Goal: Transaction & Acquisition: Purchase product/service

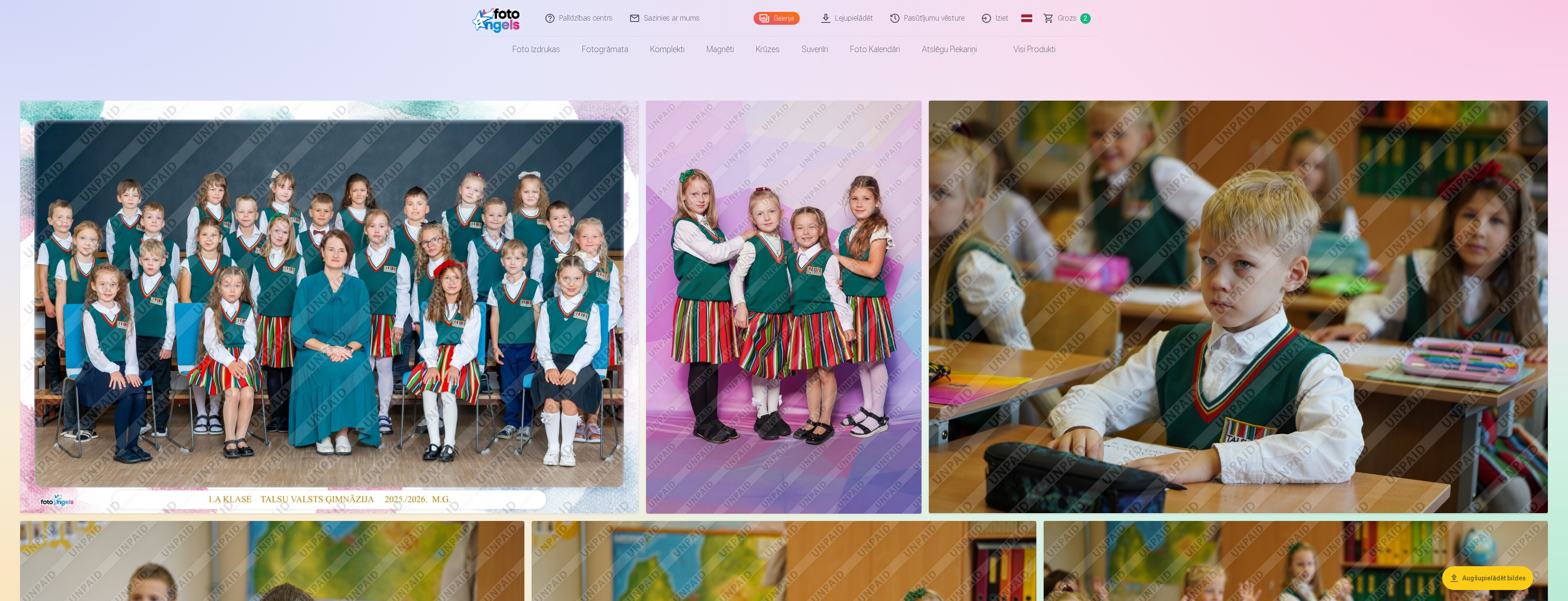
click at [1060, 18] on span "Grozs" at bounding box center [1066, 18] width 18 height 11
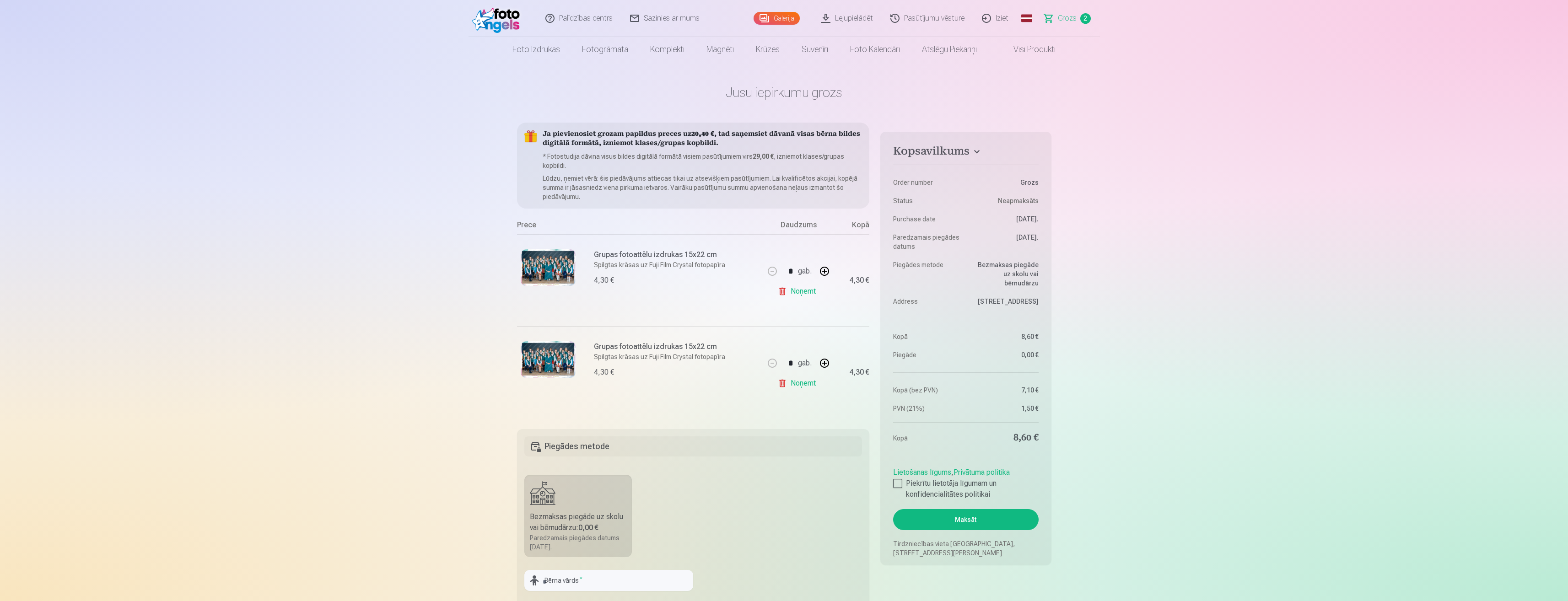
click at [788, 384] on link "Noņemt" at bounding box center [799, 383] width 42 height 18
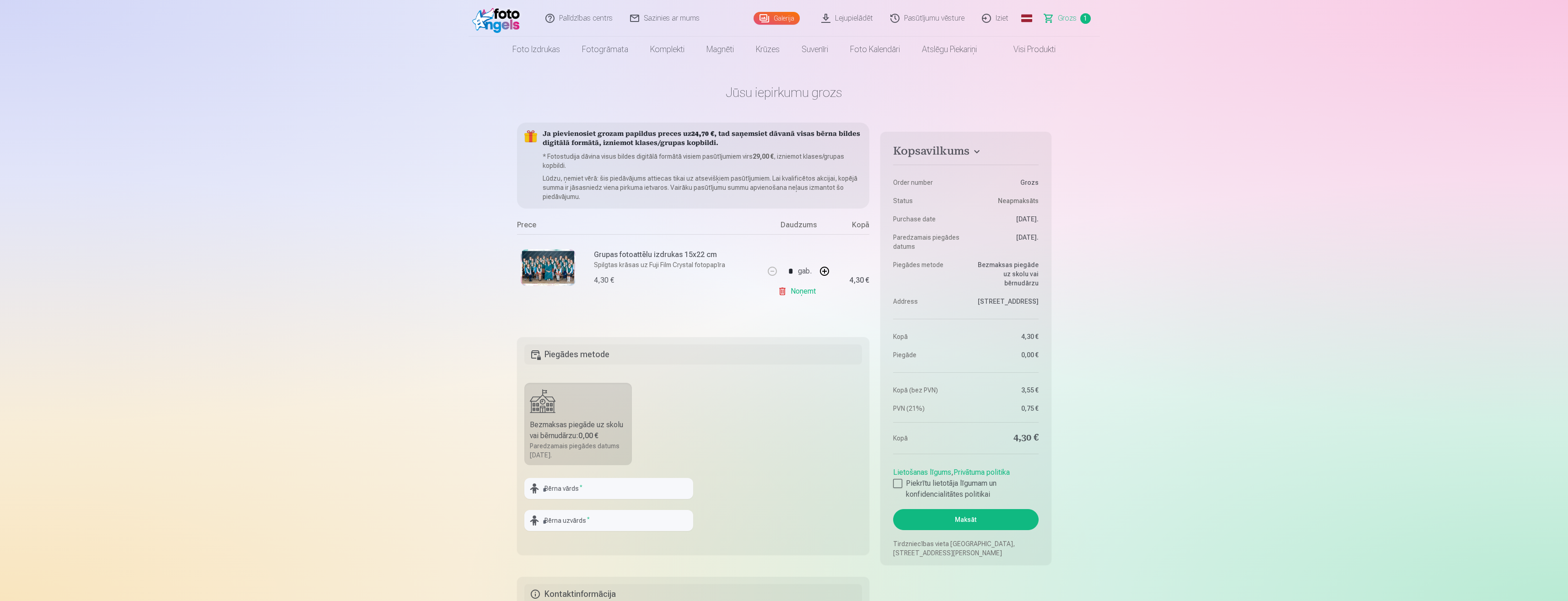
click at [800, 291] on link "Noņemt" at bounding box center [799, 291] width 42 height 18
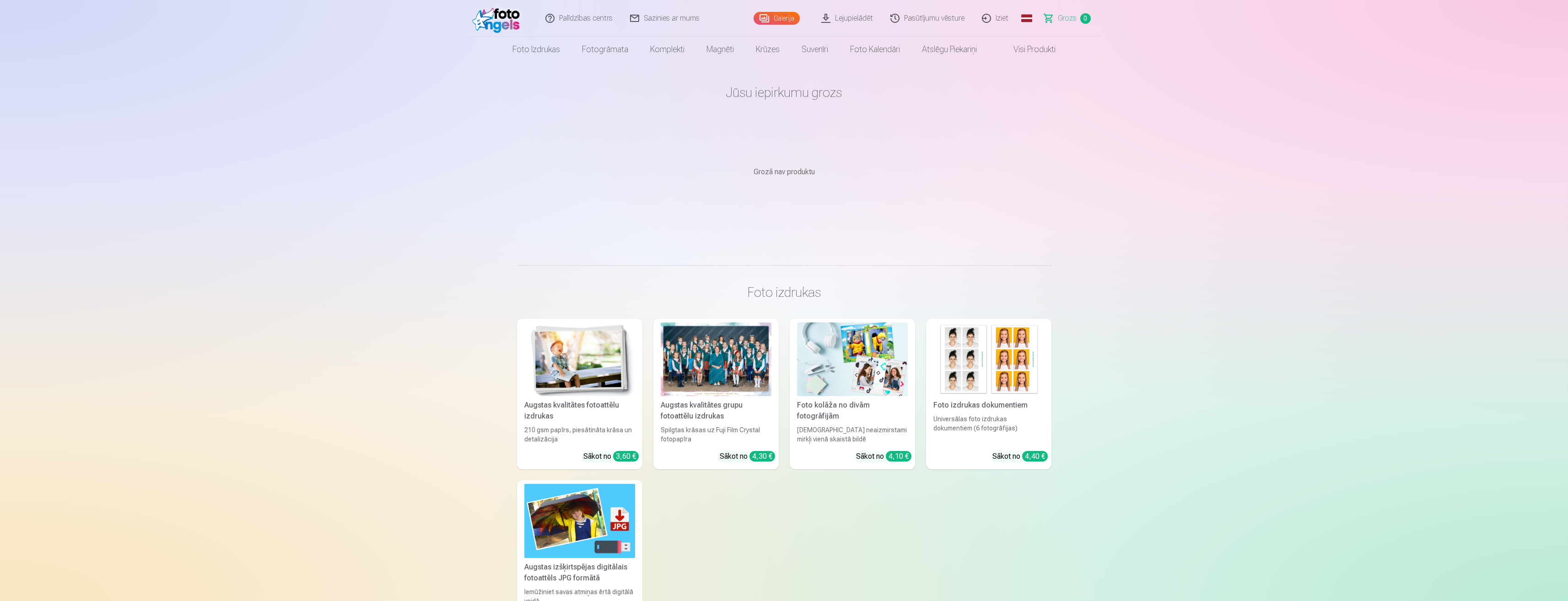
click at [780, 18] on link "Galerija" at bounding box center [776, 18] width 46 height 13
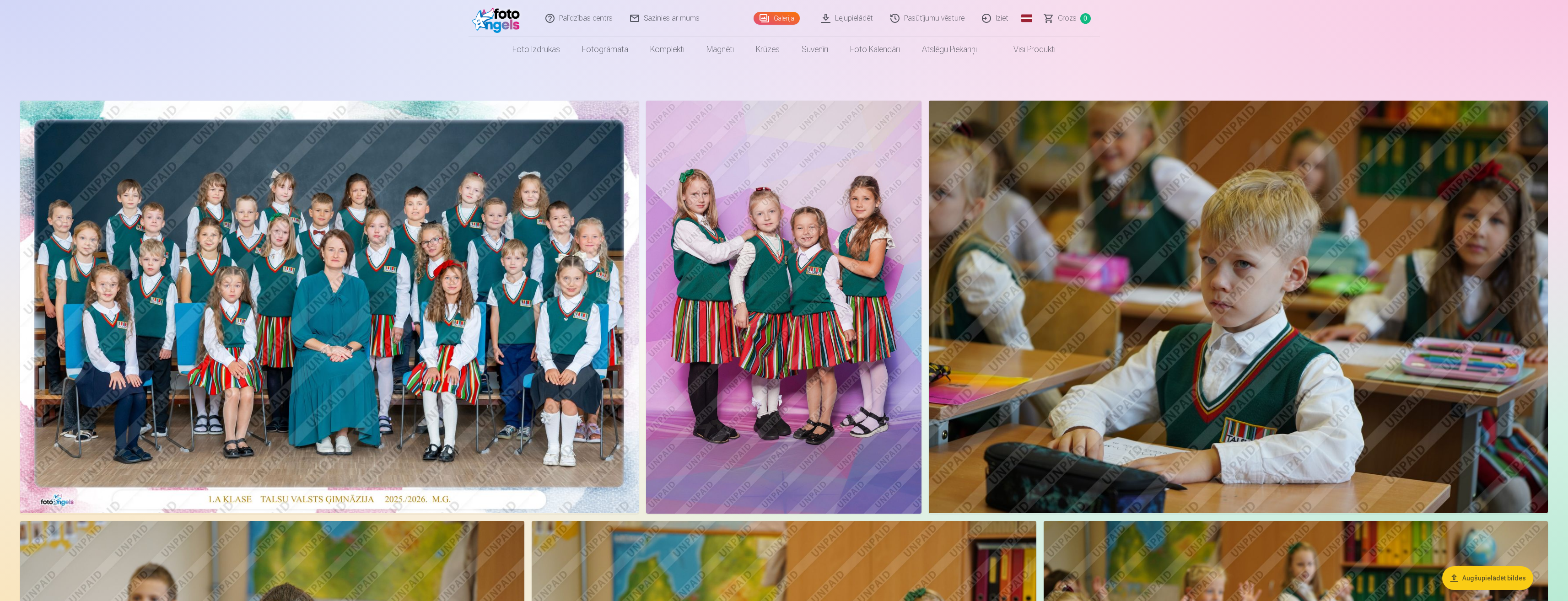
click at [348, 314] on img at bounding box center [329, 306] width 619 height 413
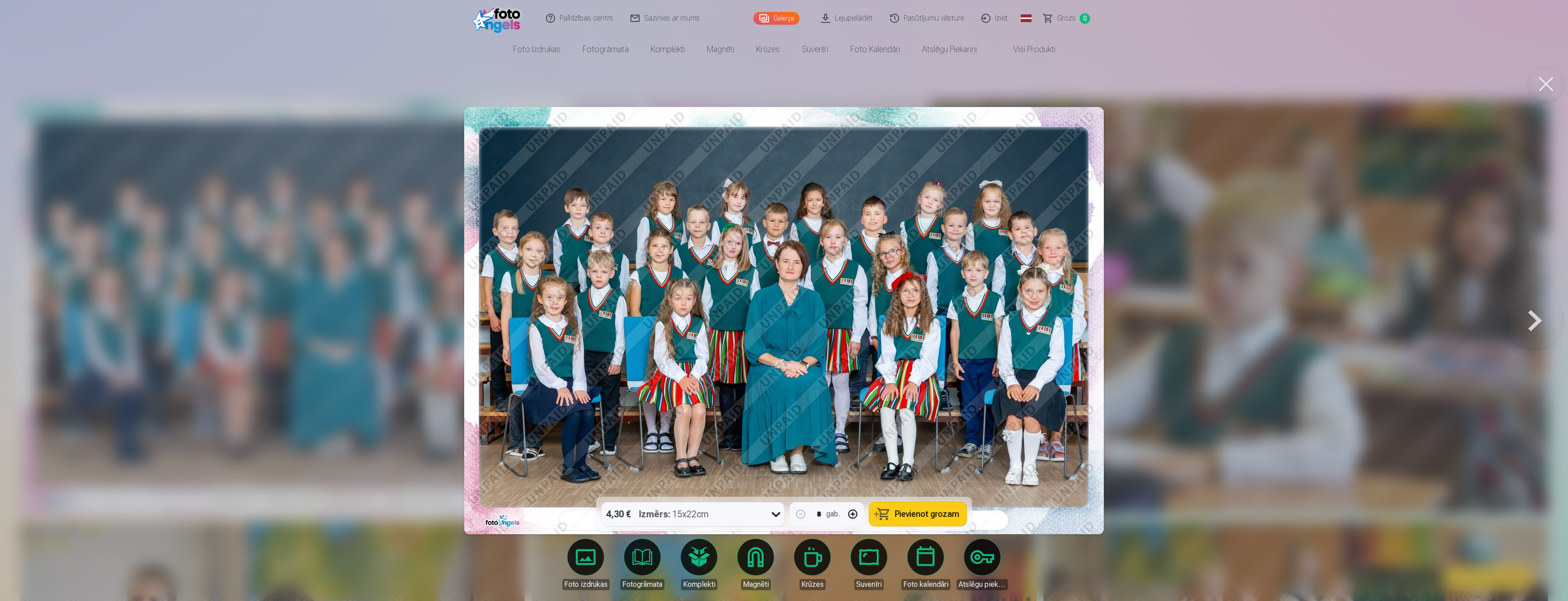
click at [774, 514] on icon at bounding box center [776, 515] width 9 height 5
click at [900, 510] on span "Pievienot grozam" at bounding box center [927, 514] width 65 height 8
click at [779, 23] on link "Galerija" at bounding box center [777, 18] width 46 height 13
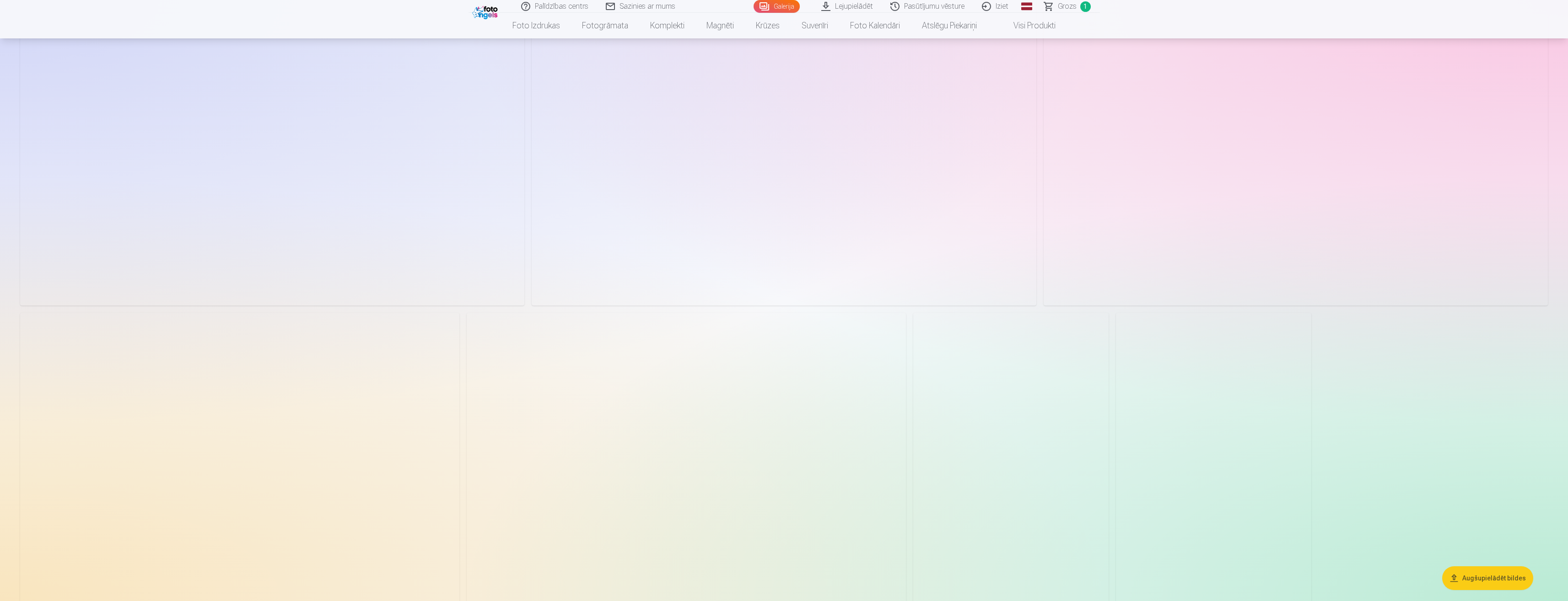
scroll to position [2347, 0]
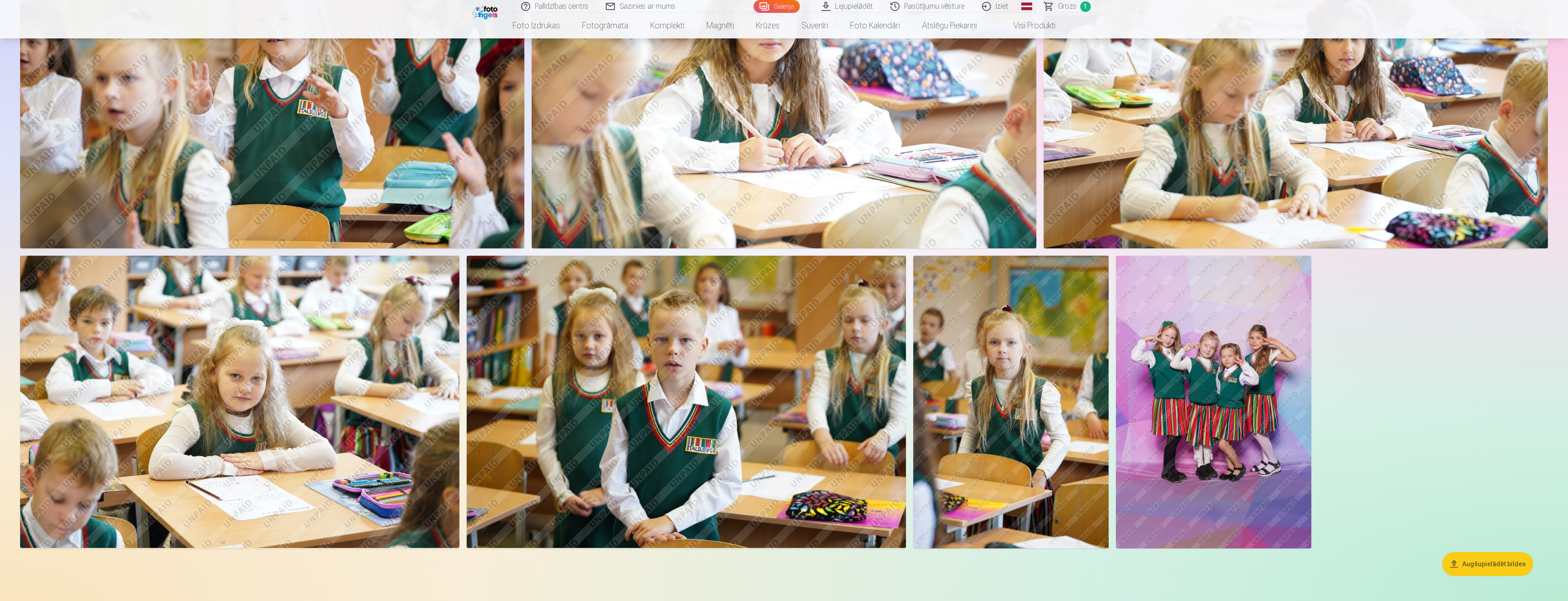
click at [1212, 374] on img at bounding box center [1213, 401] width 196 height 293
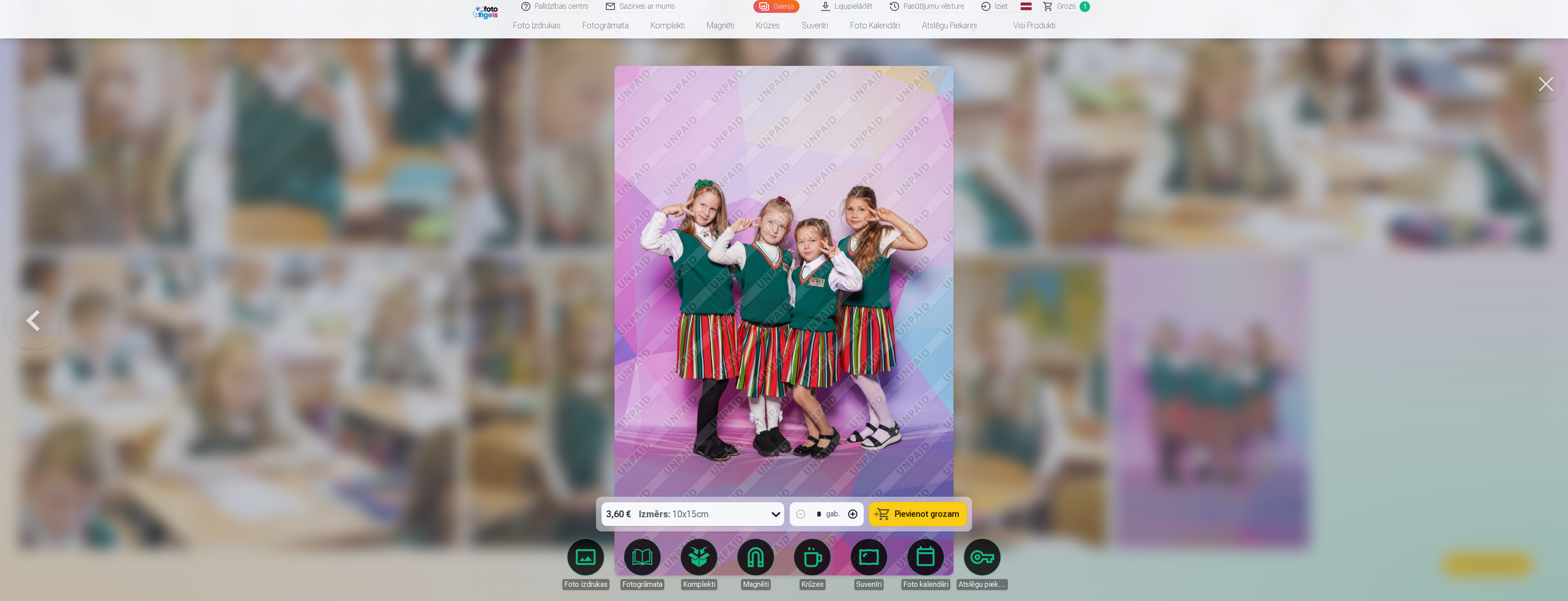
click at [770, 516] on icon at bounding box center [776, 514] width 14 height 14
click at [765, 507] on div "3,60 € Izmērs : 10x15cm" at bounding box center [684, 514] width 165 height 24
click at [932, 512] on span "Pievienot grozam" at bounding box center [927, 514] width 65 height 8
click at [785, 7] on link "Galerija" at bounding box center [777, 6] width 46 height 13
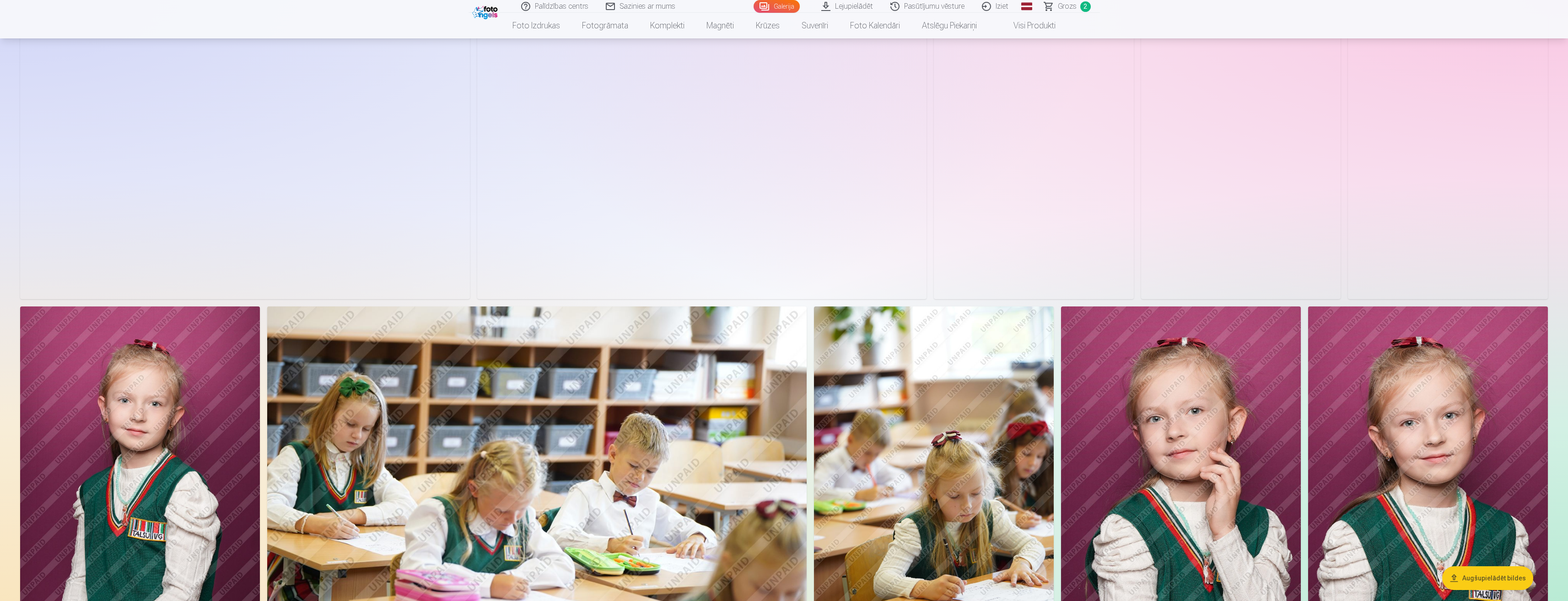
scroll to position [1494, 0]
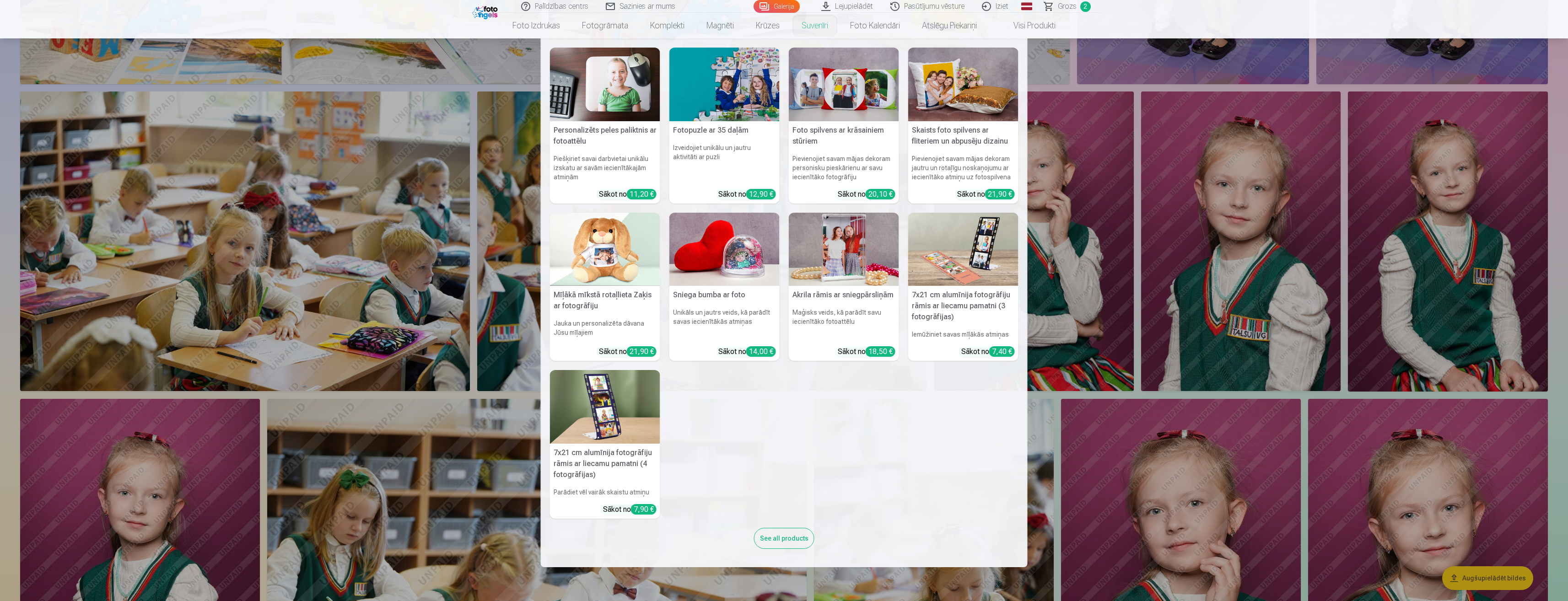
click at [824, 28] on link "Suvenīri" at bounding box center [815, 26] width 49 height 26
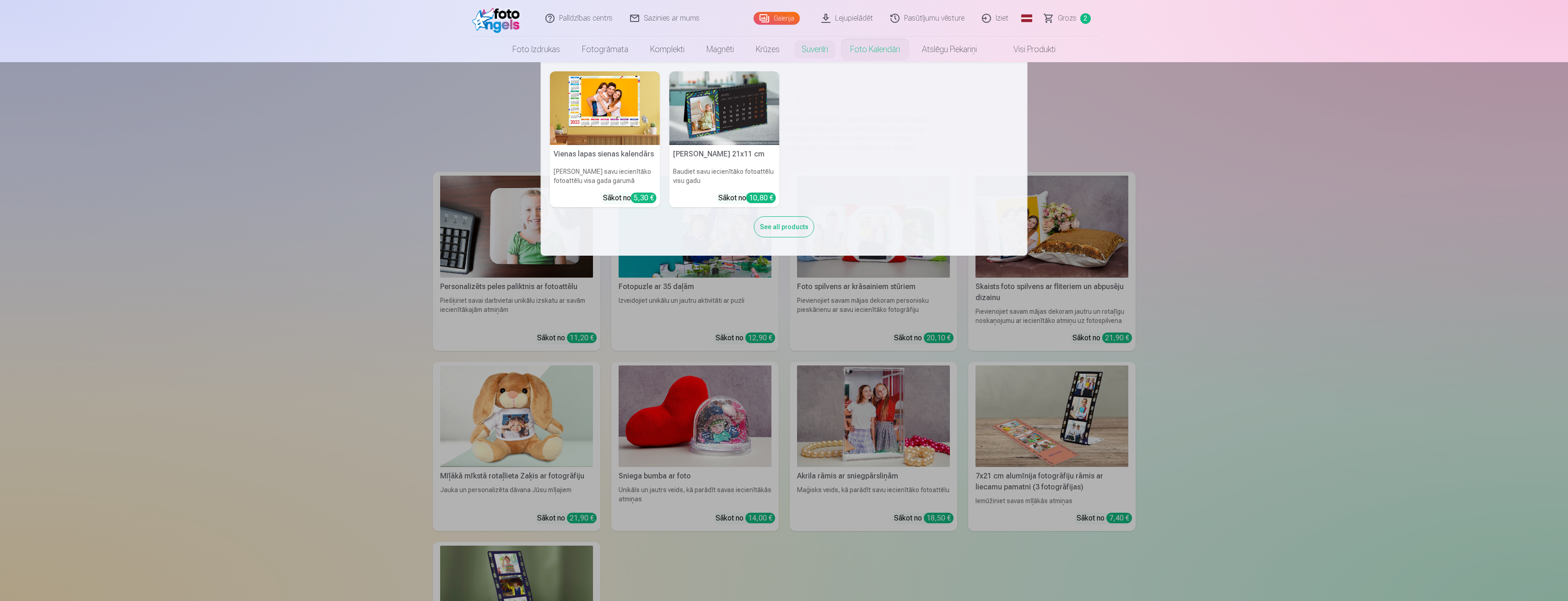
click at [879, 53] on link "Foto kalendāri" at bounding box center [875, 49] width 72 height 26
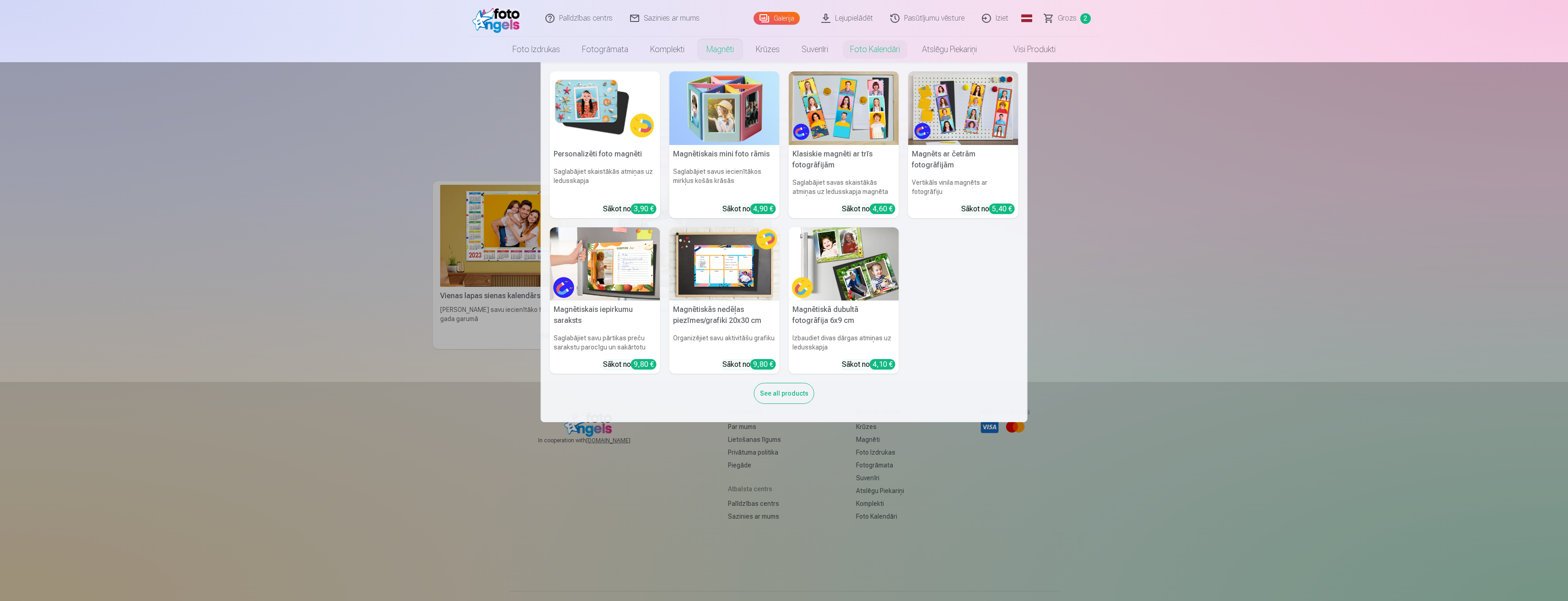
click at [717, 48] on link "Magnēti" at bounding box center [720, 49] width 50 height 26
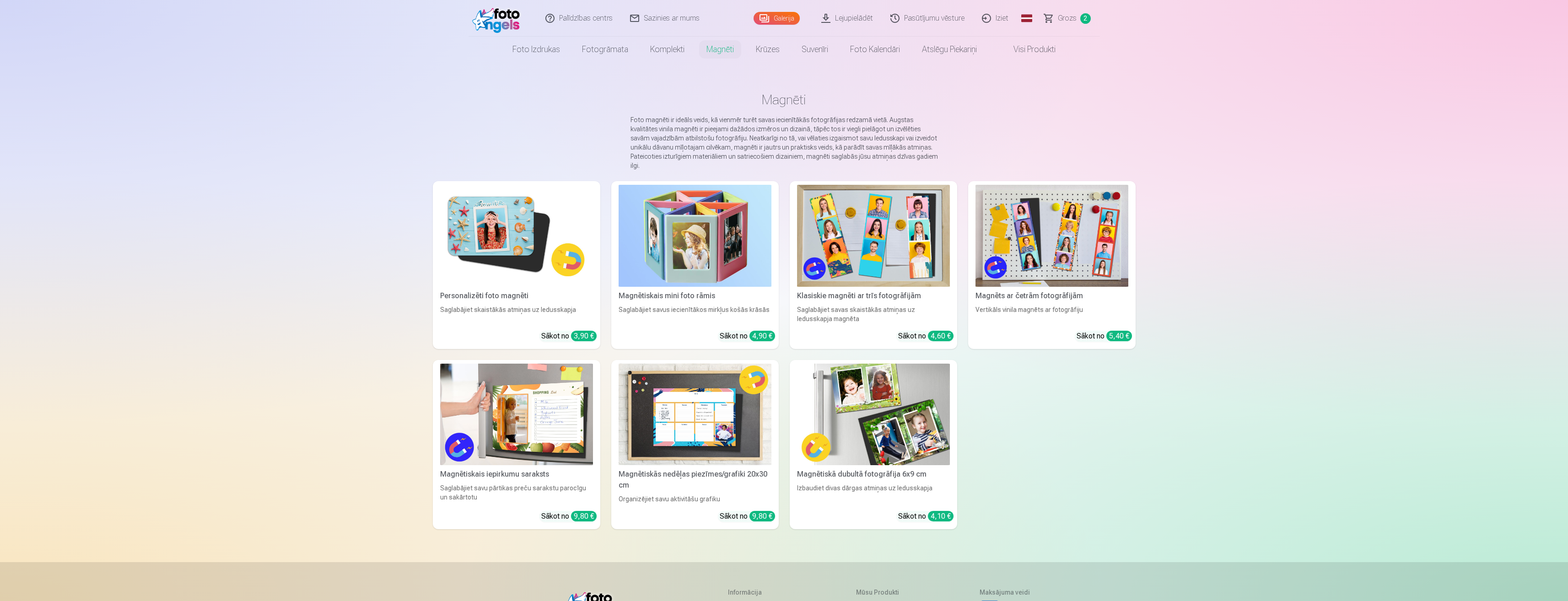
click at [711, 425] on img at bounding box center [695, 414] width 153 height 102
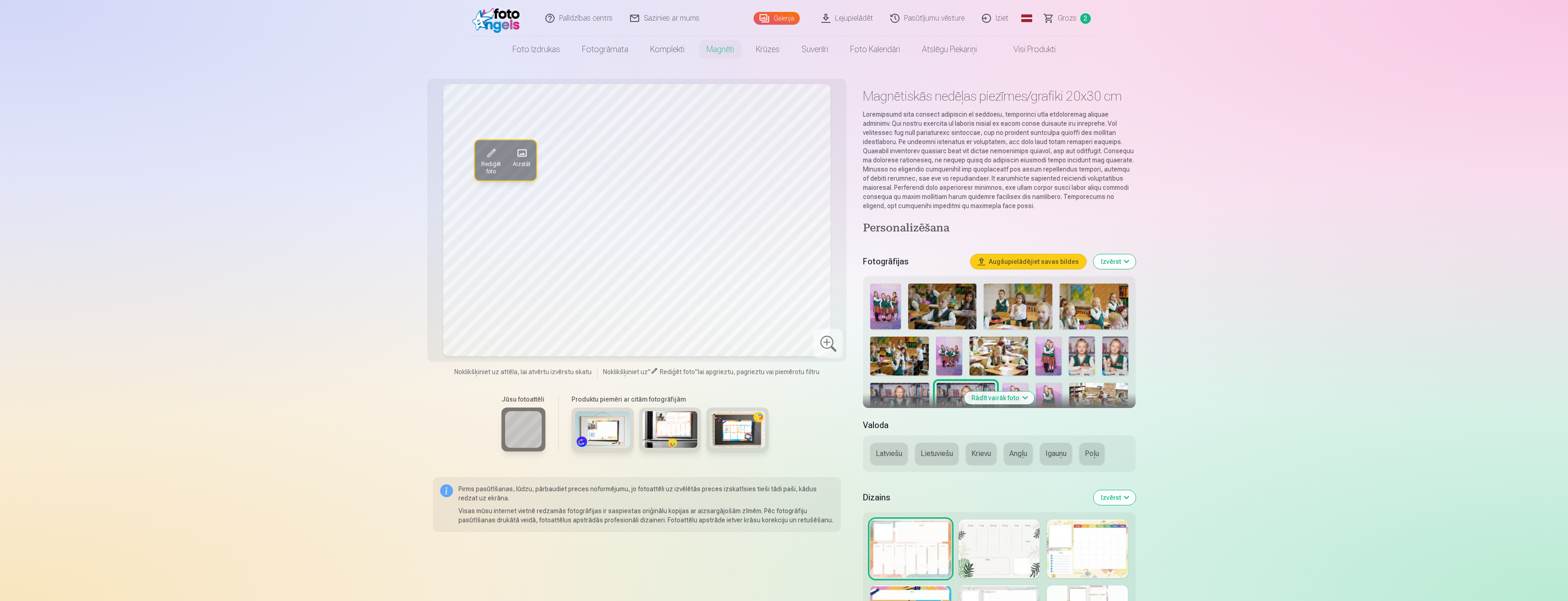
click at [599, 429] on img at bounding box center [602, 429] width 55 height 37
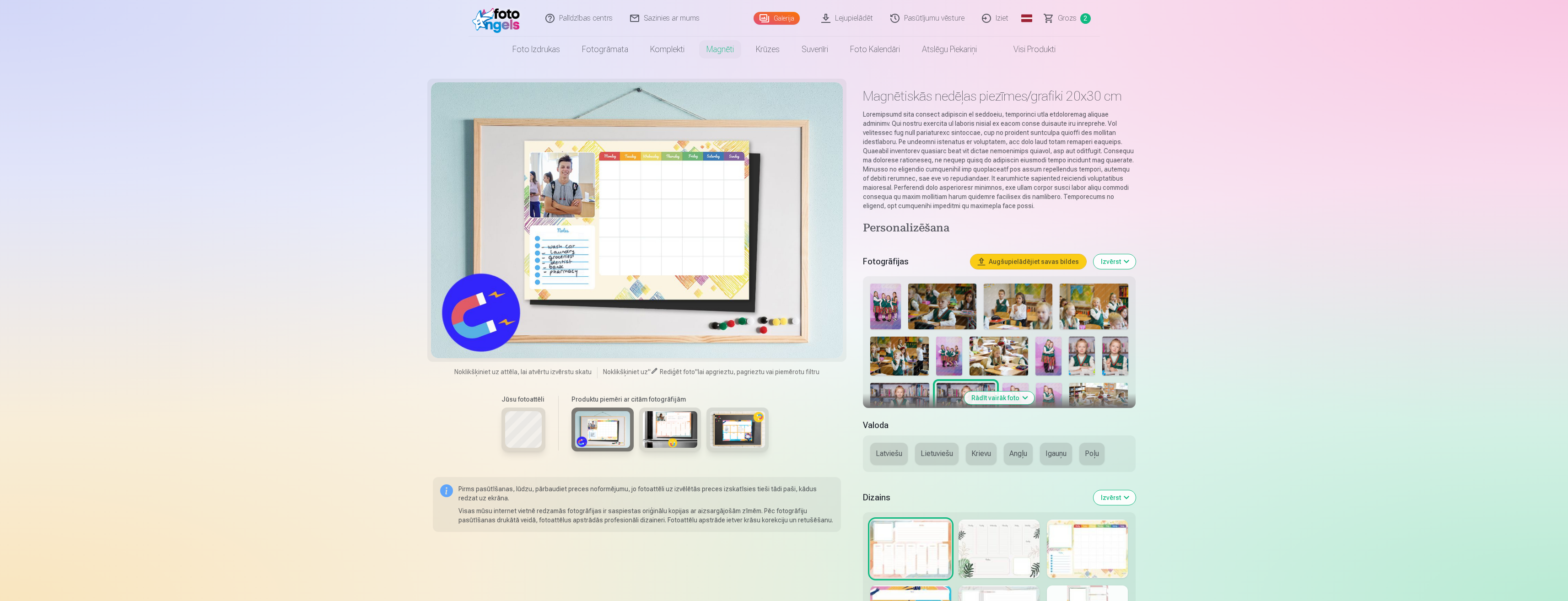
click at [657, 431] on img at bounding box center [670, 429] width 55 height 37
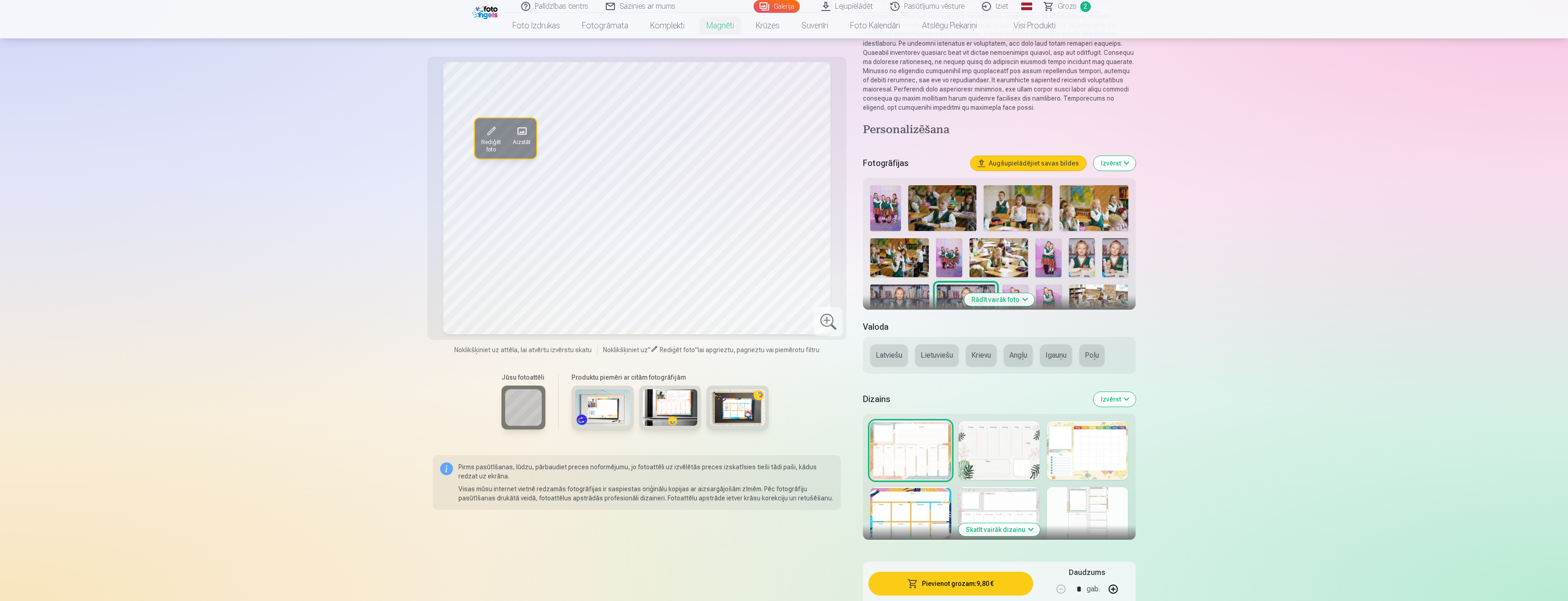
scroll to position [106, 0]
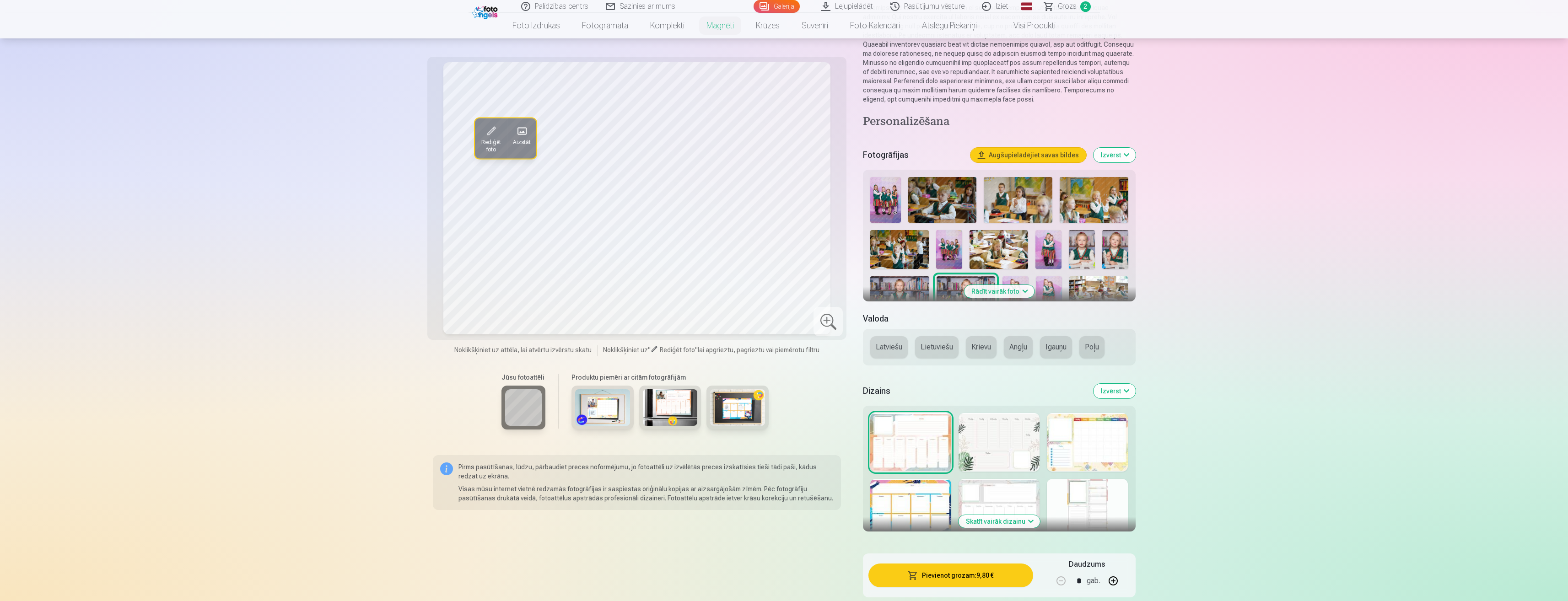
click at [994, 448] on div at bounding box center [998, 441] width 81 height 58
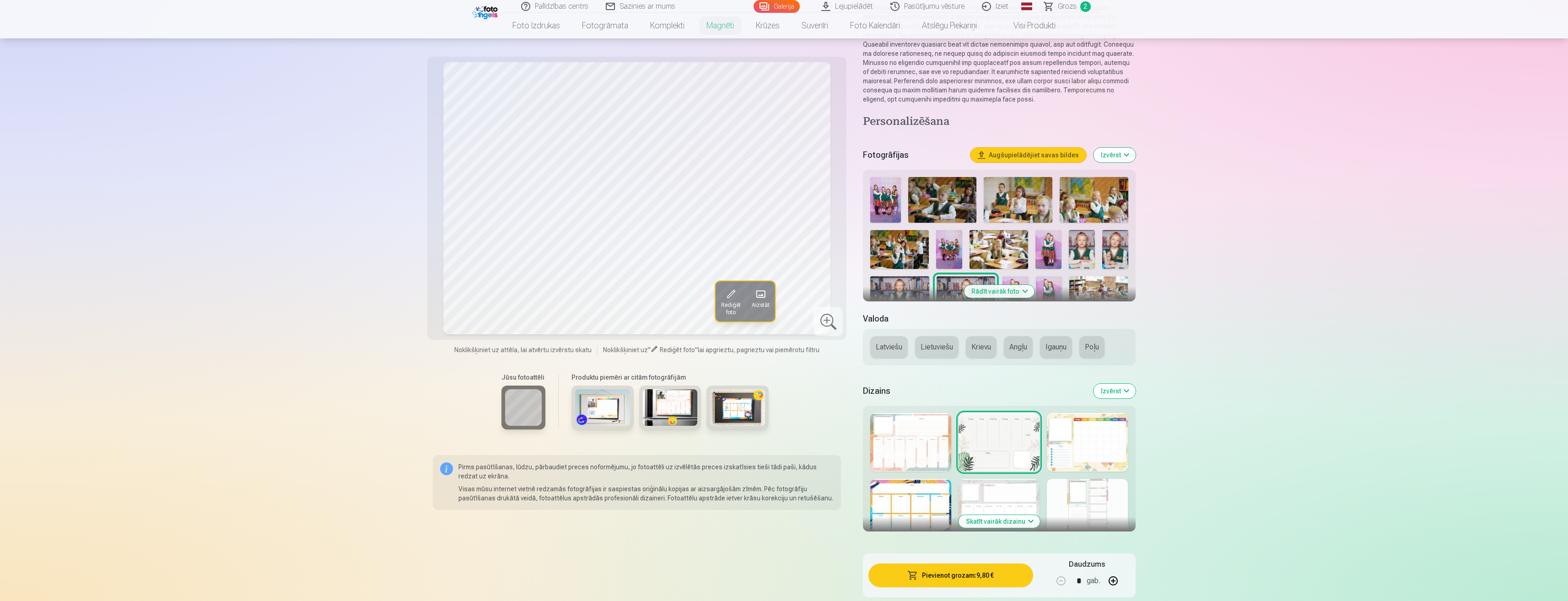
click at [1081, 449] on div at bounding box center [1087, 441] width 81 height 58
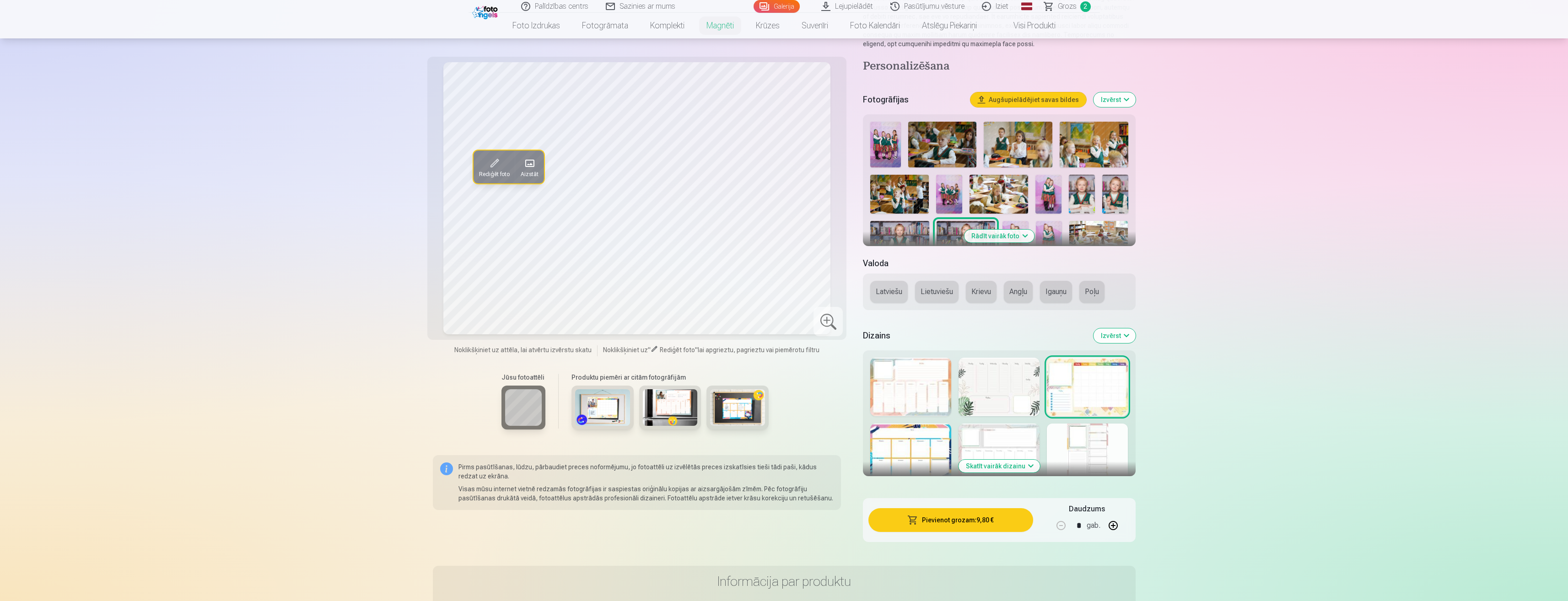
scroll to position [214, 0]
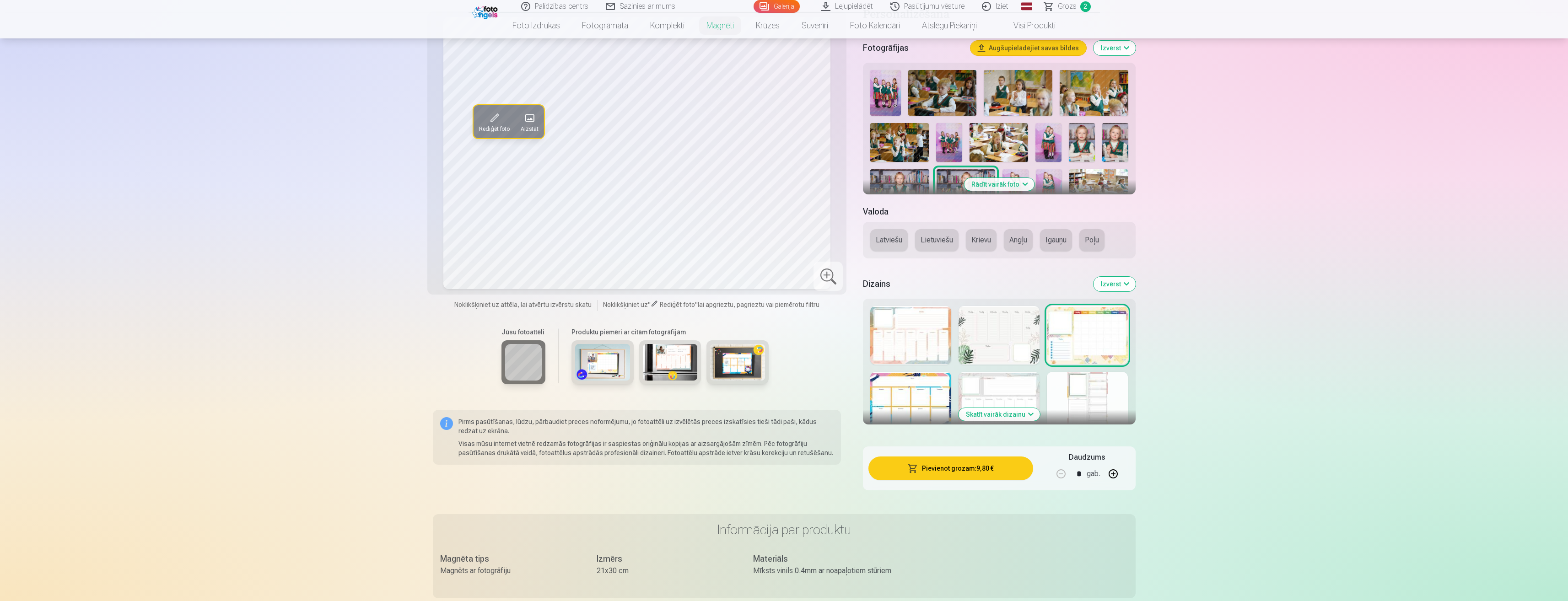
click at [888, 241] on button "Latviešu" at bounding box center [889, 239] width 38 height 22
click at [898, 338] on div at bounding box center [911, 334] width 81 height 58
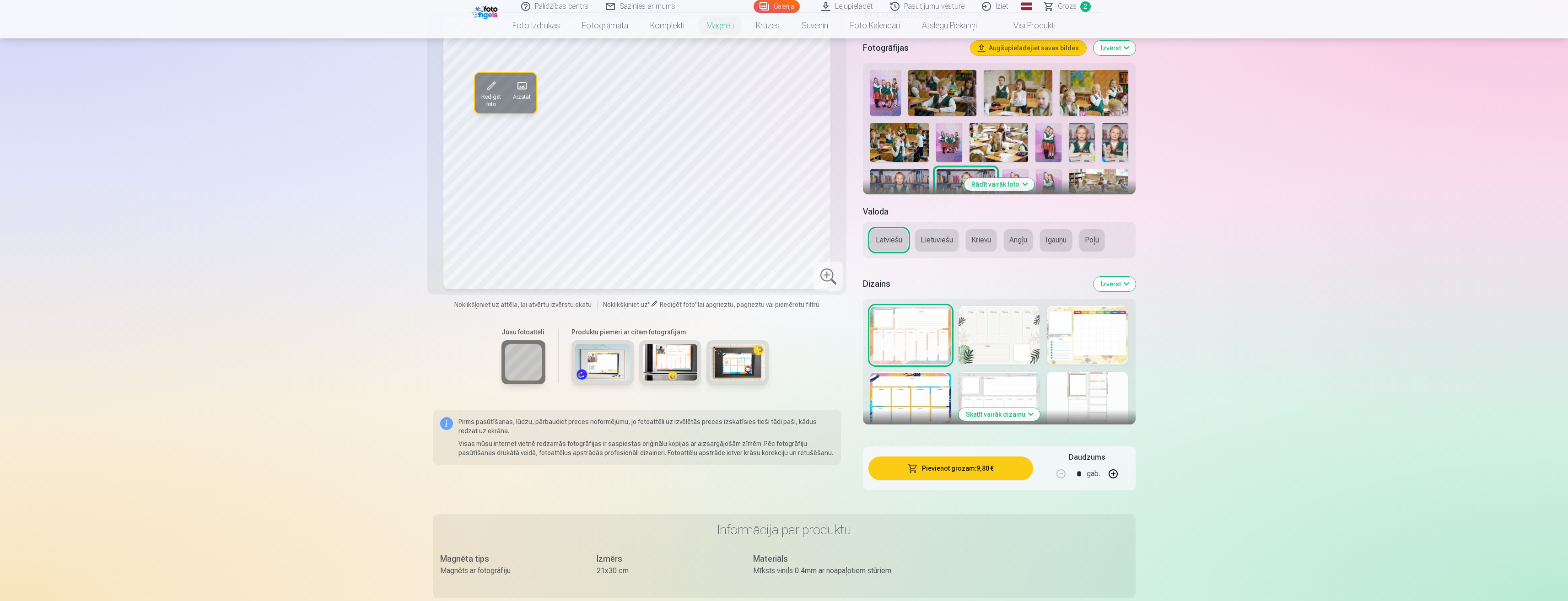
click at [922, 391] on div at bounding box center [911, 401] width 81 height 58
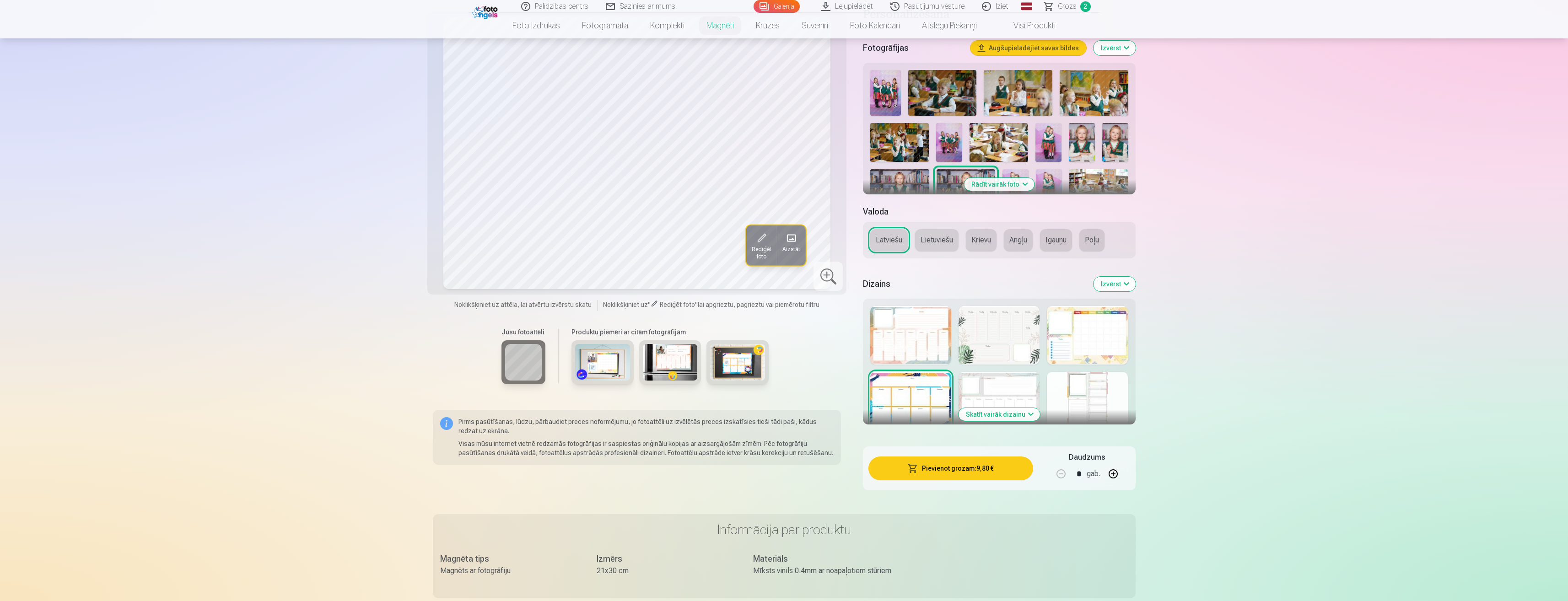
click at [1002, 386] on div at bounding box center [998, 401] width 81 height 58
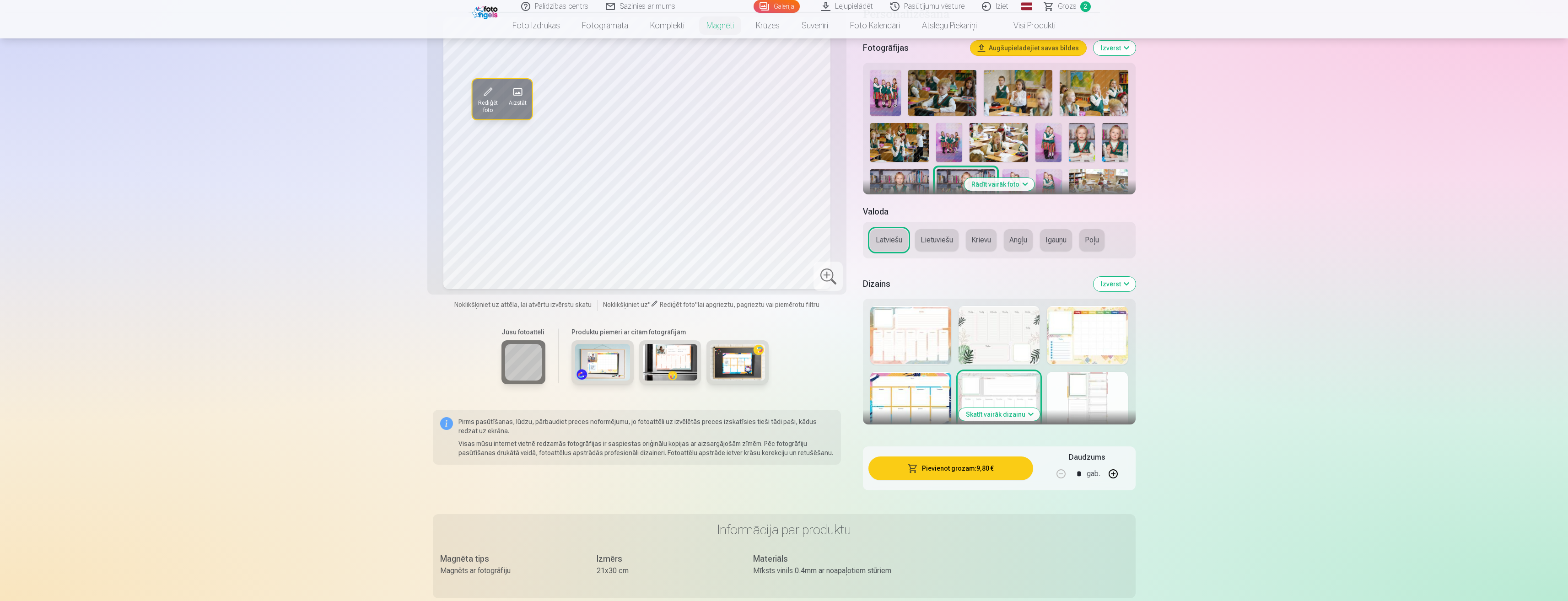
click at [1074, 393] on div at bounding box center [1087, 401] width 81 height 58
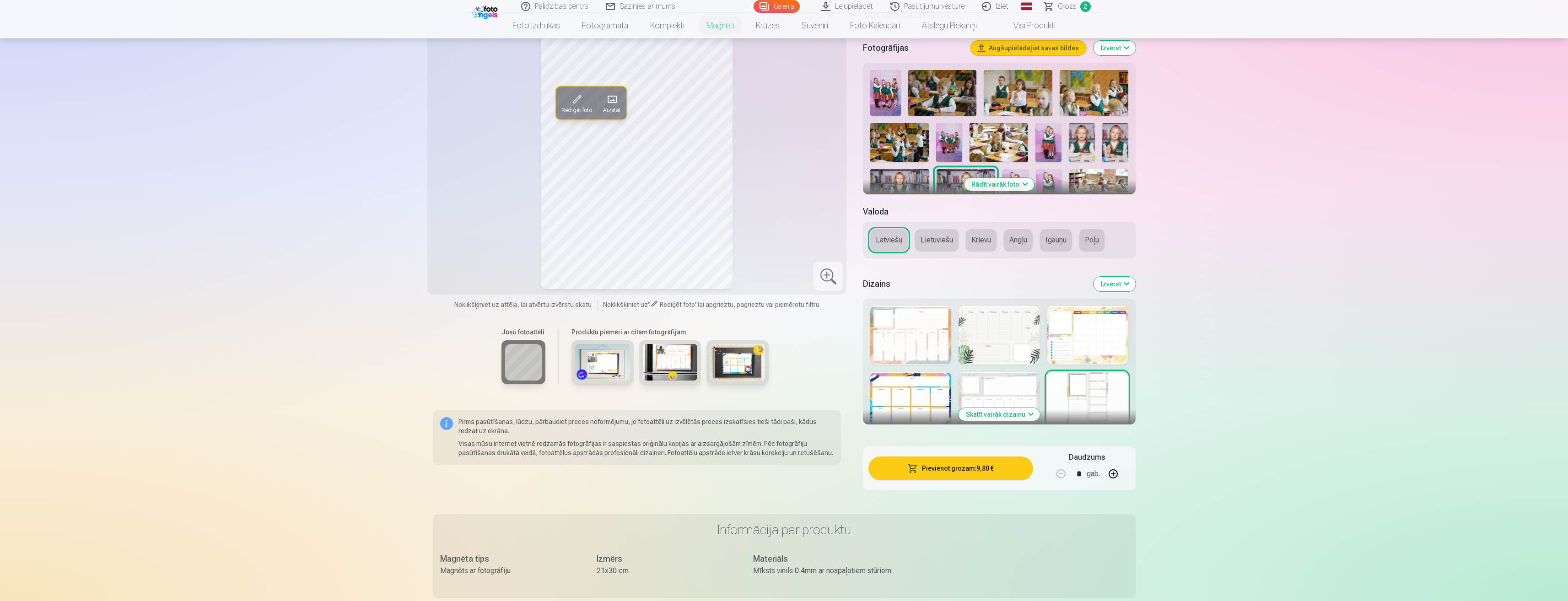
click at [871, 338] on div "Skatīt vairāk dizainu" at bounding box center [998, 362] width 272 height 126
click at [907, 343] on div at bounding box center [911, 334] width 81 height 58
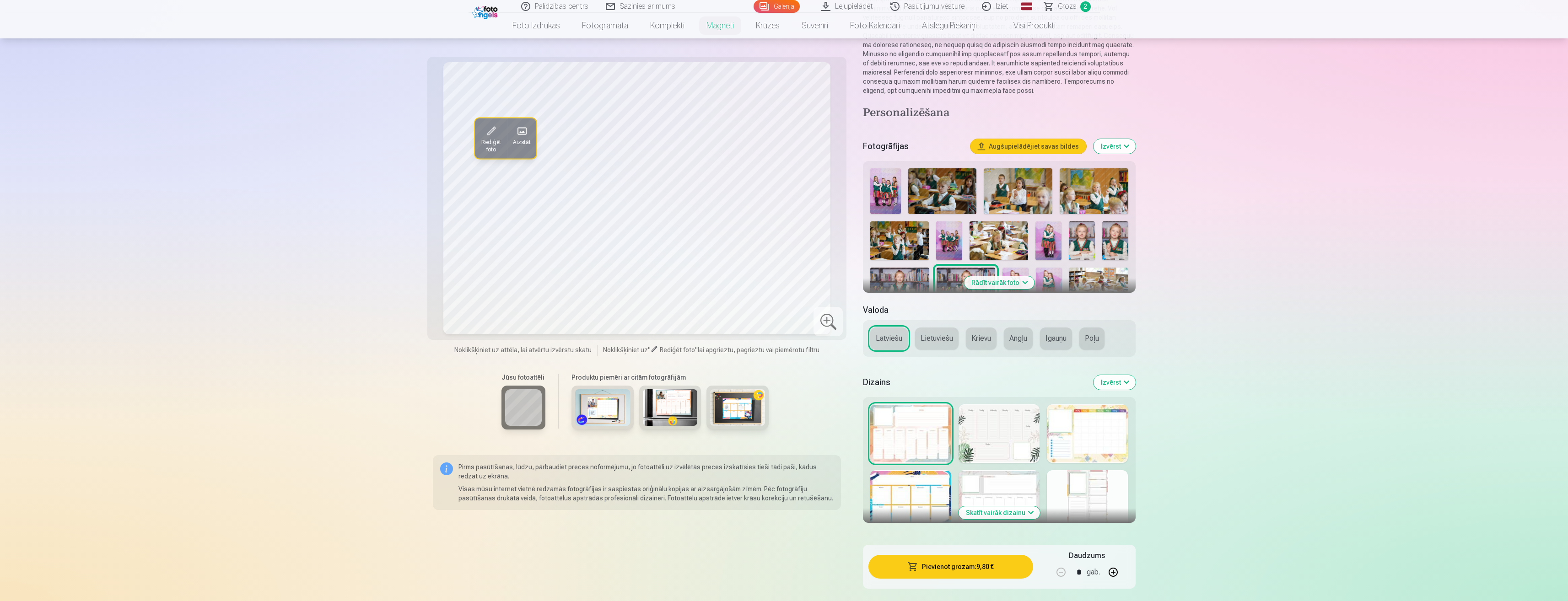
scroll to position [106, 0]
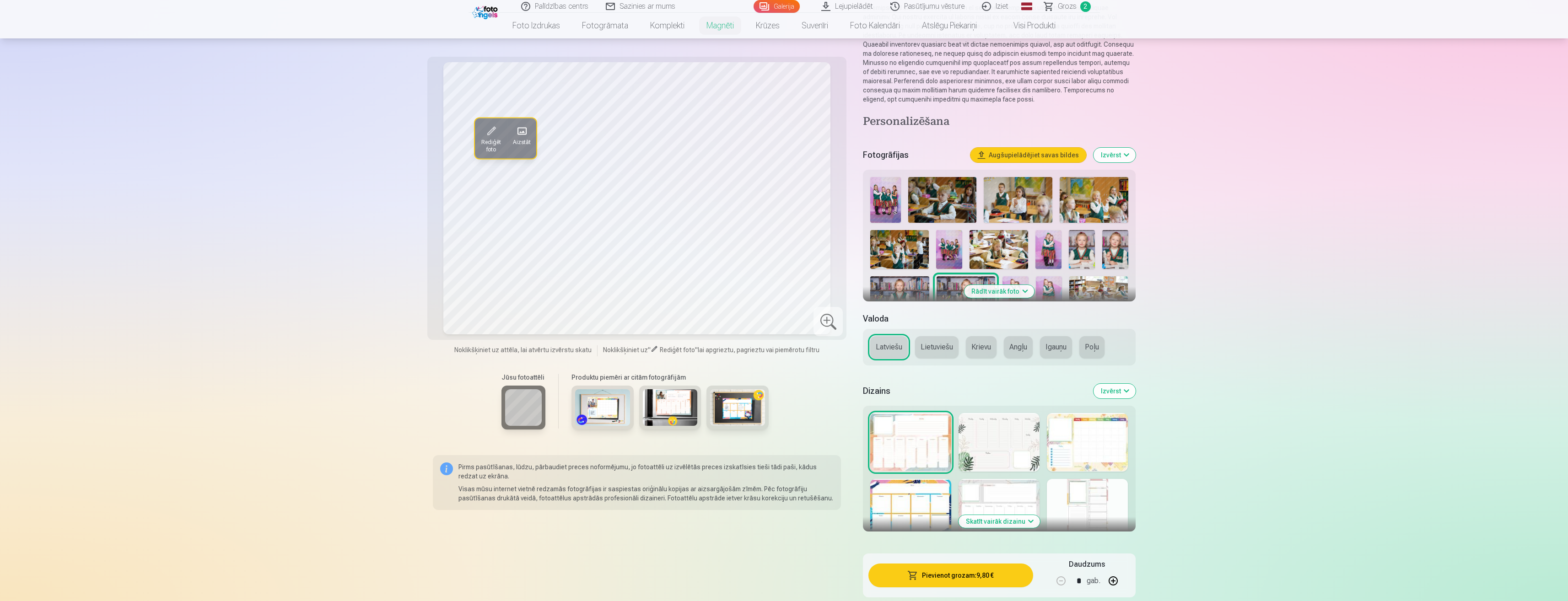
click at [1120, 391] on button "Izvērst" at bounding box center [1114, 391] width 42 height 14
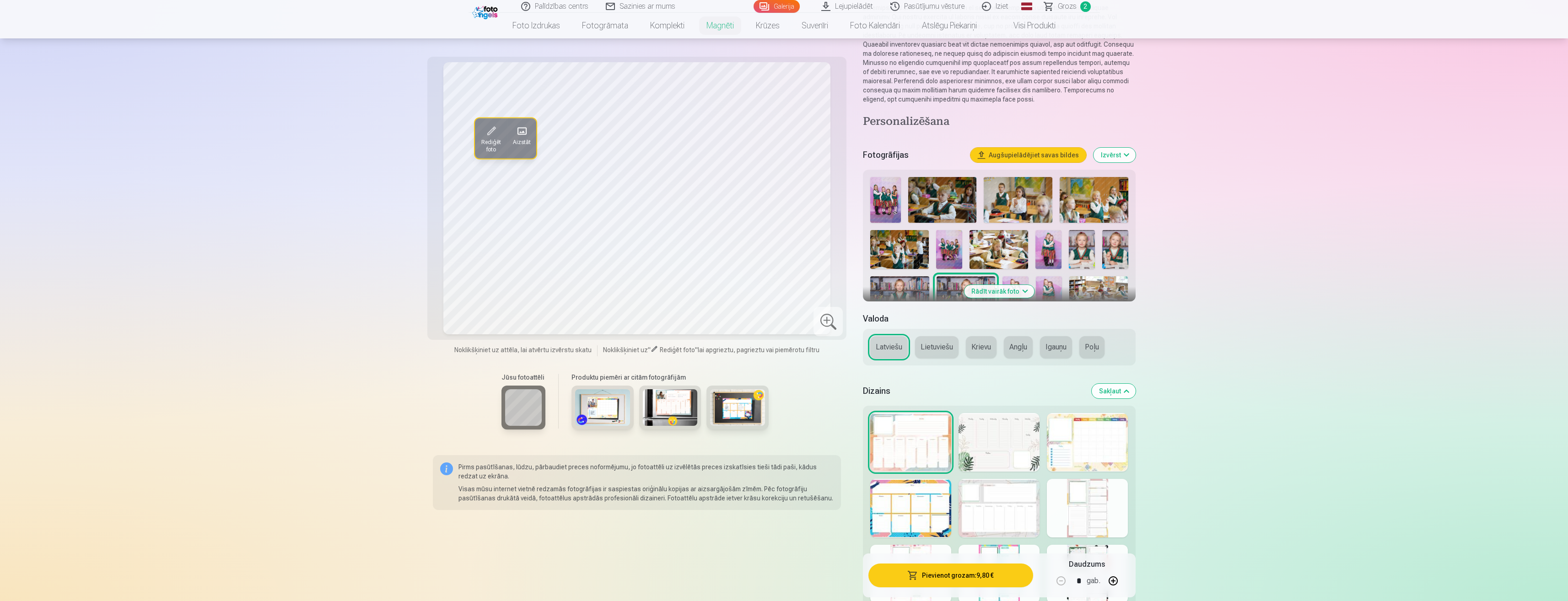
click at [1120, 391] on button "Sakļaut" at bounding box center [1113, 391] width 44 height 14
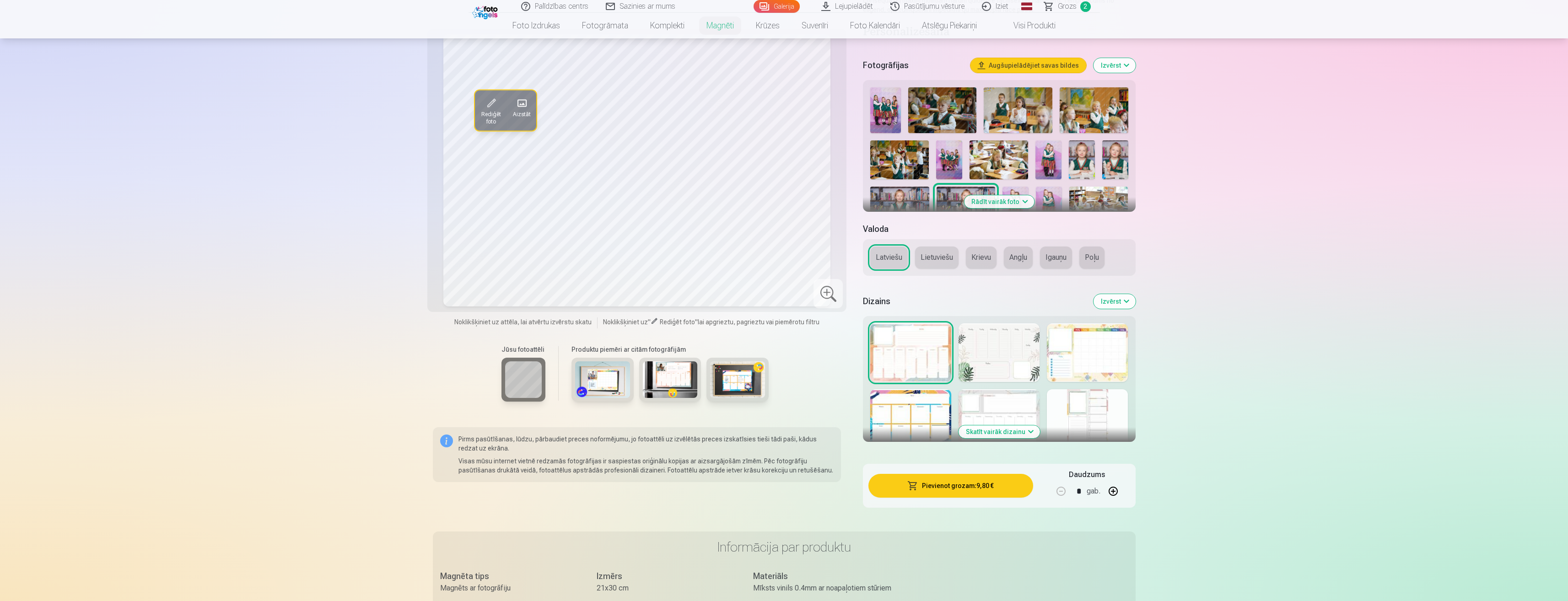
scroll to position [266, 0]
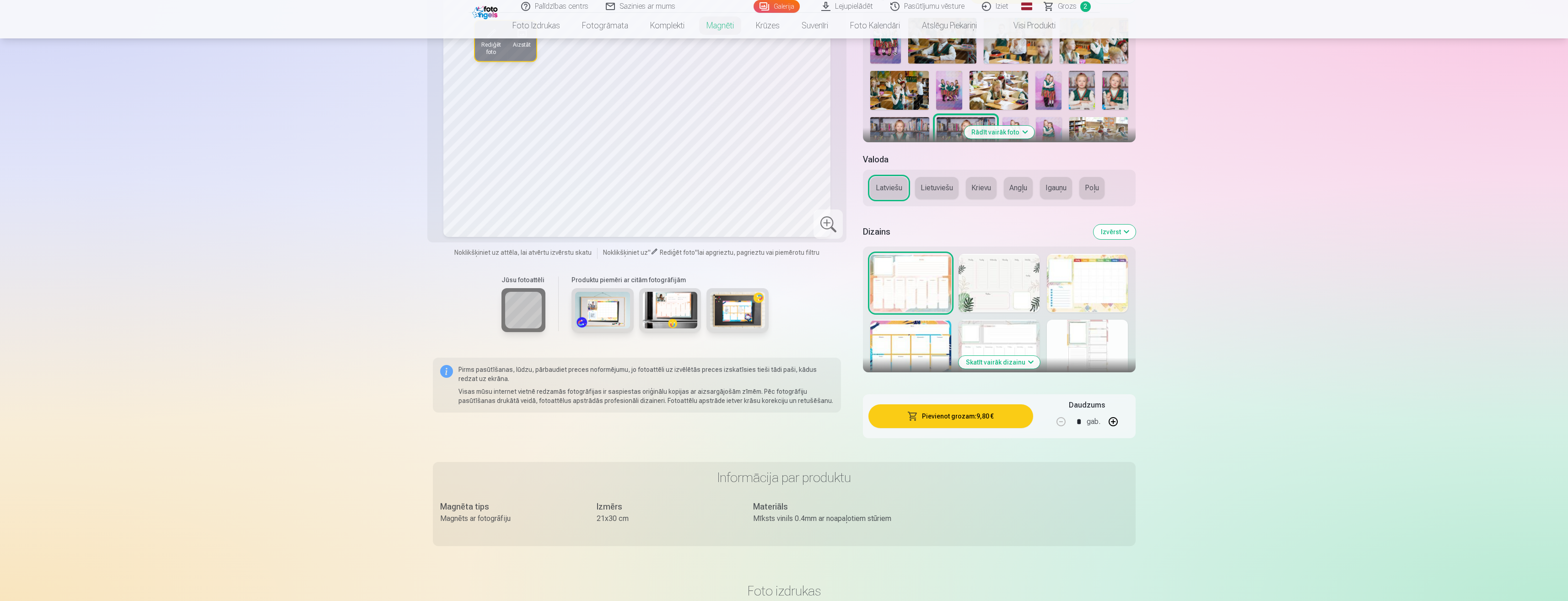
click at [1013, 360] on button "Skatīt vairāk dizainu" at bounding box center [999, 362] width 81 height 13
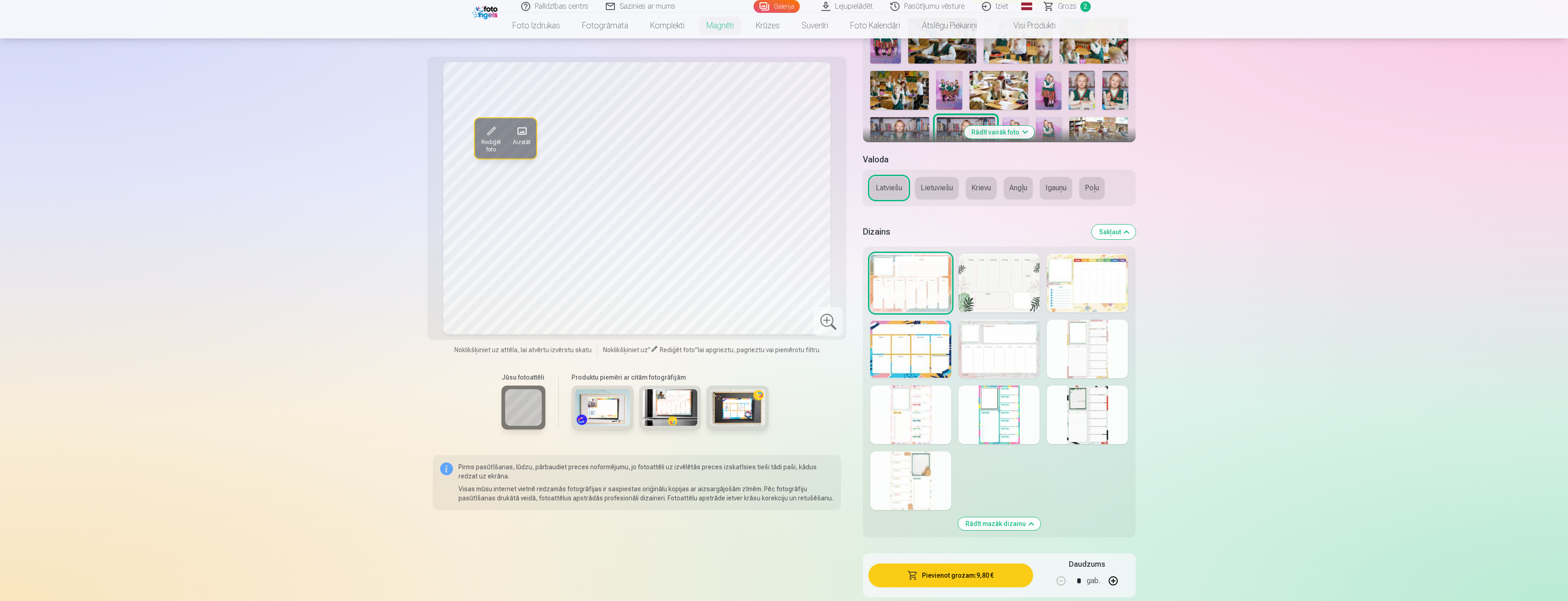
click at [912, 490] on div at bounding box center [911, 480] width 81 height 58
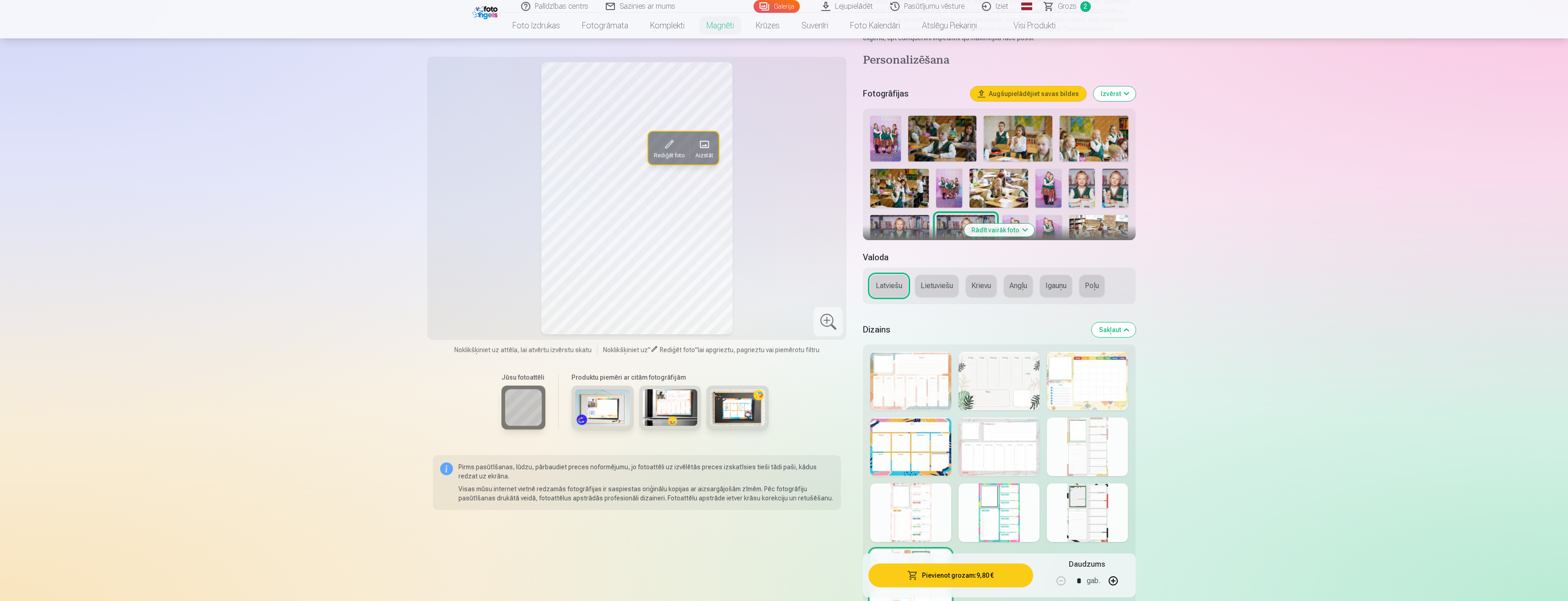
scroll to position [159, 0]
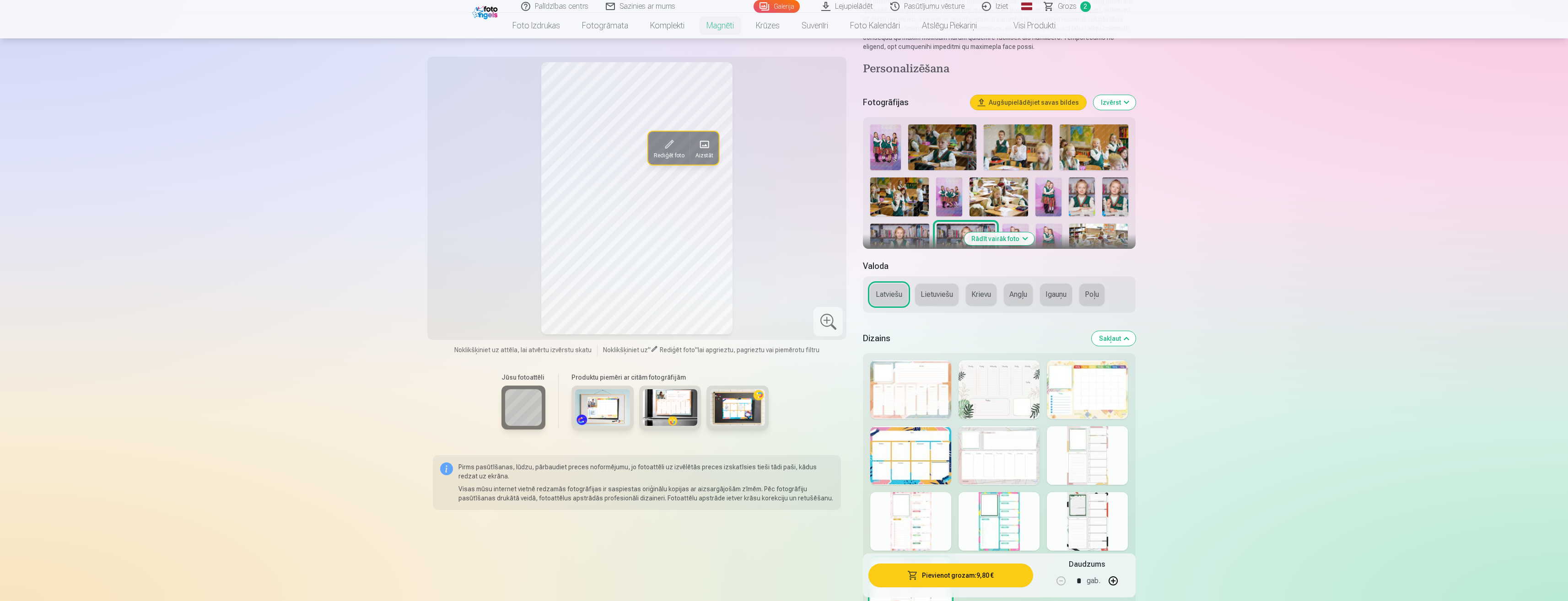
click at [998, 391] on div at bounding box center [998, 389] width 81 height 58
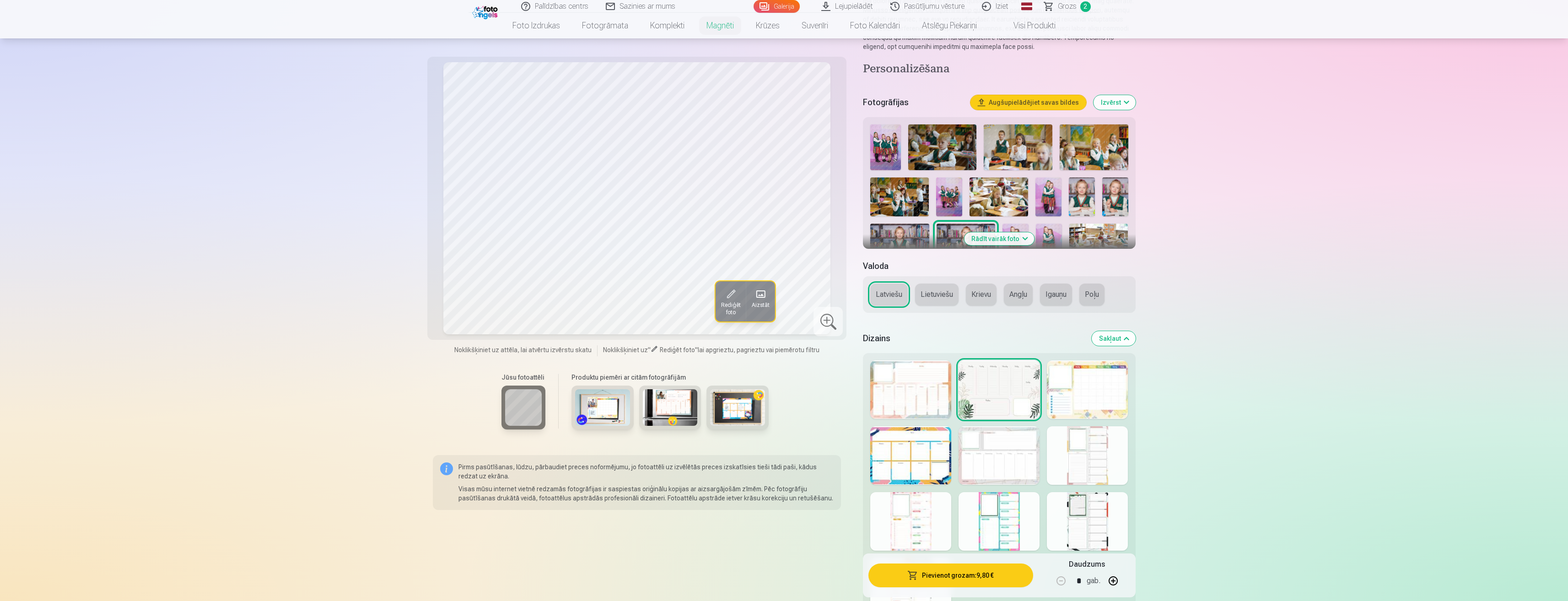
click at [909, 444] on div at bounding box center [911, 455] width 81 height 58
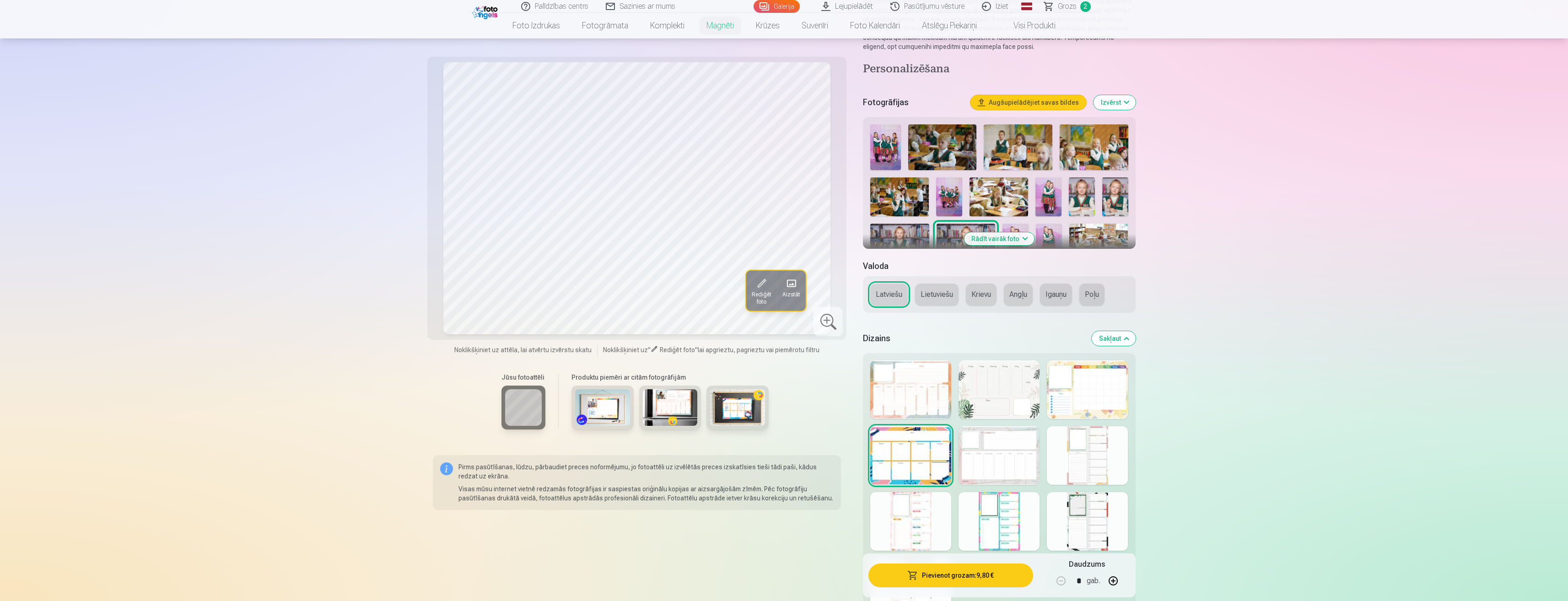
click at [912, 524] on div at bounding box center [911, 520] width 81 height 58
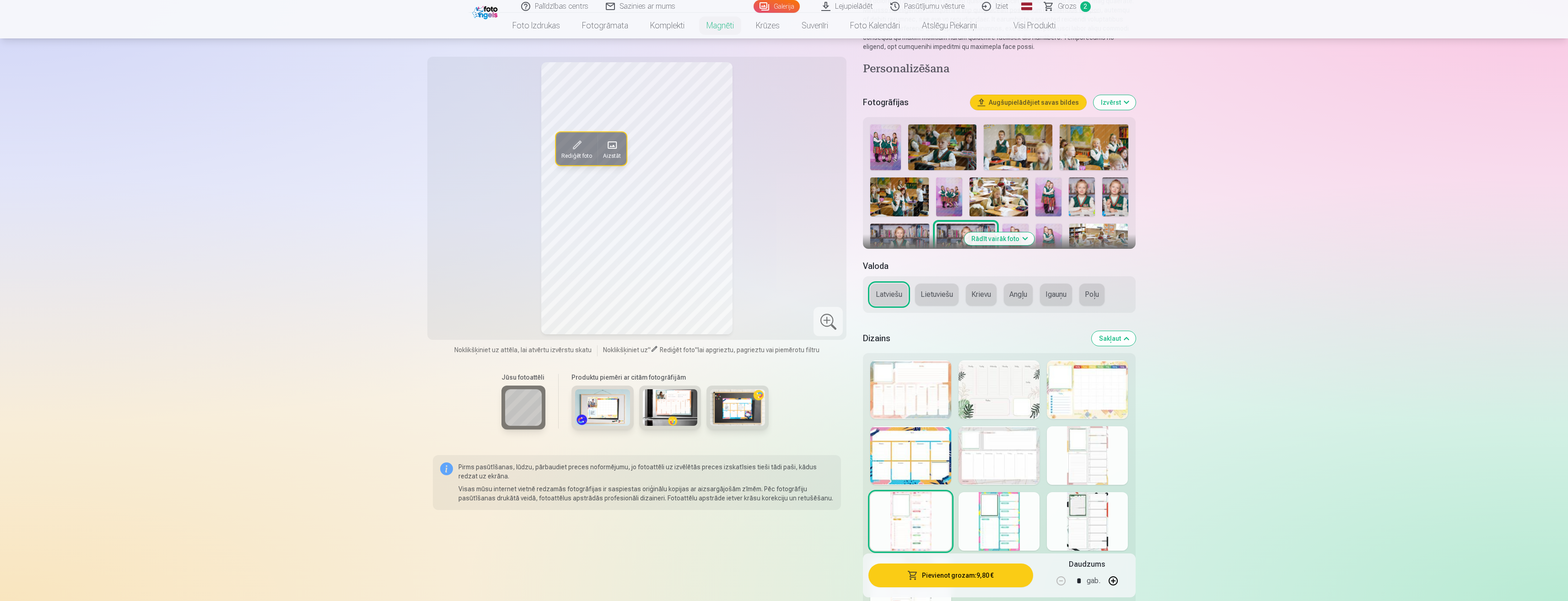
click at [902, 390] on div at bounding box center [911, 389] width 81 height 58
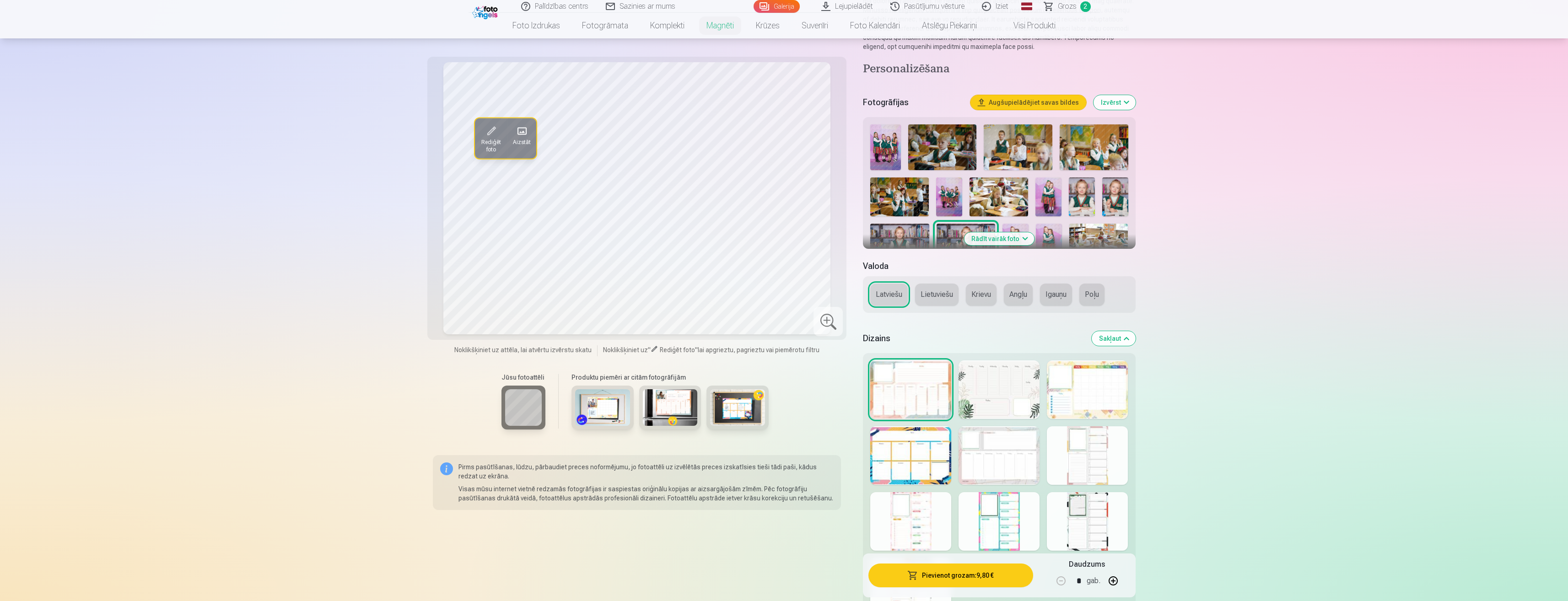
click at [998, 461] on div at bounding box center [998, 455] width 81 height 58
click at [991, 517] on div at bounding box center [998, 520] width 81 height 58
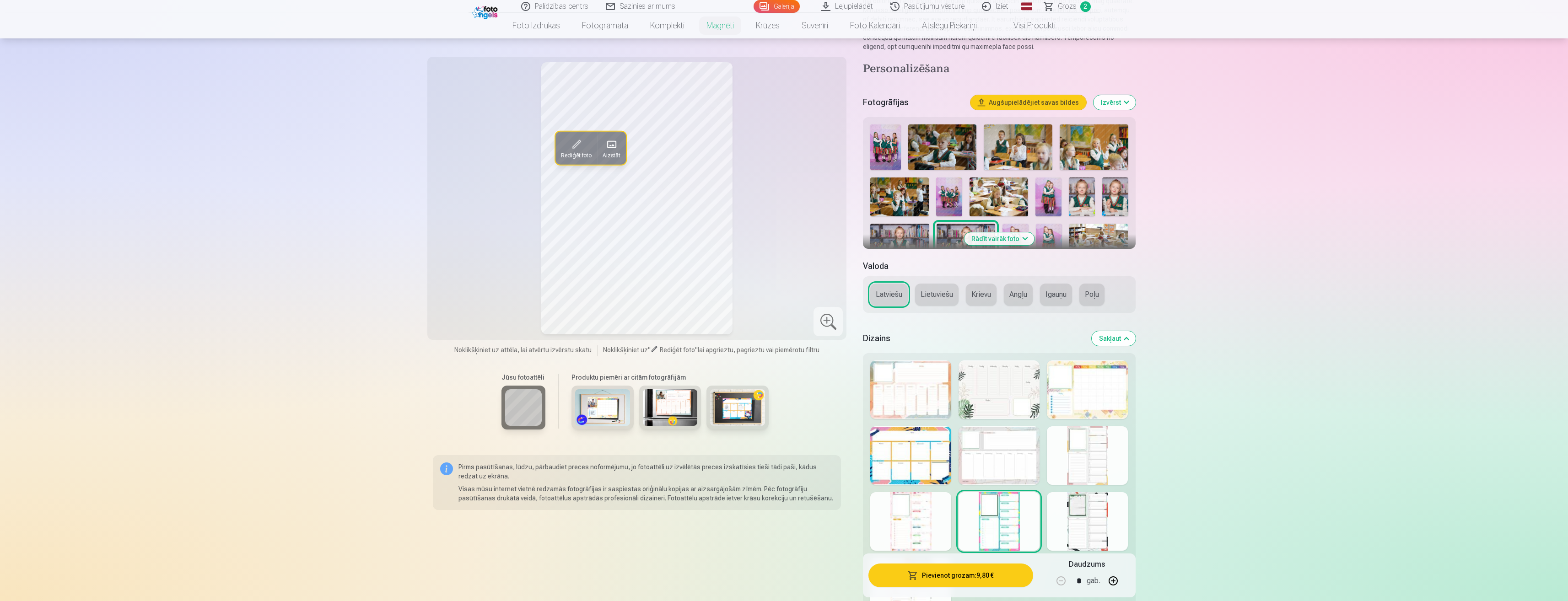
click at [1106, 523] on div at bounding box center [1087, 520] width 81 height 58
click at [1085, 439] on div at bounding box center [1087, 455] width 81 height 58
click at [1110, 408] on div at bounding box center [1087, 389] width 81 height 58
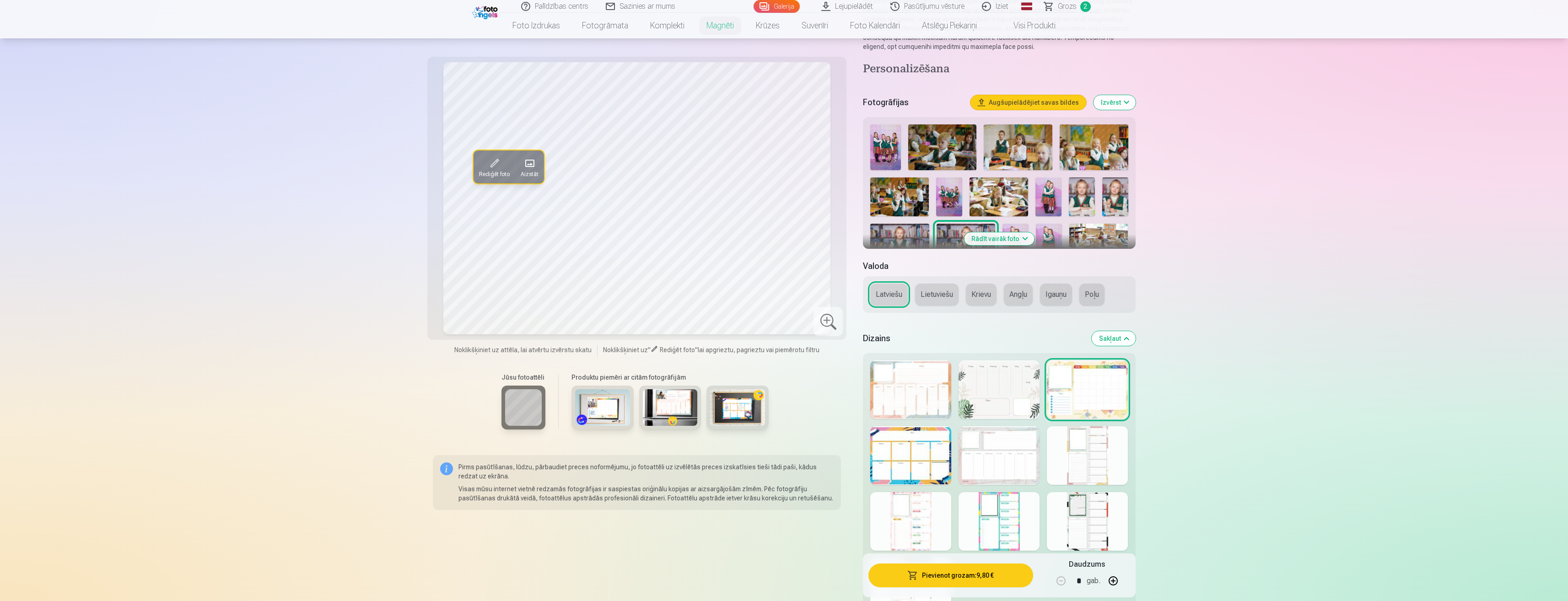
click at [1026, 234] on button "Rādīt vairāk foto" at bounding box center [999, 239] width 70 height 13
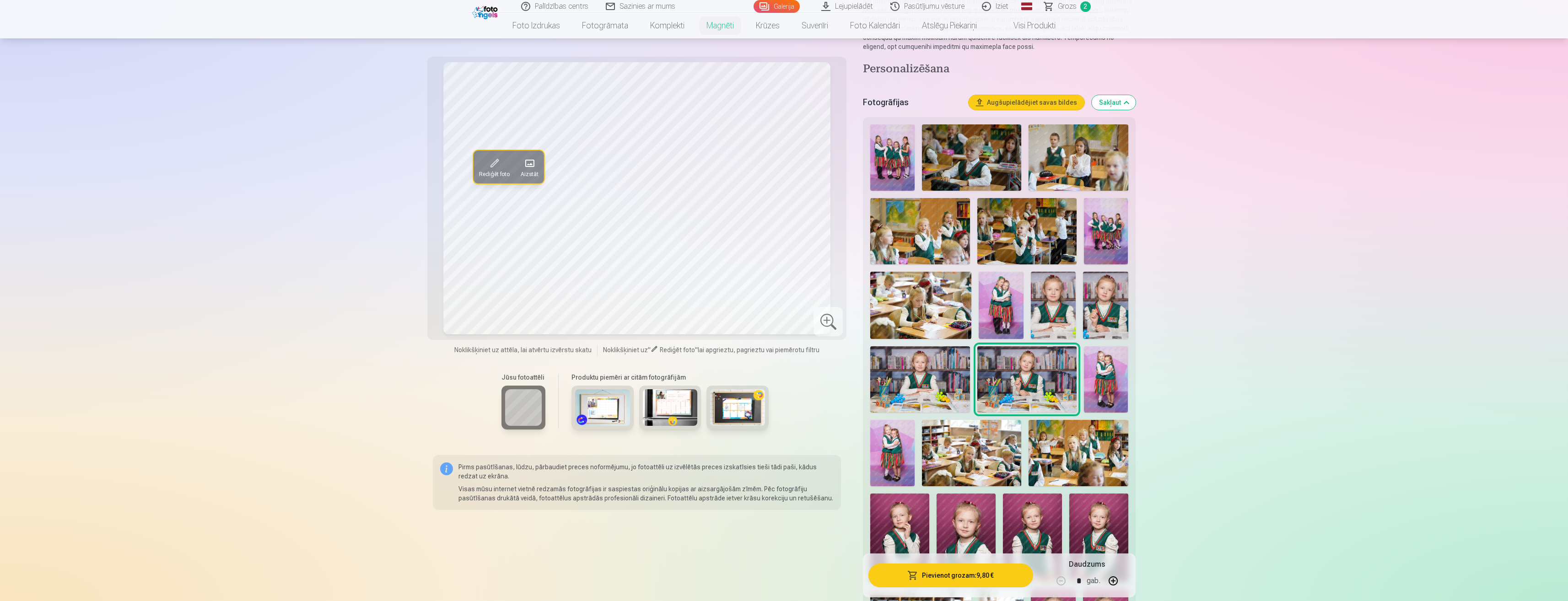
click at [1064, 312] on img at bounding box center [1054, 305] width 45 height 67
click at [1110, 306] on img at bounding box center [1106, 305] width 45 height 67
click at [938, 382] on img at bounding box center [920, 379] width 99 height 66
click at [1026, 368] on img at bounding box center [1027, 379] width 99 height 66
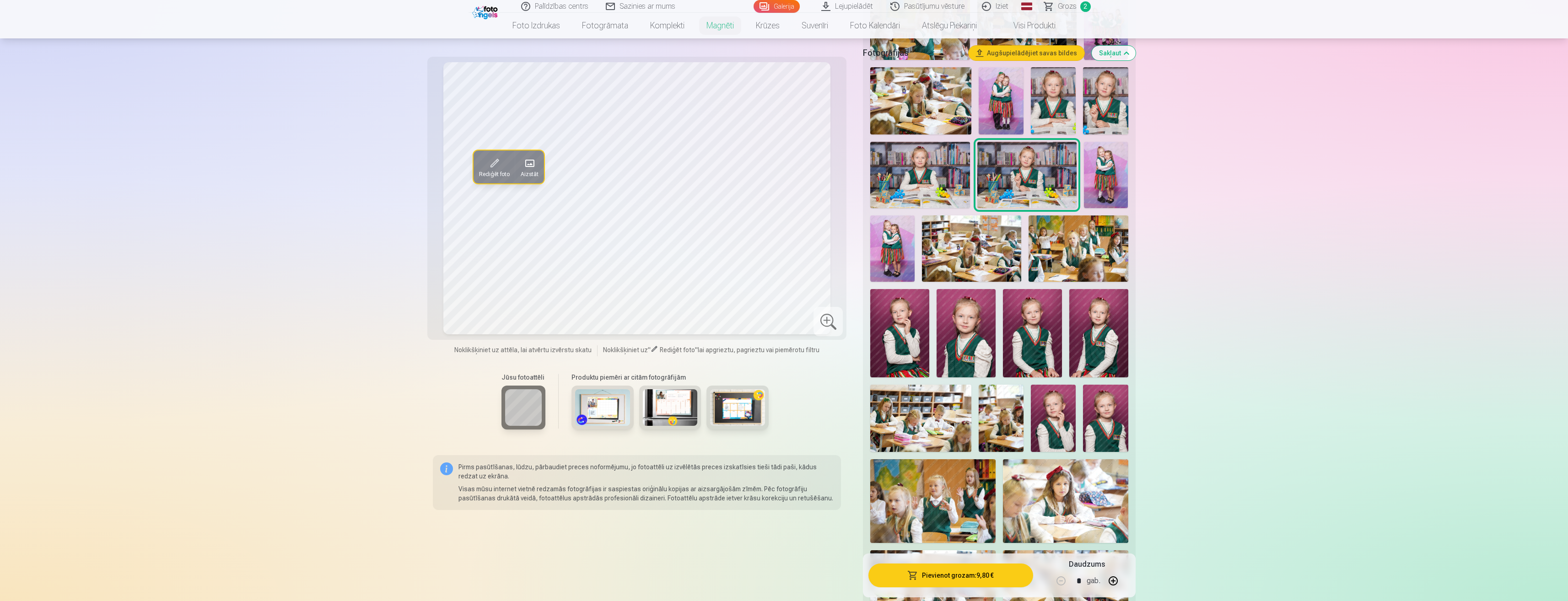
scroll to position [373, 0]
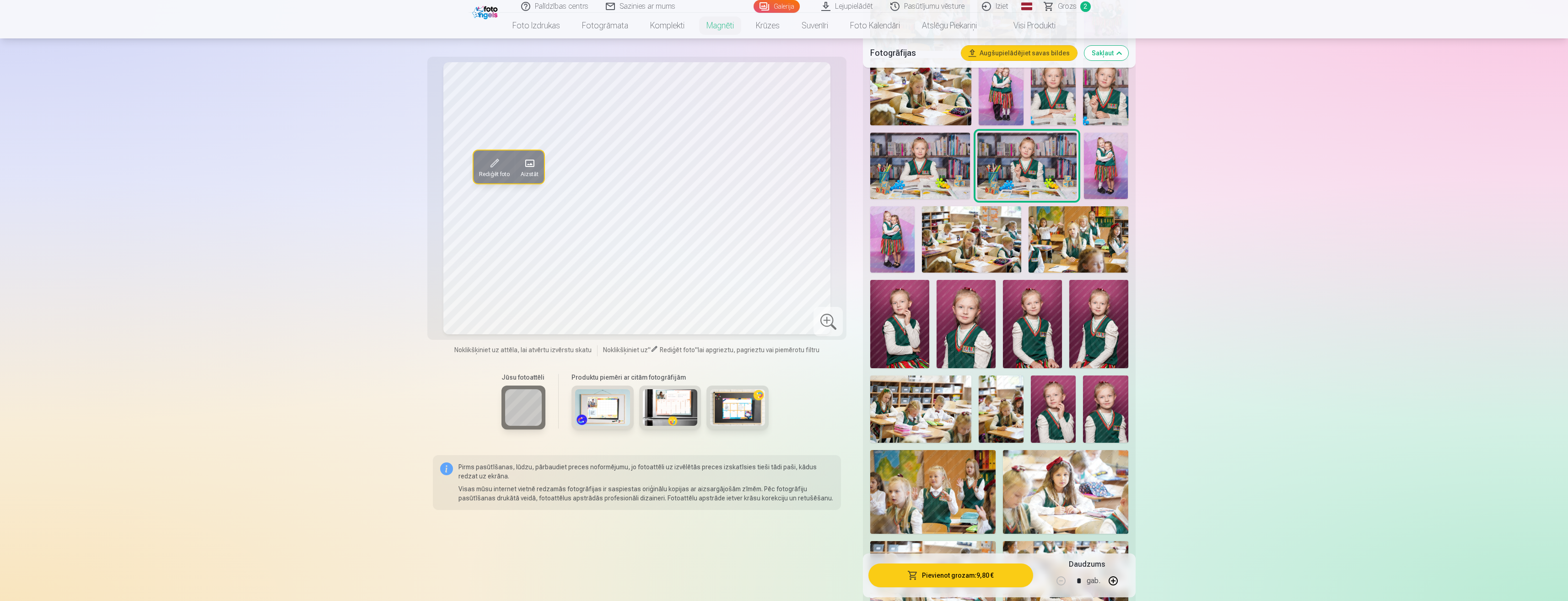
click at [985, 325] on img at bounding box center [967, 324] width 59 height 89
click at [1038, 322] on img at bounding box center [1033, 324] width 59 height 89
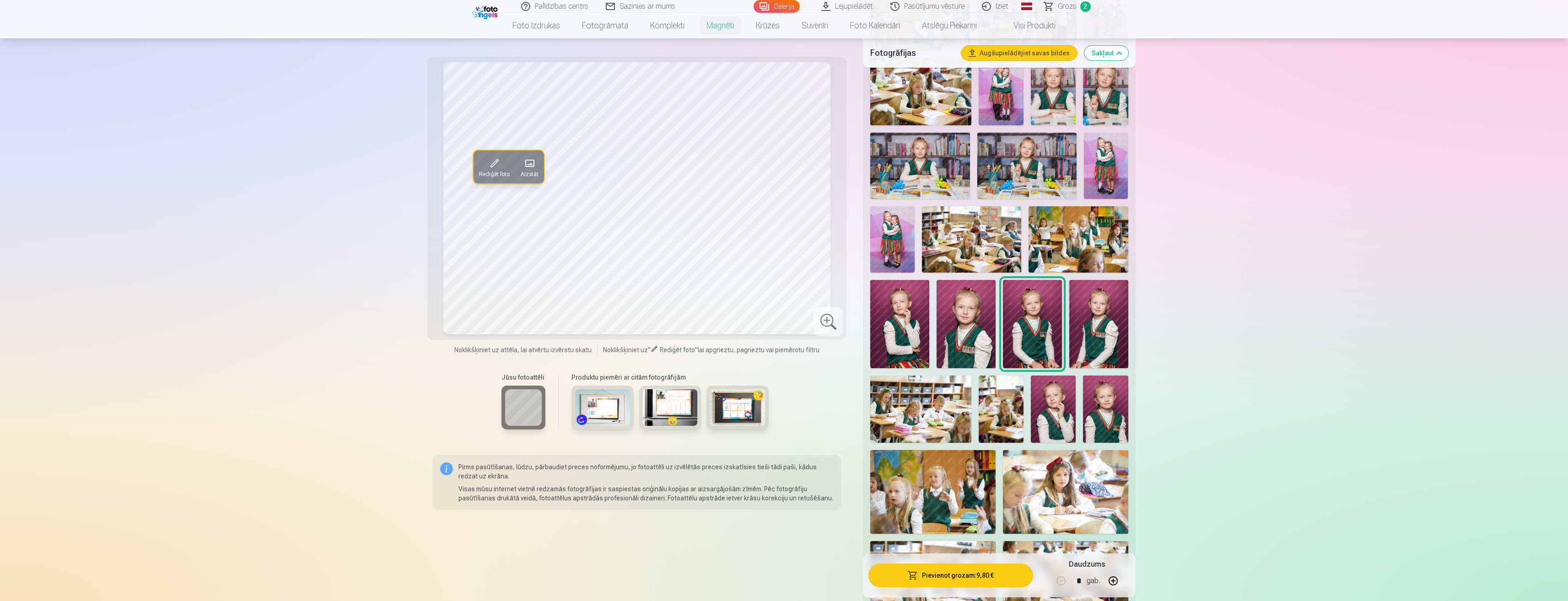
click at [1103, 334] on img at bounding box center [1099, 324] width 59 height 89
click at [1037, 326] on img at bounding box center [1033, 324] width 59 height 89
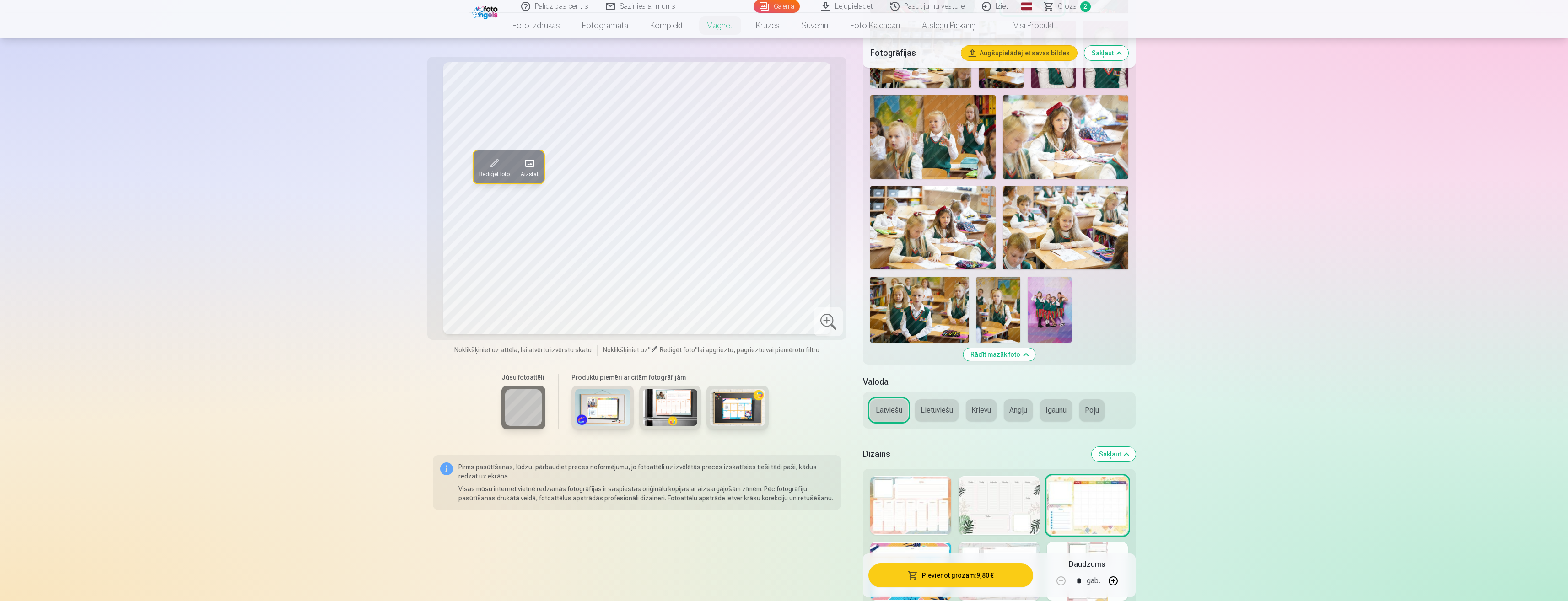
scroll to position [693, 0]
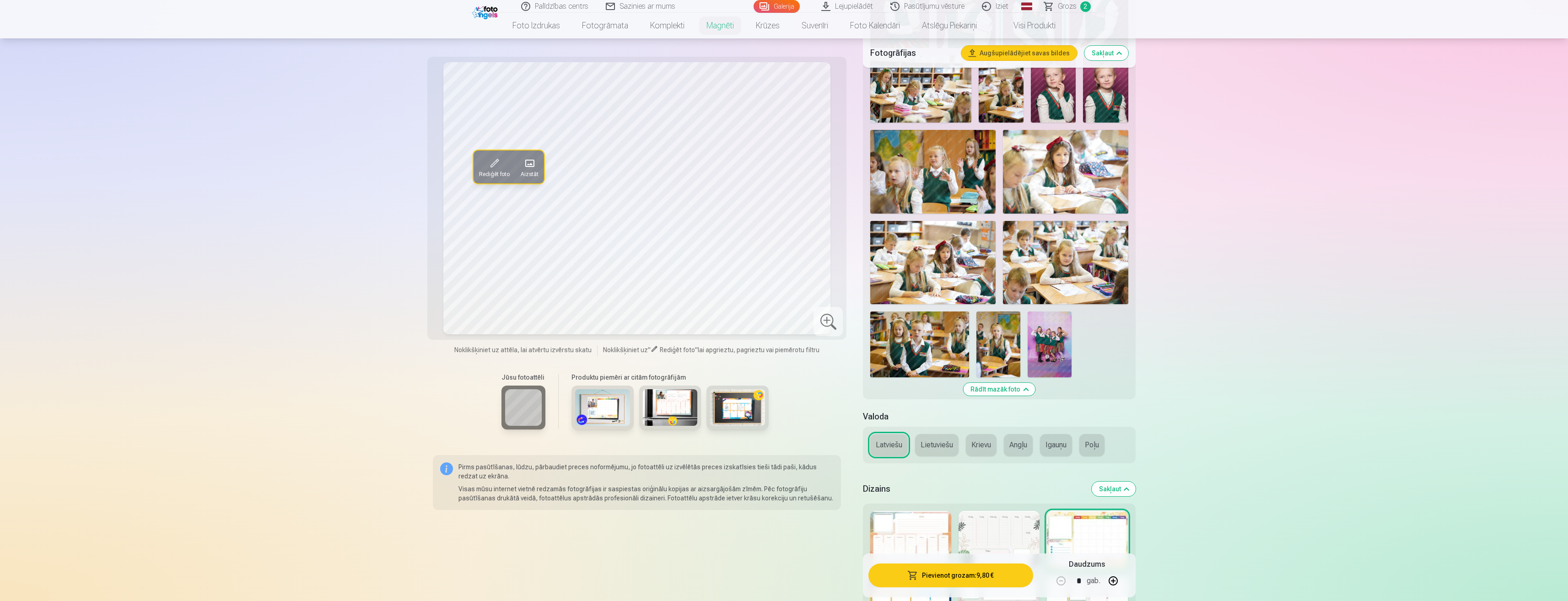
click at [1002, 326] on img at bounding box center [998, 344] width 44 height 65
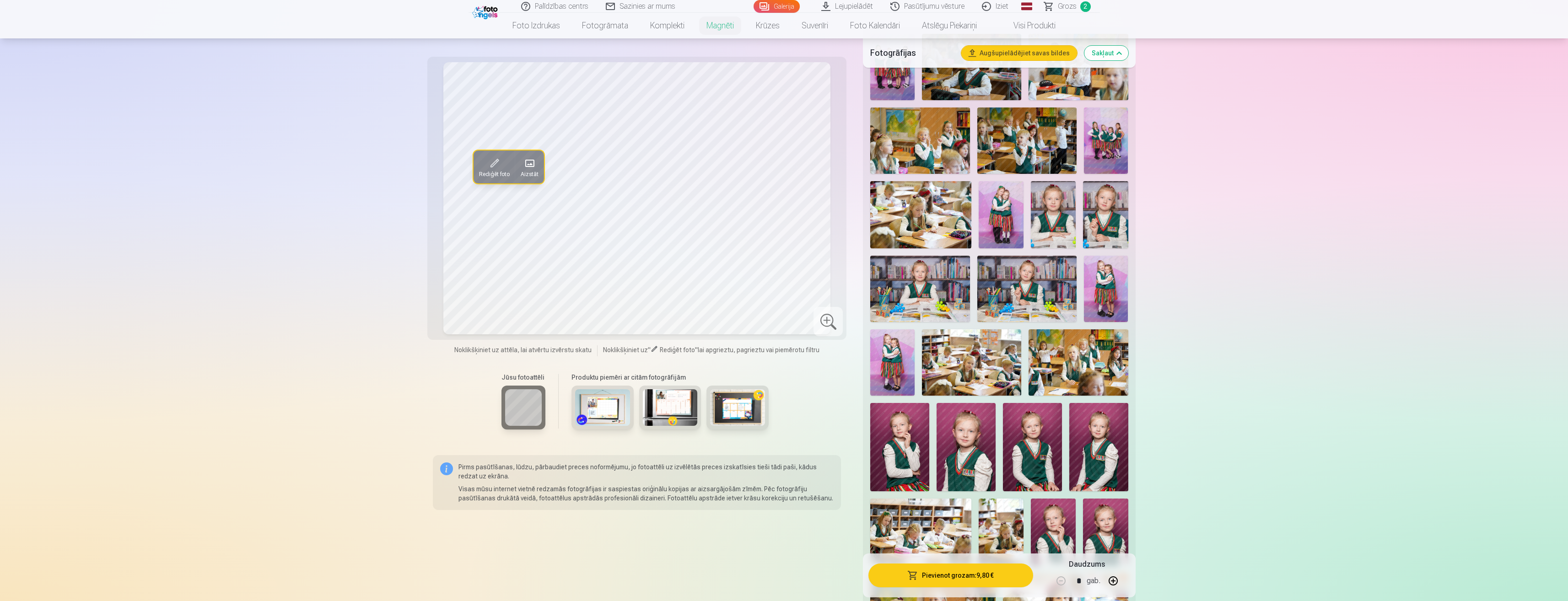
scroll to position [159, 0]
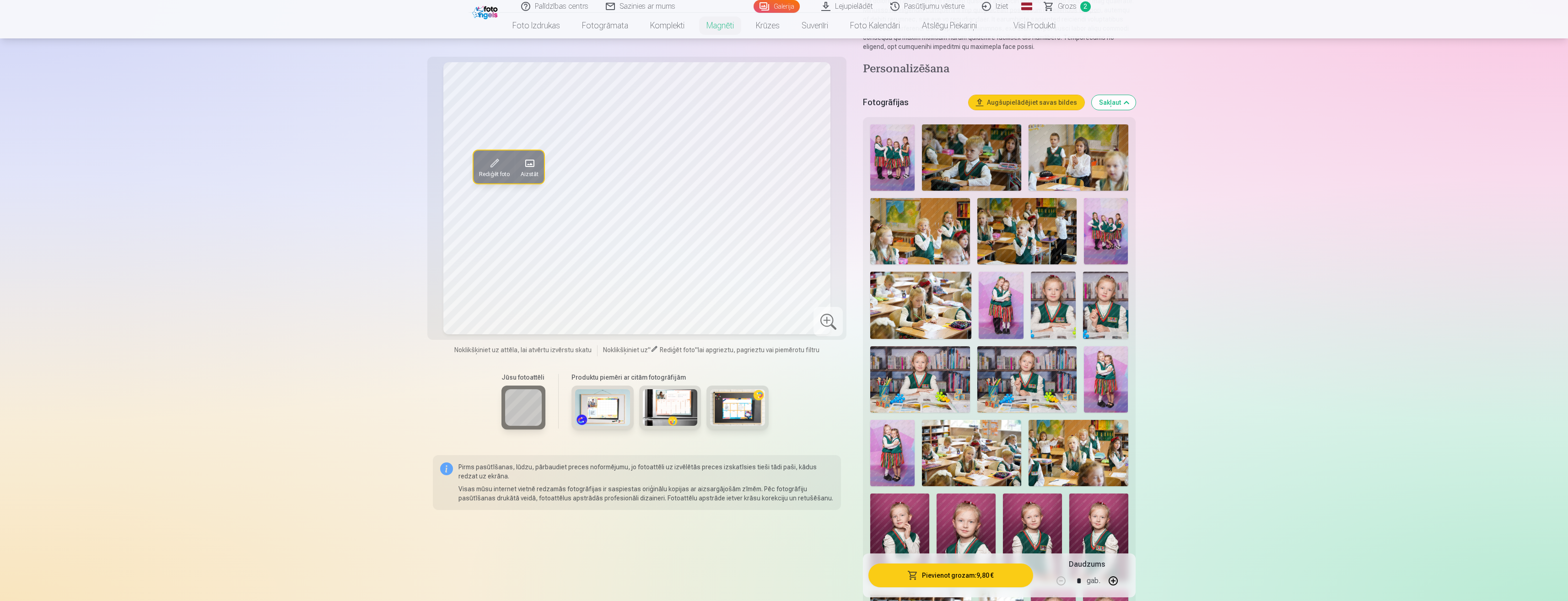
click at [937, 303] on img at bounding box center [921, 305] width 101 height 67
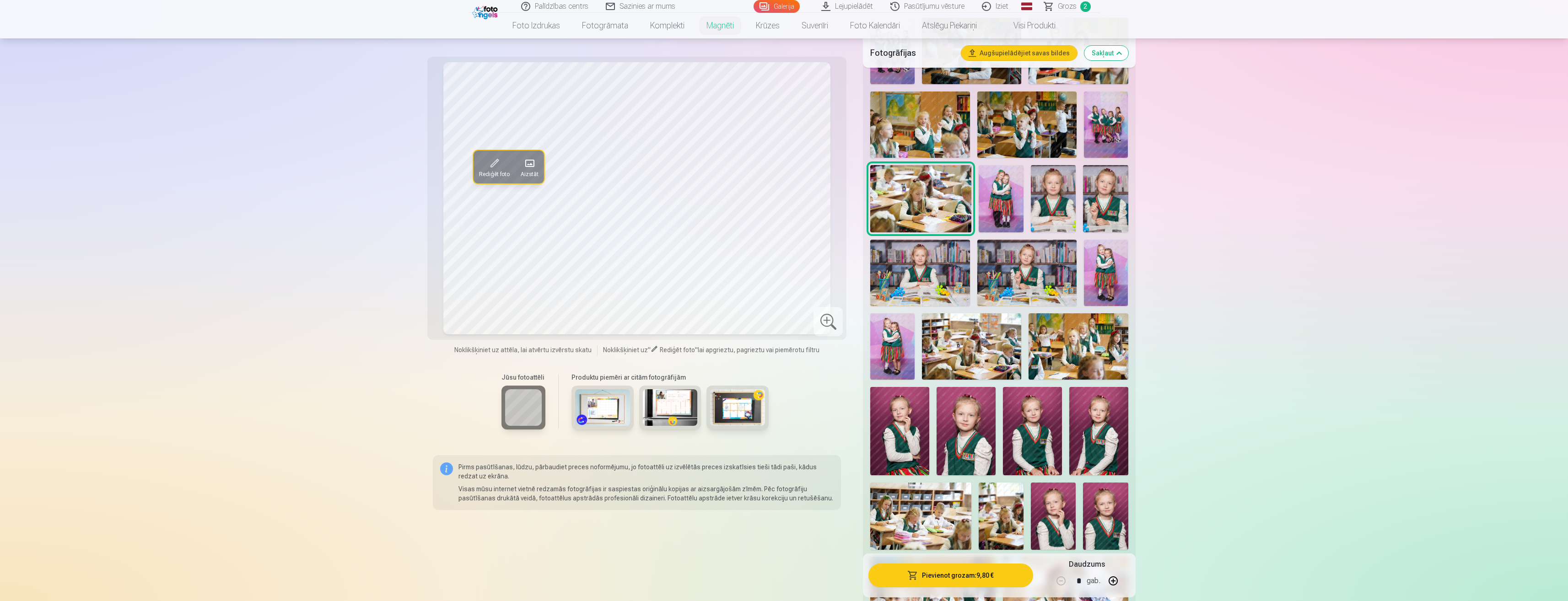
click at [902, 419] on img at bounding box center [900, 431] width 59 height 89
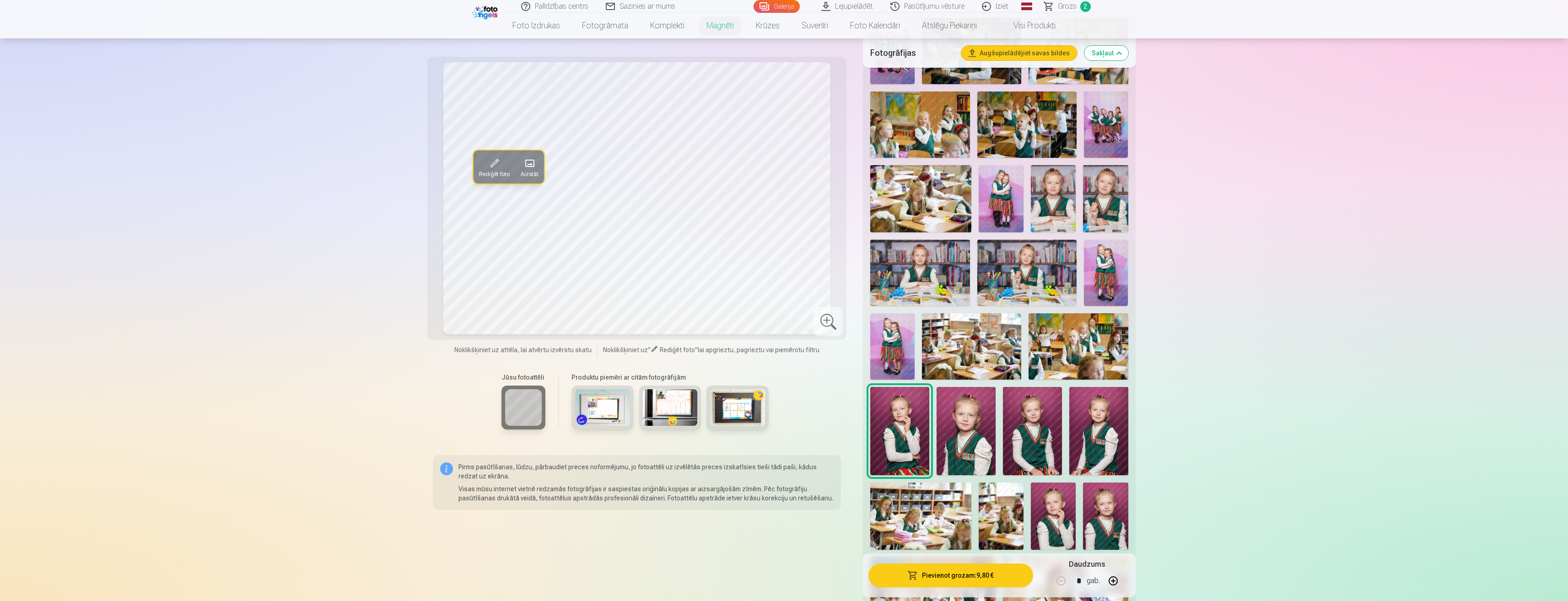
click at [971, 418] on img at bounding box center [967, 431] width 59 height 89
click at [500, 168] on span at bounding box center [494, 163] width 14 height 14
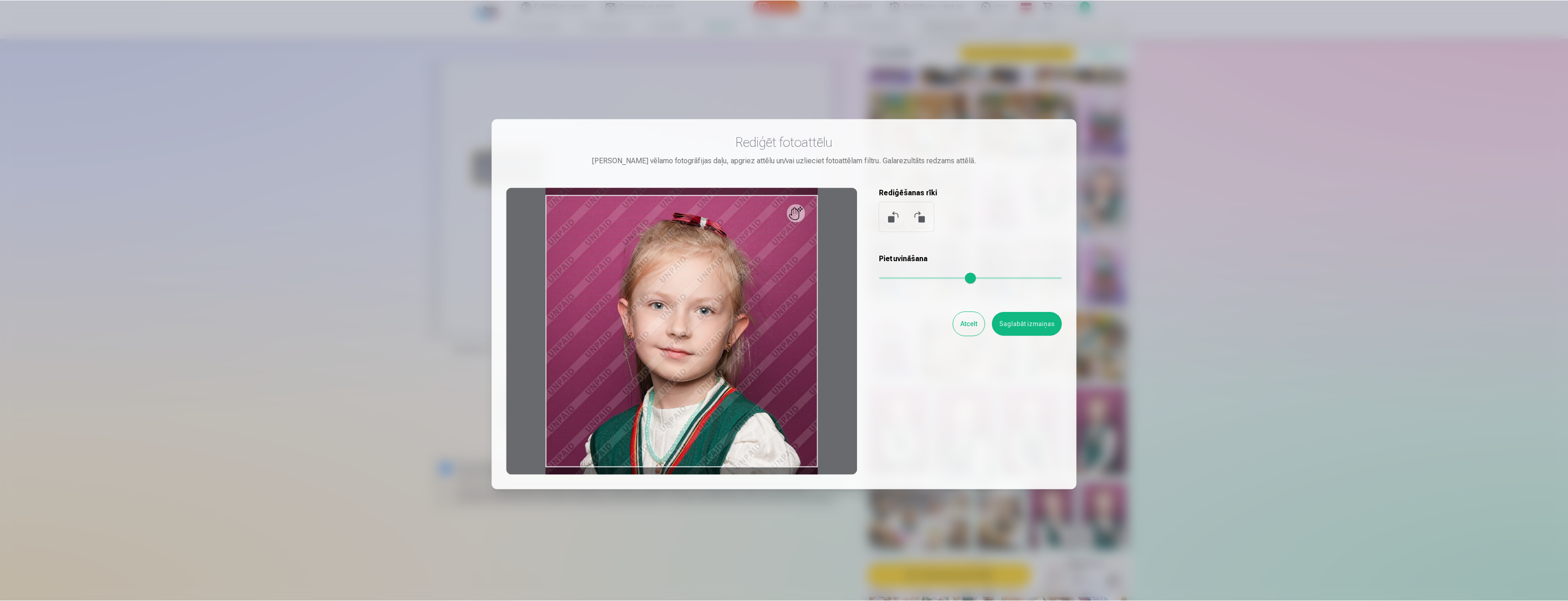
scroll to position [62, 0]
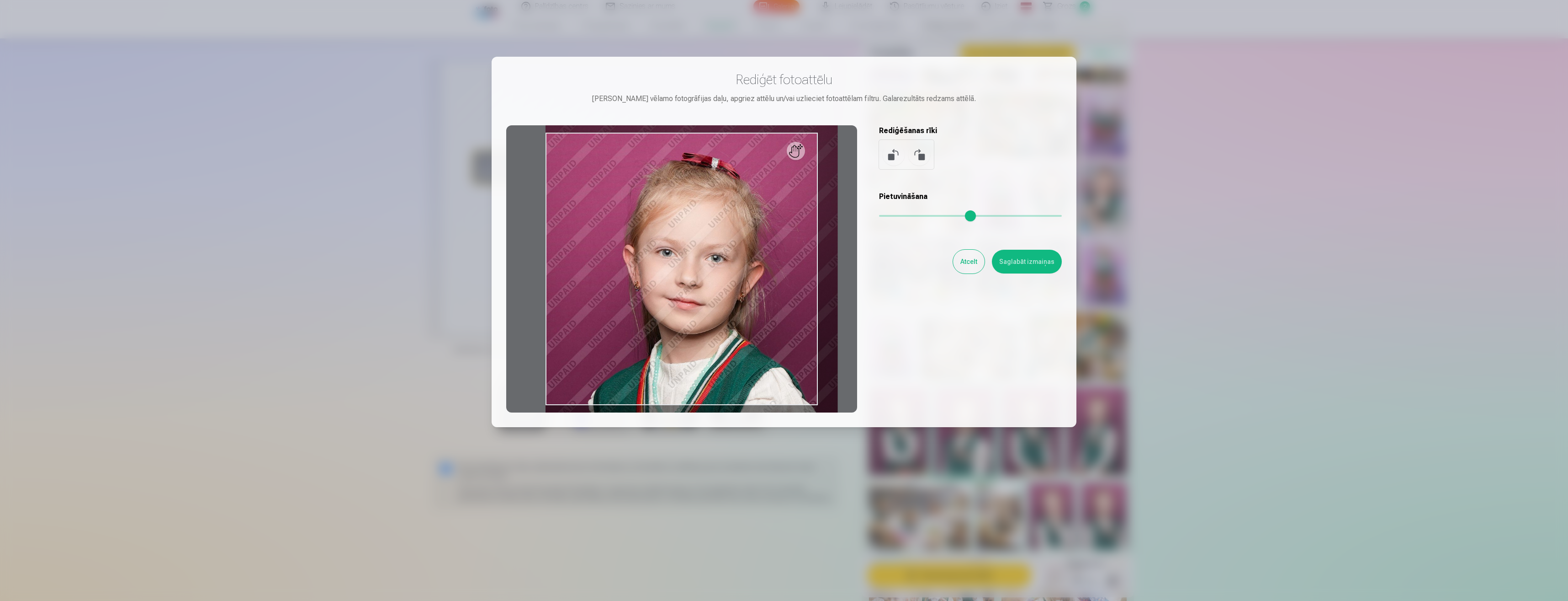
click at [911, 217] on input "range" at bounding box center [970, 215] width 183 height 2
type input "*"
click at [882, 215] on input "range" at bounding box center [970, 215] width 183 height 2
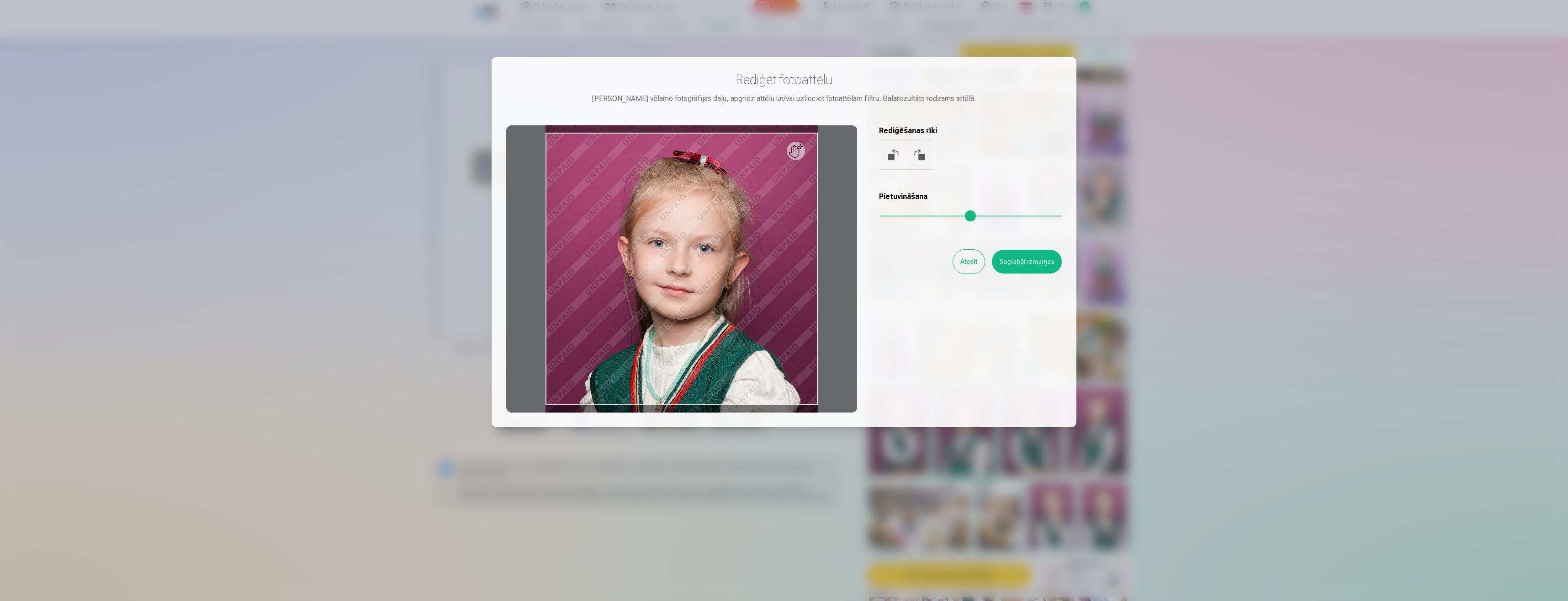
click at [961, 256] on button "Atcelt" at bounding box center [969, 262] width 32 height 24
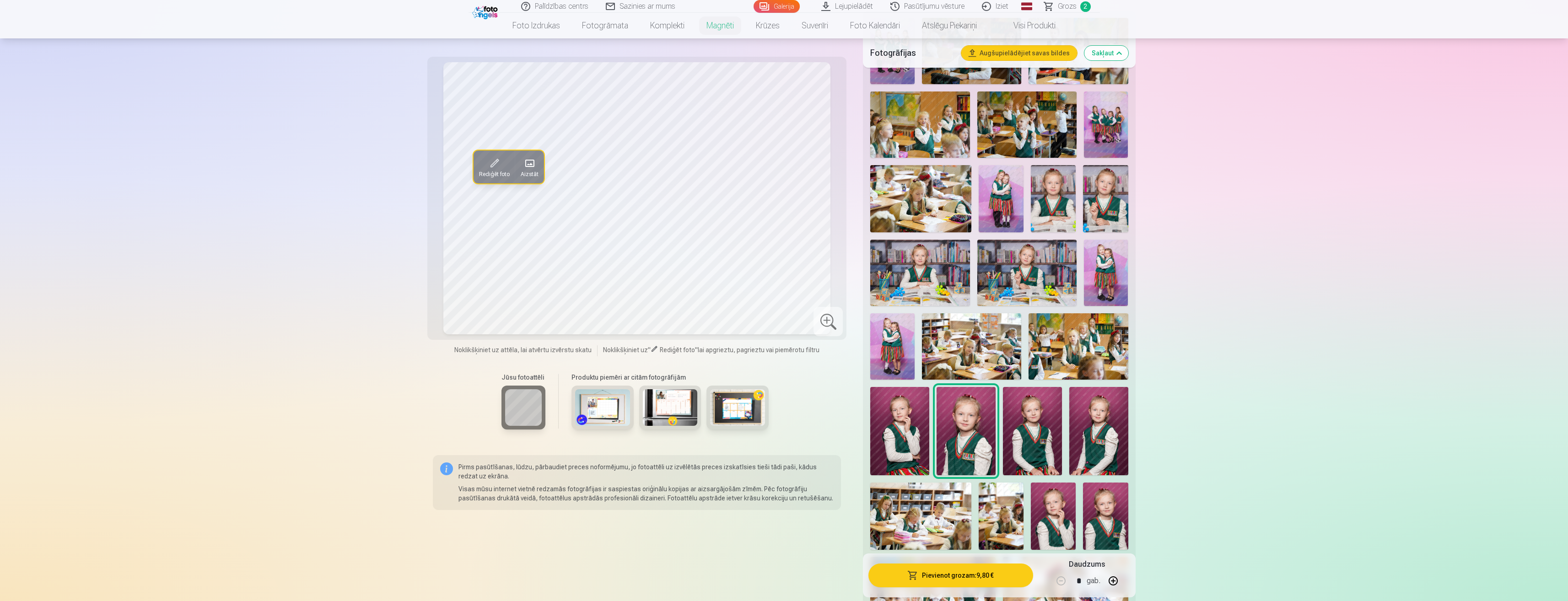
click at [1038, 435] on img at bounding box center [1033, 431] width 59 height 89
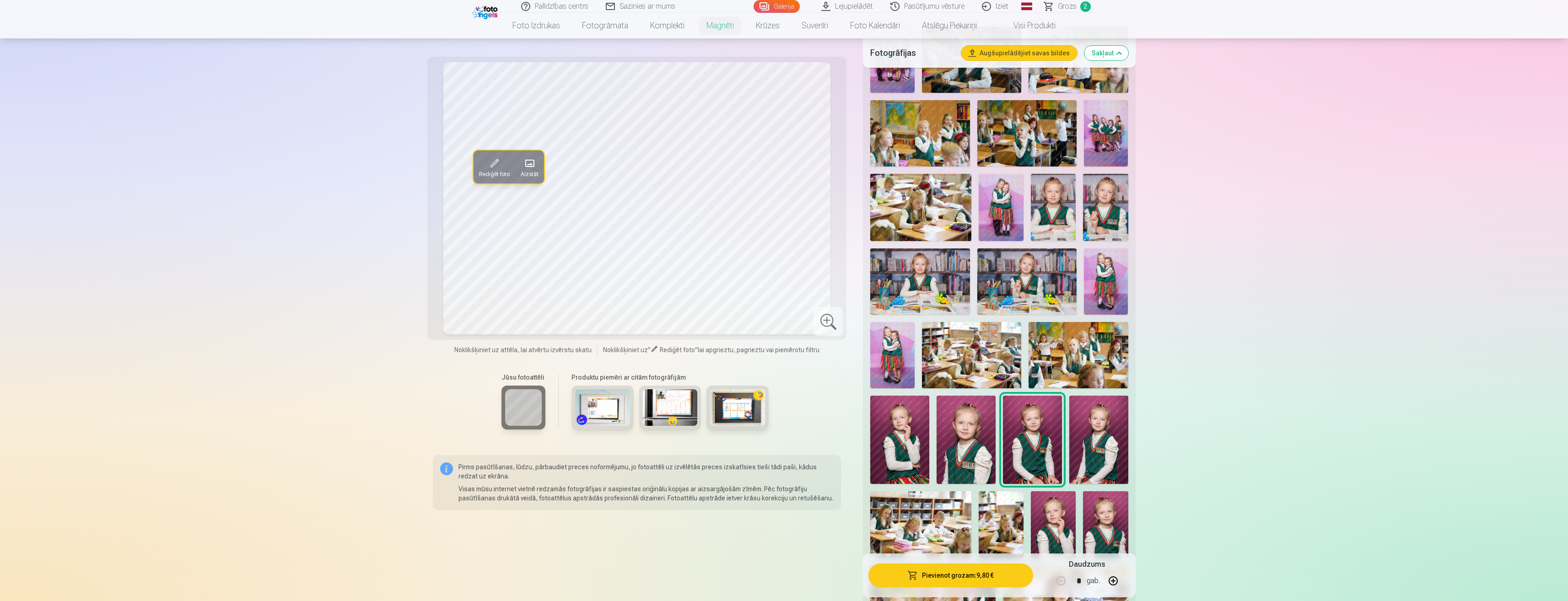
scroll to position [159, 0]
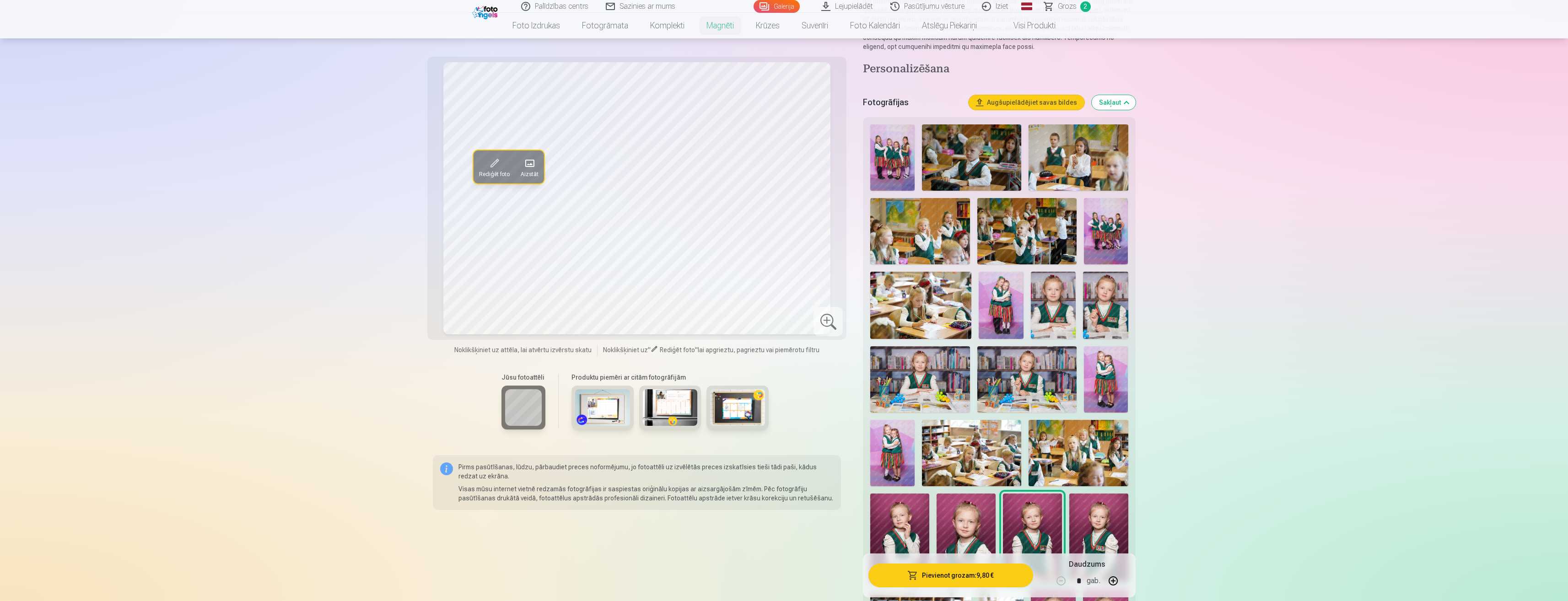
click at [1050, 296] on img at bounding box center [1054, 305] width 45 height 67
click at [1097, 300] on img at bounding box center [1106, 305] width 45 height 67
click at [1050, 528] on img at bounding box center [1033, 537] width 59 height 89
click at [1104, 511] on img at bounding box center [1099, 537] width 59 height 89
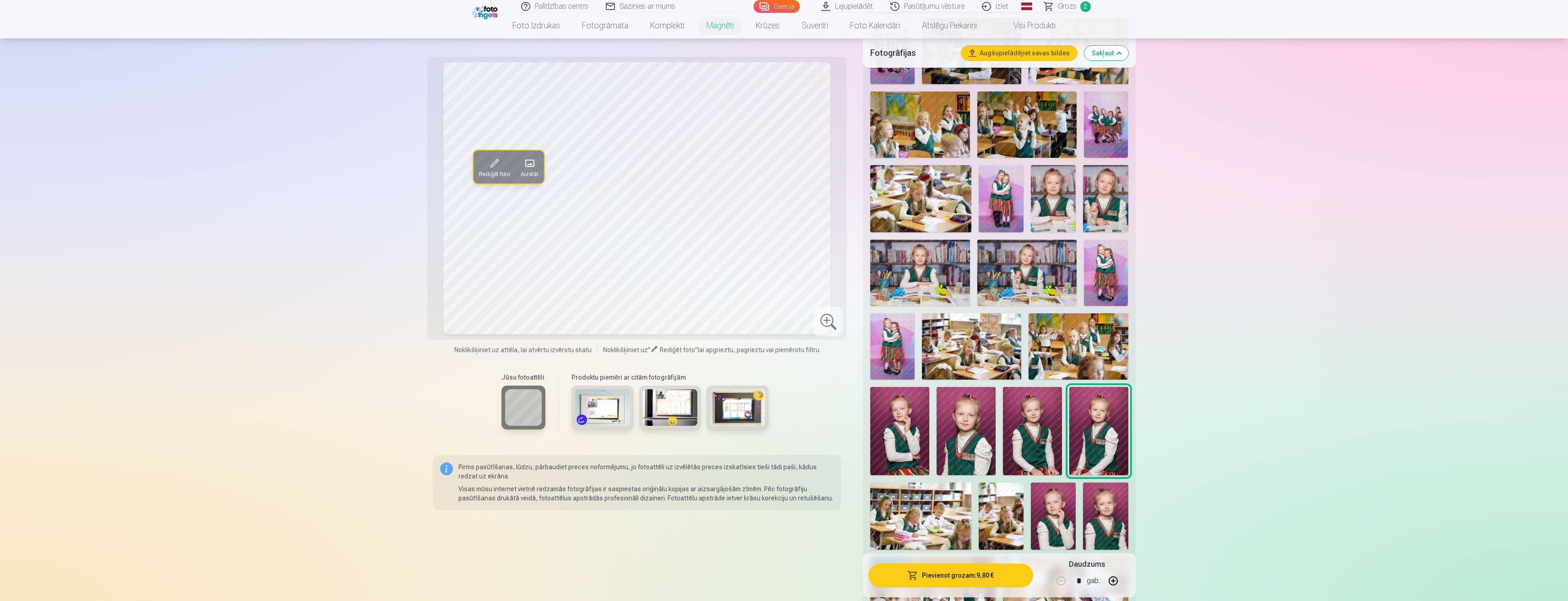
scroll to position [373, 0]
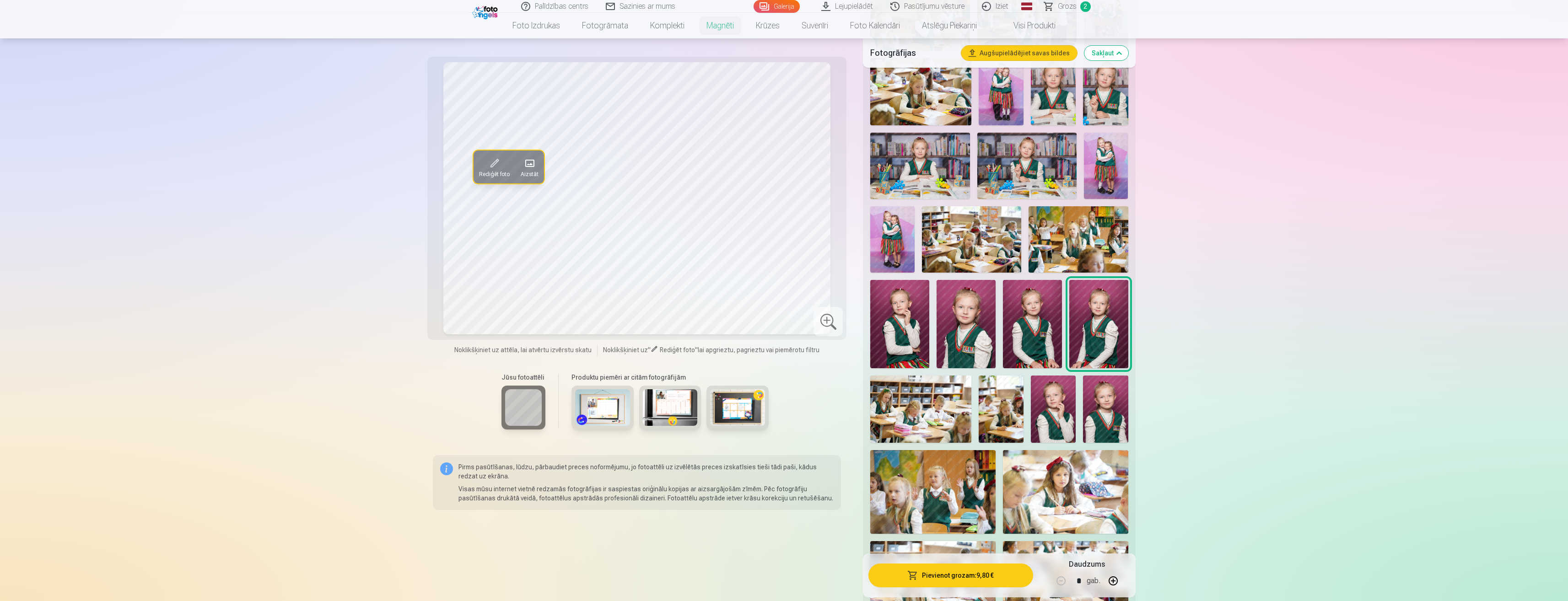
click at [1103, 410] on img at bounding box center [1106, 409] width 45 height 67
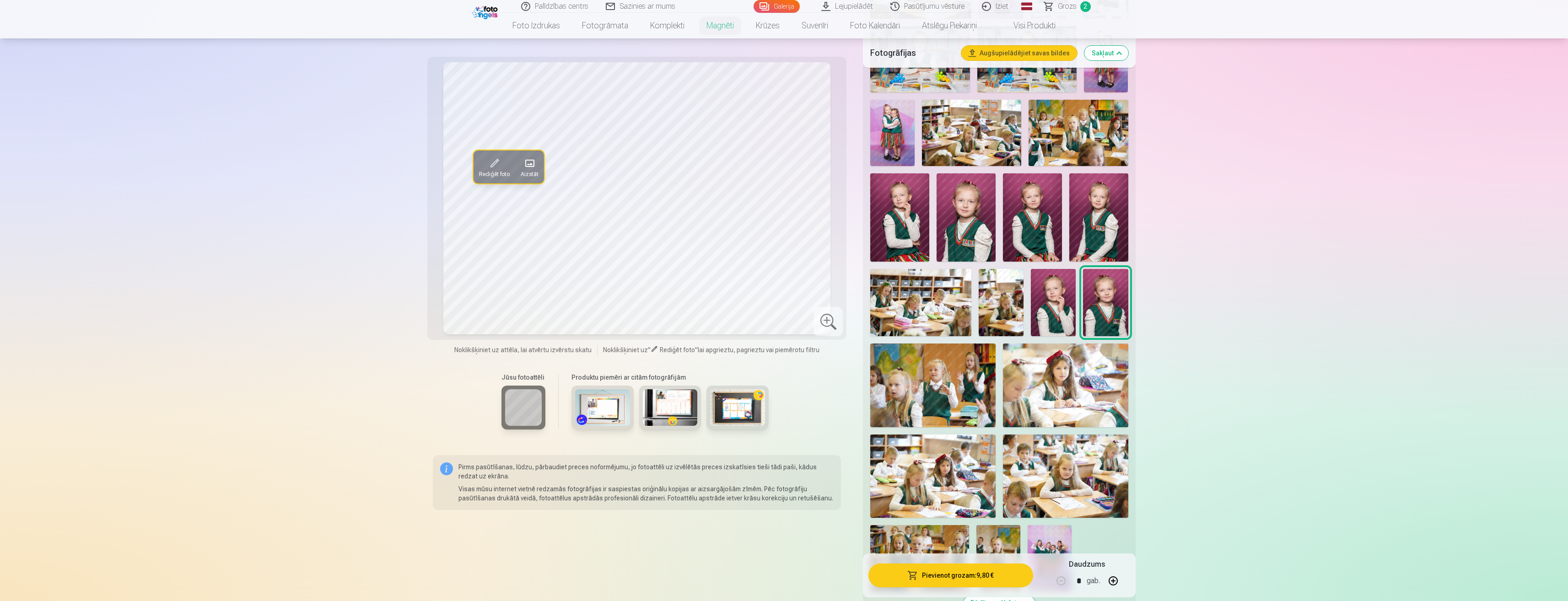
scroll to position [586, 0]
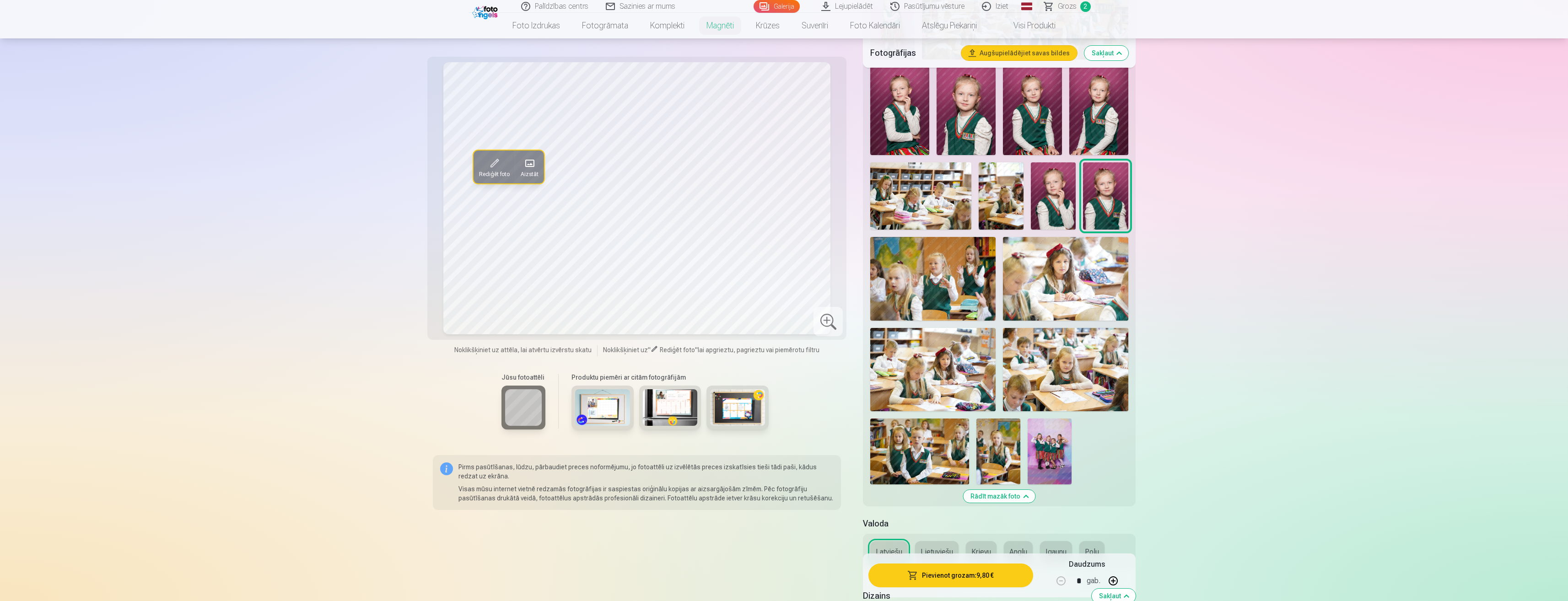
click at [1003, 441] on img at bounding box center [998, 451] width 44 height 65
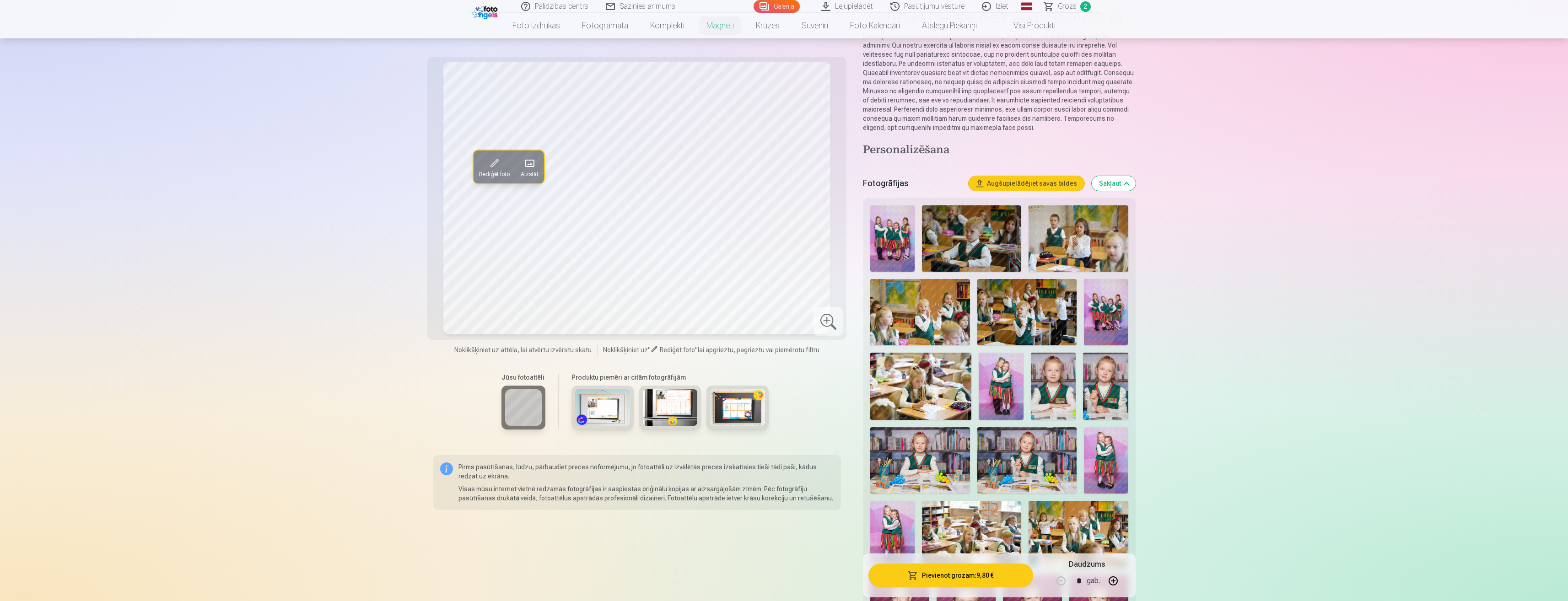
scroll to position [53, 0]
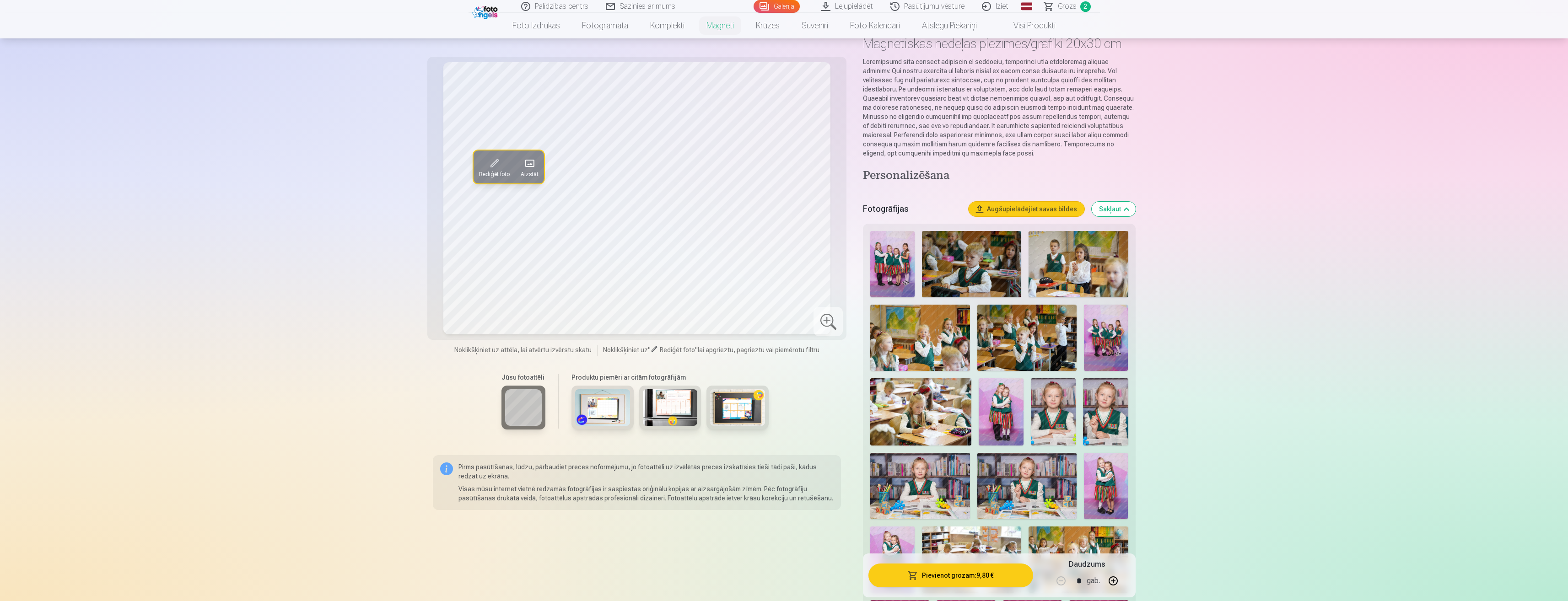
click at [919, 402] on img at bounding box center [921, 412] width 101 height 67
click at [899, 475] on img at bounding box center [920, 485] width 99 height 66
click at [1026, 462] on img at bounding box center [1027, 485] width 99 height 66
click at [924, 472] on img at bounding box center [920, 485] width 99 height 66
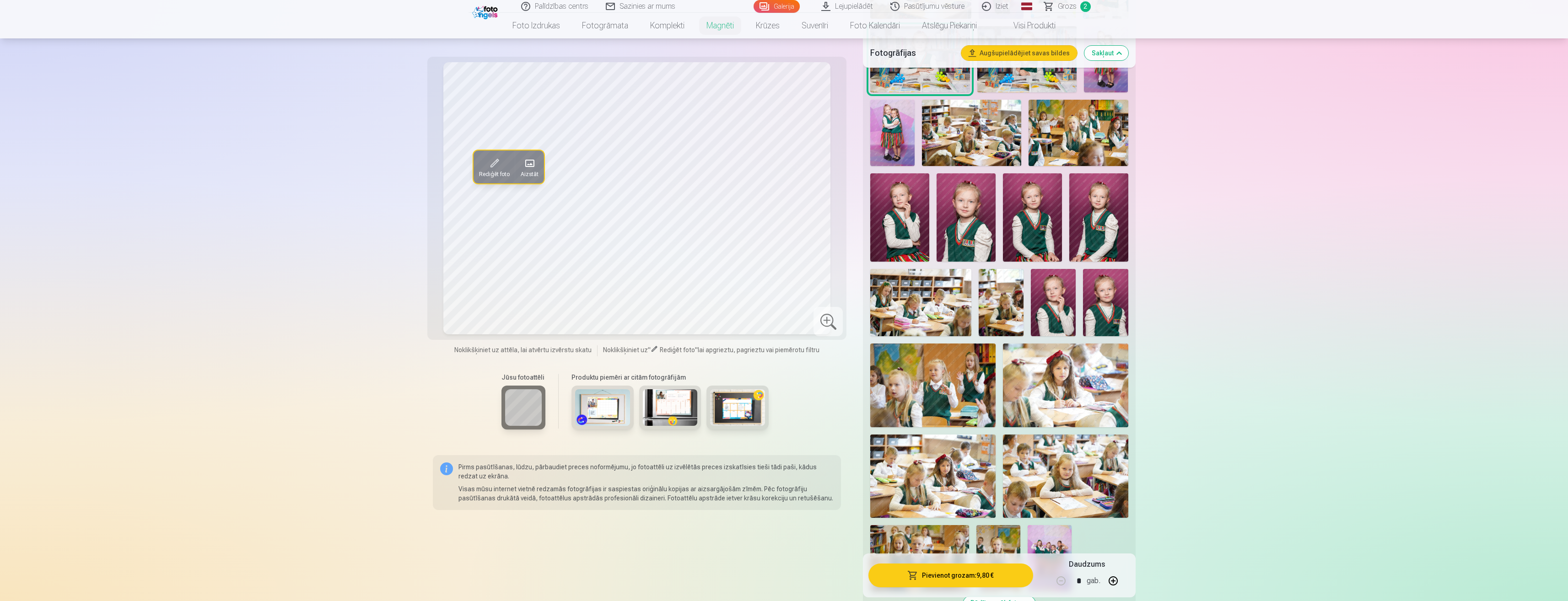
scroll to position [799, 0]
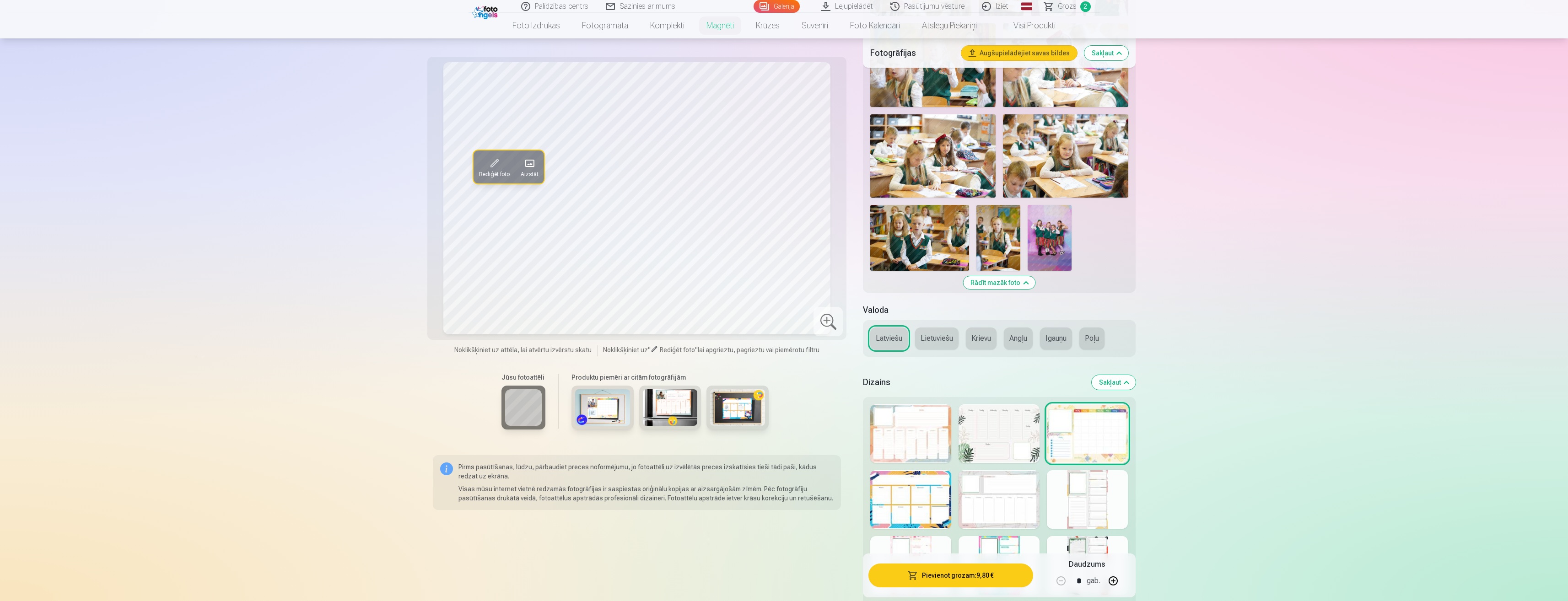
click at [883, 429] on div at bounding box center [911, 433] width 81 height 58
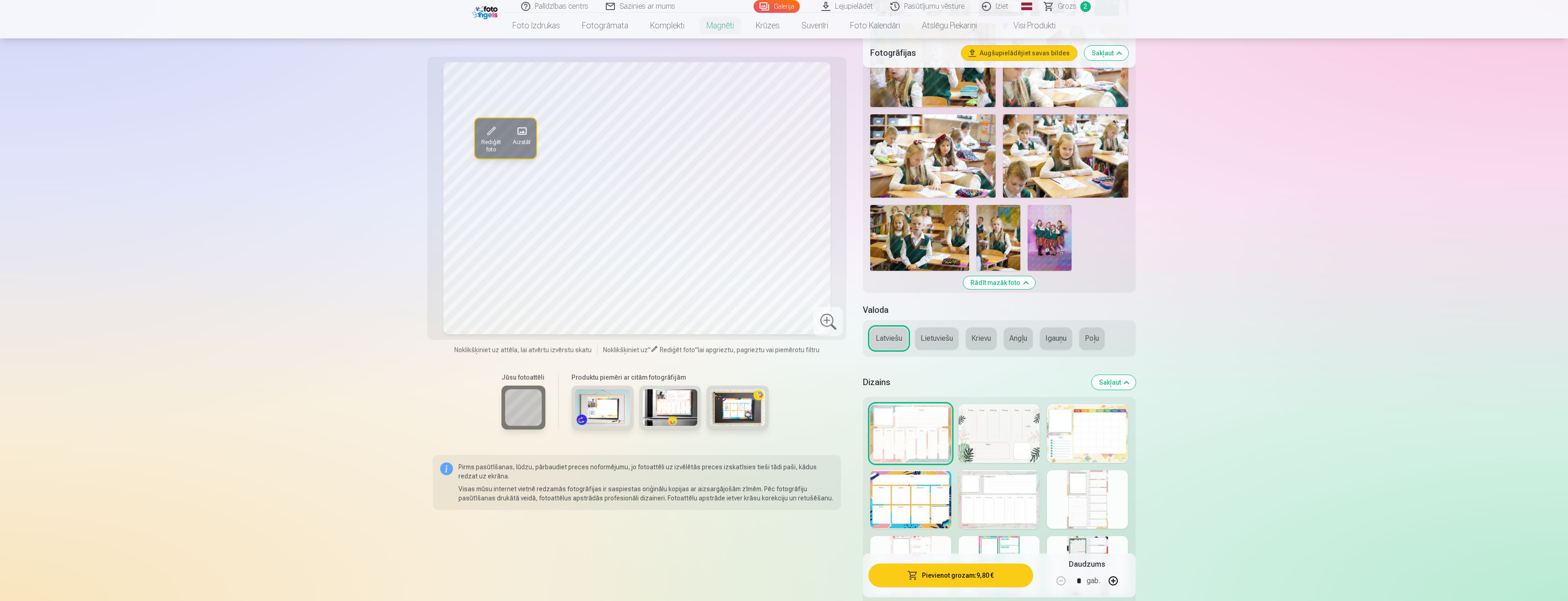
click at [899, 490] on div at bounding box center [911, 499] width 81 height 58
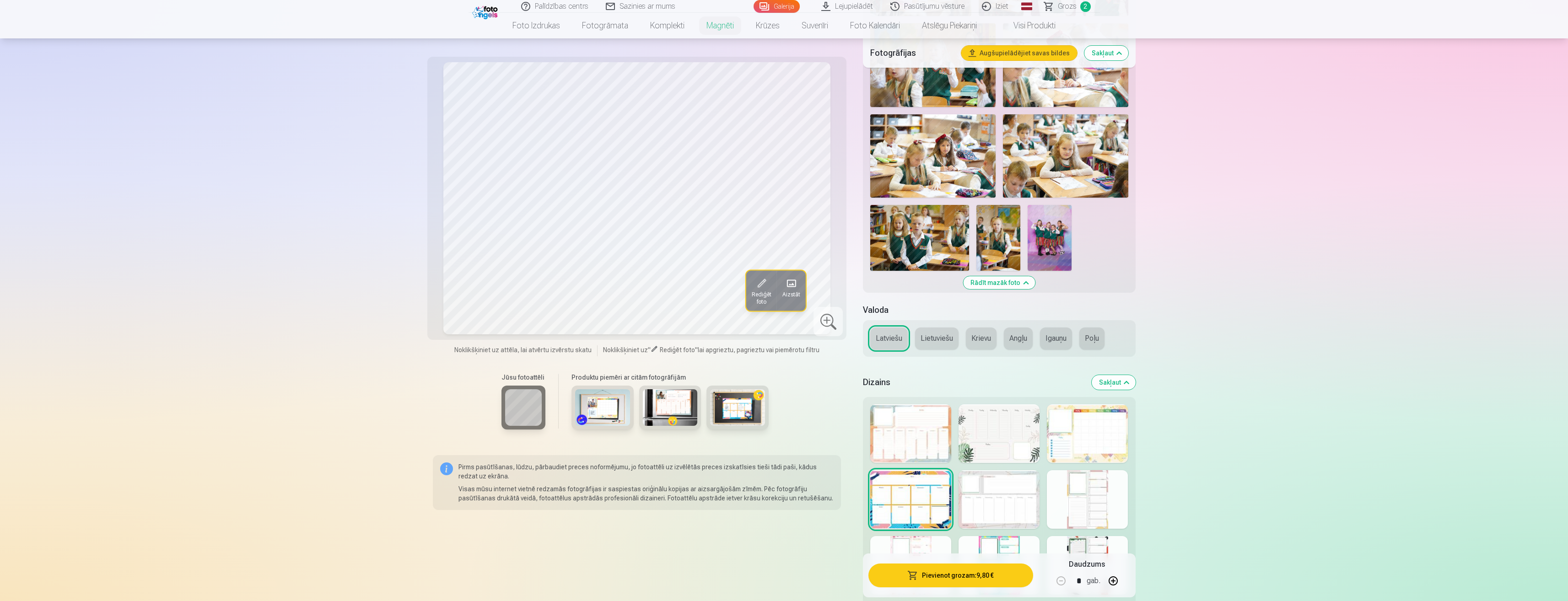
click at [986, 500] on div at bounding box center [998, 499] width 81 height 58
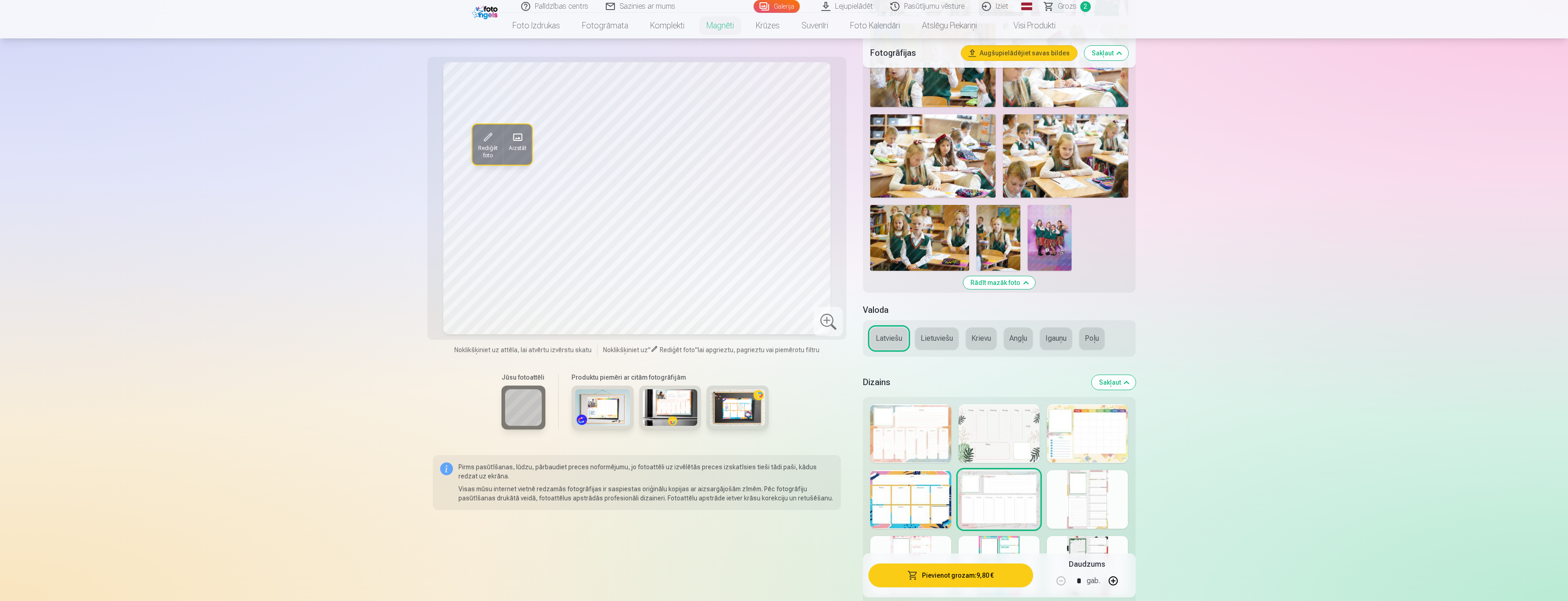
click at [1070, 484] on div at bounding box center [1087, 499] width 81 height 58
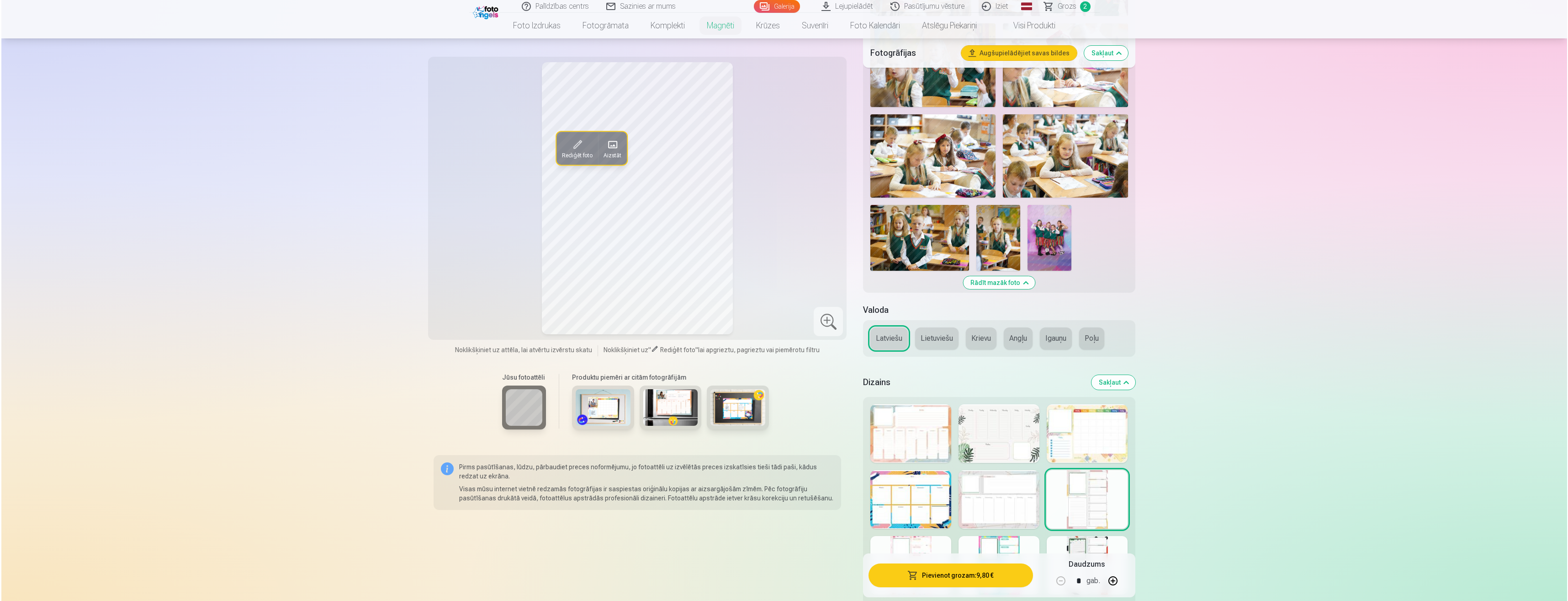
scroll to position [906, 0]
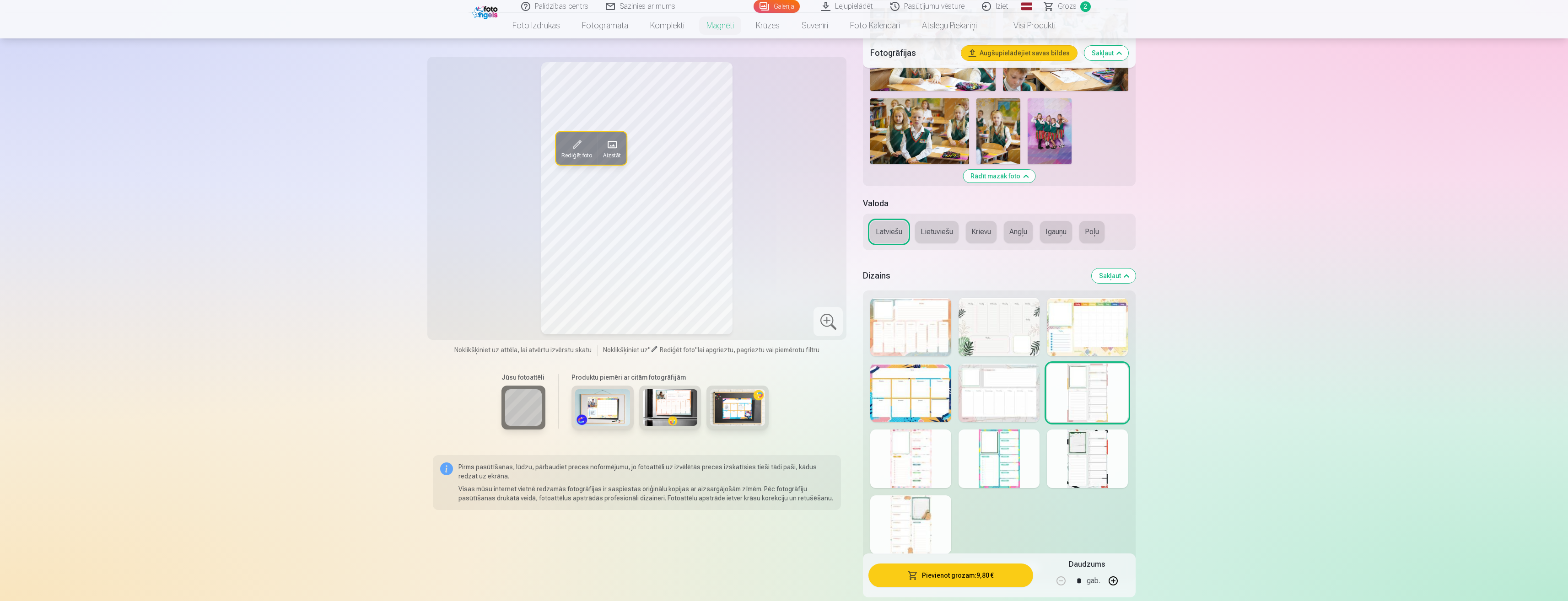
click at [934, 453] on div at bounding box center [911, 458] width 81 height 58
click at [1006, 470] on div at bounding box center [998, 458] width 81 height 58
click at [1108, 472] on div at bounding box center [1087, 458] width 81 height 58
click at [929, 528] on div at bounding box center [911, 524] width 81 height 58
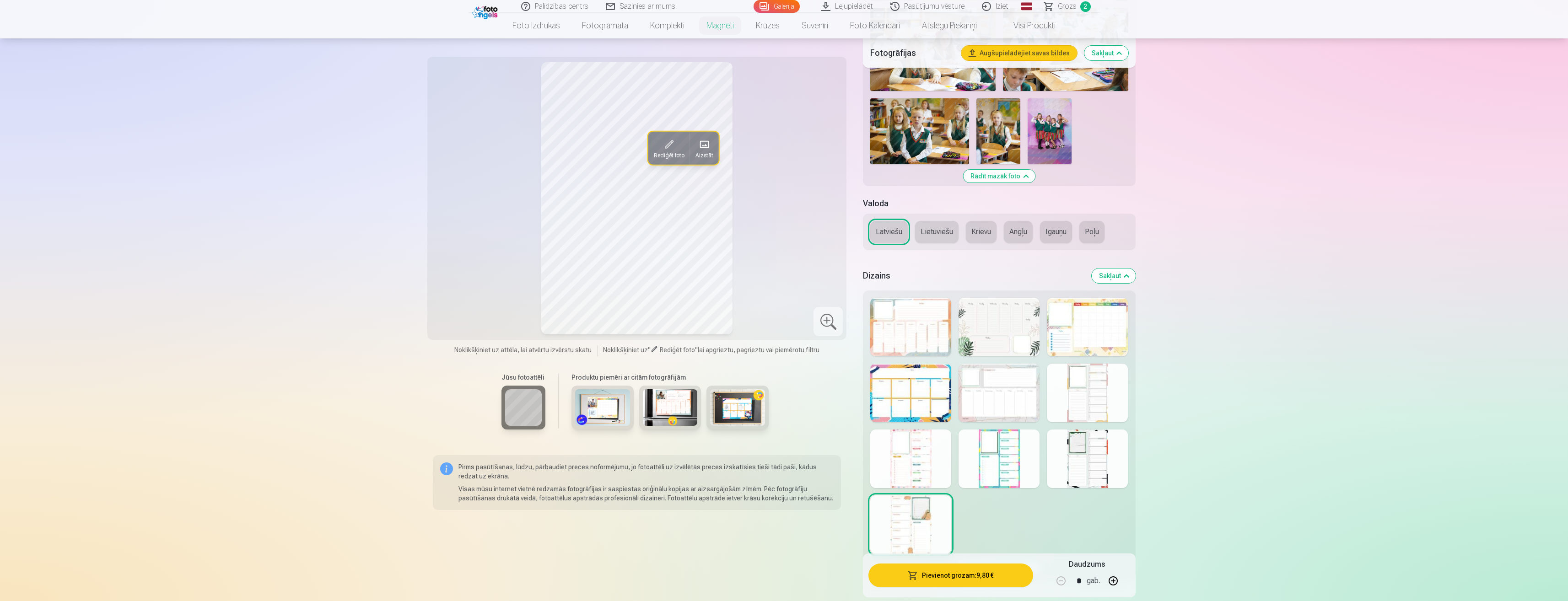
click at [1004, 370] on div at bounding box center [998, 392] width 81 height 58
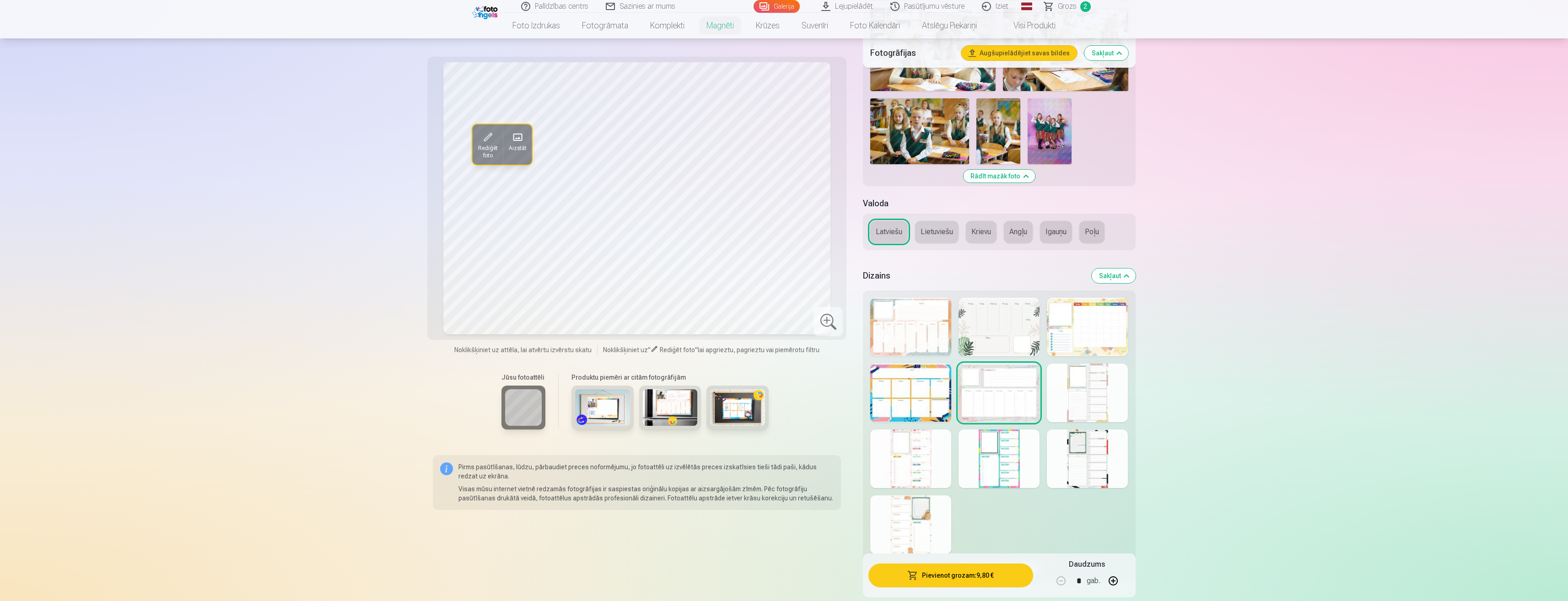
click at [1004, 325] on div at bounding box center [998, 326] width 81 height 58
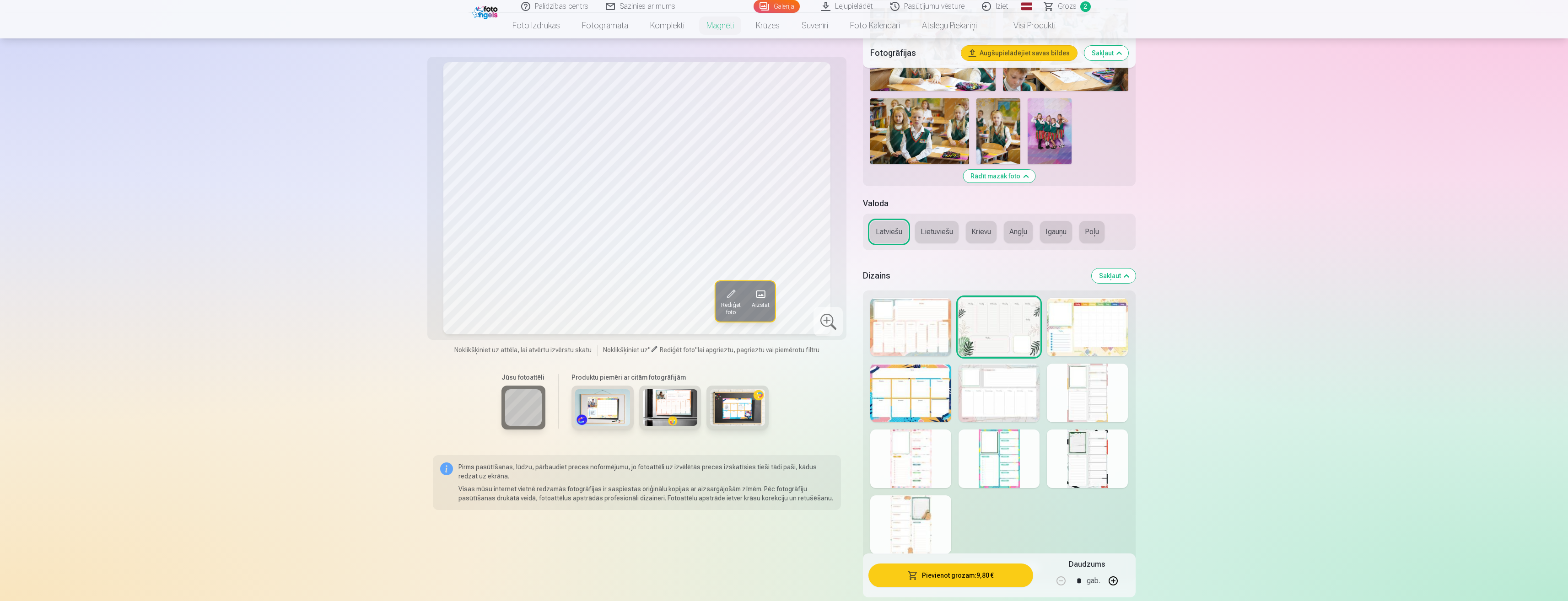
click at [927, 327] on div at bounding box center [911, 326] width 81 height 58
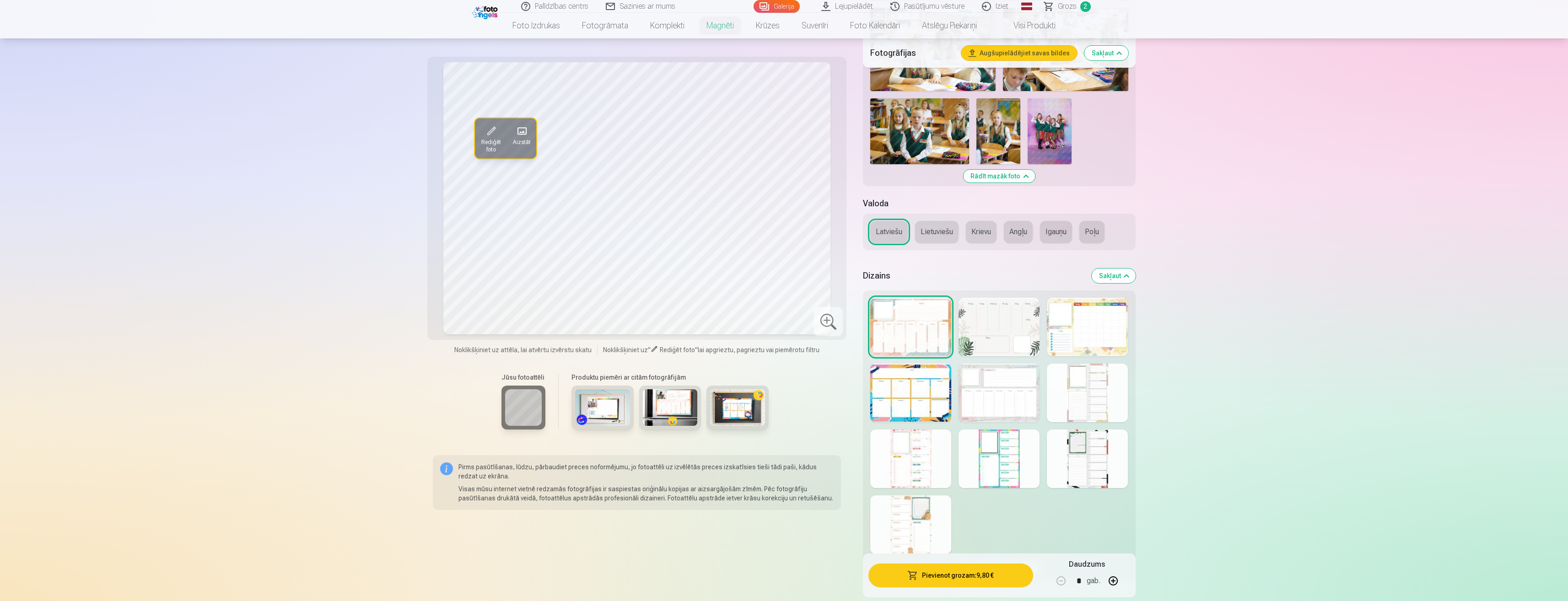
click at [928, 384] on div at bounding box center [911, 392] width 81 height 58
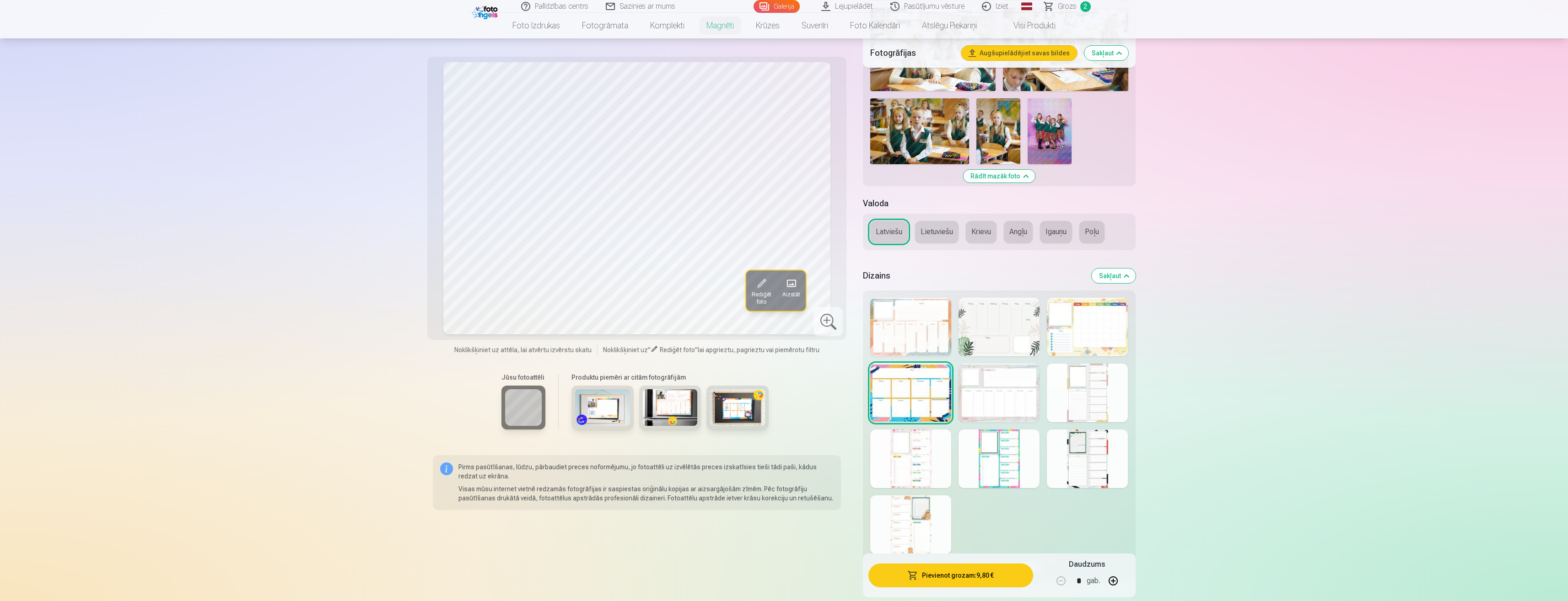
click at [758, 291] on span "Rediģēt foto" at bounding box center [761, 298] width 20 height 14
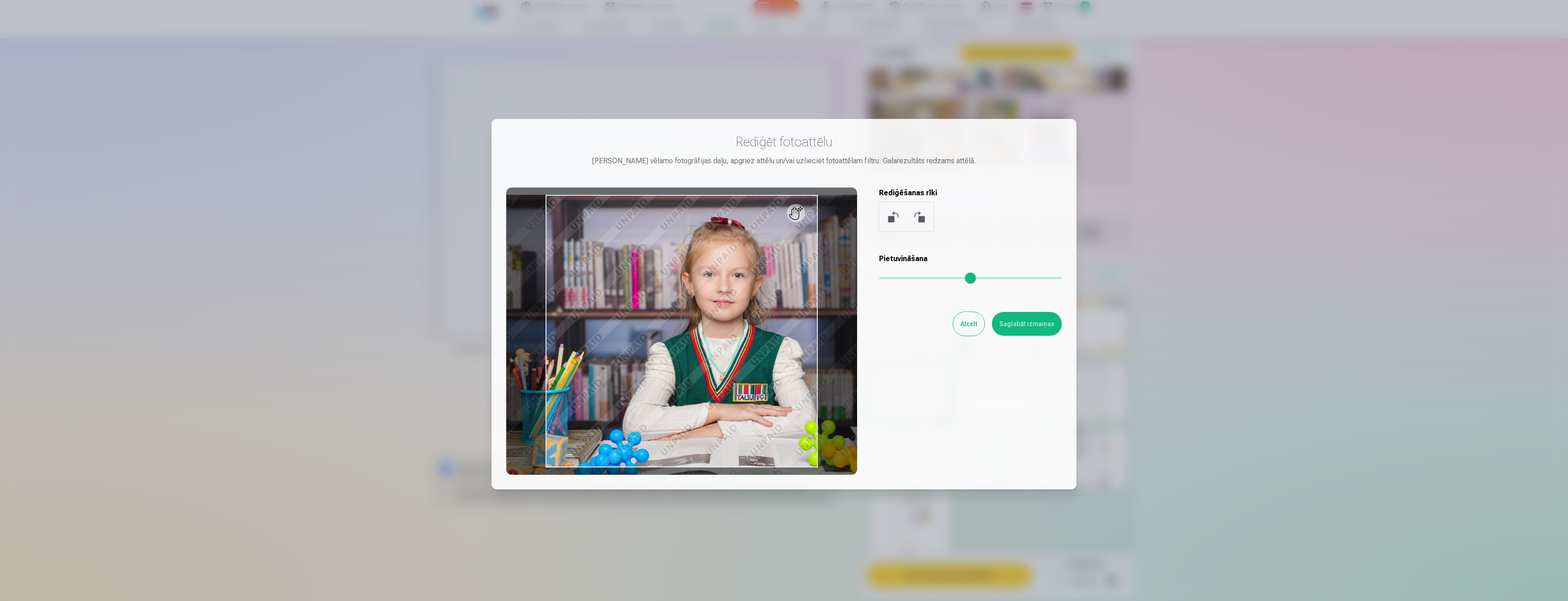
drag, startPoint x: 882, startPoint y: 277, endPoint x: 895, endPoint y: 274, distance: 13.3
click at [895, 277] on input "range" at bounding box center [970, 278] width 183 height 2
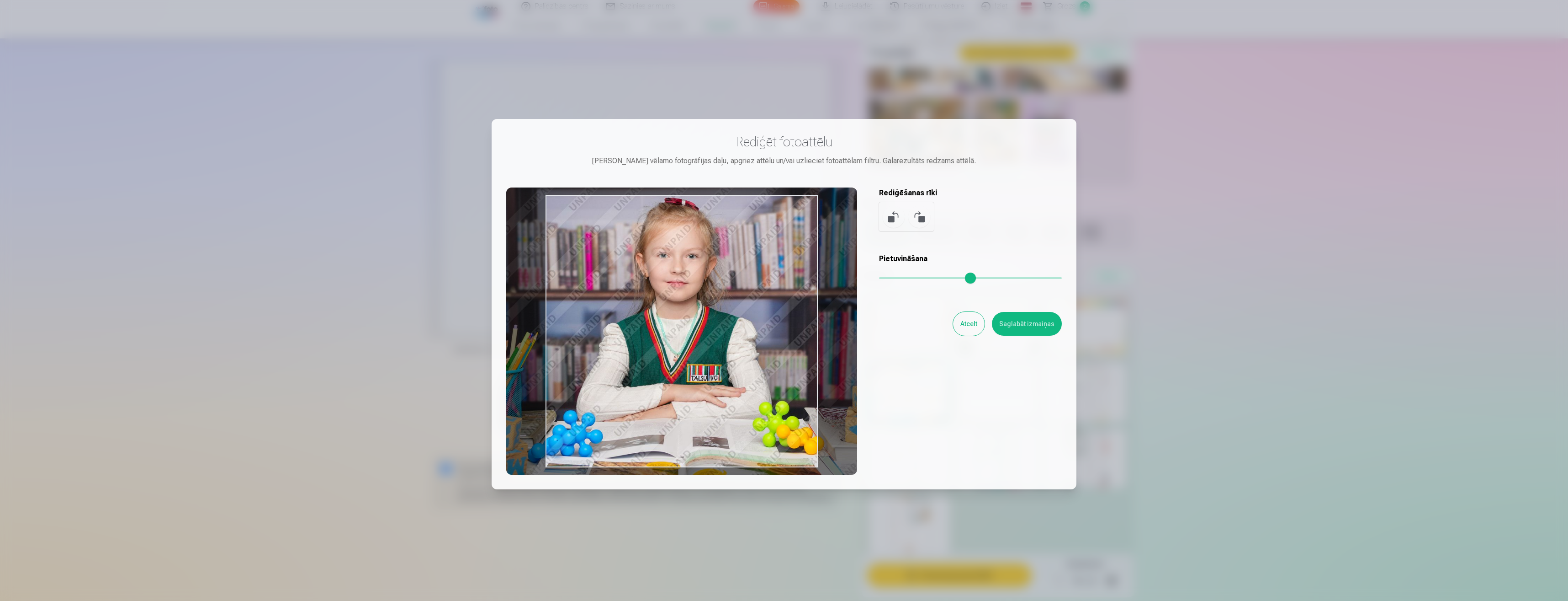
type input "****"
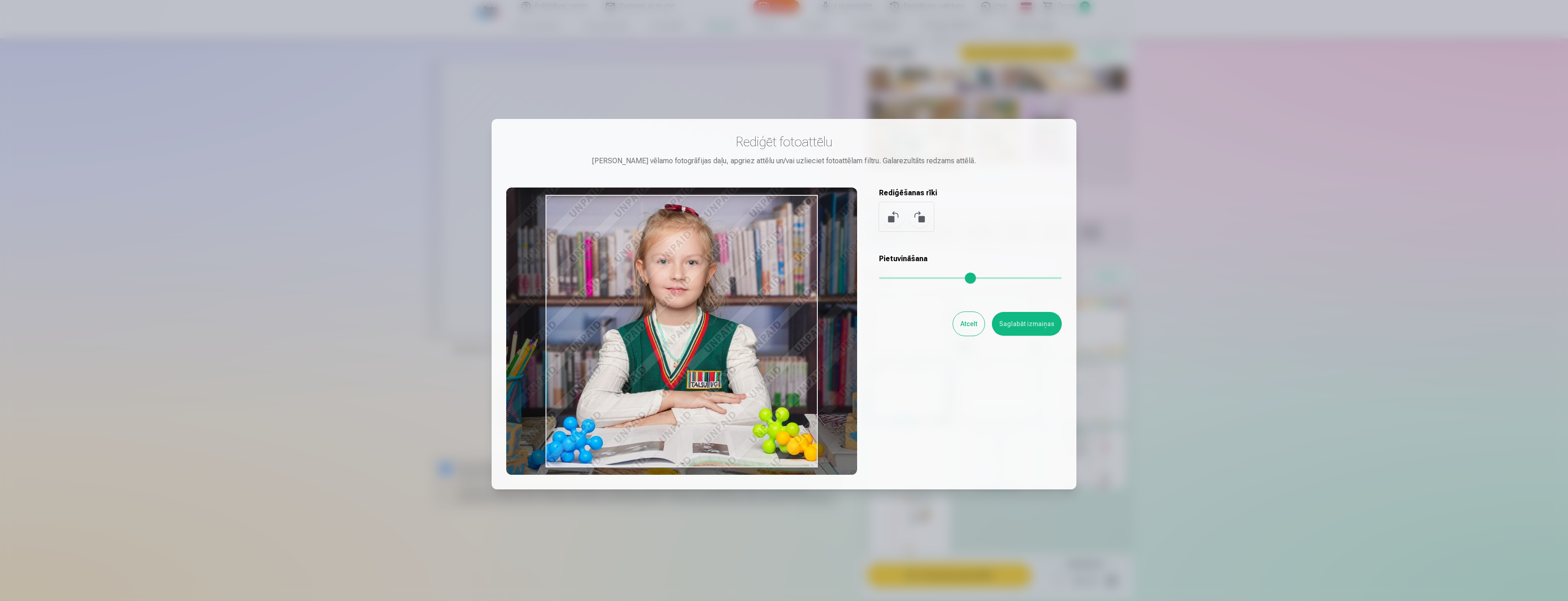
drag, startPoint x: 726, startPoint y: 329, endPoint x: 680, endPoint y: 316, distance: 47.8
click at [680, 316] on div at bounding box center [682, 331] width 351 height 287
click at [1031, 322] on button "Saglabāt izmaiņas" at bounding box center [1027, 324] width 70 height 24
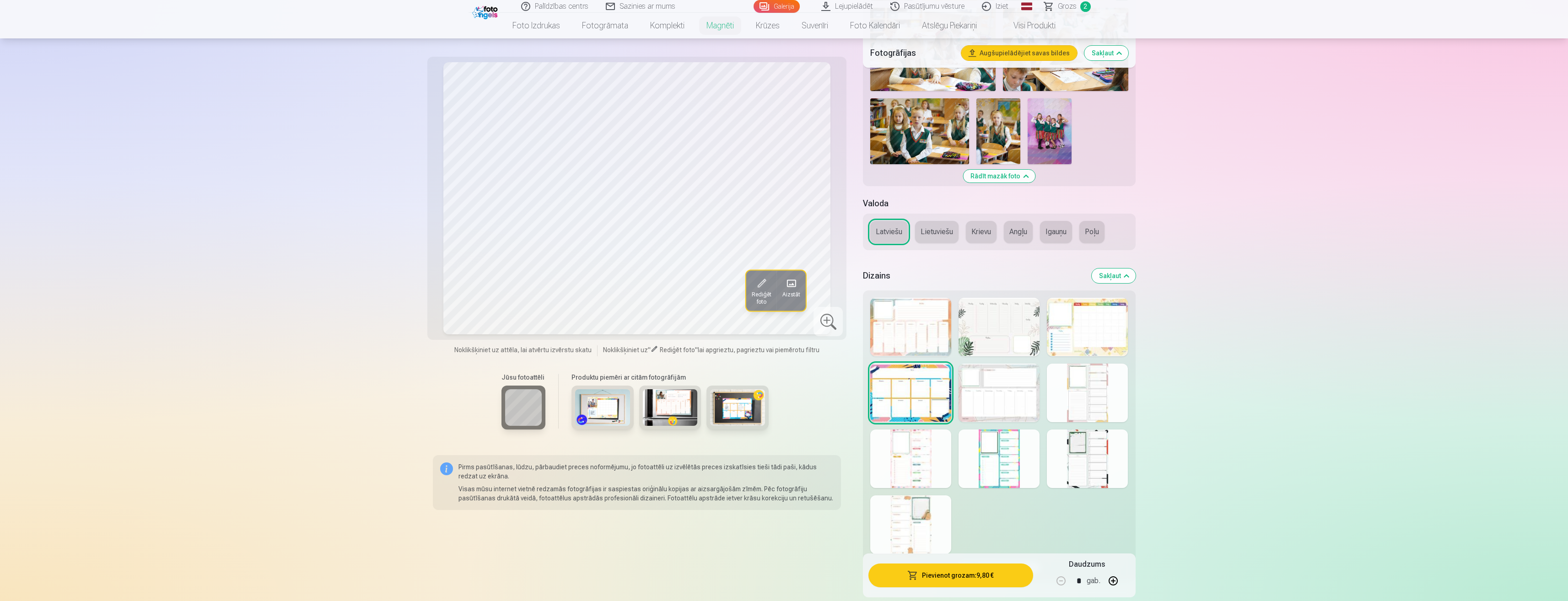
click at [937, 571] on button "Pievienot grozam : 9,80 €" at bounding box center [951, 575] width 165 height 24
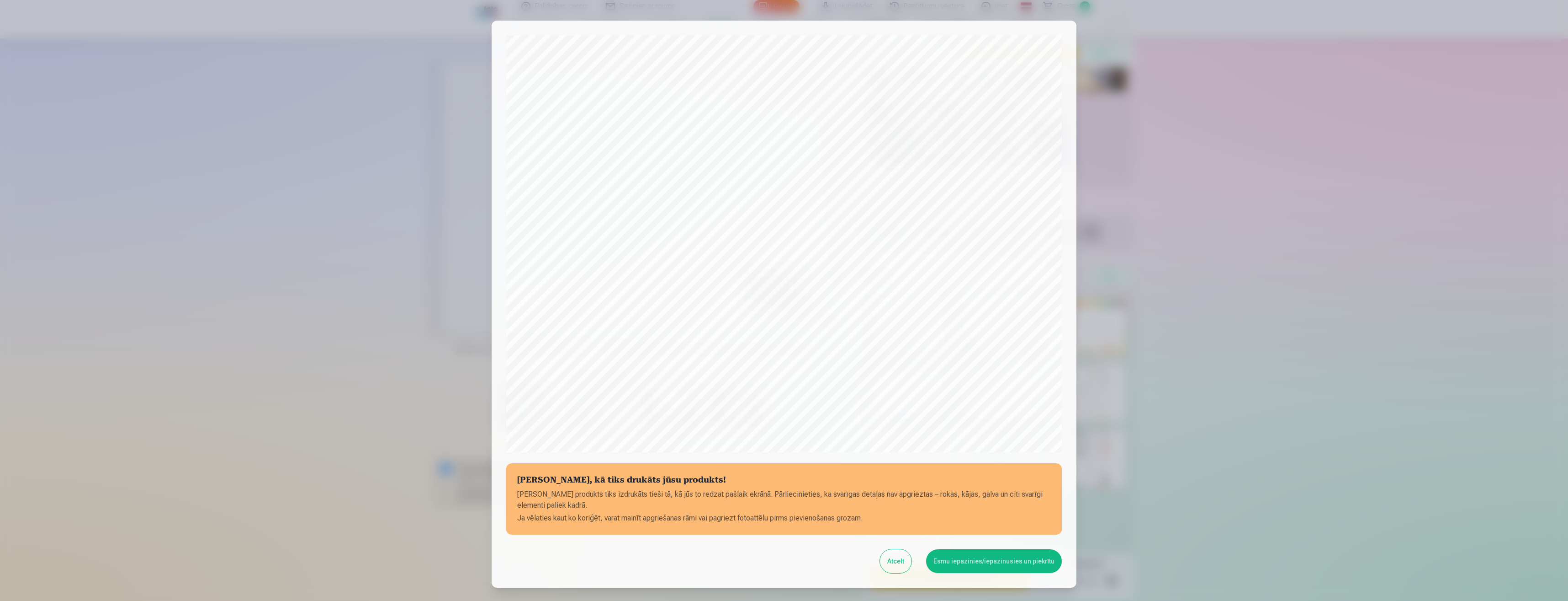
scroll to position [62, 0]
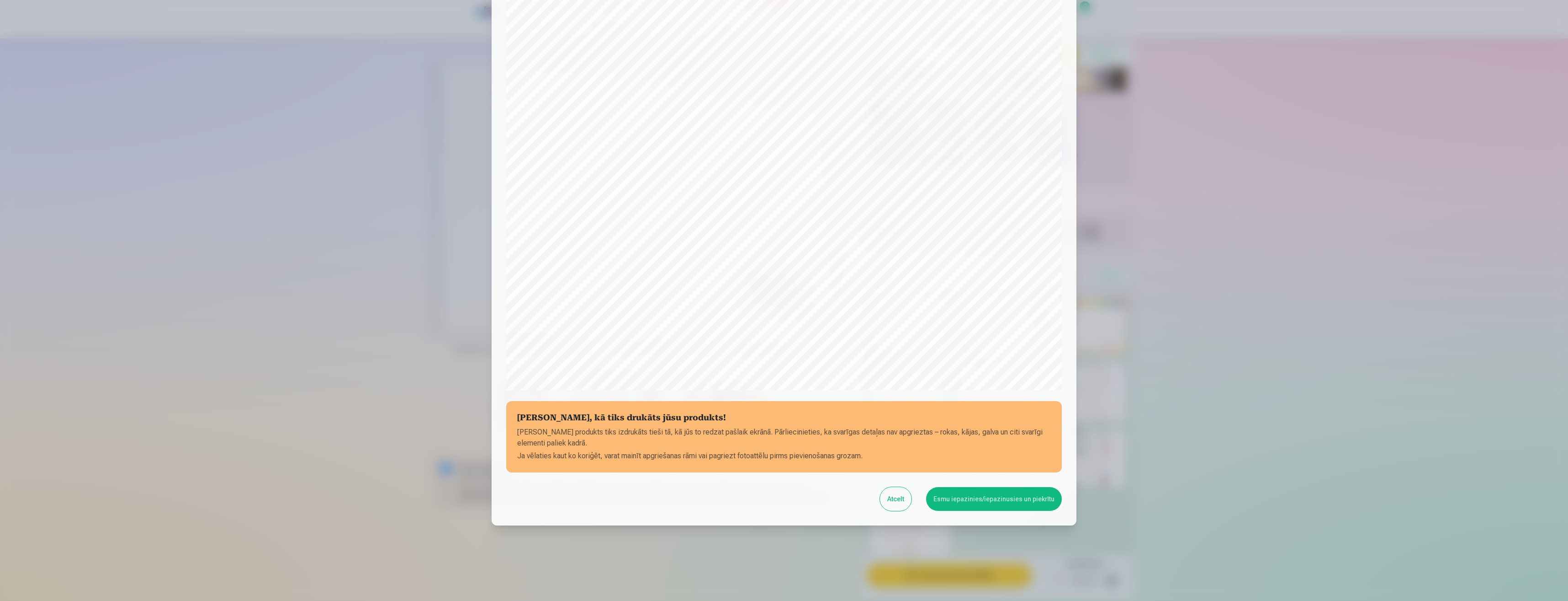
click at [974, 496] on button "Esmu iepazinies/iepazinusies un piekrītu" at bounding box center [994, 499] width 136 height 24
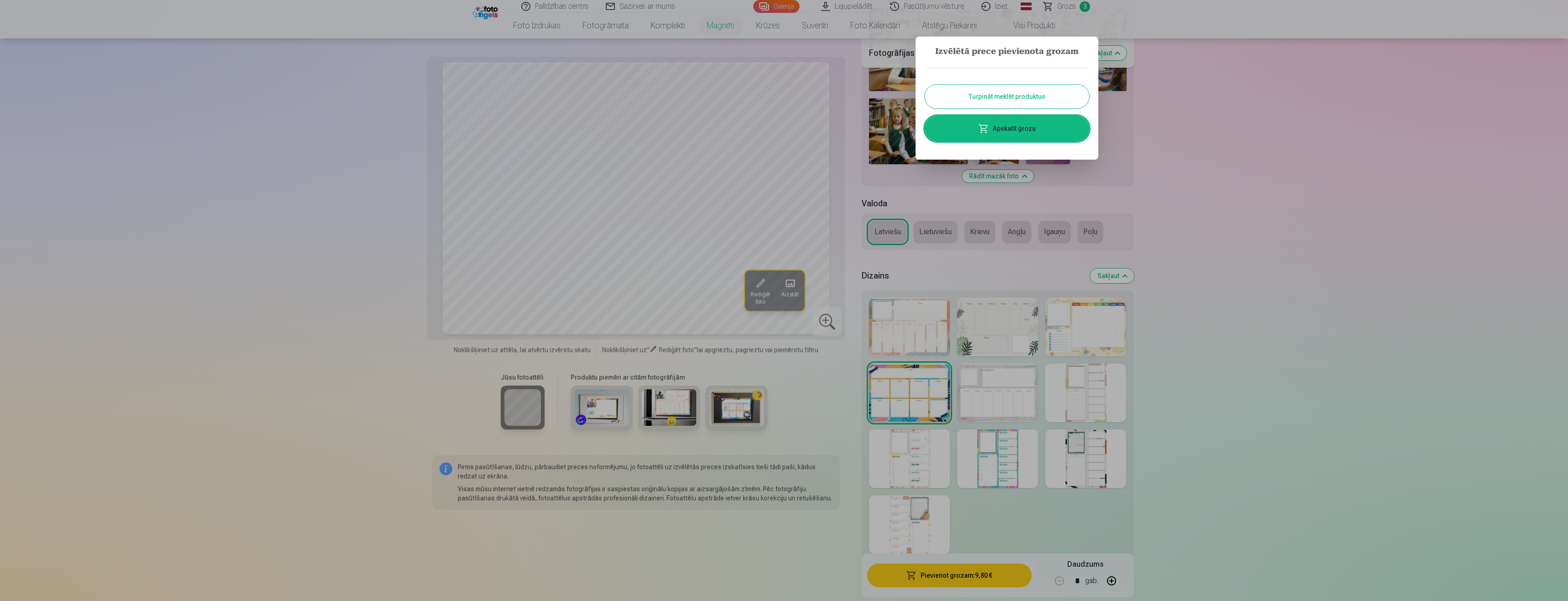
click at [1009, 131] on link "Apskatīt grozu" at bounding box center [1007, 129] width 164 height 26
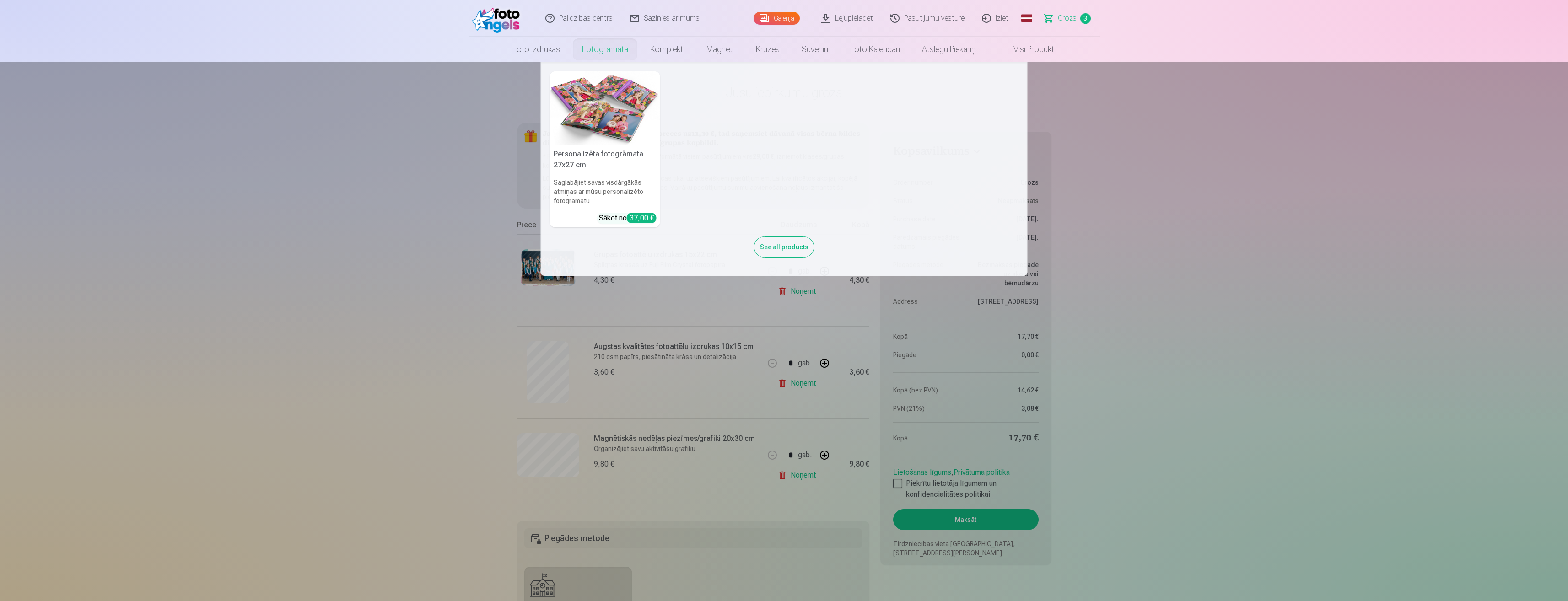
click at [601, 48] on link "Fotogrāmata" at bounding box center [605, 49] width 68 height 26
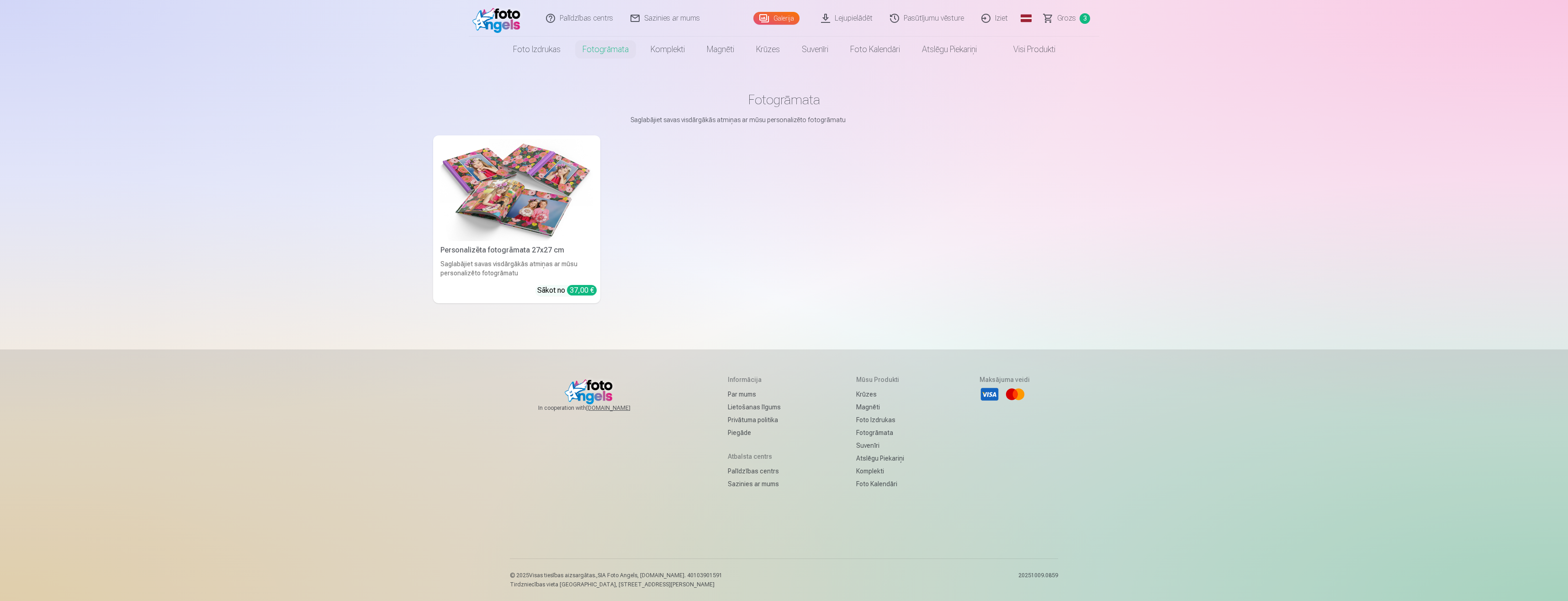
click at [1033, 45] on link "Visi produkti" at bounding box center [1027, 49] width 79 height 26
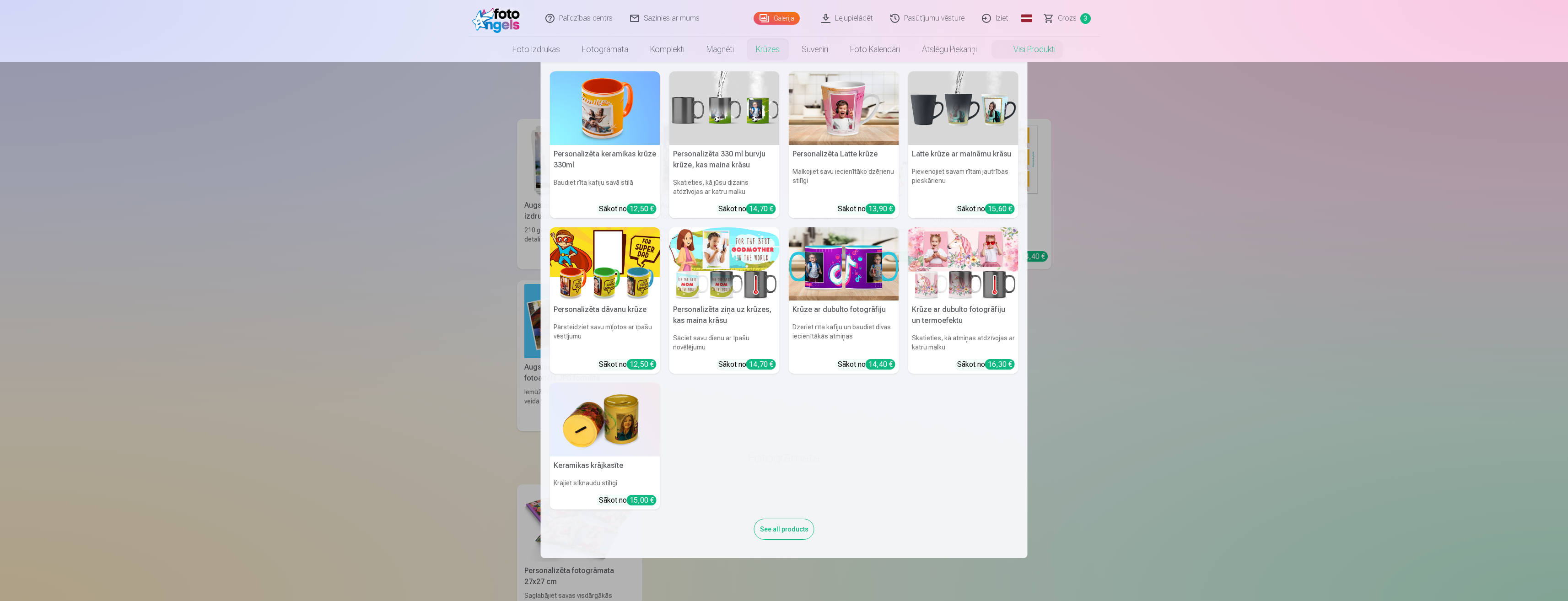
click at [757, 49] on link "Krūzes" at bounding box center [768, 49] width 46 height 26
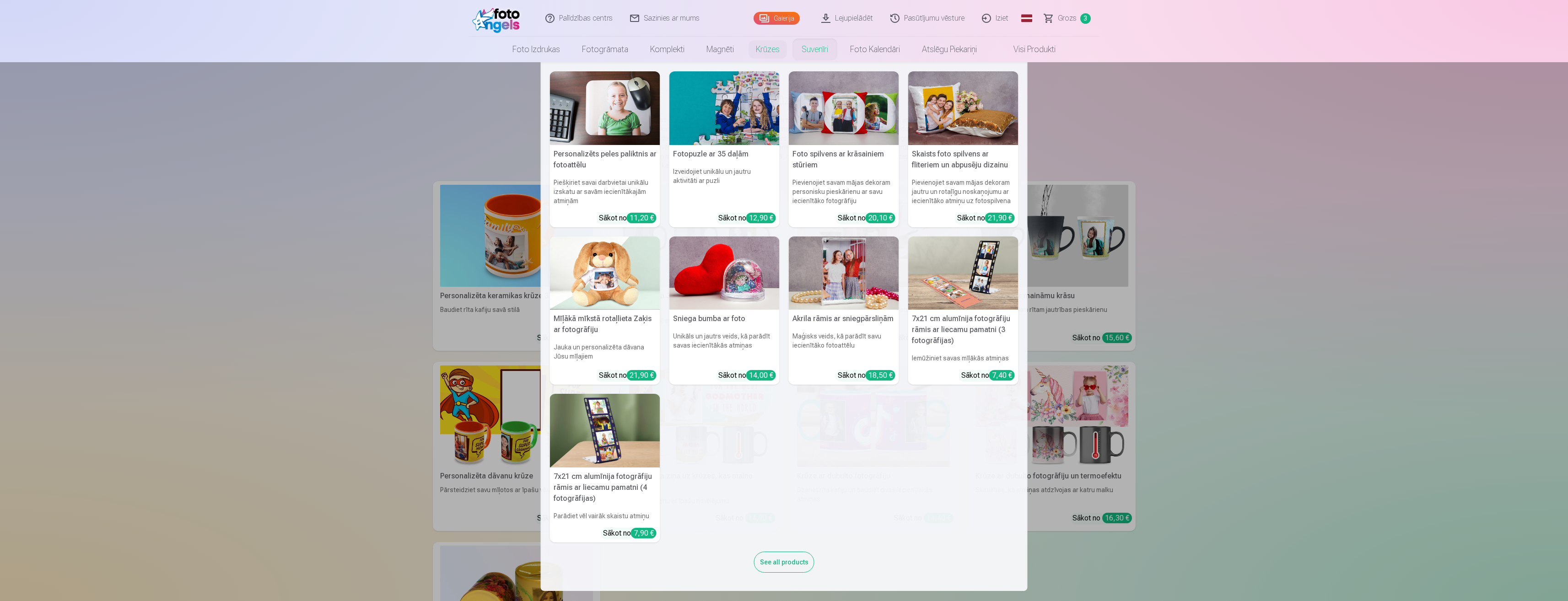
click at [820, 57] on link "Suvenīri" at bounding box center [815, 49] width 49 height 26
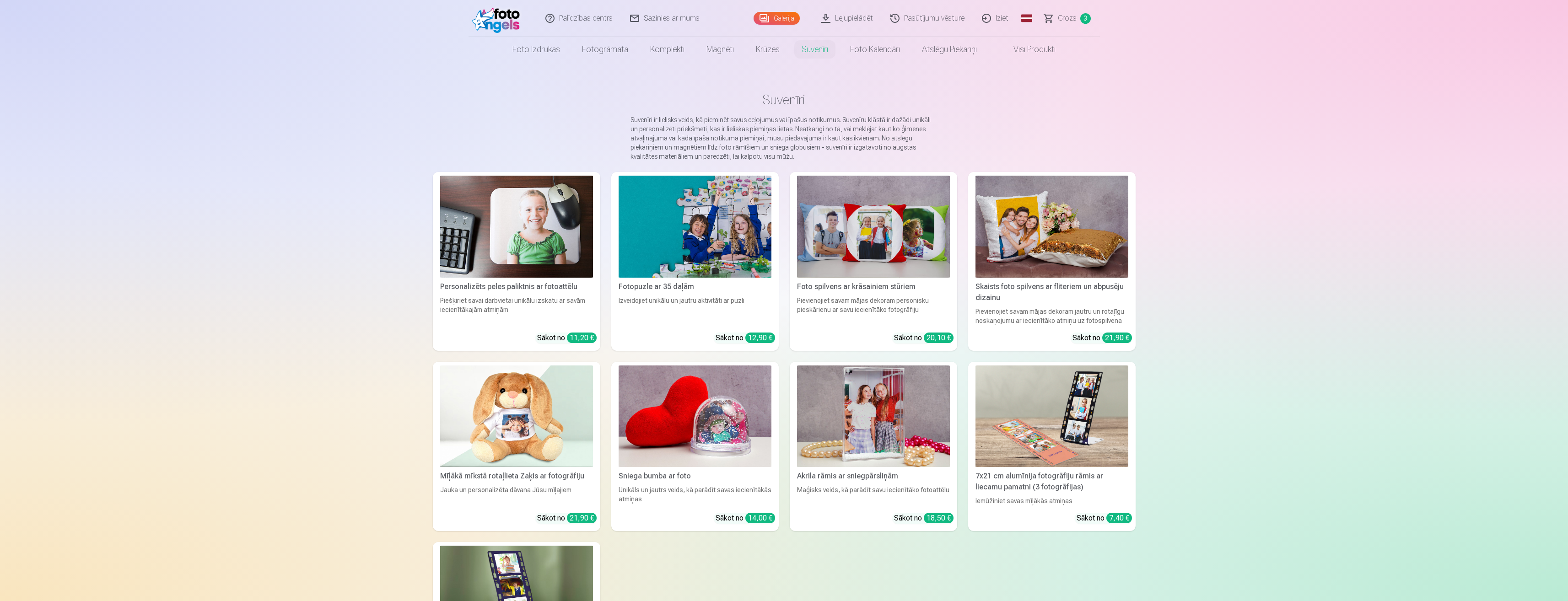
click at [866, 431] on img at bounding box center [873, 417] width 153 height 102
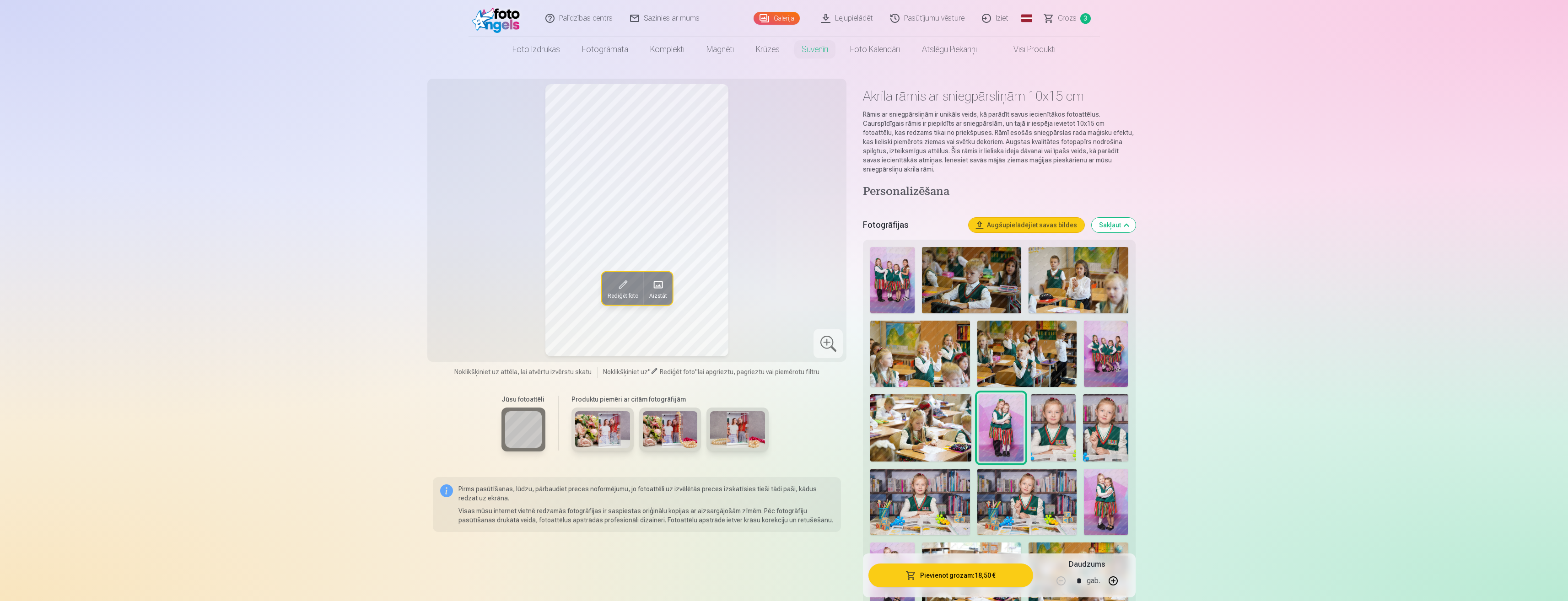
click at [617, 431] on img at bounding box center [602, 429] width 55 height 37
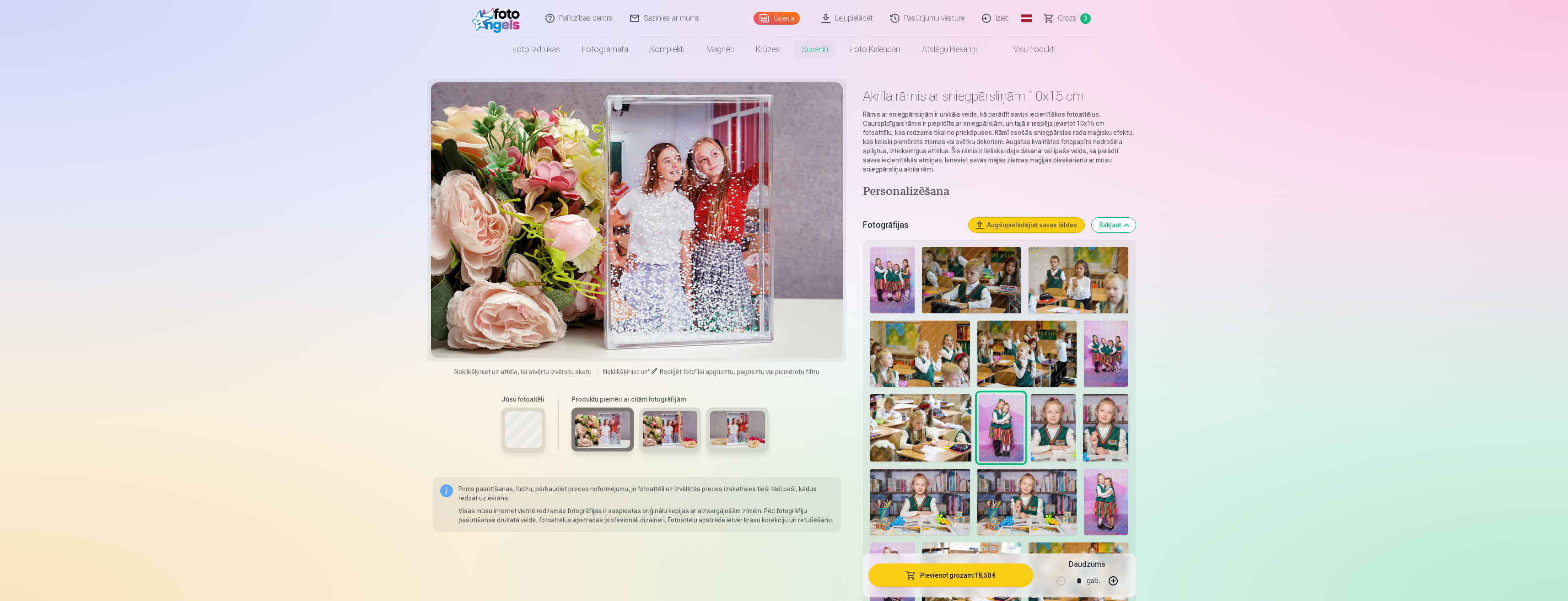
click at [665, 421] on img at bounding box center [670, 429] width 55 height 37
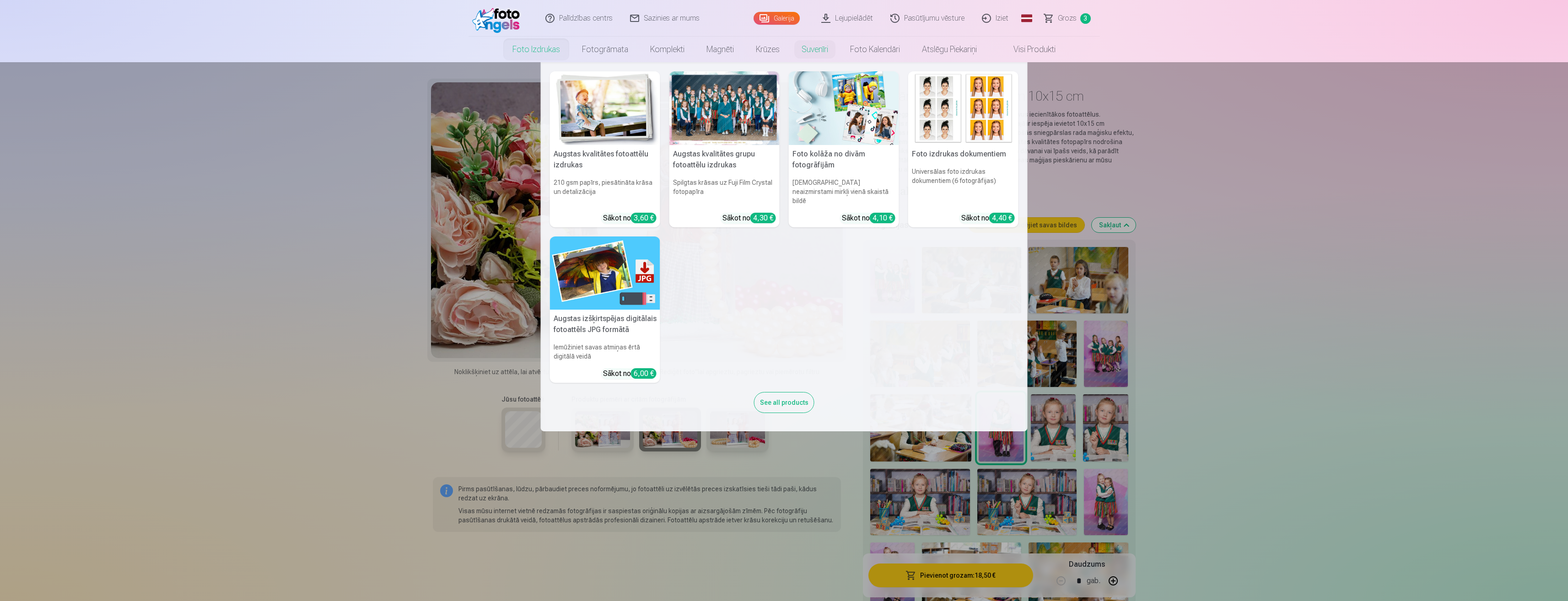
click at [528, 52] on link "Foto izdrukas" at bounding box center [536, 49] width 69 height 26
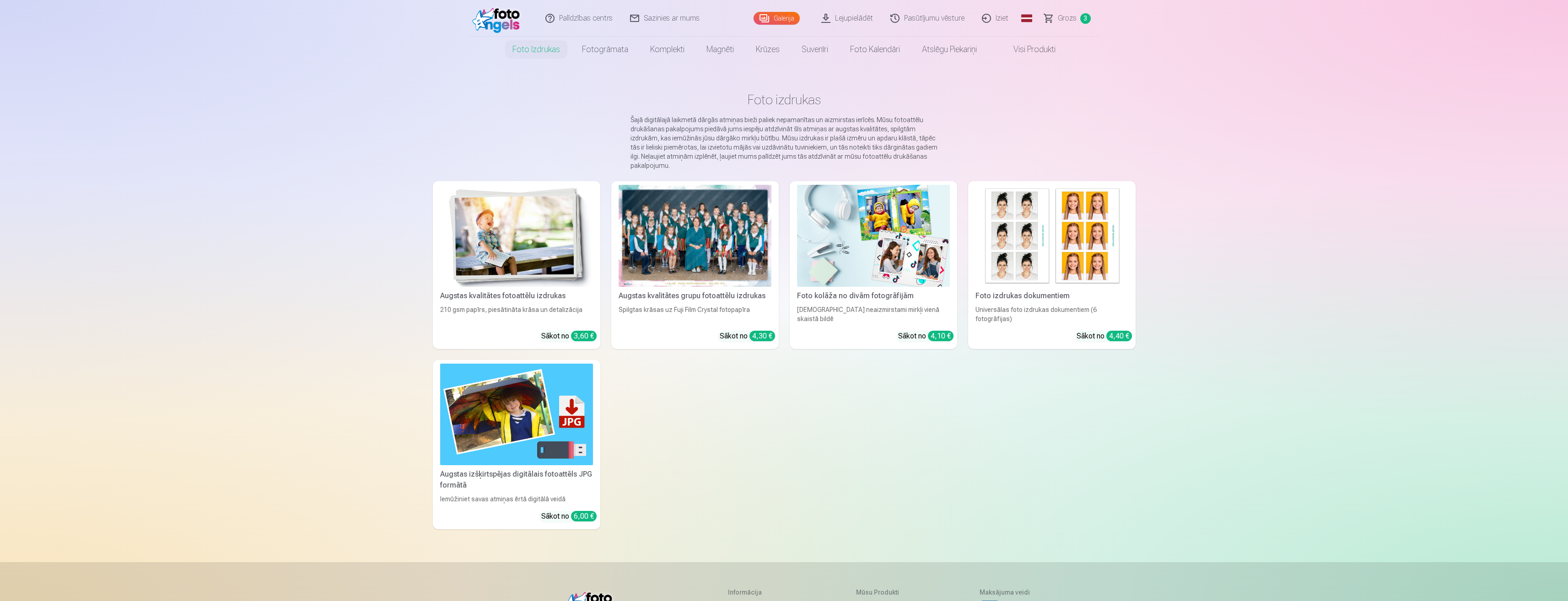
click at [751, 266] on div at bounding box center [695, 235] width 153 height 102
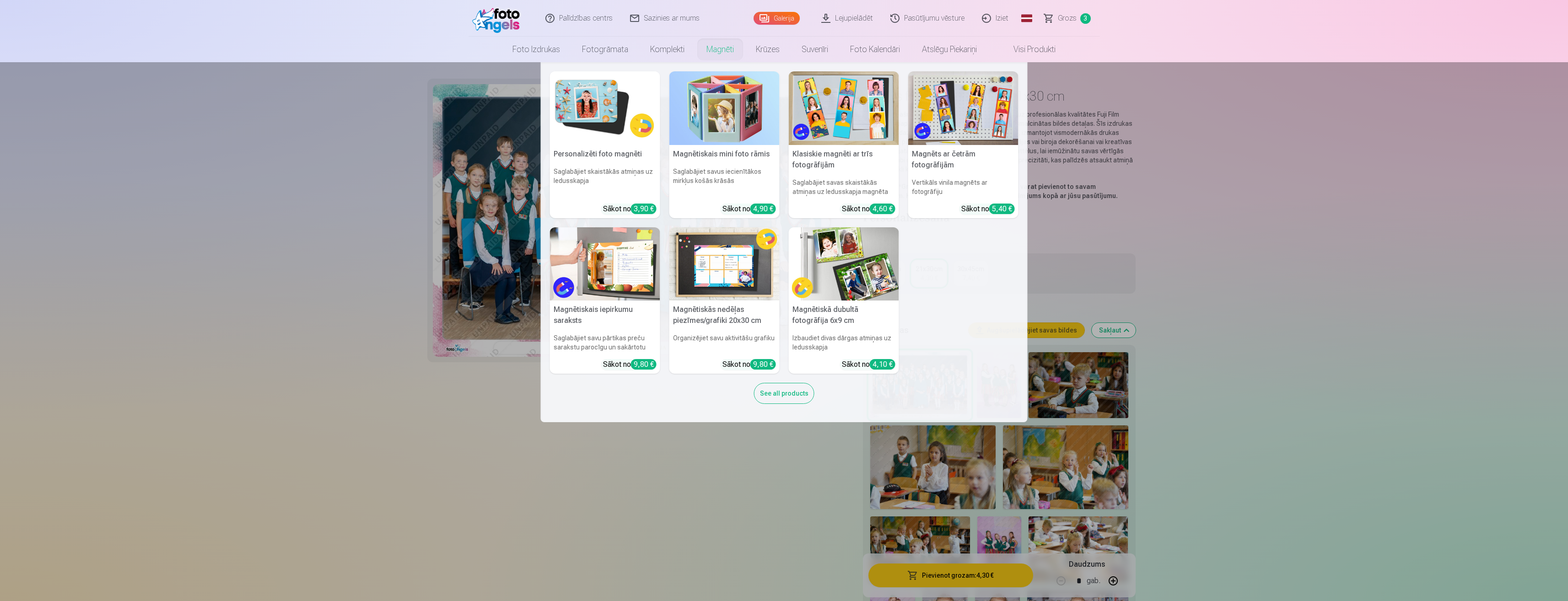
click at [721, 51] on link "Magnēti" at bounding box center [720, 49] width 50 height 26
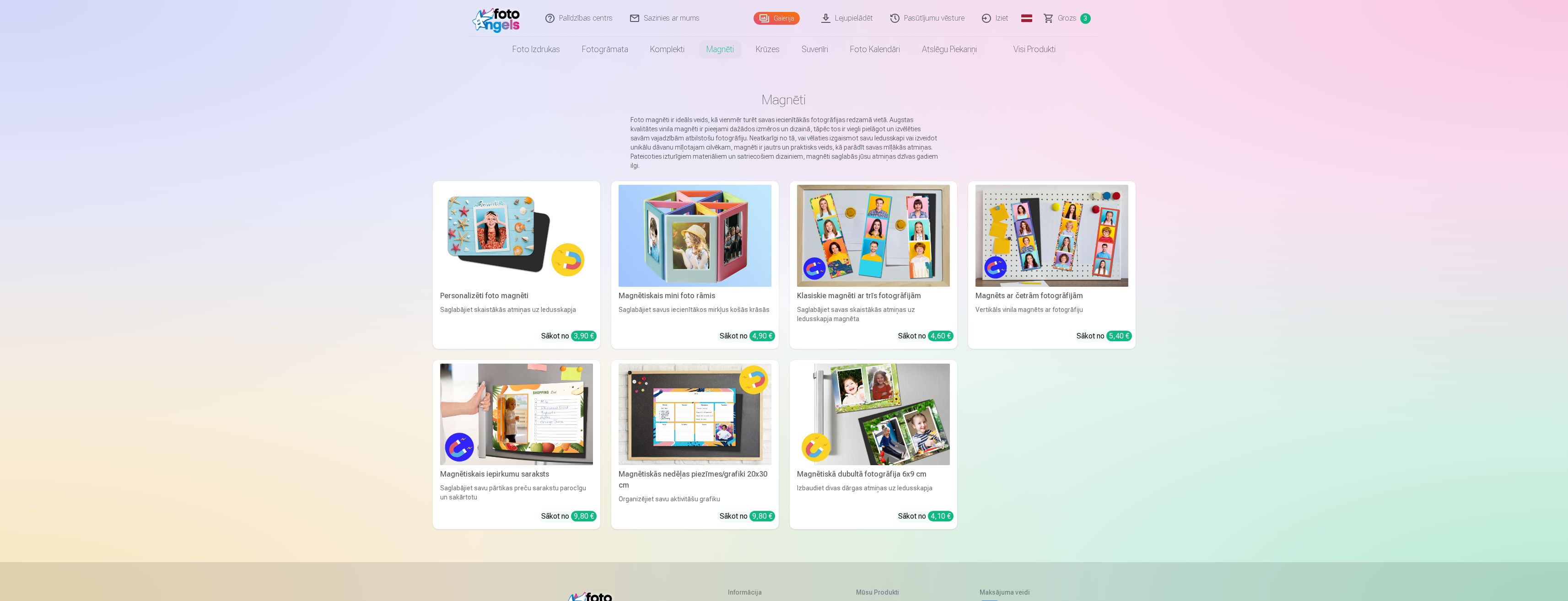
click at [502, 413] on img at bounding box center [516, 414] width 153 height 102
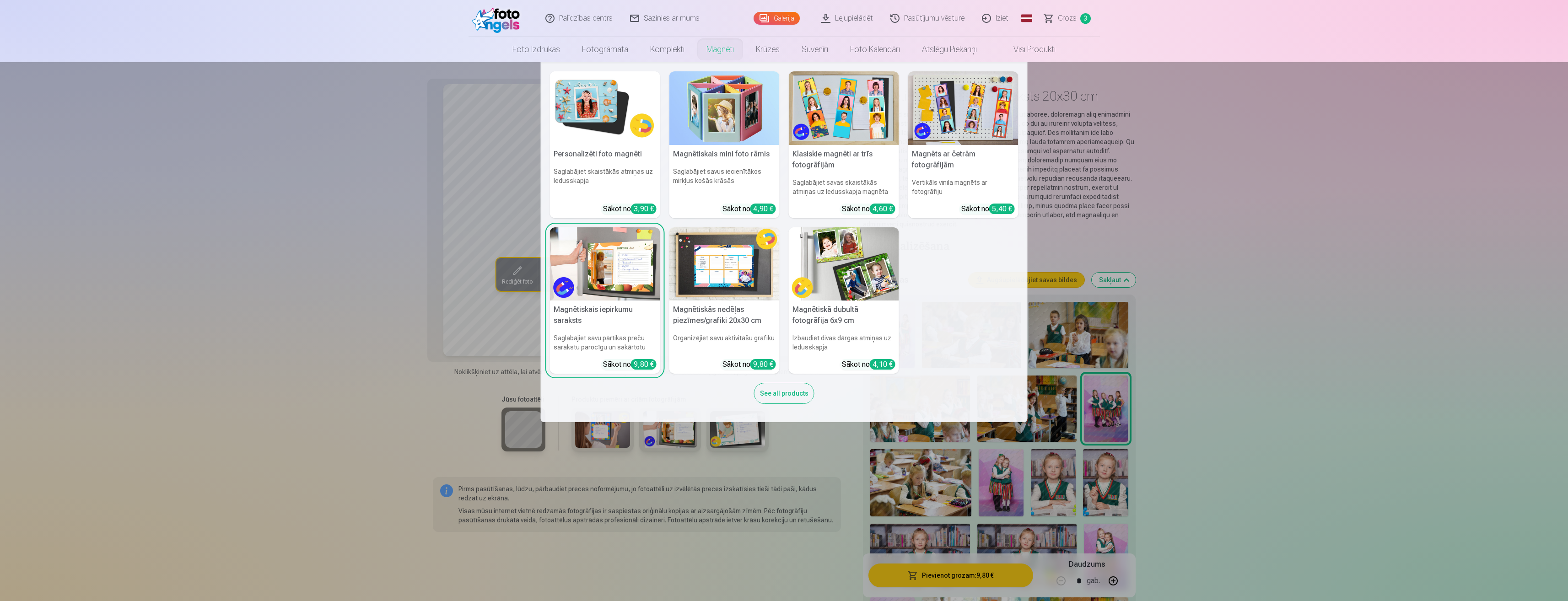
click at [708, 46] on link "Magnēti" at bounding box center [720, 49] width 50 height 26
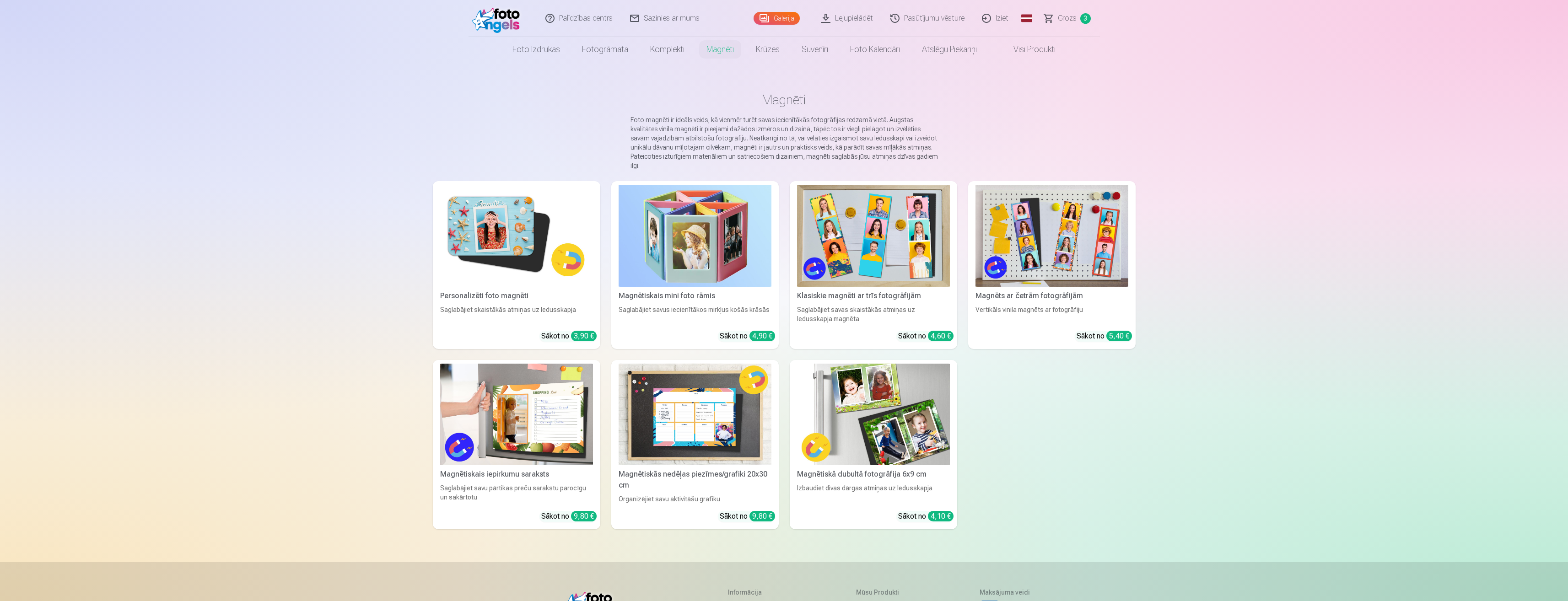
click at [666, 418] on img at bounding box center [695, 414] width 153 height 102
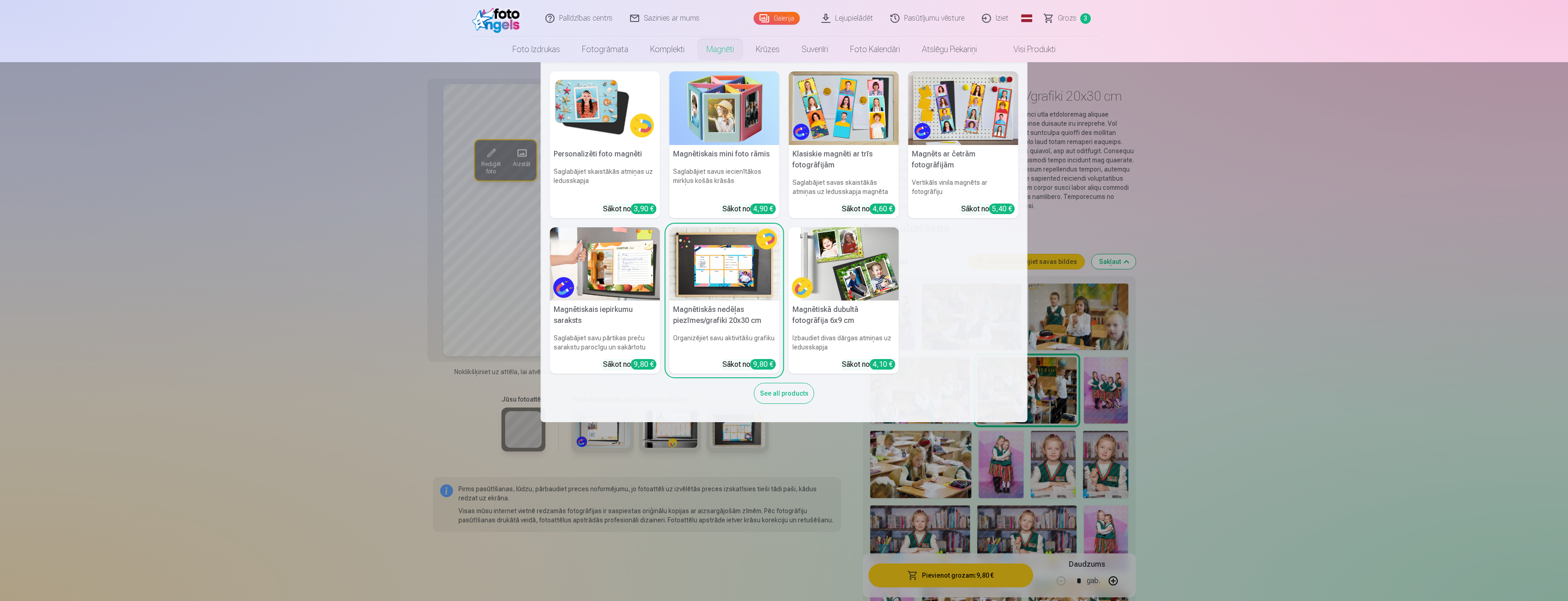
click at [723, 50] on link "Magnēti" at bounding box center [720, 49] width 50 height 26
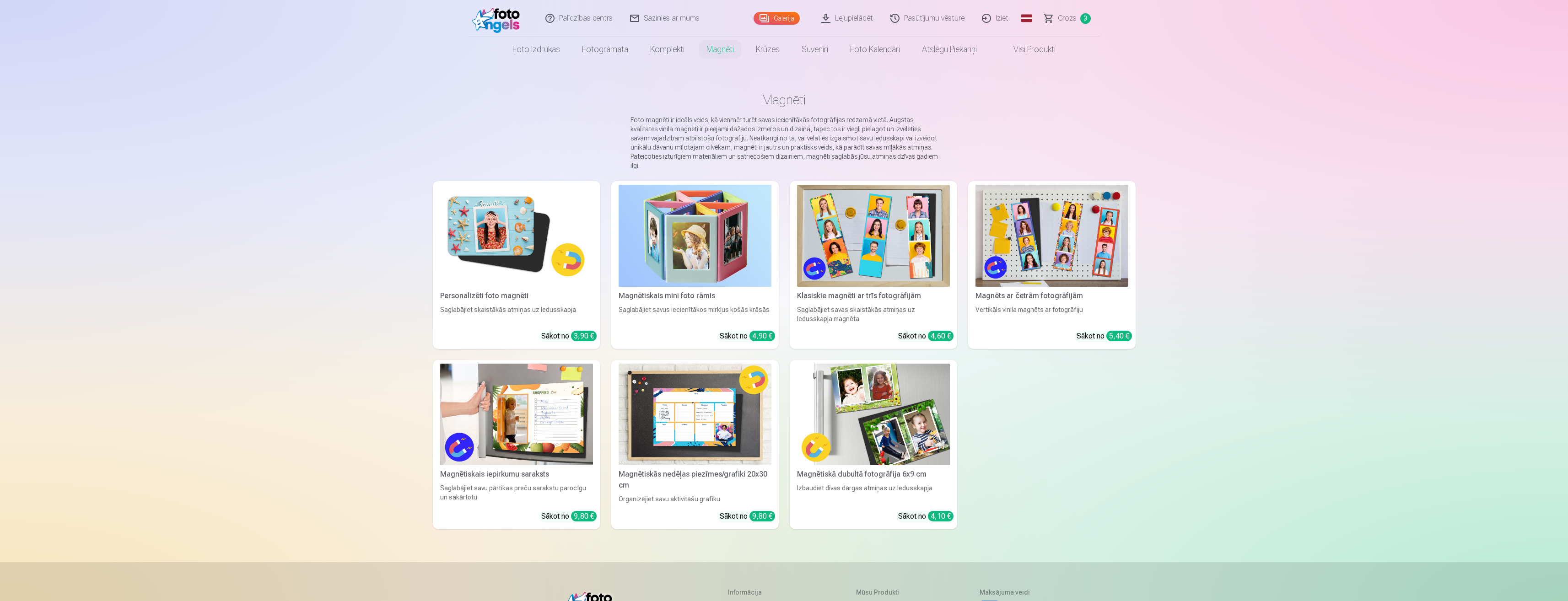
click at [1050, 231] on img at bounding box center [1051, 235] width 153 height 102
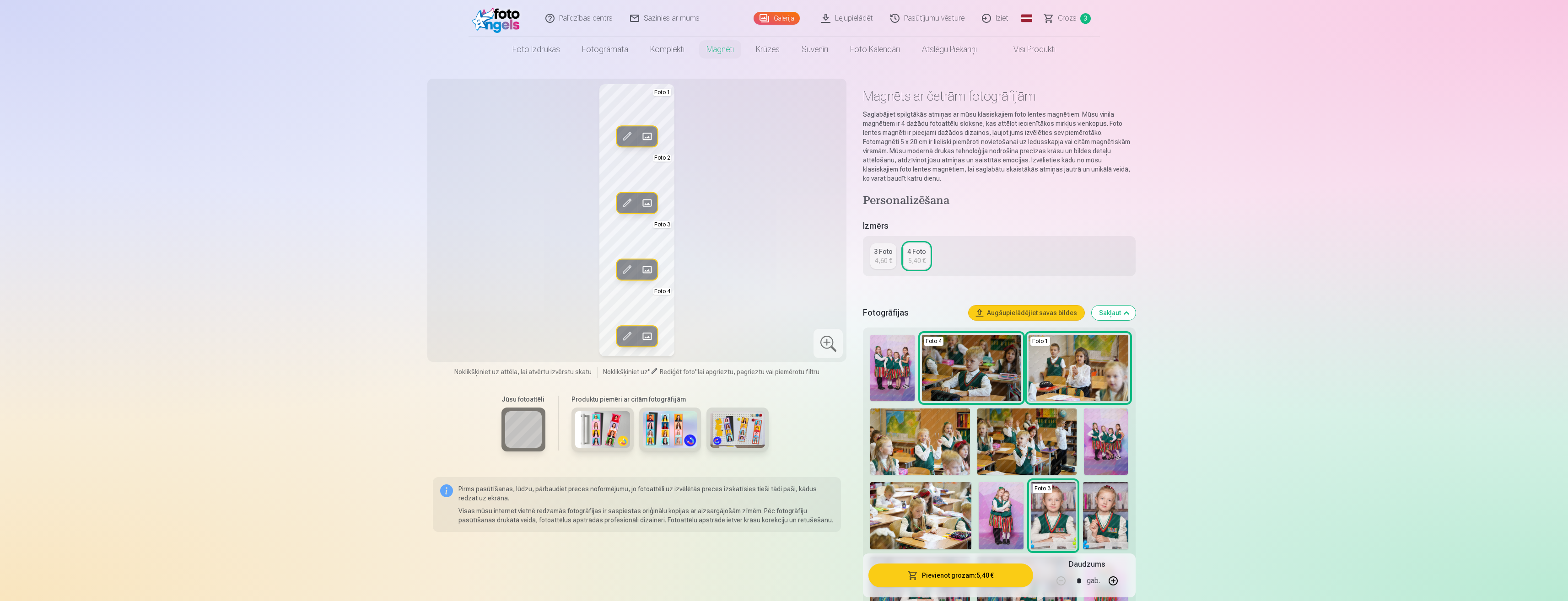
click at [887, 253] on div "3 Foto" at bounding box center [883, 251] width 18 height 9
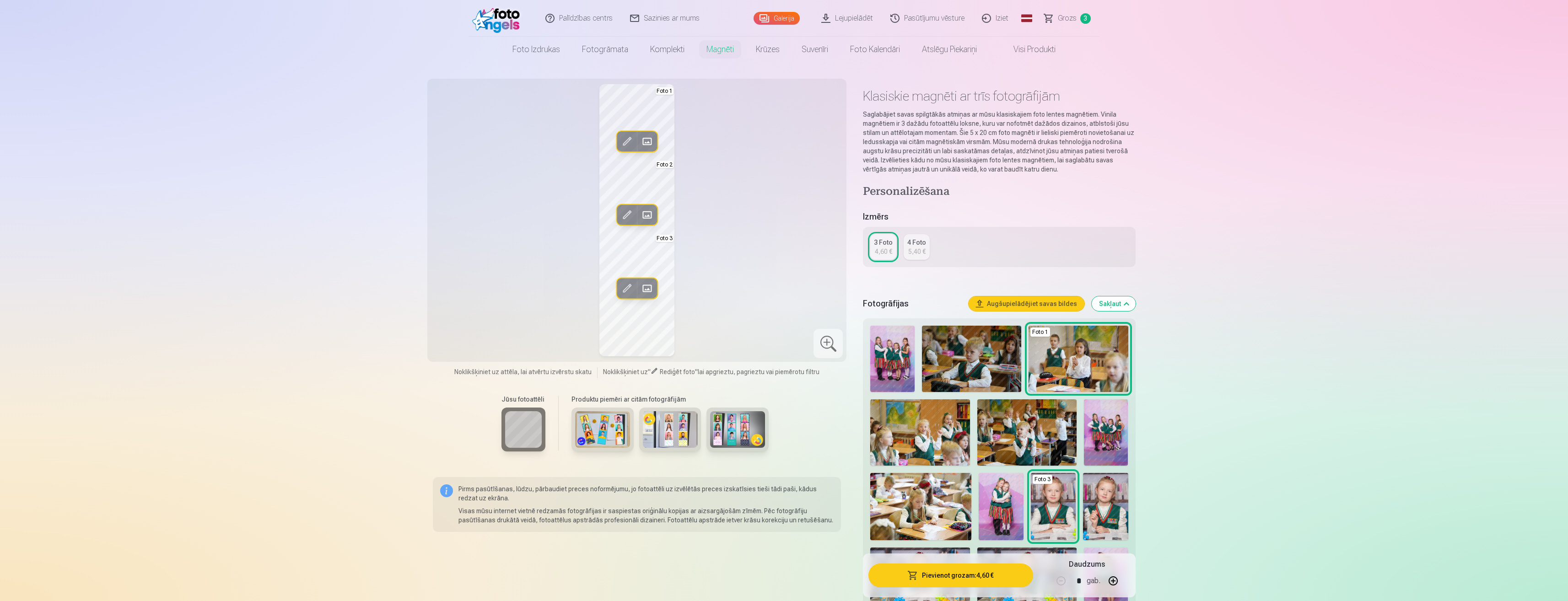
click at [645, 140] on span at bounding box center [647, 141] width 14 height 14
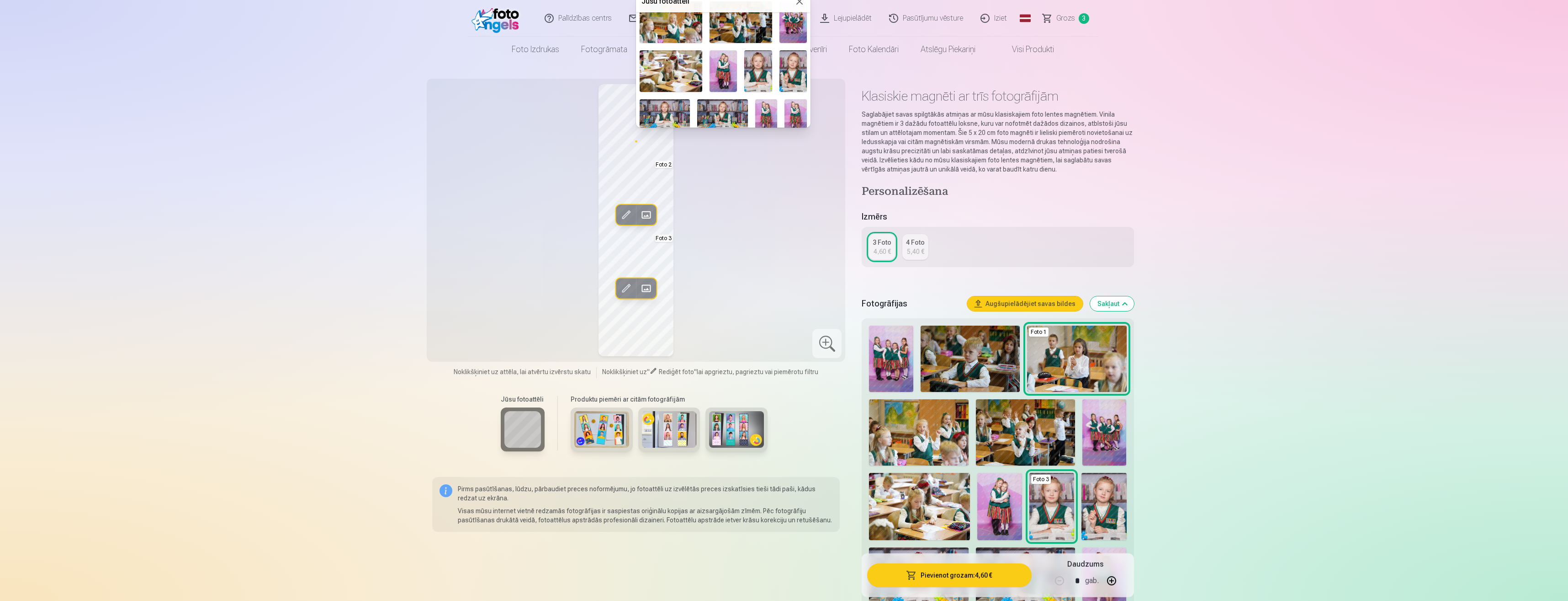
scroll to position [65, 0]
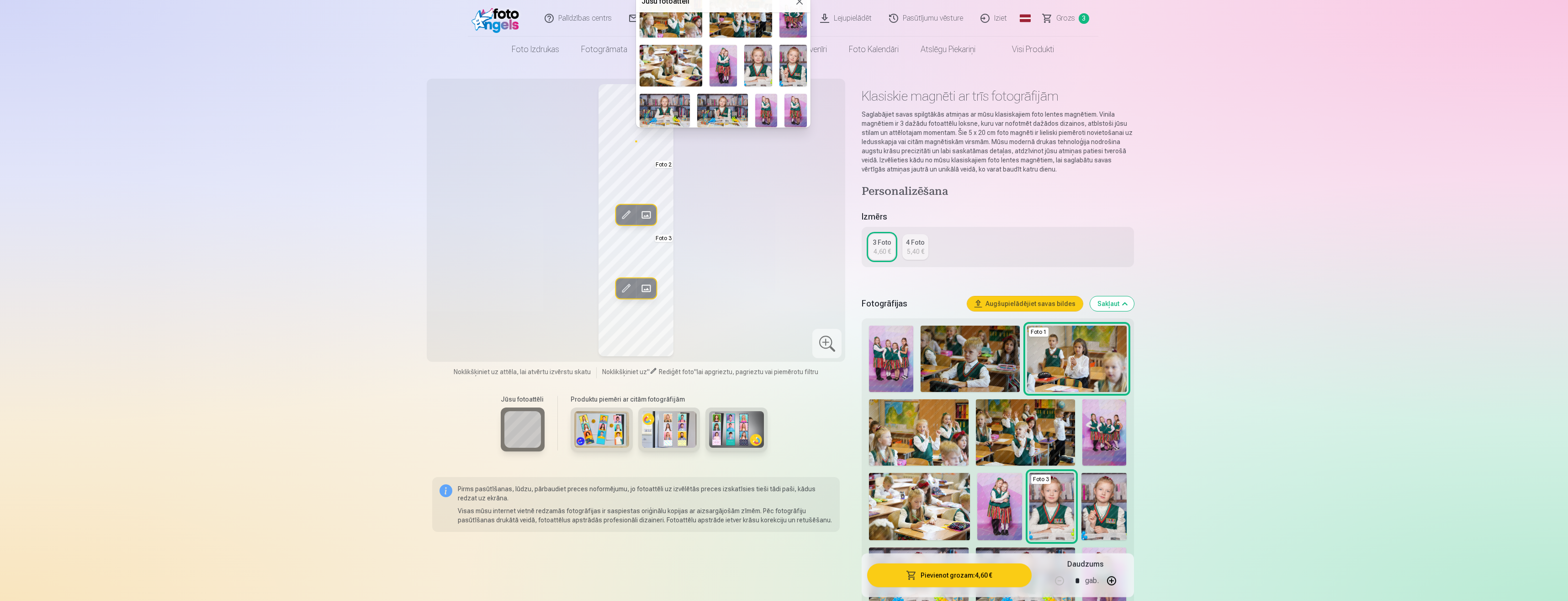
click at [624, 136] on div at bounding box center [784, 300] width 1568 height 601
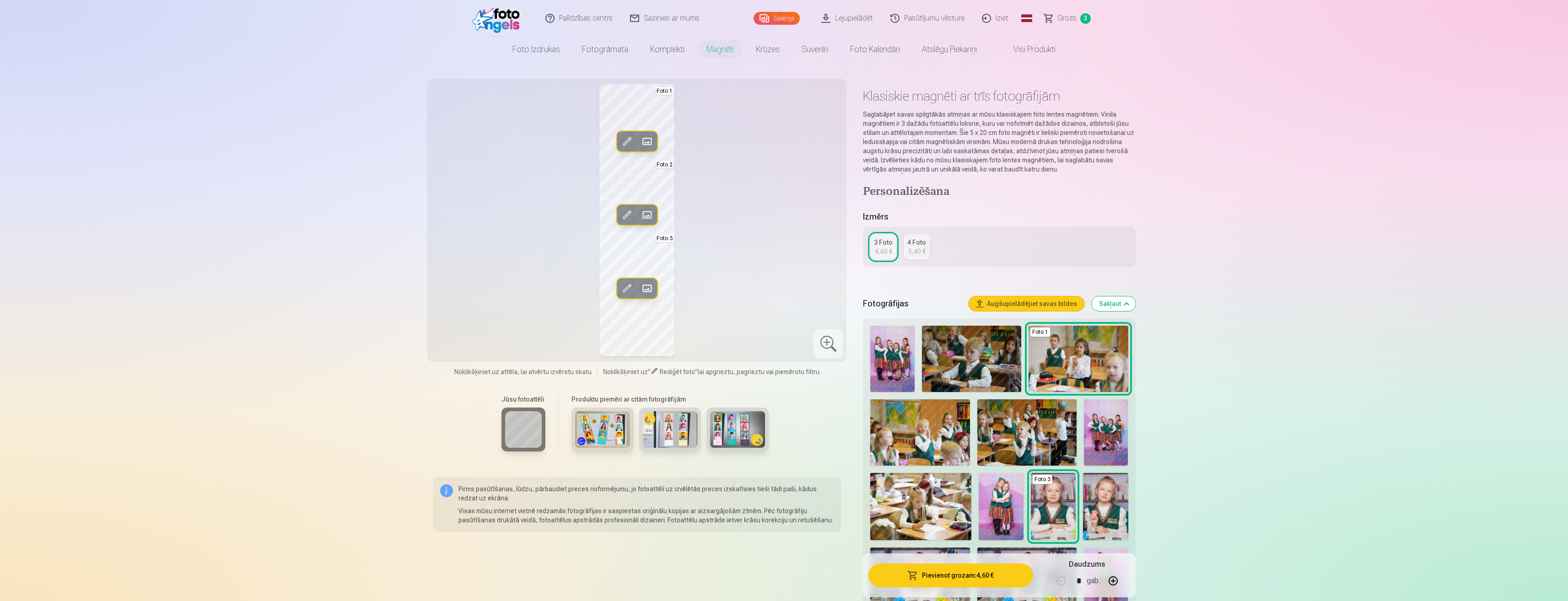
click at [649, 140] on span at bounding box center [647, 141] width 14 height 14
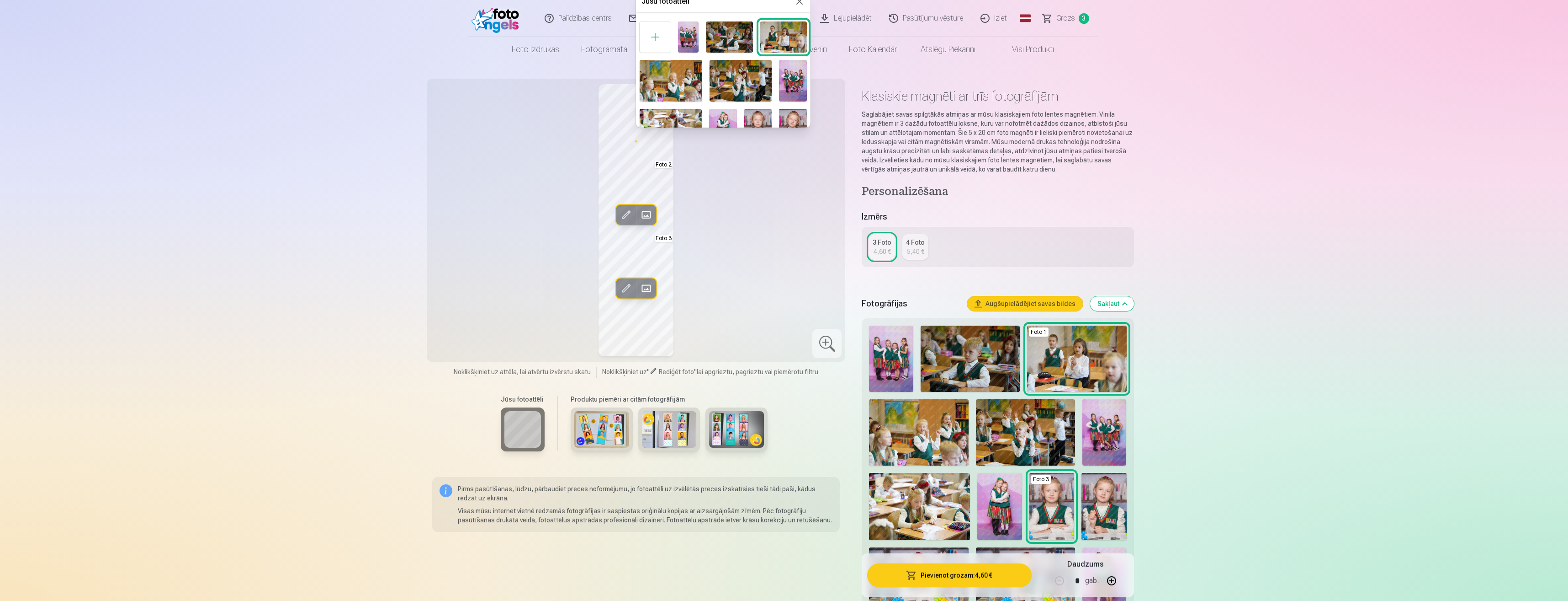
scroll to position [106, 0]
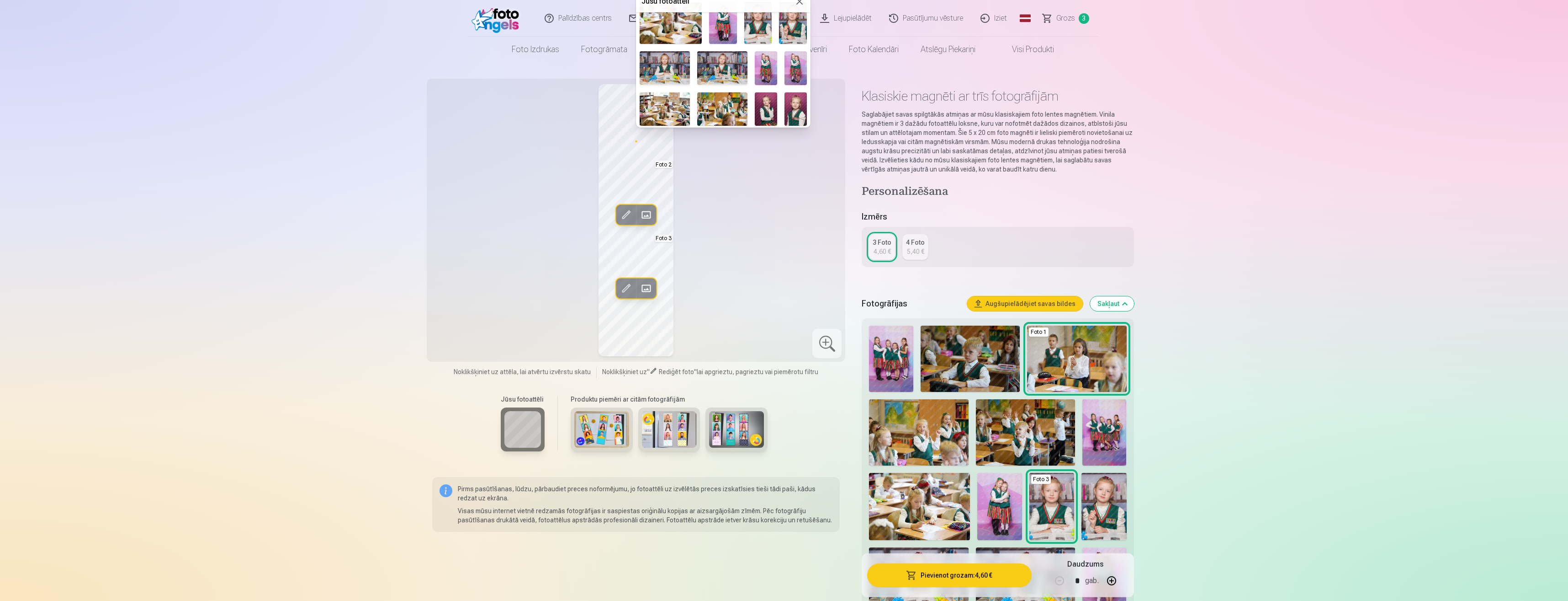
click at [713, 65] on img at bounding box center [722, 68] width 50 height 34
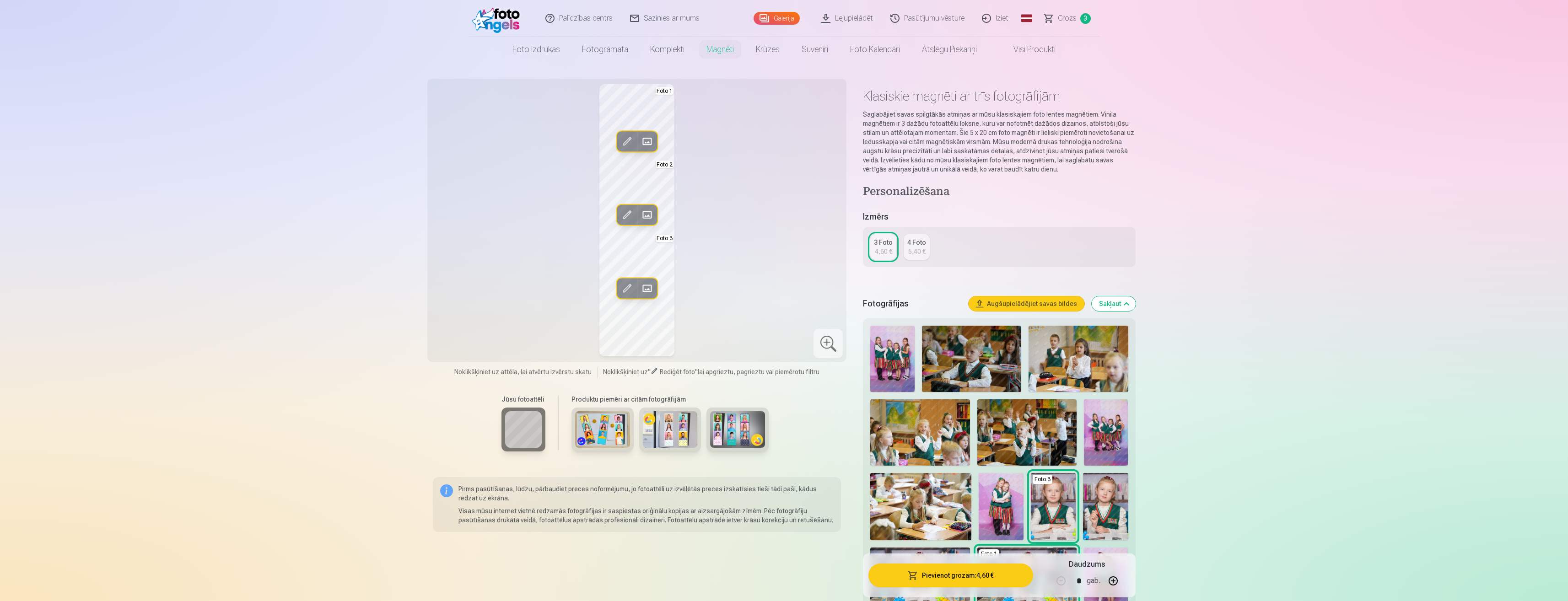
click at [642, 213] on span at bounding box center [647, 215] width 14 height 14
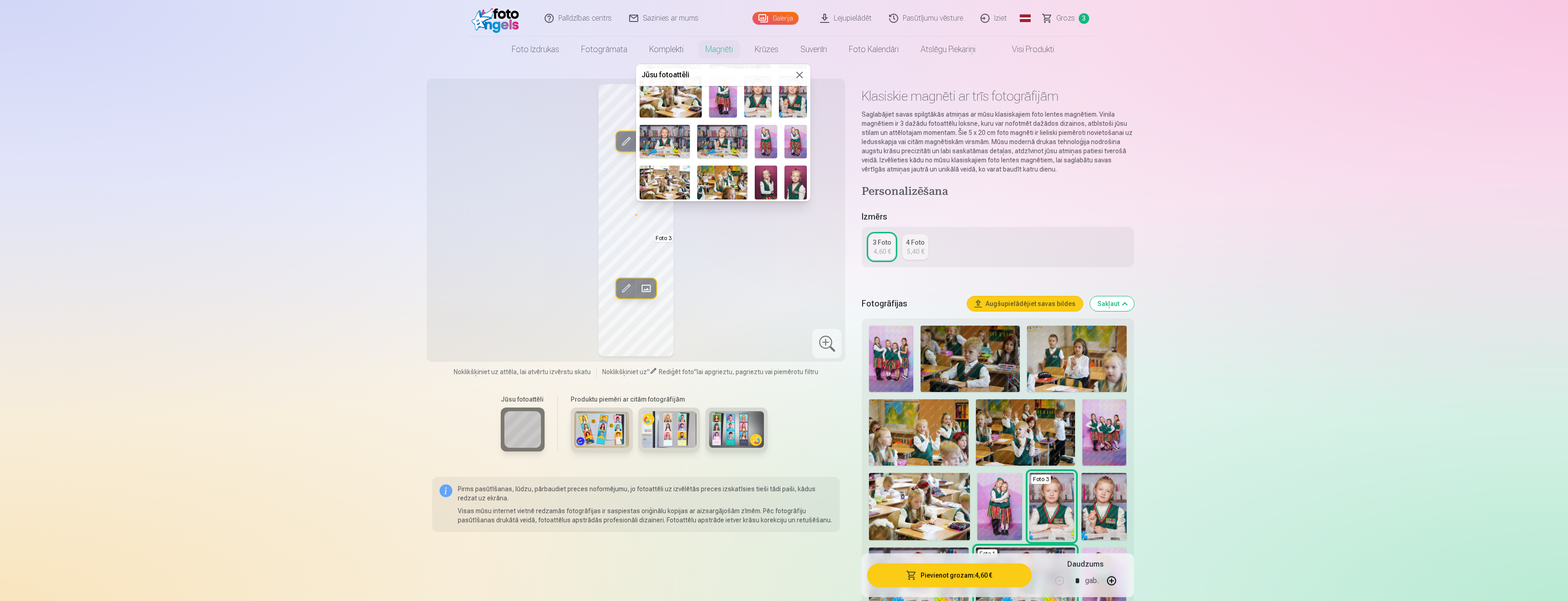
click at [670, 181] on img at bounding box center [664, 182] width 50 height 34
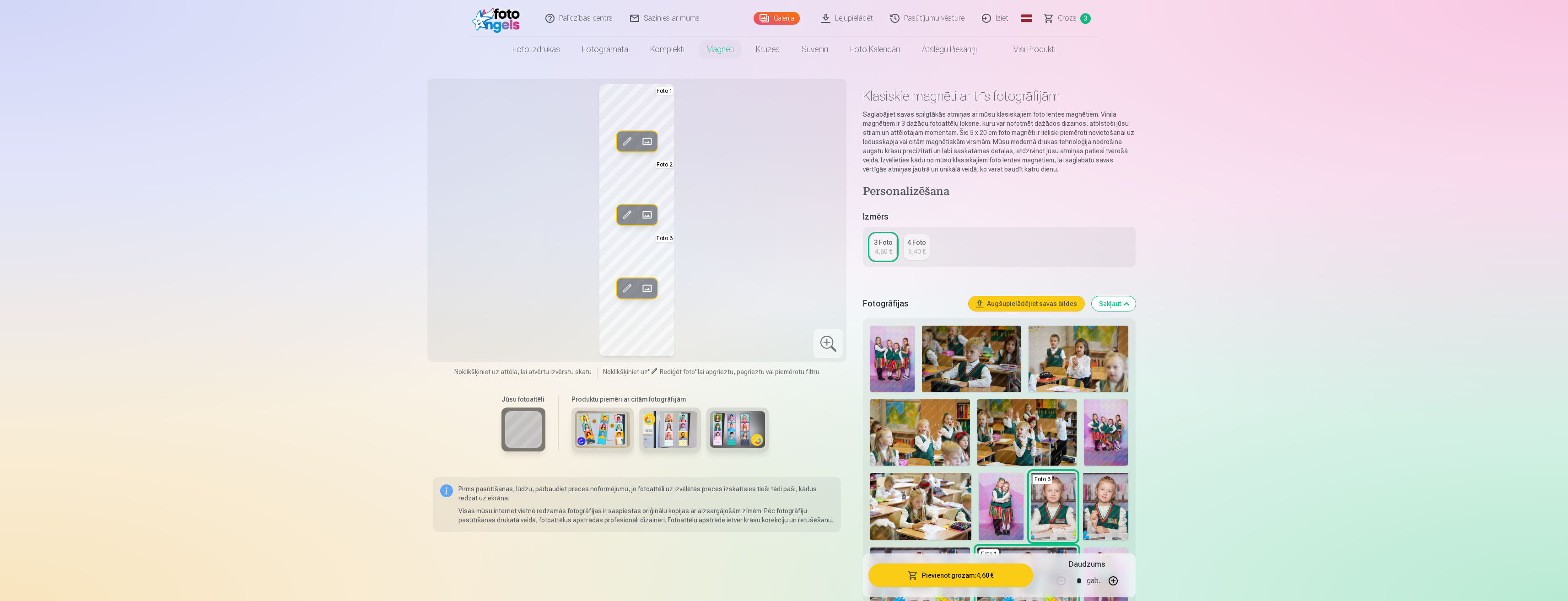
click at [629, 215] on span at bounding box center [627, 215] width 14 height 14
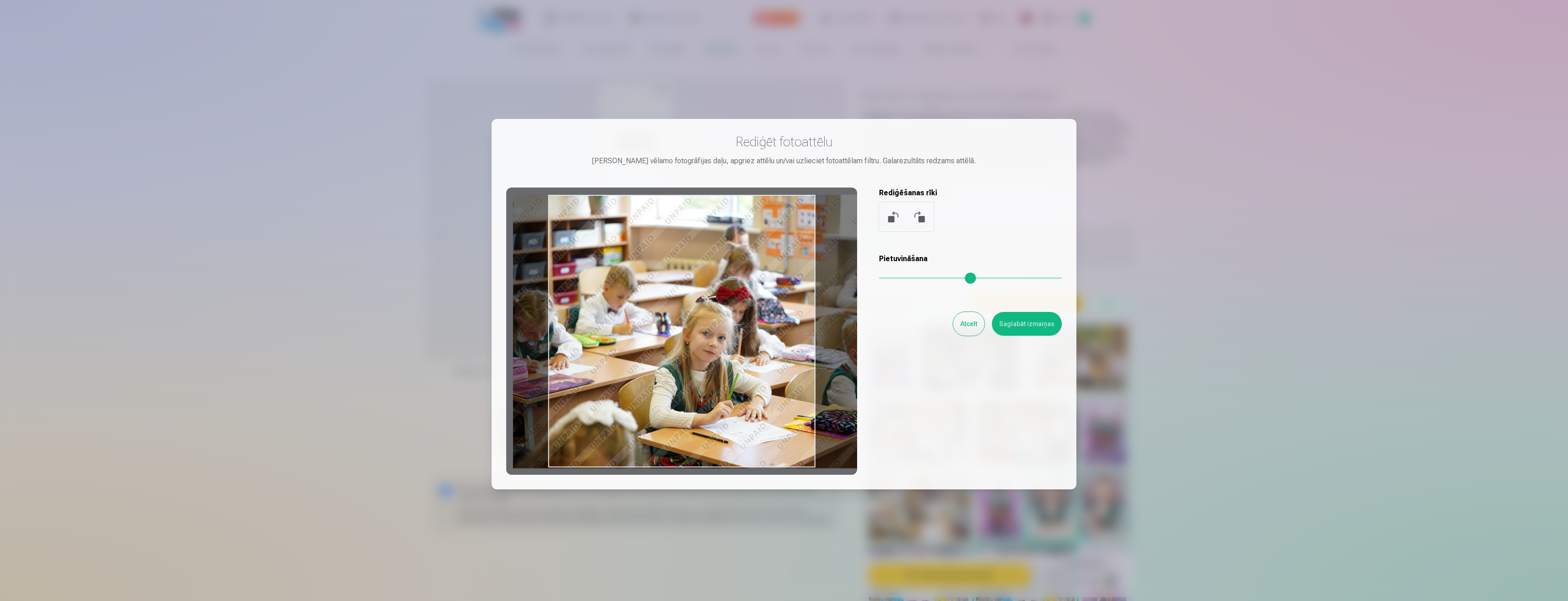
drag, startPoint x: 735, startPoint y: 345, endPoint x: 770, endPoint y: 272, distance: 81.0
click at [770, 272] on div at bounding box center [682, 331] width 351 height 287
click at [901, 278] on input "range" at bounding box center [970, 278] width 183 height 2
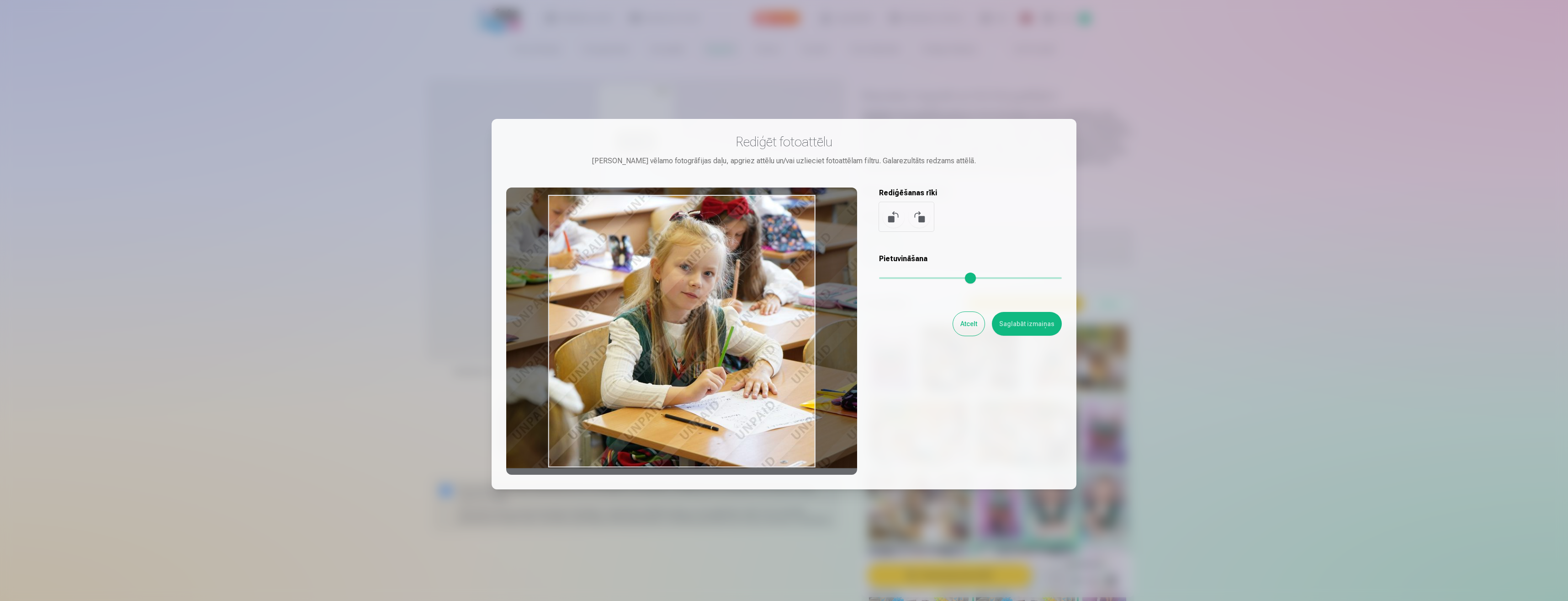
type input "***"
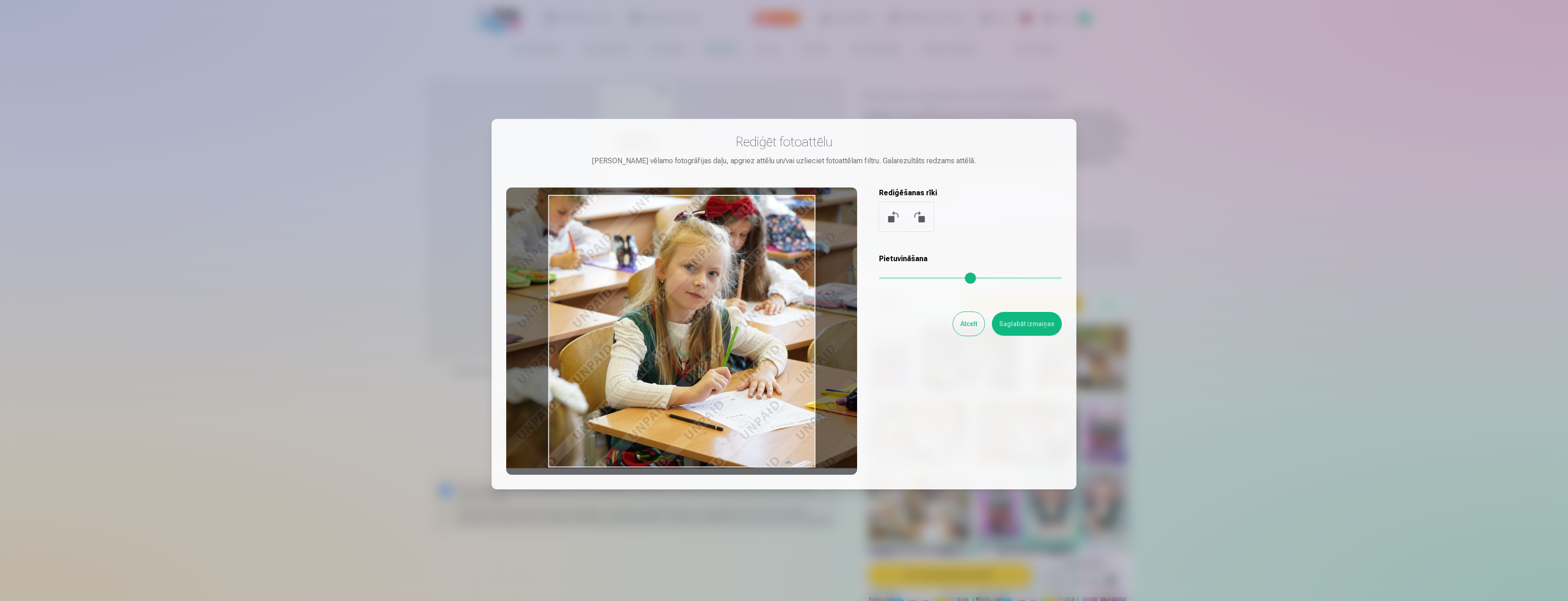
drag, startPoint x: 779, startPoint y: 399, endPoint x: 668, endPoint y: 215, distance: 214.9
click at [668, 215] on div at bounding box center [682, 331] width 351 height 287
drag, startPoint x: 1035, startPoint y: 328, endPoint x: 1031, endPoint y: 331, distance: 5.0
click at [1033, 330] on button "Saglabāt izmaiņas" at bounding box center [1027, 324] width 70 height 24
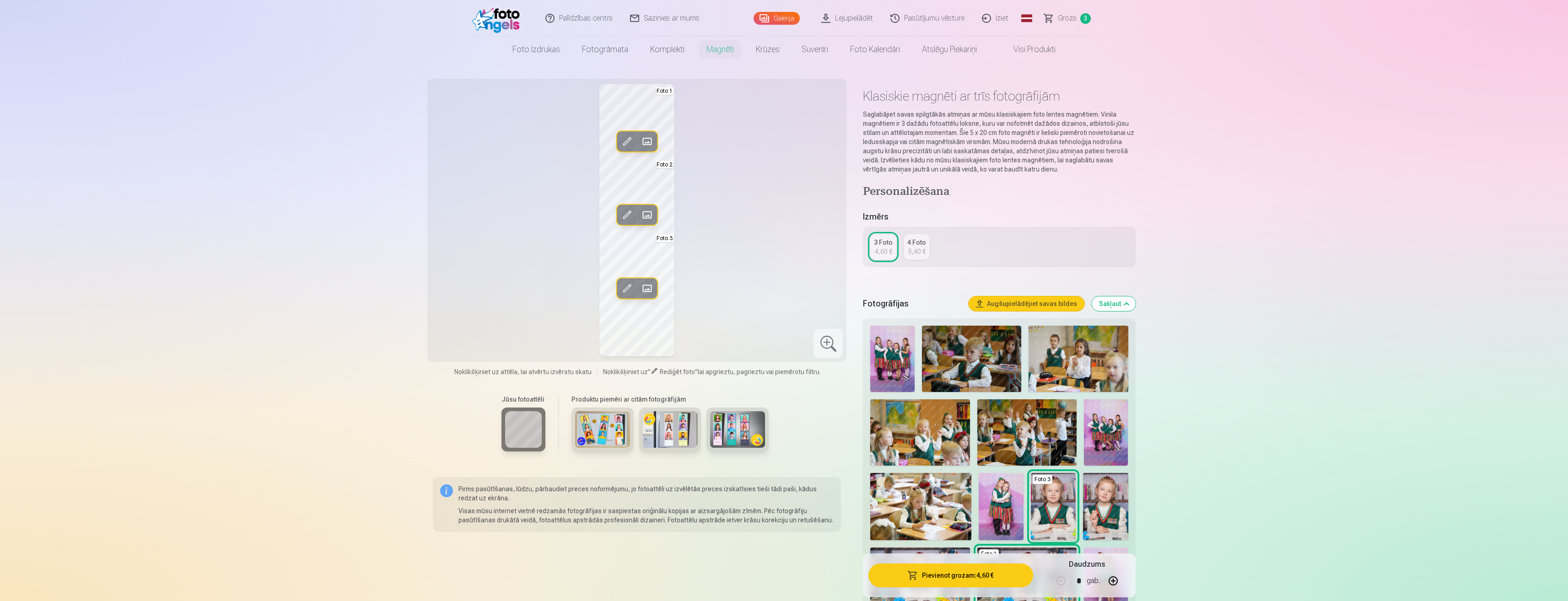
click at [649, 285] on span at bounding box center [647, 288] width 14 height 14
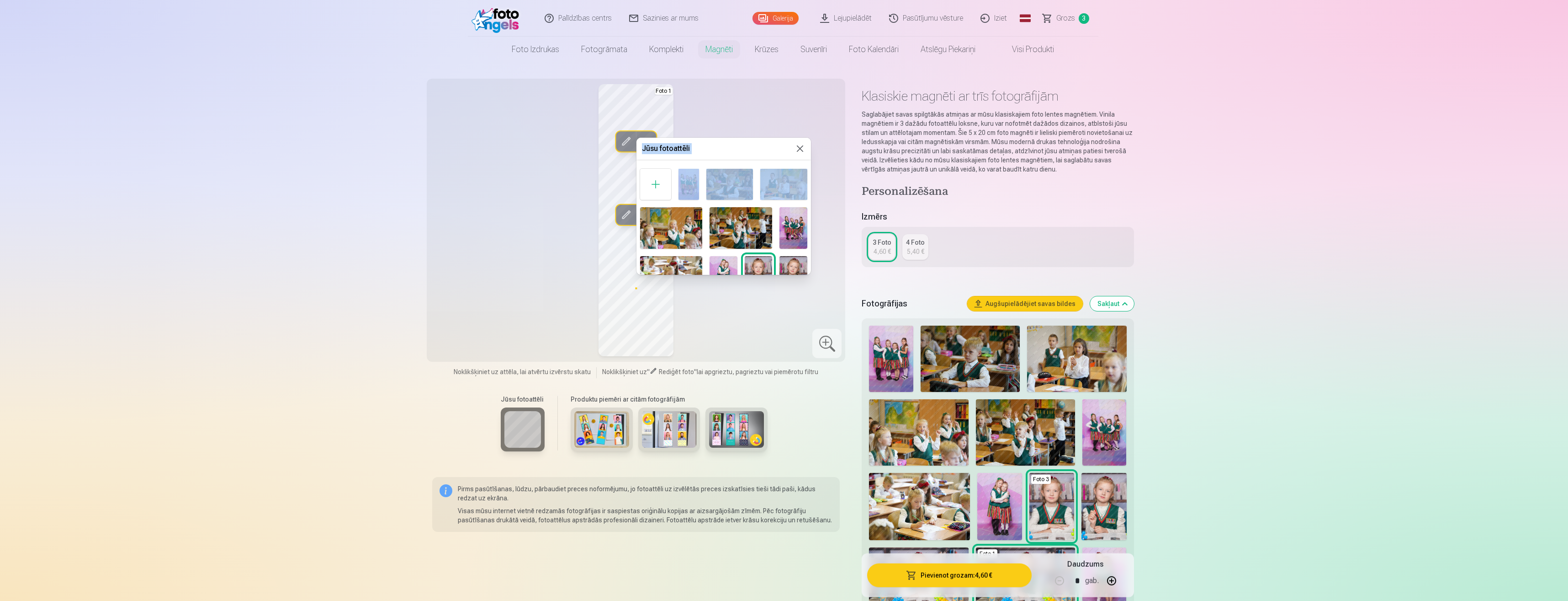
drag, startPoint x: 811, startPoint y: 177, endPoint x: 807, endPoint y: 191, distance: 14.6
click at [807, 191] on body "Palīdzības centrs Sazinies ar mums Galerija Lejupielādēt Pasūtījumu vēsture Izi…" at bounding box center [784, 300] width 1568 height 601
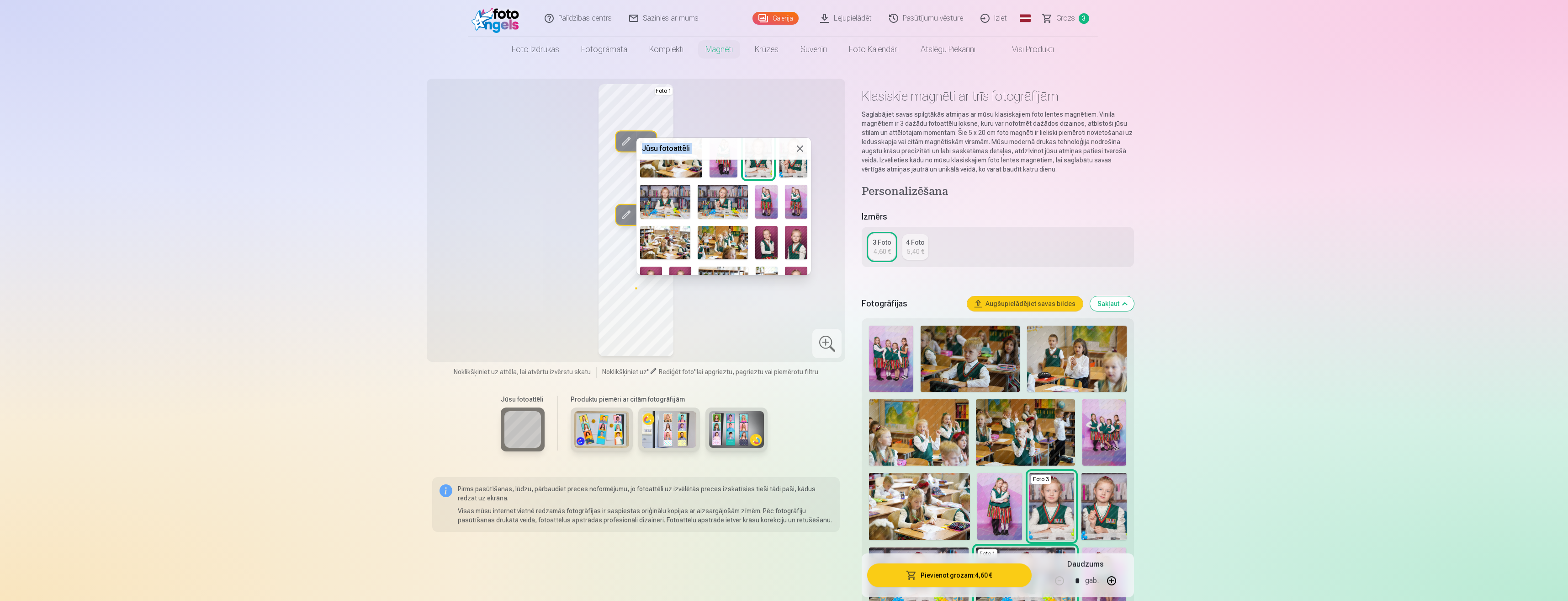
scroll to position [240, 0]
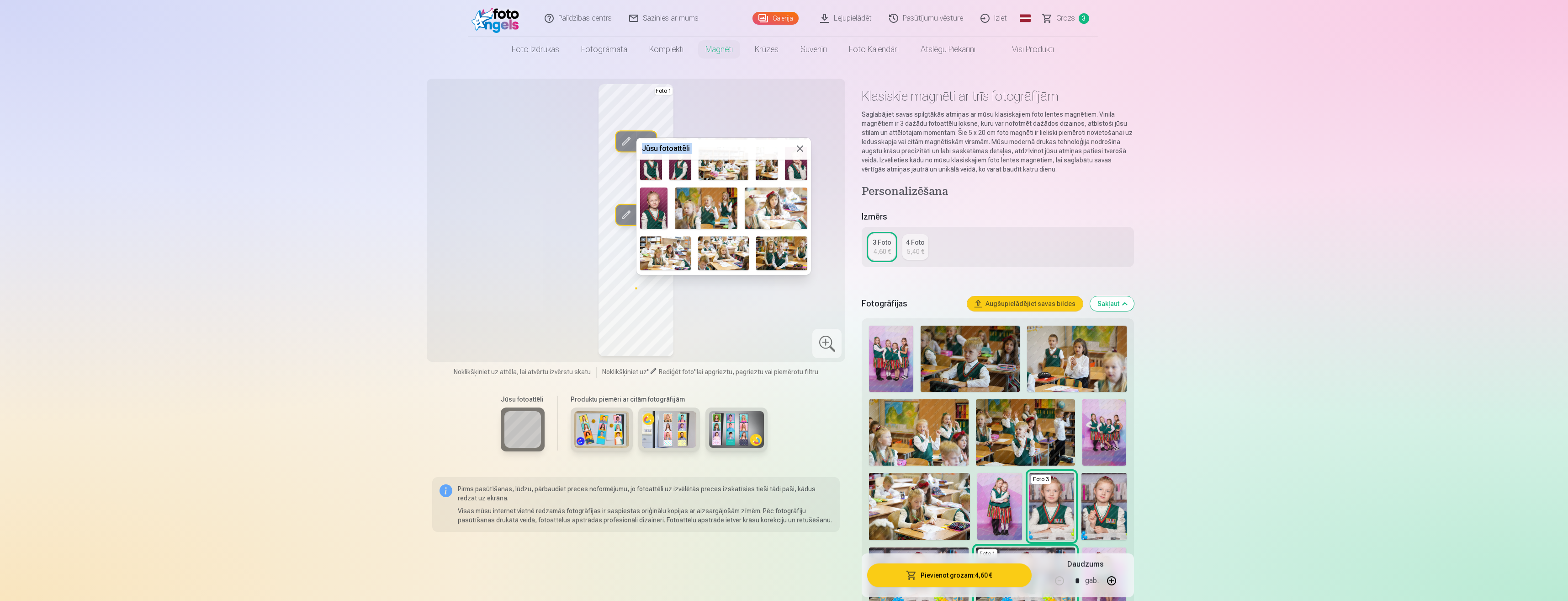
click at [798, 150] on button at bounding box center [800, 148] width 11 height 11
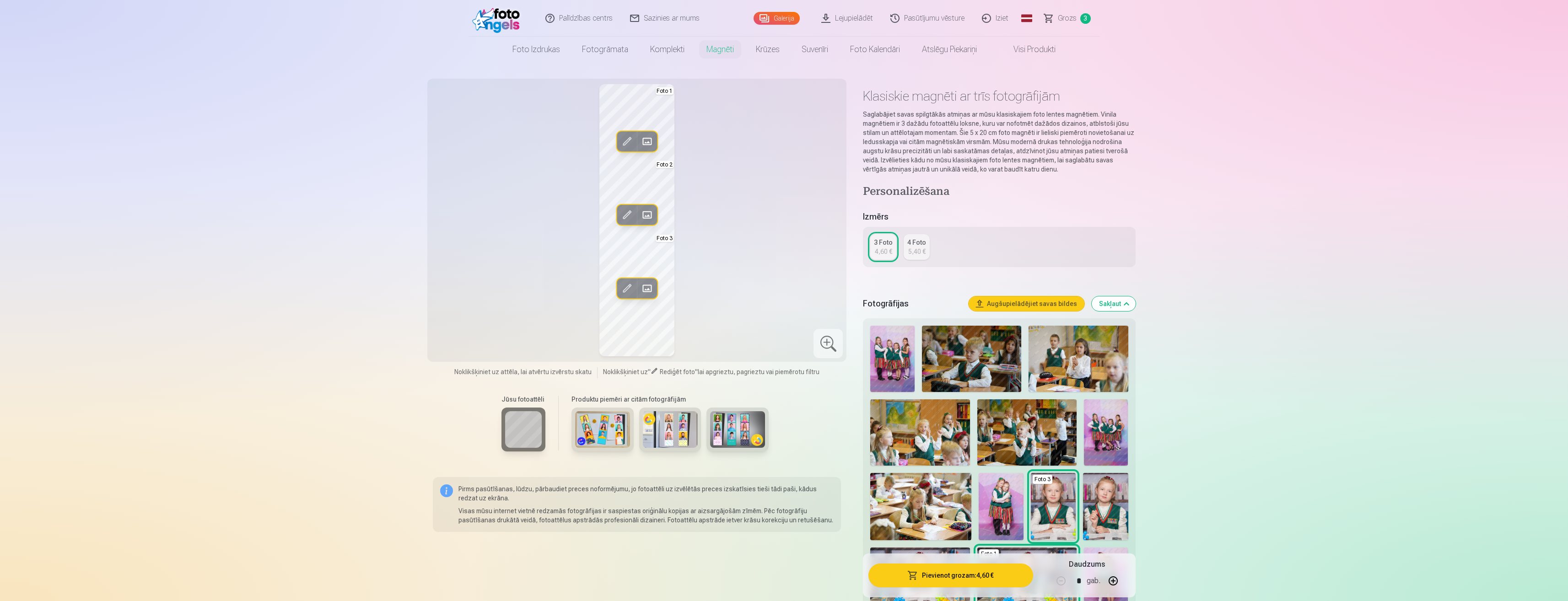
click at [922, 251] on div "5,40 €" at bounding box center [917, 251] width 18 height 9
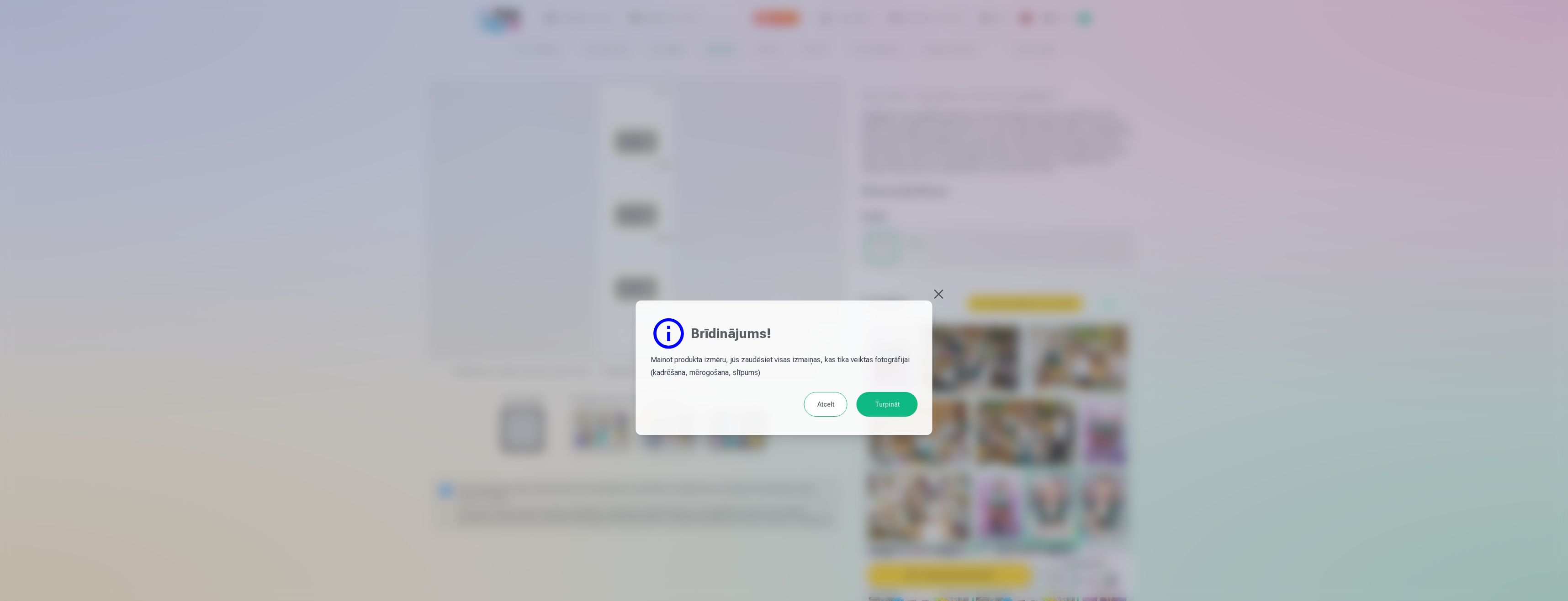
click at [881, 407] on button "Turpināt" at bounding box center [887, 404] width 61 height 25
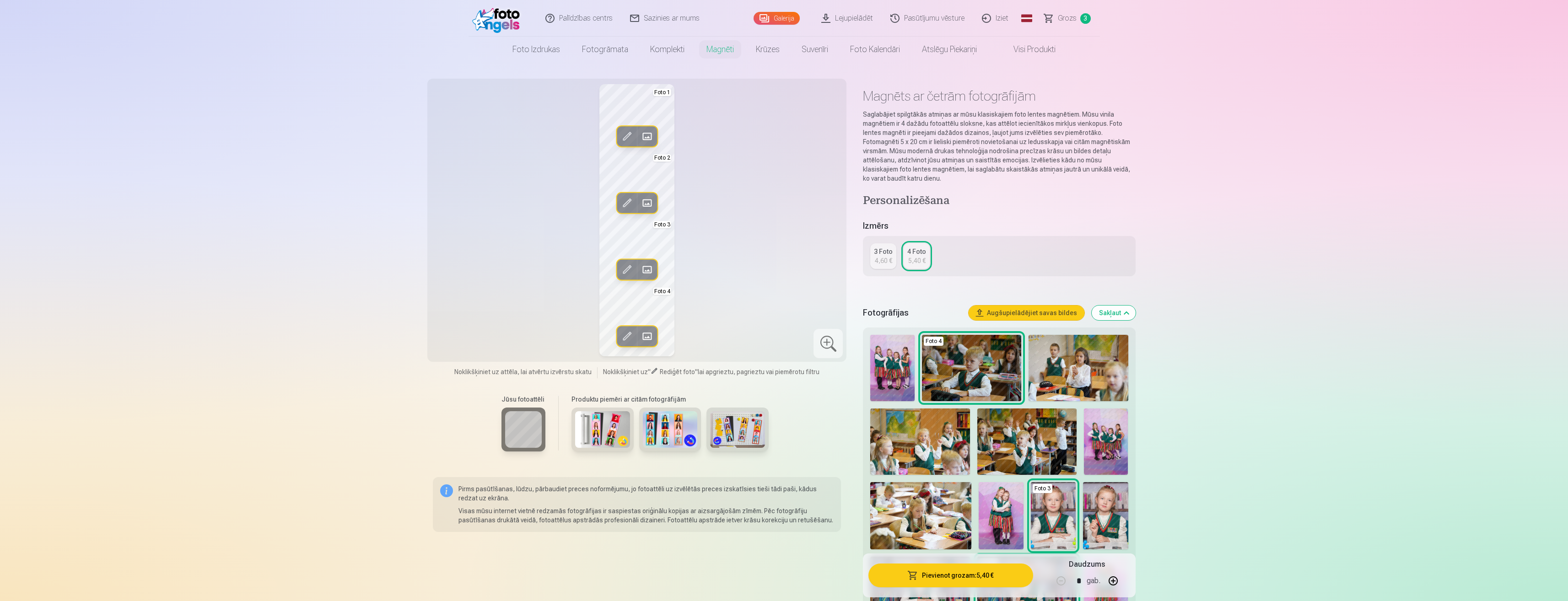
click at [630, 202] on span at bounding box center [627, 203] width 14 height 14
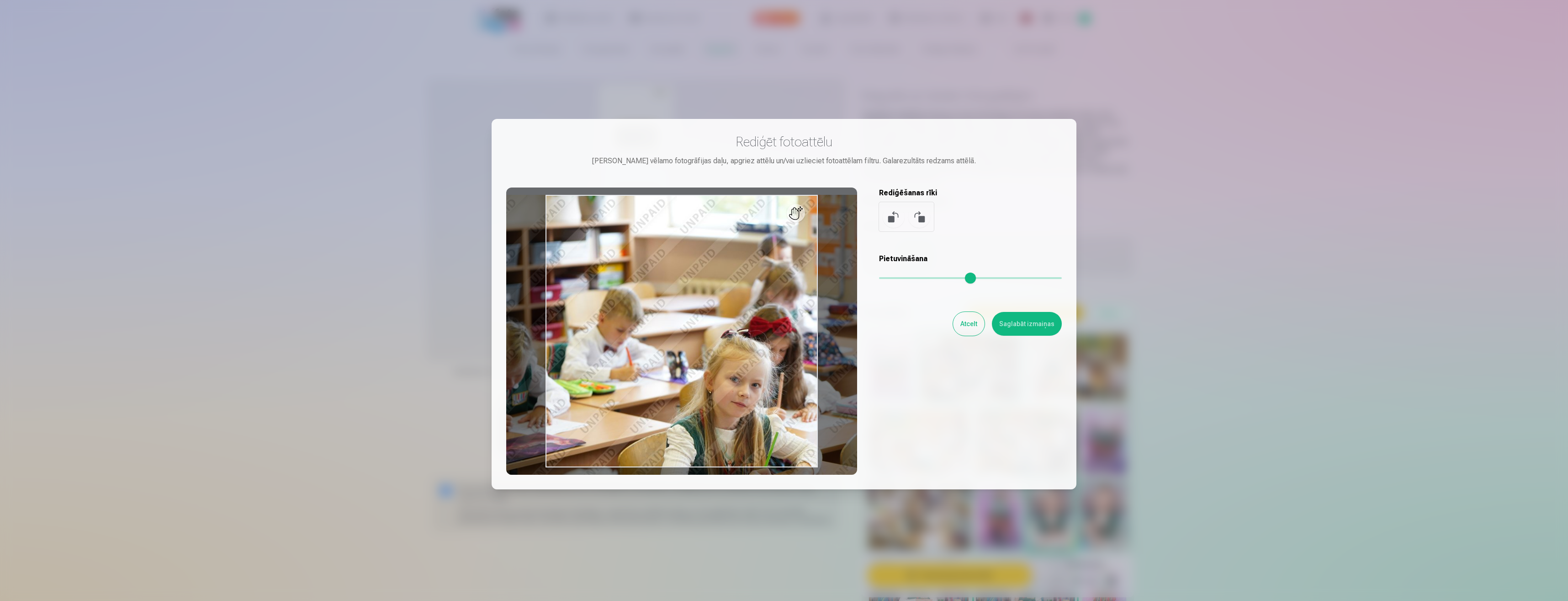
type input "****"
click at [894, 279] on input "range" at bounding box center [970, 278] width 183 height 2
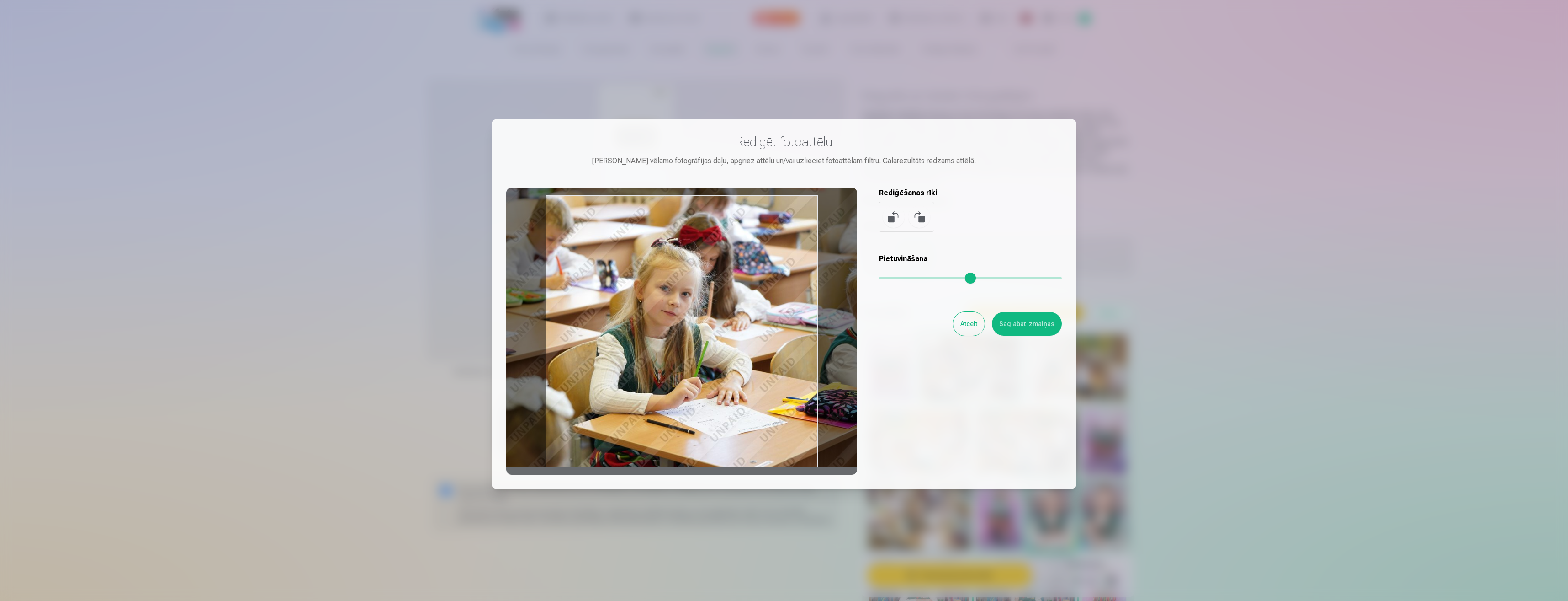
drag, startPoint x: 670, startPoint y: 287, endPoint x: 601, endPoint y: 160, distance: 144.5
click at [601, 160] on div "Rediģēt fotoattēlu [PERSON_NAME] vēlamo fotogrāfijas daļu, apgriez attēlu un/va…" at bounding box center [784, 303] width 556 height 341
click at [1003, 324] on button "Saglabāt izmaiņas" at bounding box center [1027, 324] width 70 height 24
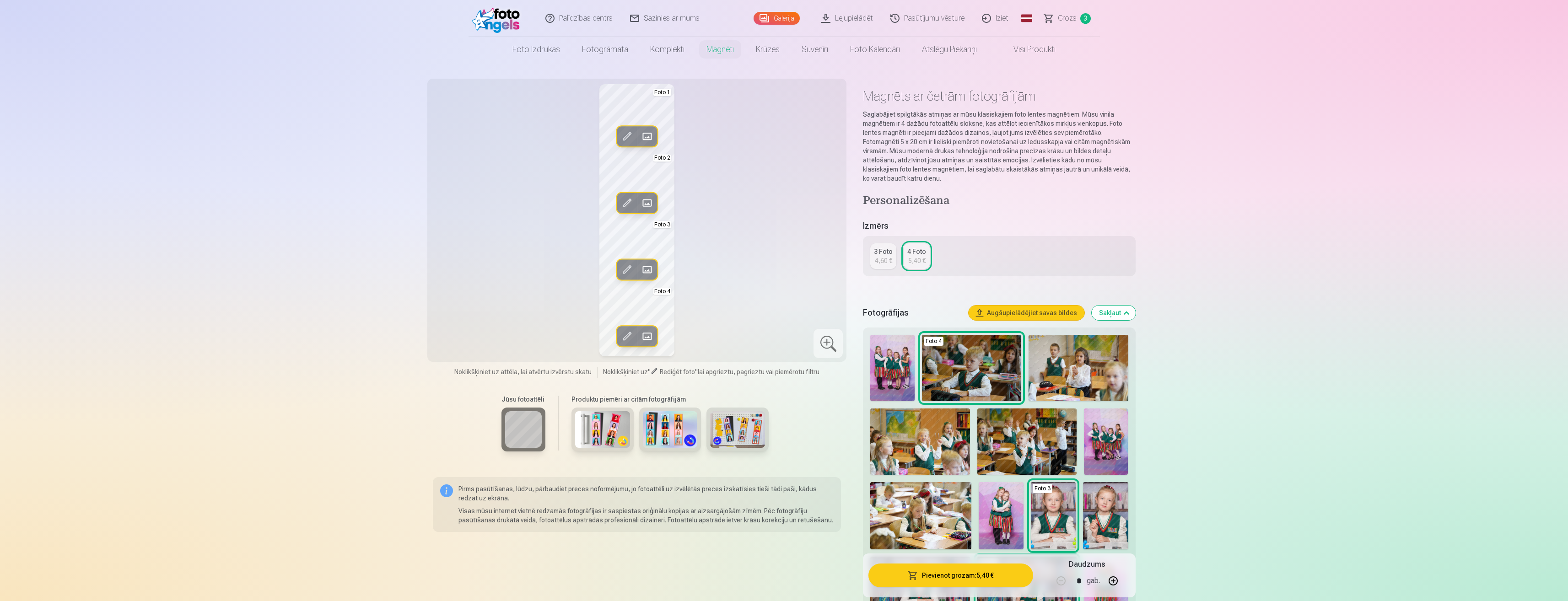
click at [646, 334] on span at bounding box center [647, 336] width 14 height 14
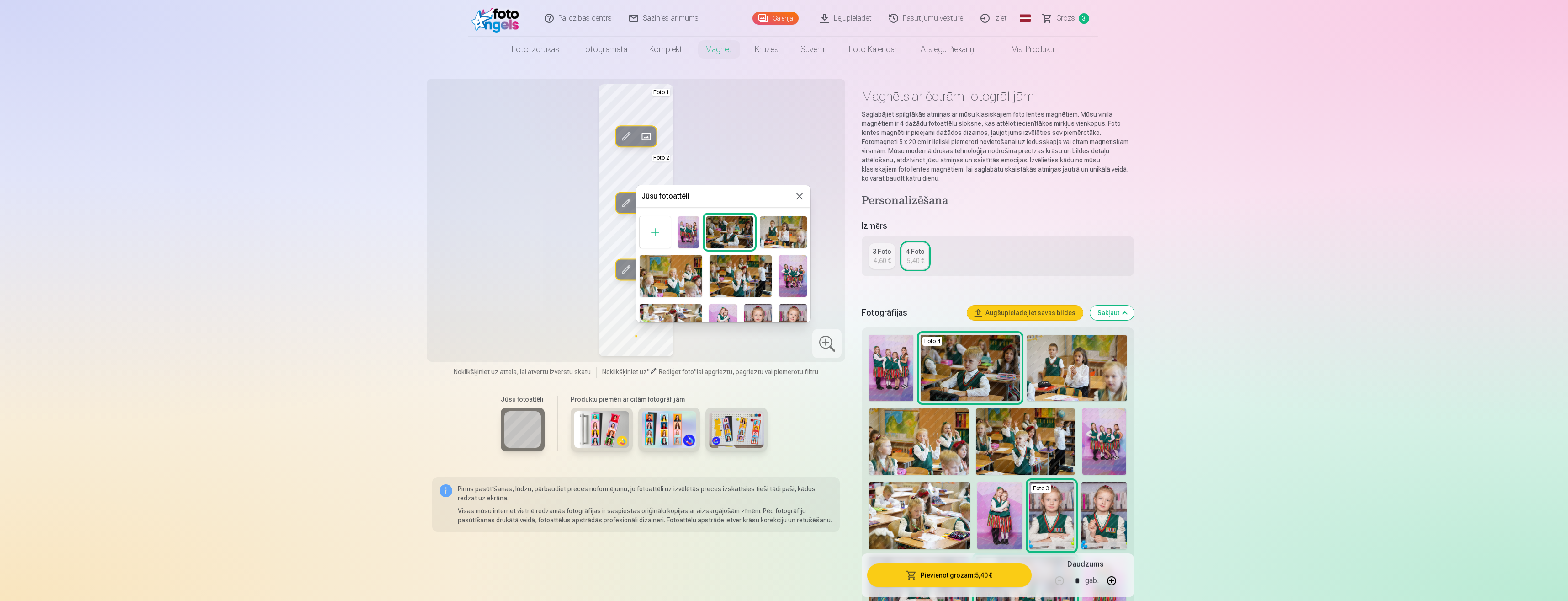
scroll to position [121, 0]
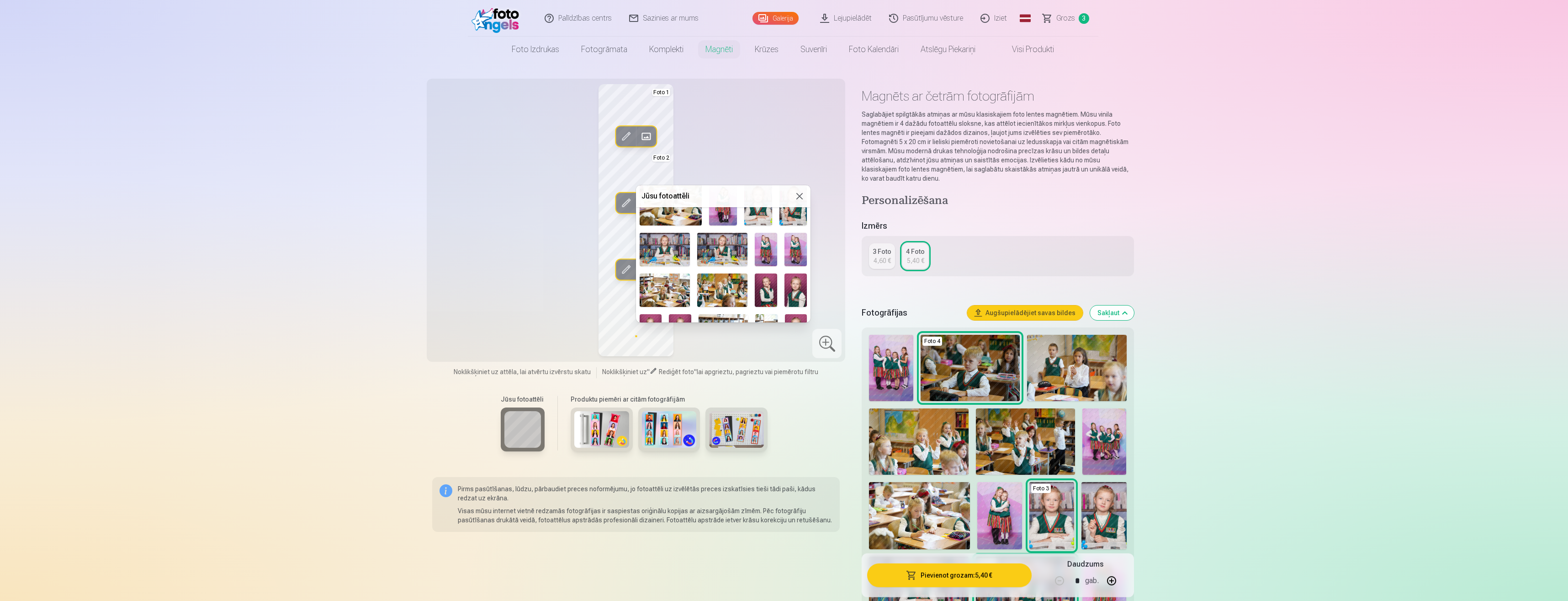
click at [765, 291] on img at bounding box center [766, 291] width 22 height 34
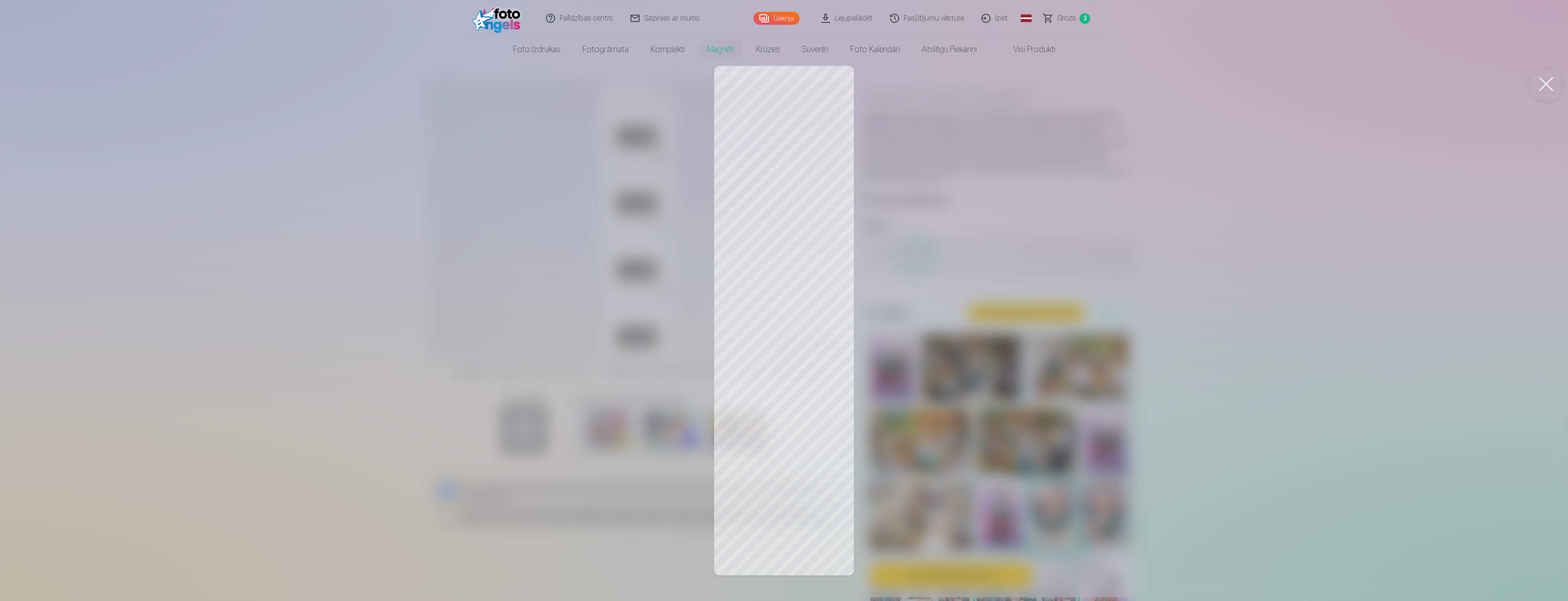
click at [512, 327] on div at bounding box center [784, 300] width 1568 height 601
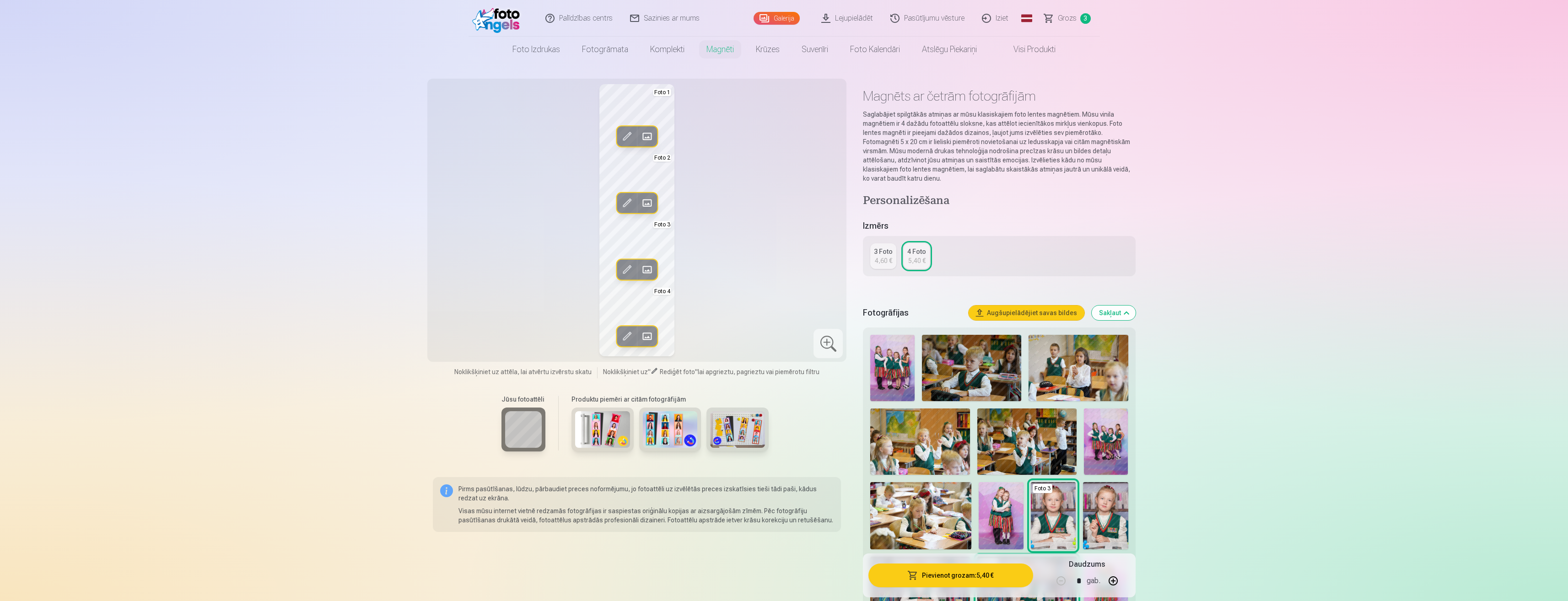
click at [959, 575] on button "Pievienot grozam : 5,40 €" at bounding box center [951, 575] width 165 height 24
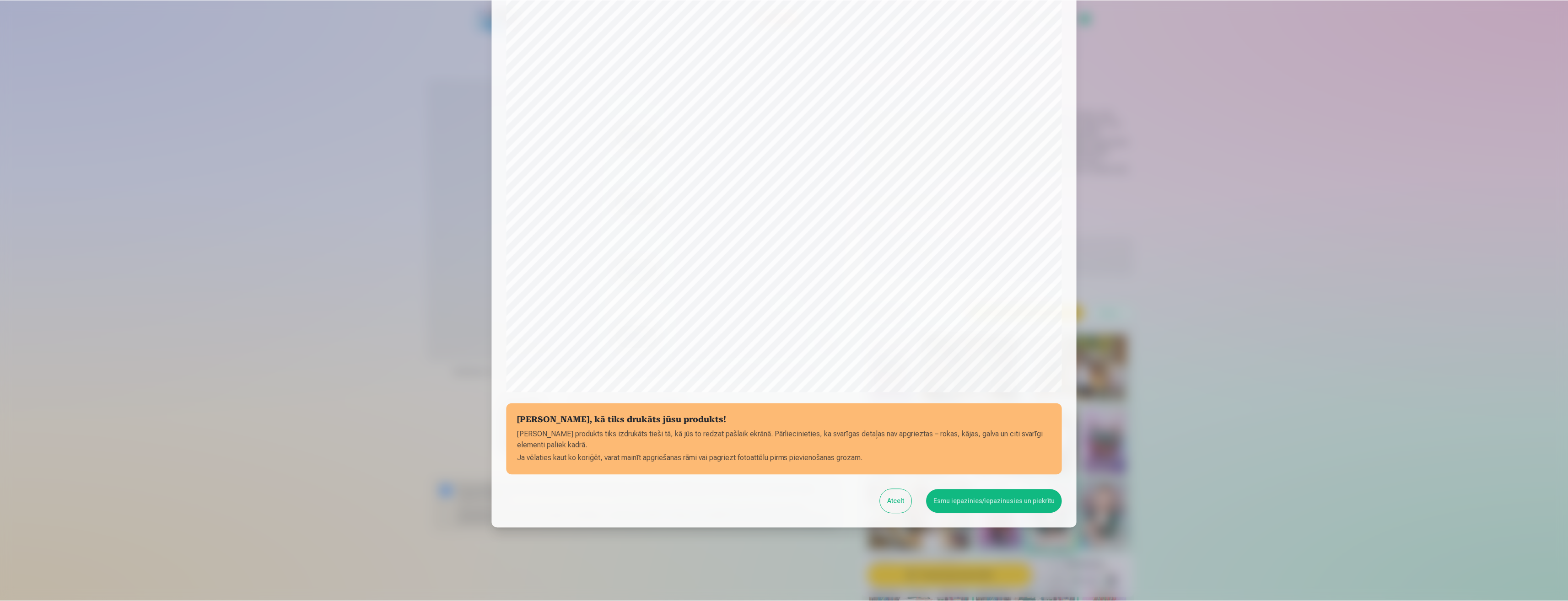
scroll to position [62, 0]
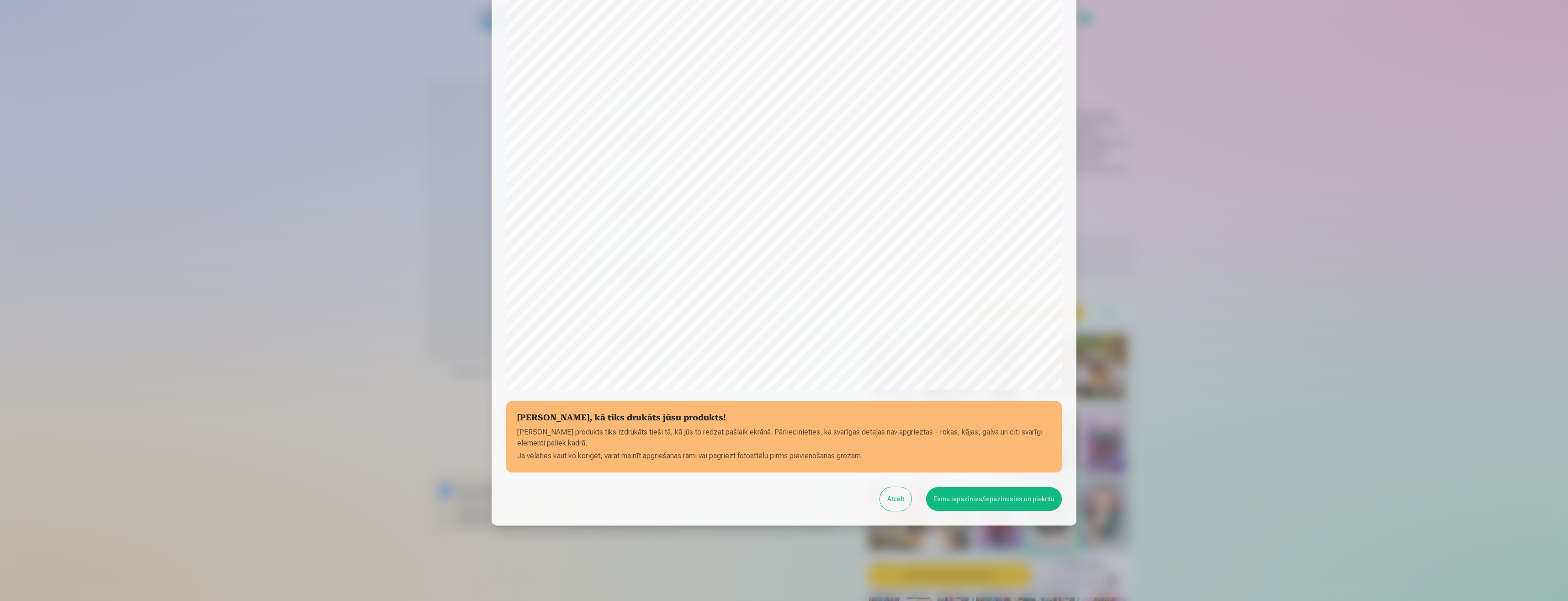
click at [999, 497] on button "Esmu iepazinies/iepazinusies un piekrītu" at bounding box center [994, 499] width 136 height 24
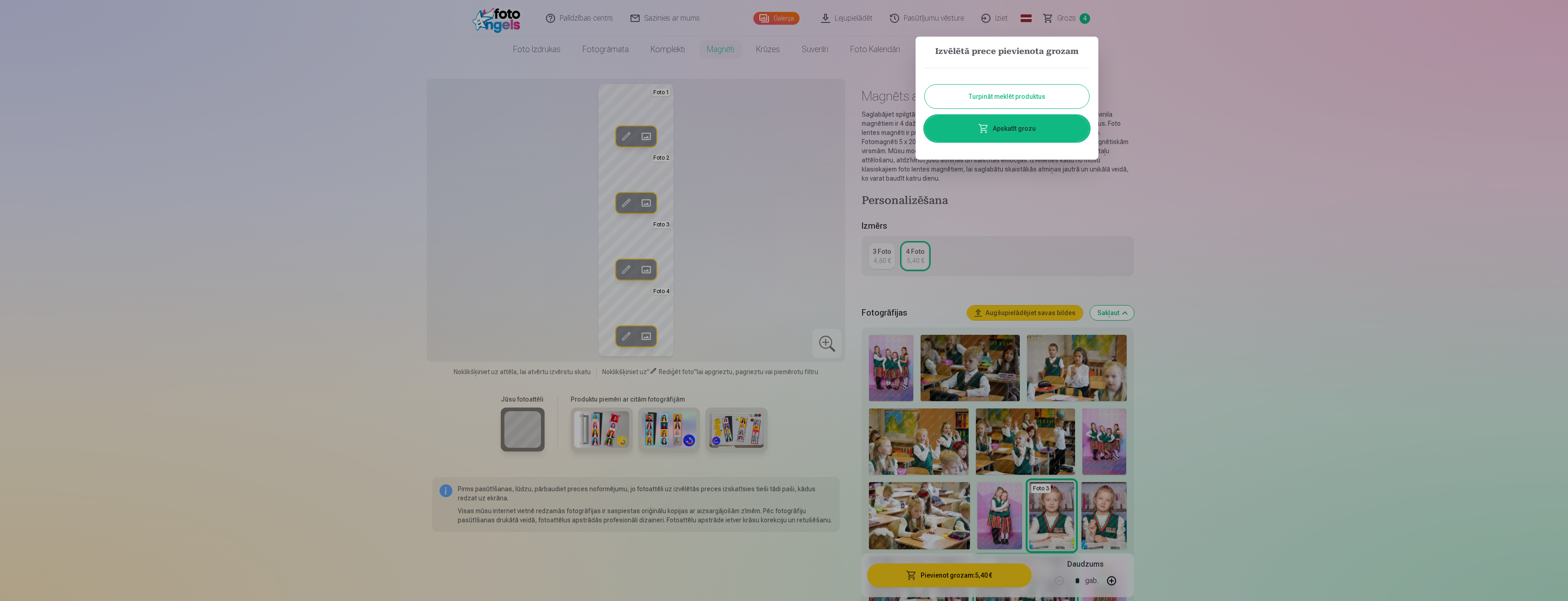
click at [991, 136] on link "Apskatīt grozu" at bounding box center [1007, 129] width 164 height 26
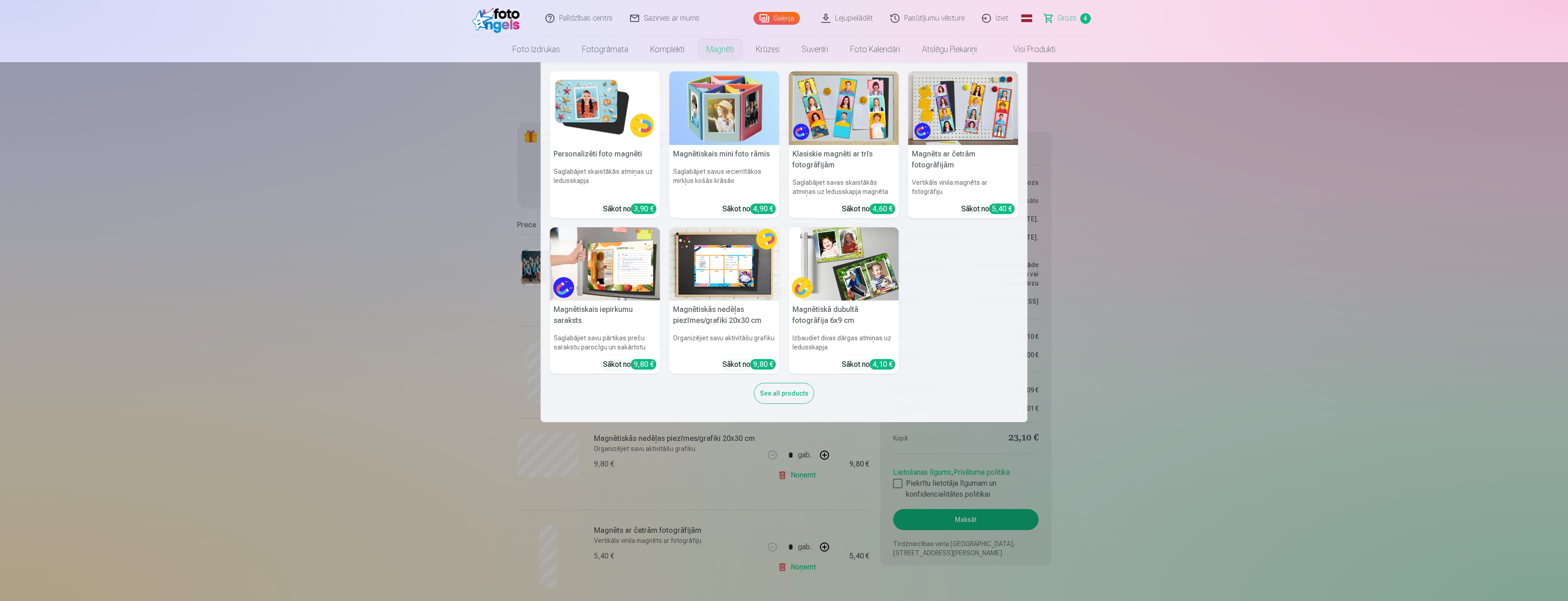
click at [707, 48] on link "Magnēti" at bounding box center [720, 49] width 50 height 26
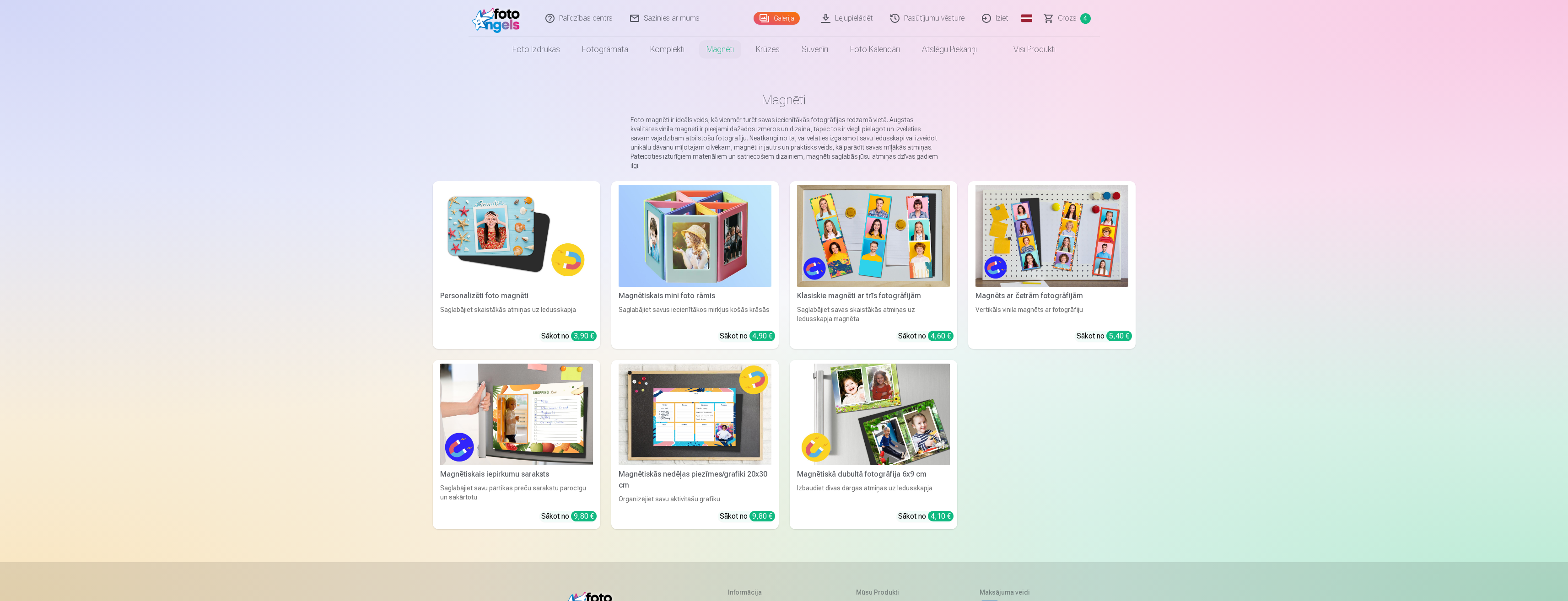
click at [863, 241] on img at bounding box center [873, 235] width 153 height 102
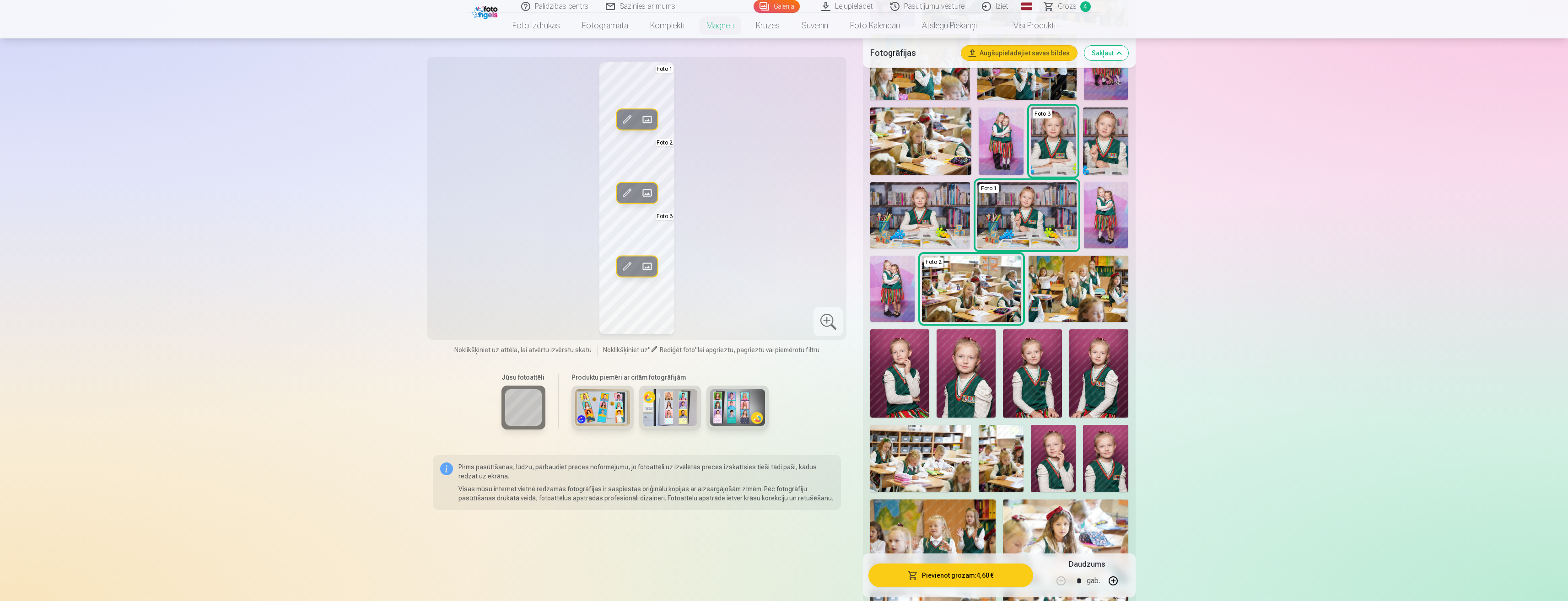
scroll to position [320, 0]
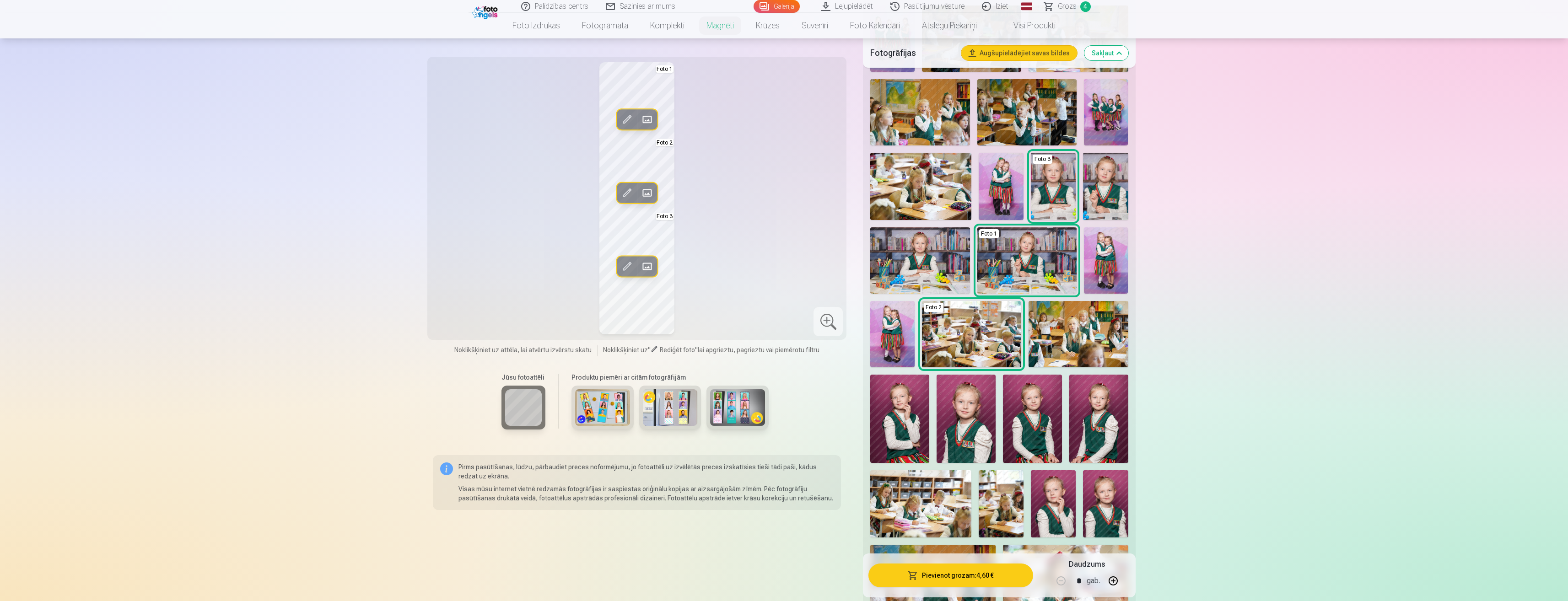
click at [1070, 11] on span "Grozs" at bounding box center [1066, 6] width 18 height 11
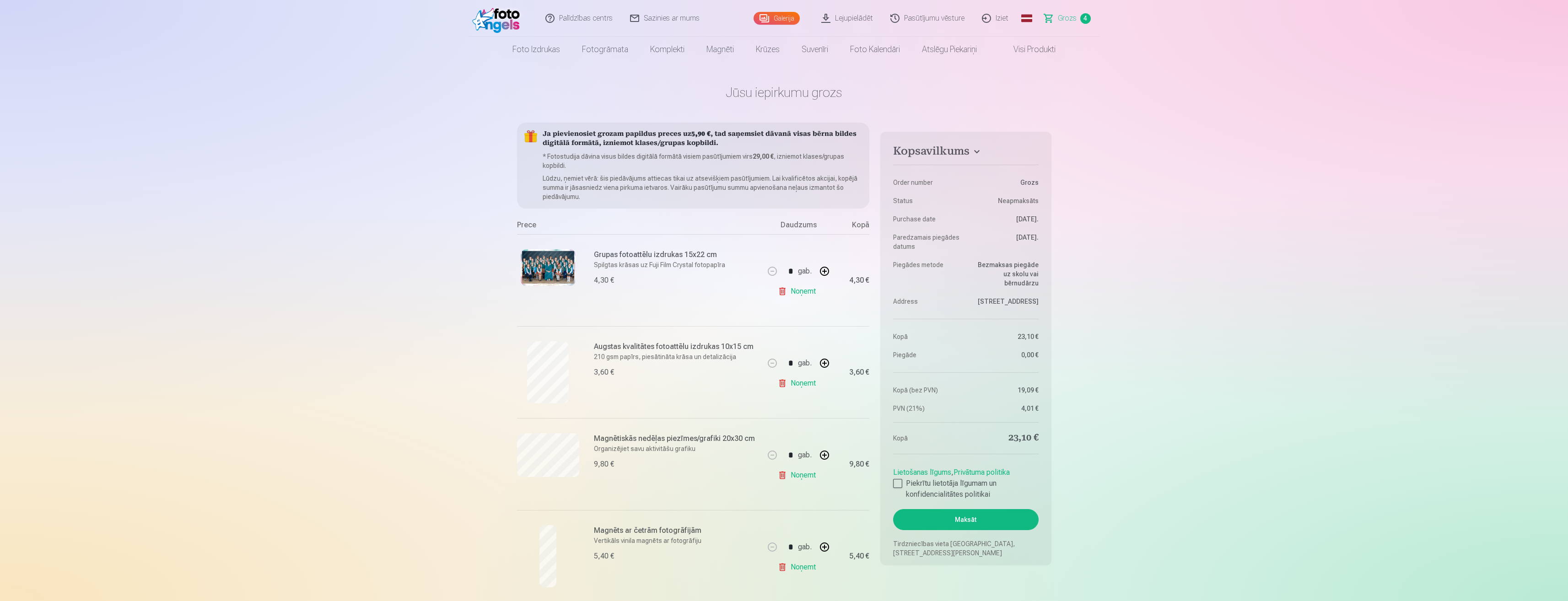
click at [620, 536] on h6 "Magnēts ar četrām fotogrāfijām" at bounding box center [677, 531] width 165 height 11
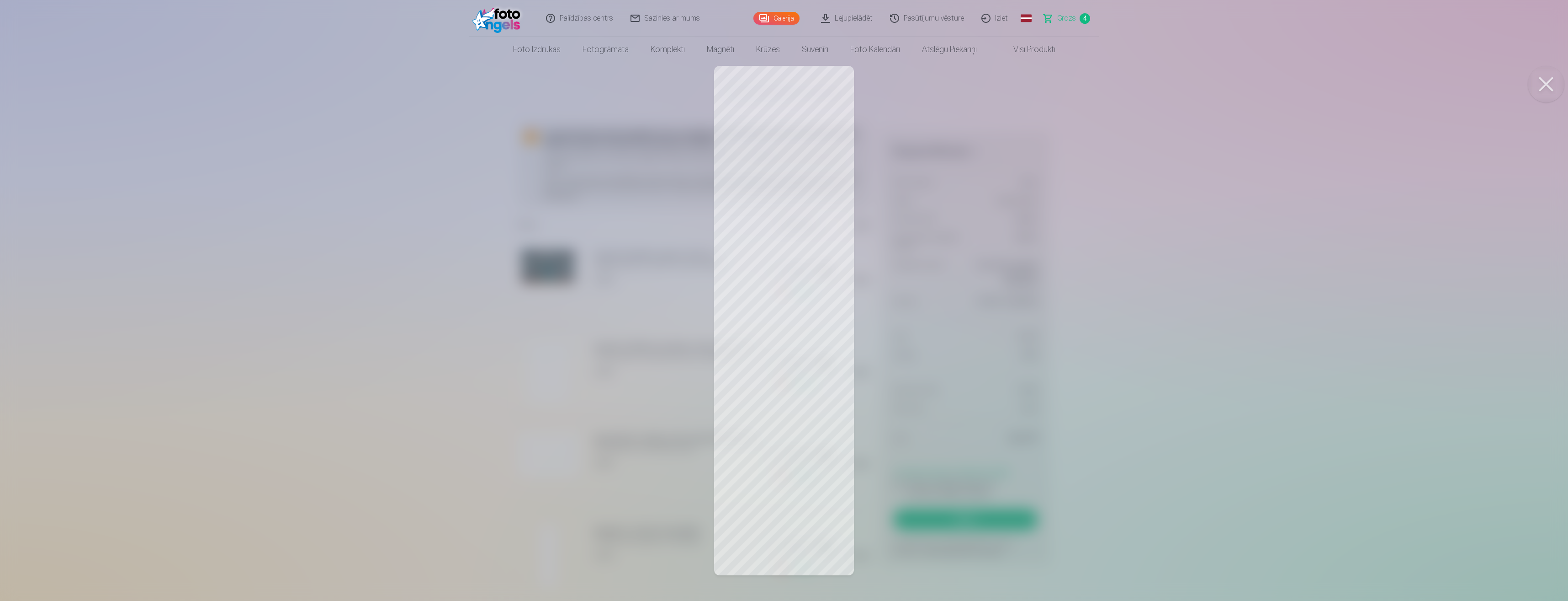
click at [1269, 200] on div at bounding box center [784, 300] width 1568 height 601
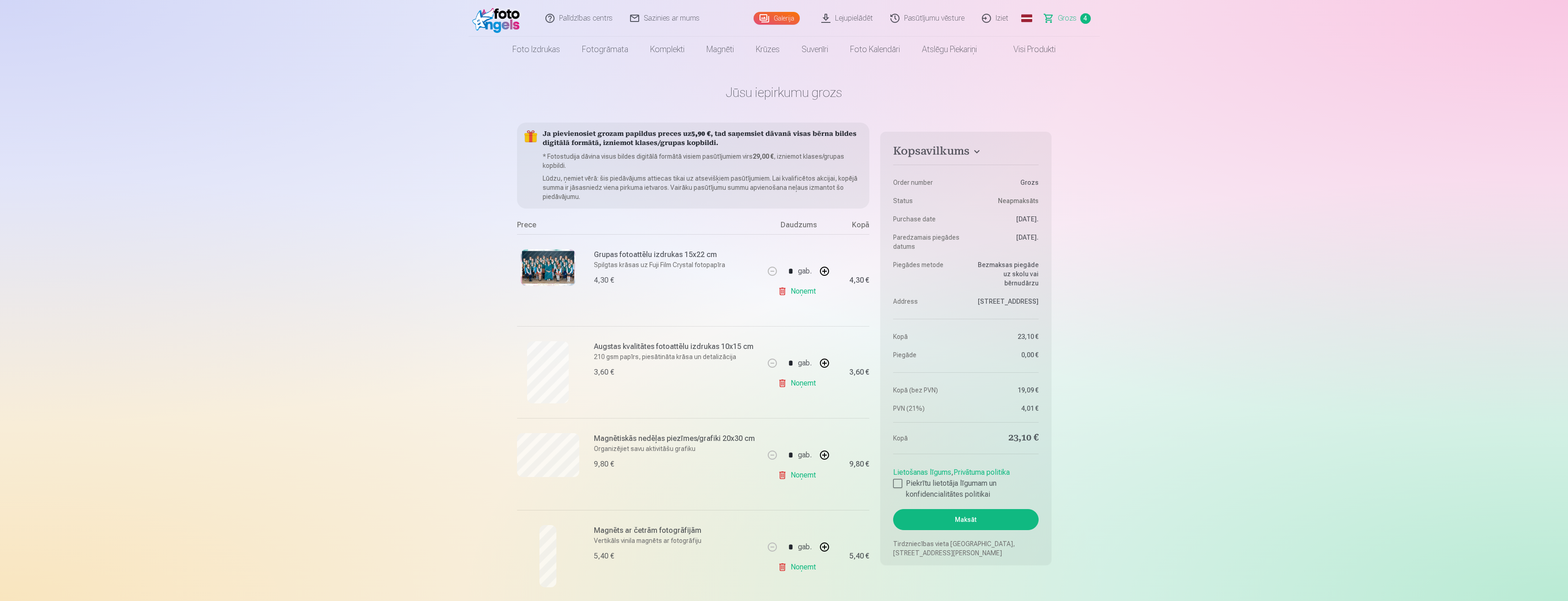
click at [803, 564] on link "Noņemt" at bounding box center [799, 567] width 42 height 18
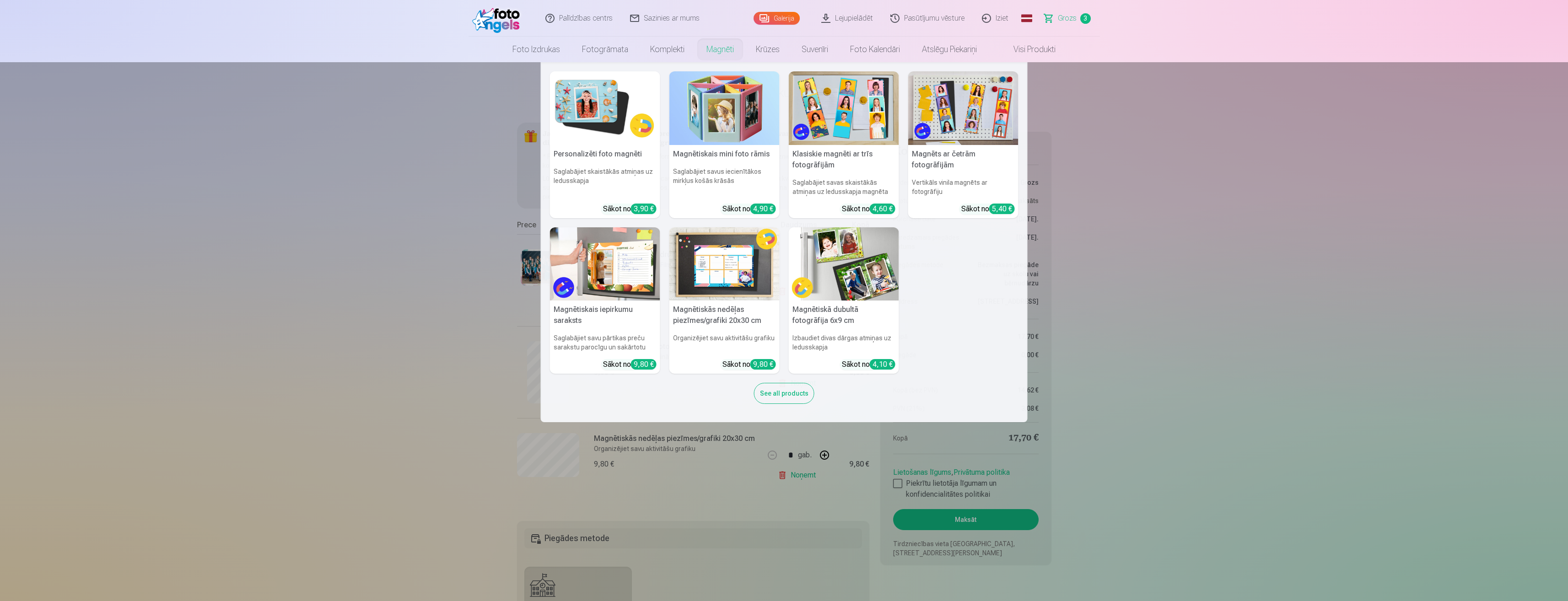
click at [713, 45] on link "Magnēti" at bounding box center [720, 49] width 50 height 26
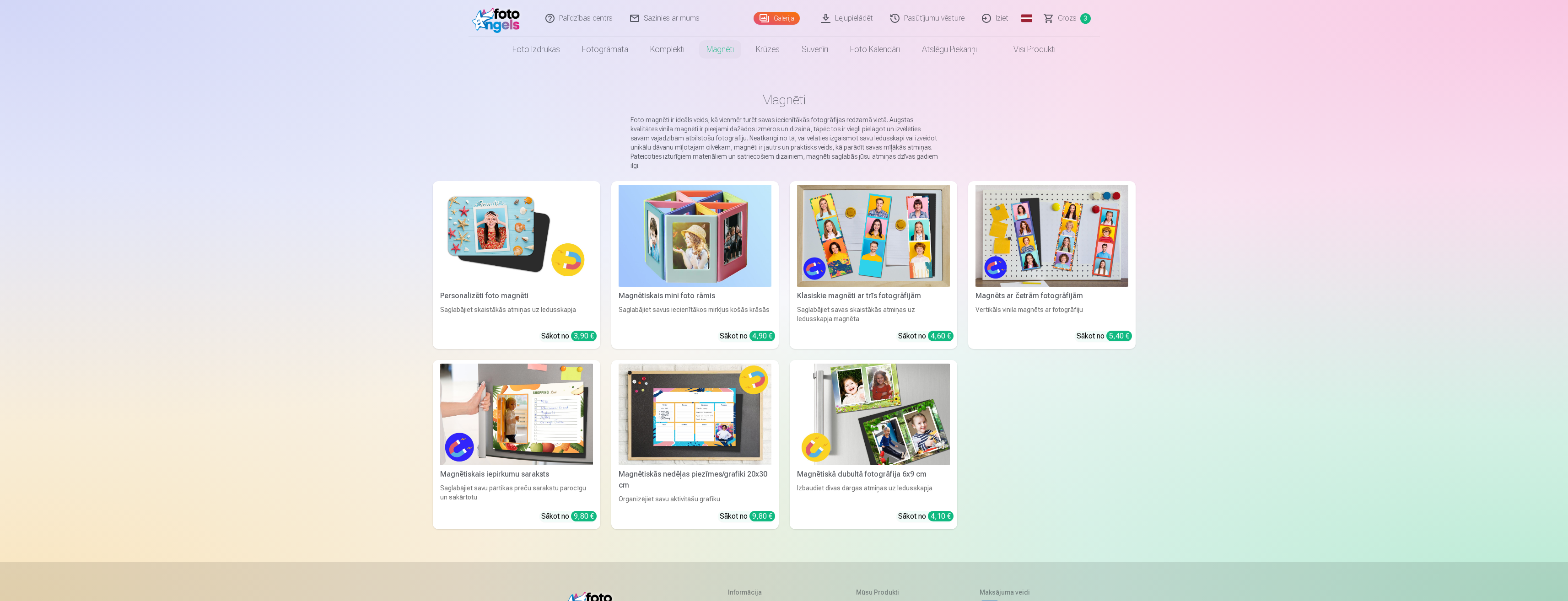
click at [887, 235] on img at bounding box center [873, 235] width 153 height 102
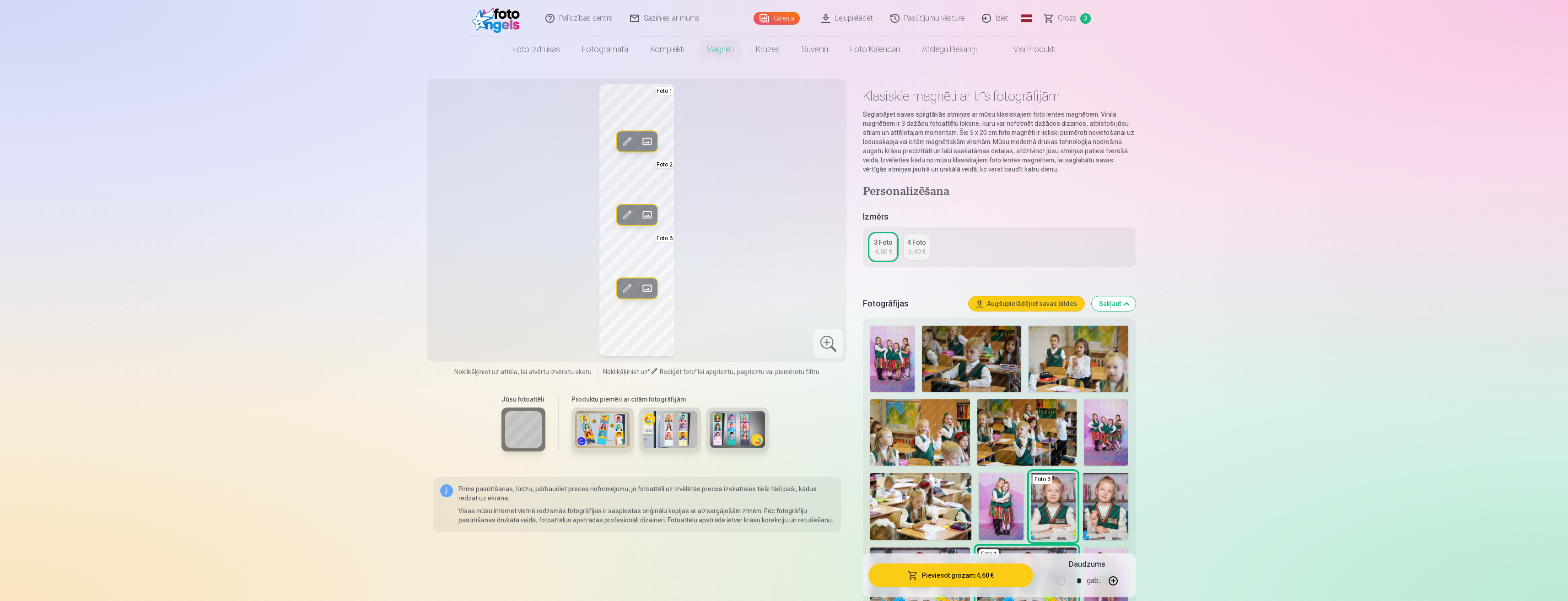
click at [919, 252] on div "5,40 €" at bounding box center [917, 251] width 18 height 9
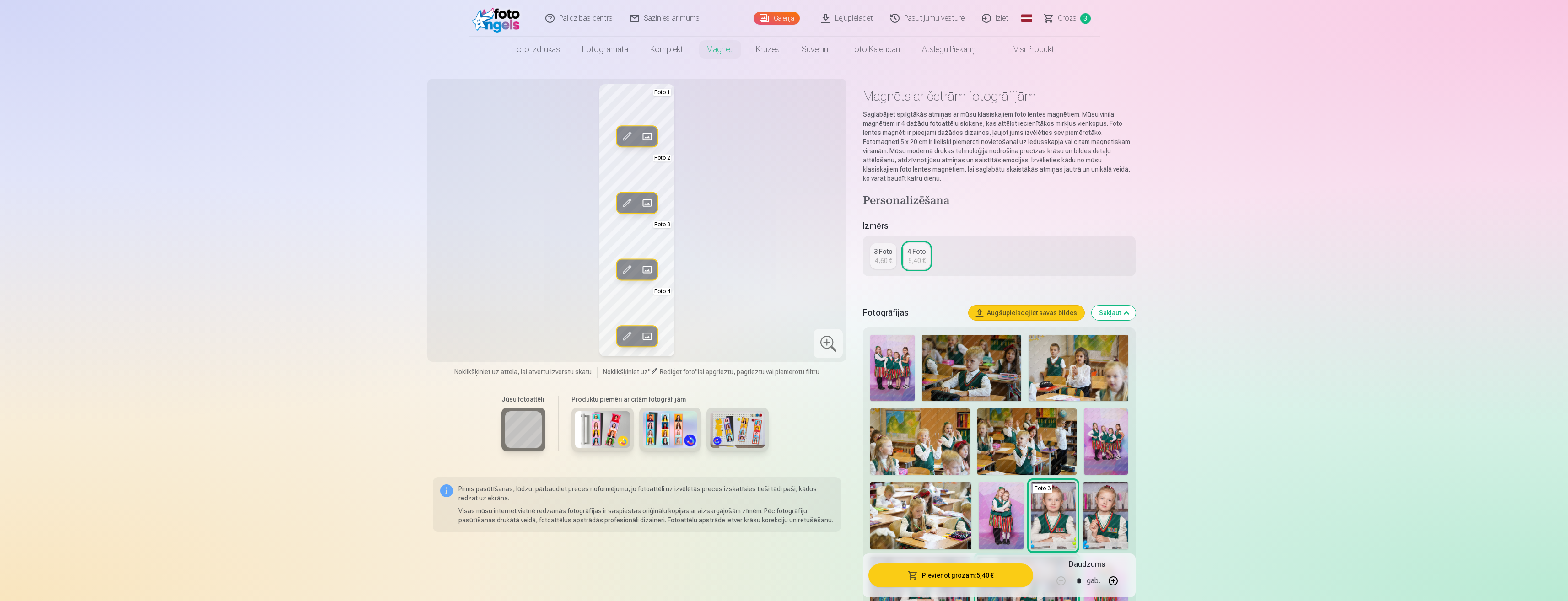
click at [629, 200] on span at bounding box center [627, 203] width 14 height 14
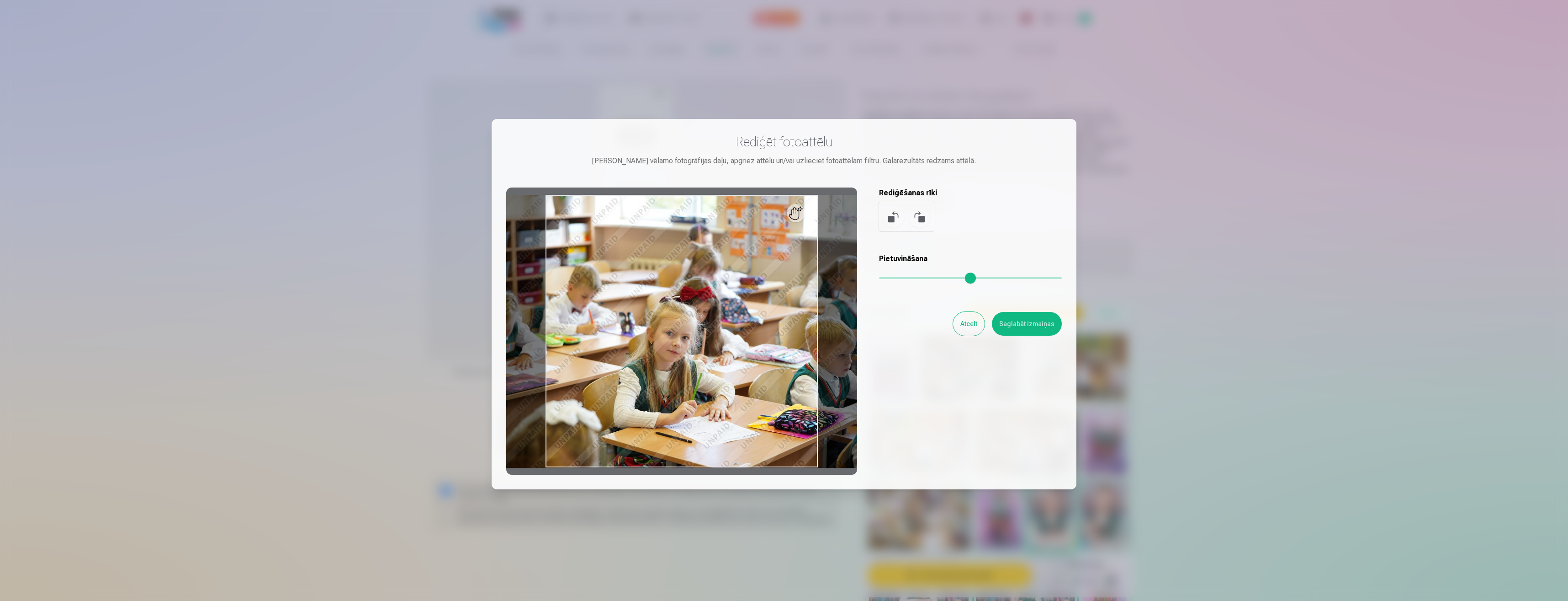
type input "****"
click at [897, 277] on input "range" at bounding box center [970, 278] width 183 height 2
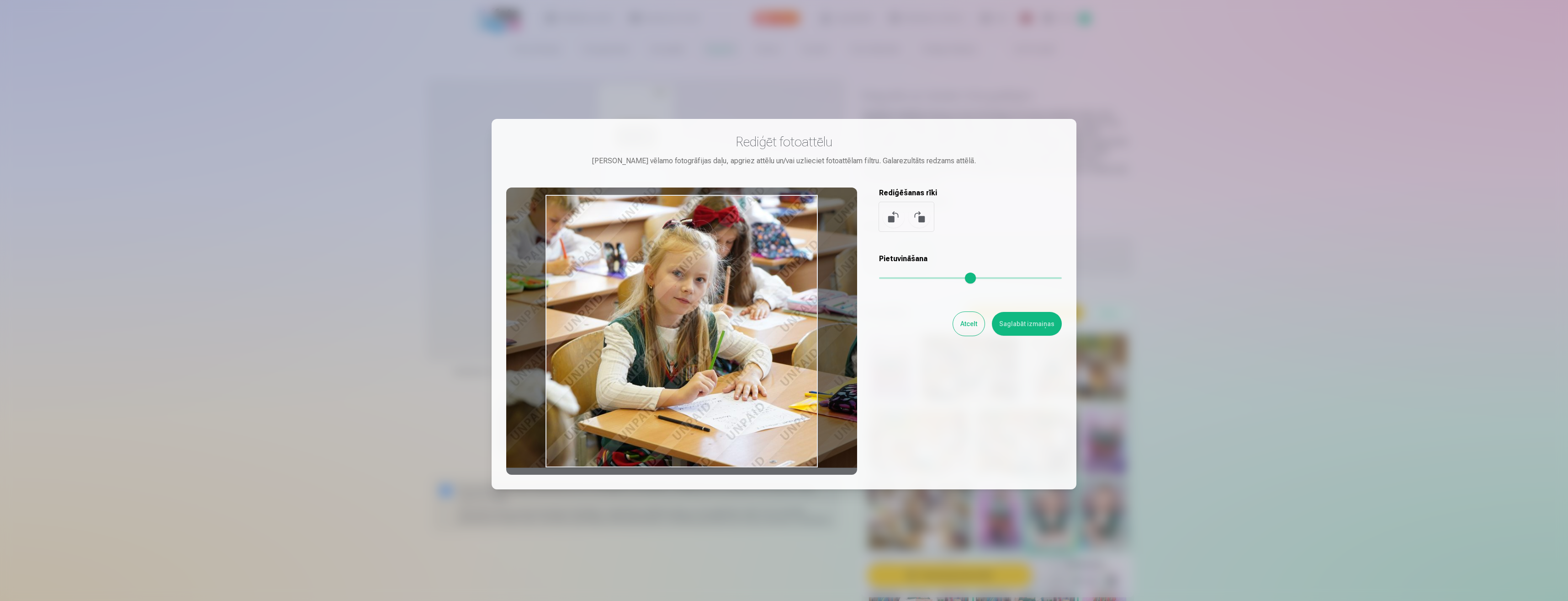
drag, startPoint x: 749, startPoint y: 365, endPoint x: 672, endPoint y: 216, distance: 167.7
click at [672, 216] on div at bounding box center [682, 331] width 351 height 287
click at [1039, 321] on button "Saglabāt izmaiņas" at bounding box center [1027, 324] width 70 height 24
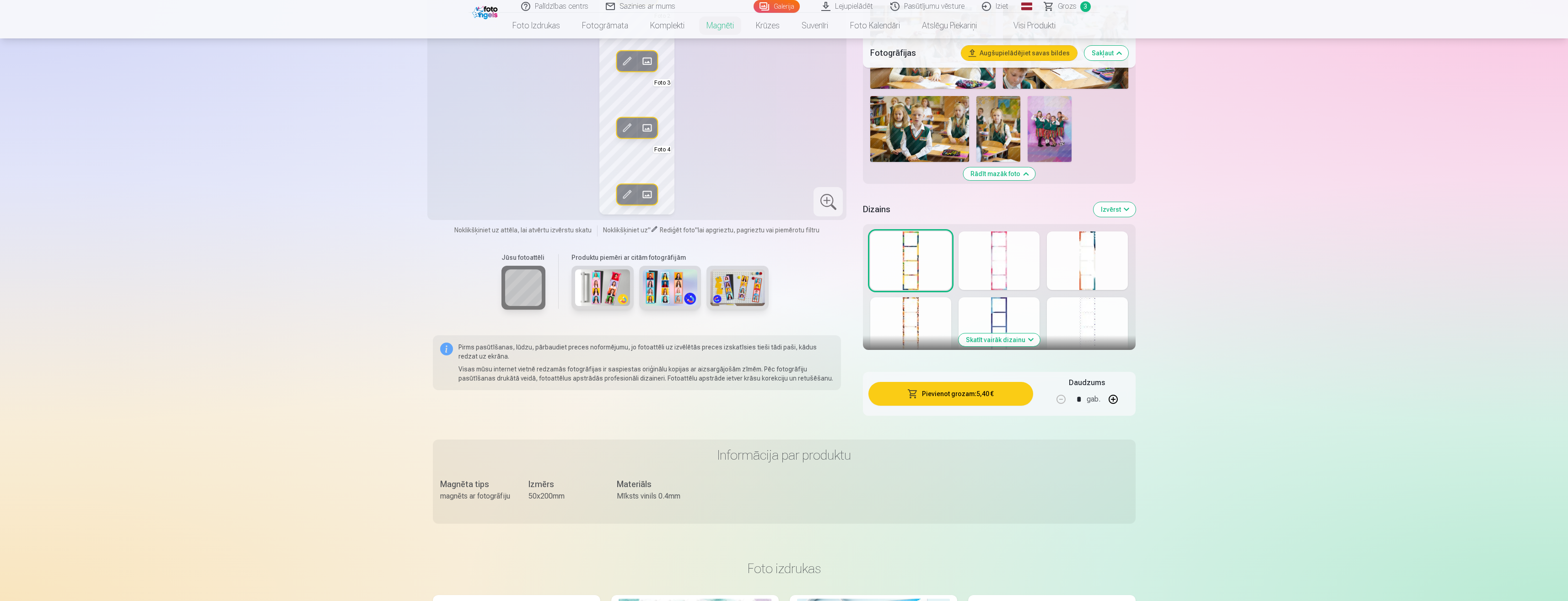
scroll to position [960, 0]
click at [997, 259] on div at bounding box center [998, 259] width 81 height 58
click at [1069, 266] on div at bounding box center [1087, 259] width 81 height 58
click at [1020, 338] on button "Skatīt vairāk dizainu" at bounding box center [999, 338] width 81 height 13
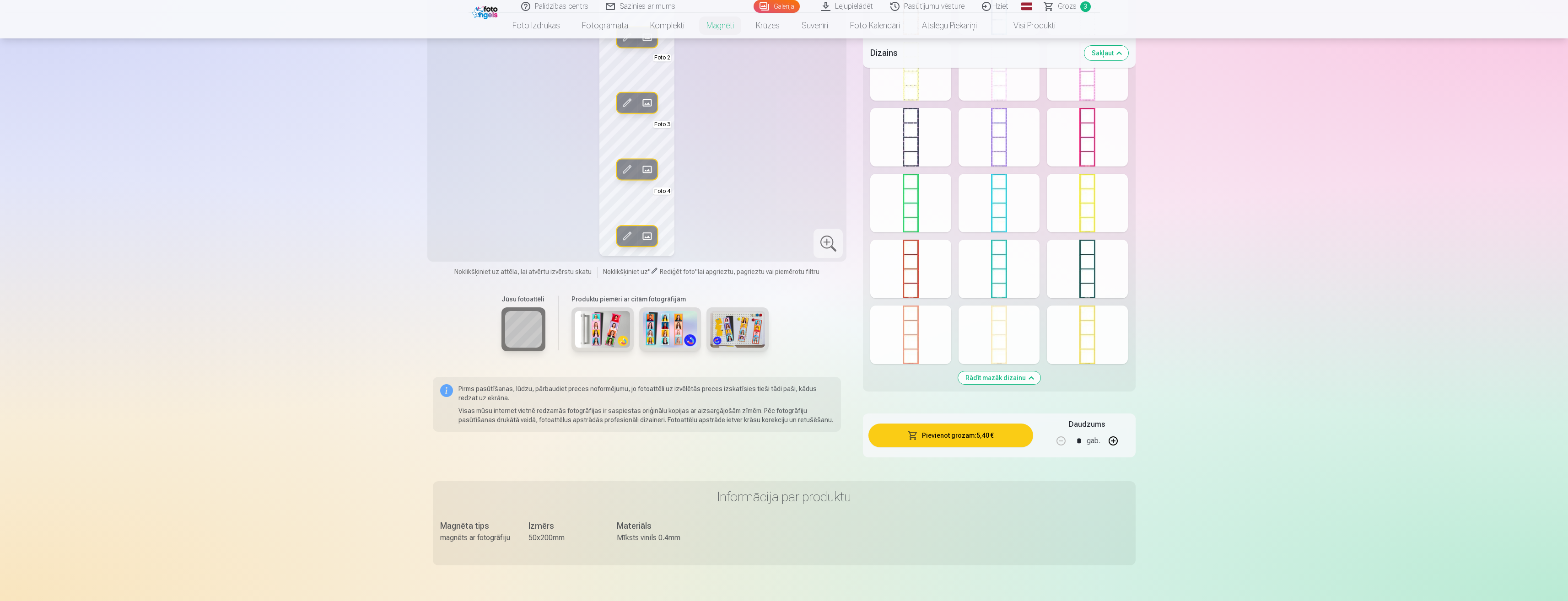
scroll to position [1174, 0]
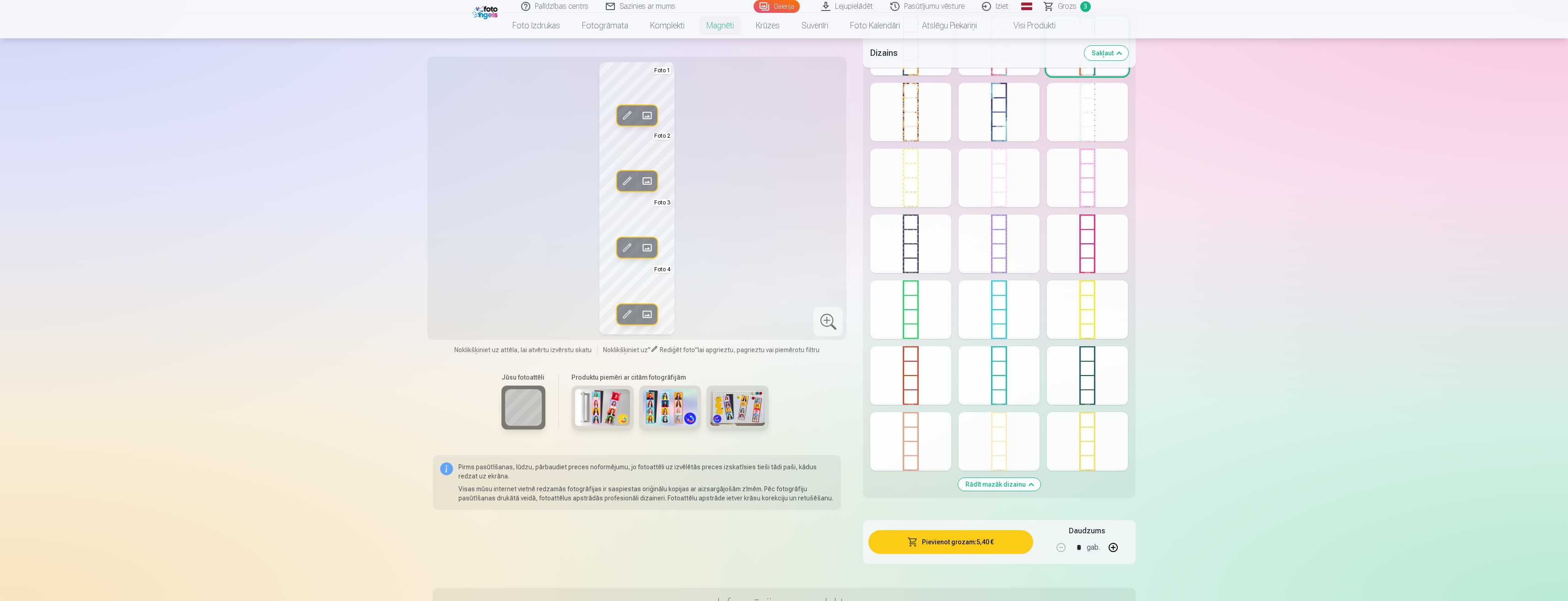
click at [1095, 430] on div at bounding box center [1087, 441] width 81 height 58
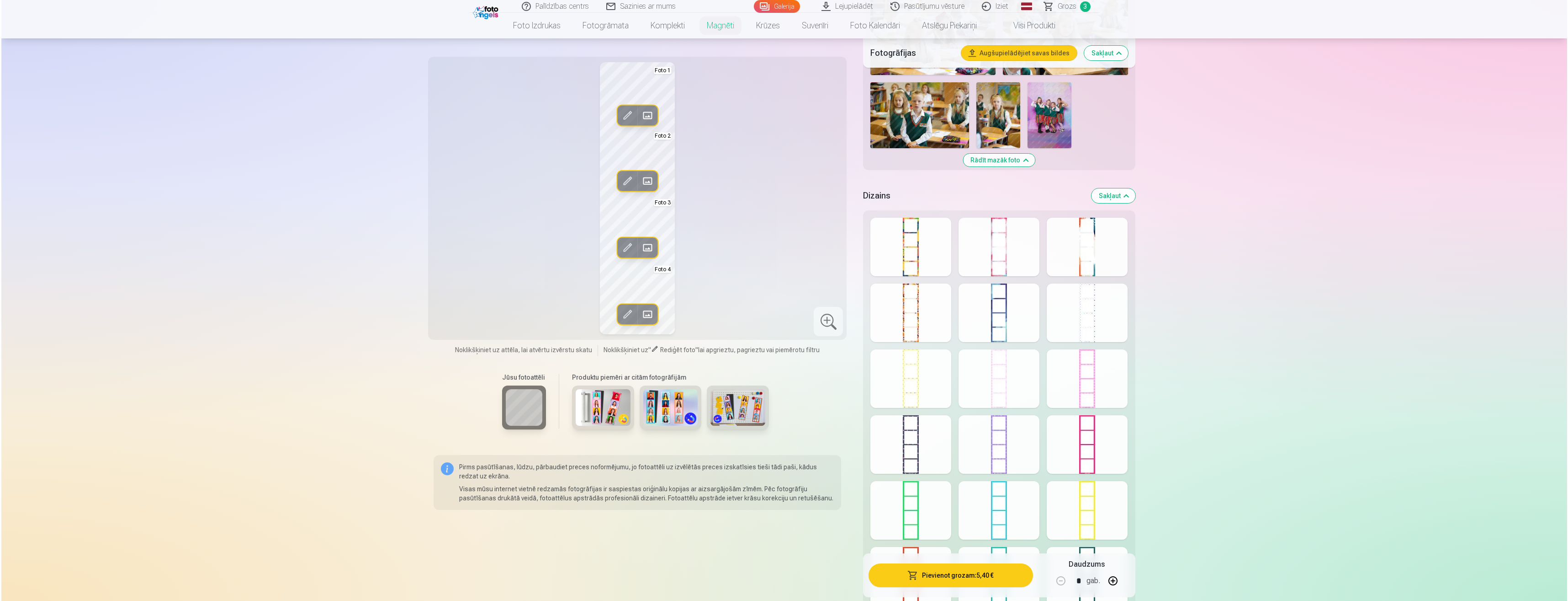
scroll to position [960, 0]
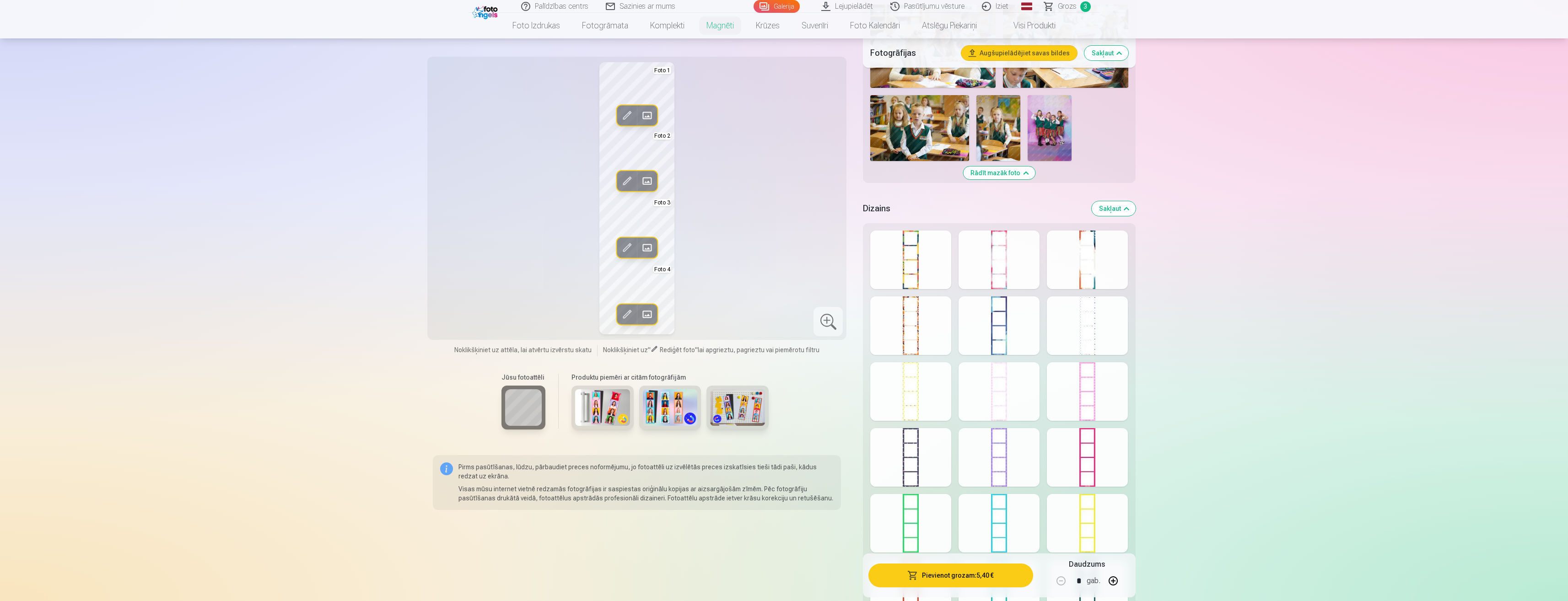
click at [1091, 322] on div at bounding box center [1087, 325] width 81 height 58
click at [895, 395] on div at bounding box center [911, 391] width 81 height 58
click at [994, 399] on div at bounding box center [998, 391] width 81 height 58
click at [629, 183] on span at bounding box center [627, 181] width 14 height 14
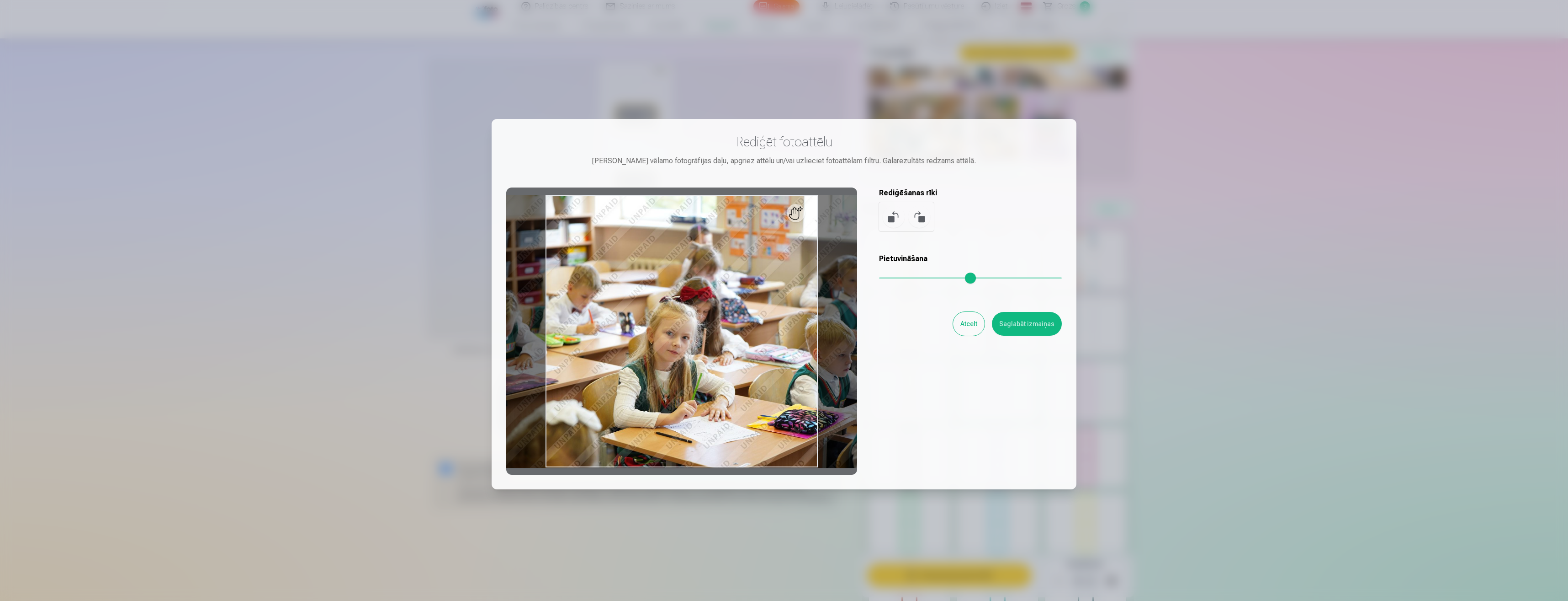
type input "****"
click at [893, 277] on input "range" at bounding box center [970, 278] width 183 height 2
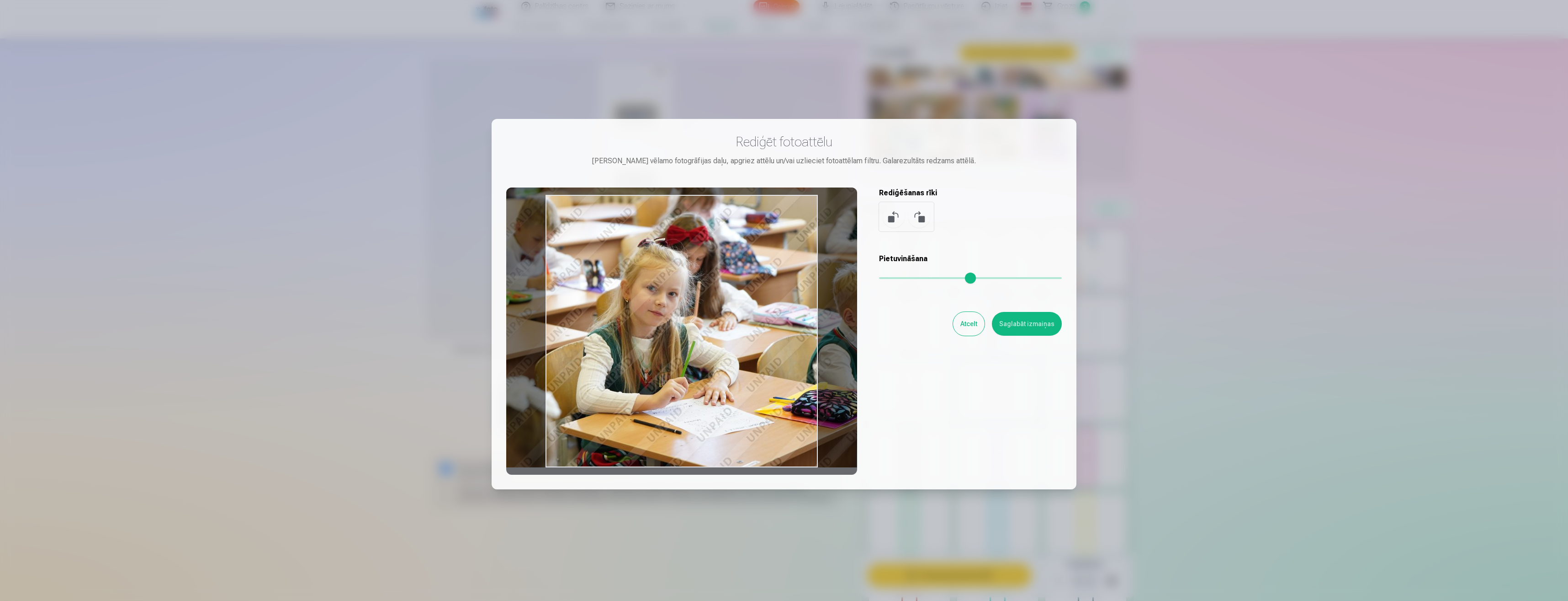
drag, startPoint x: 744, startPoint y: 365, endPoint x: 661, endPoint y: 258, distance: 135.4
click at [661, 258] on div at bounding box center [682, 331] width 351 height 287
click at [1023, 321] on button "Saglabāt izmaiņas" at bounding box center [1027, 324] width 70 height 24
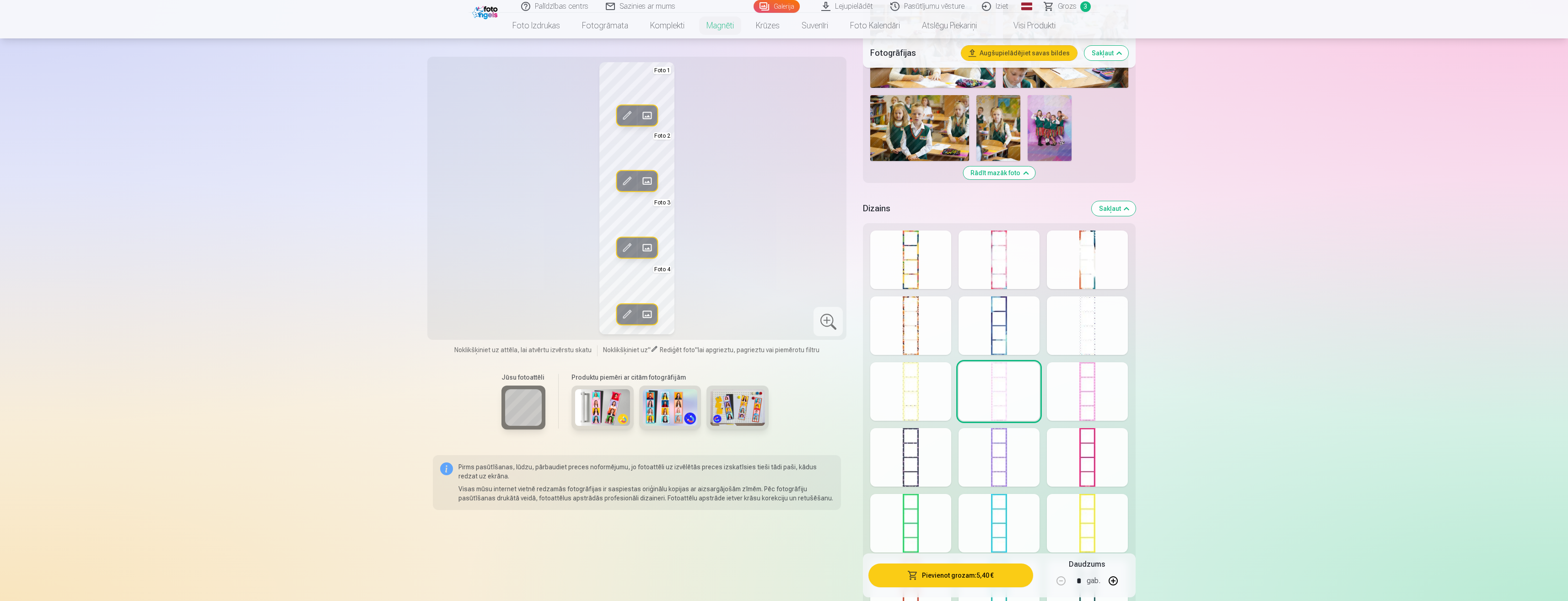
click at [963, 574] on button "Pievienot grozam : 5,40 €" at bounding box center [951, 575] width 165 height 24
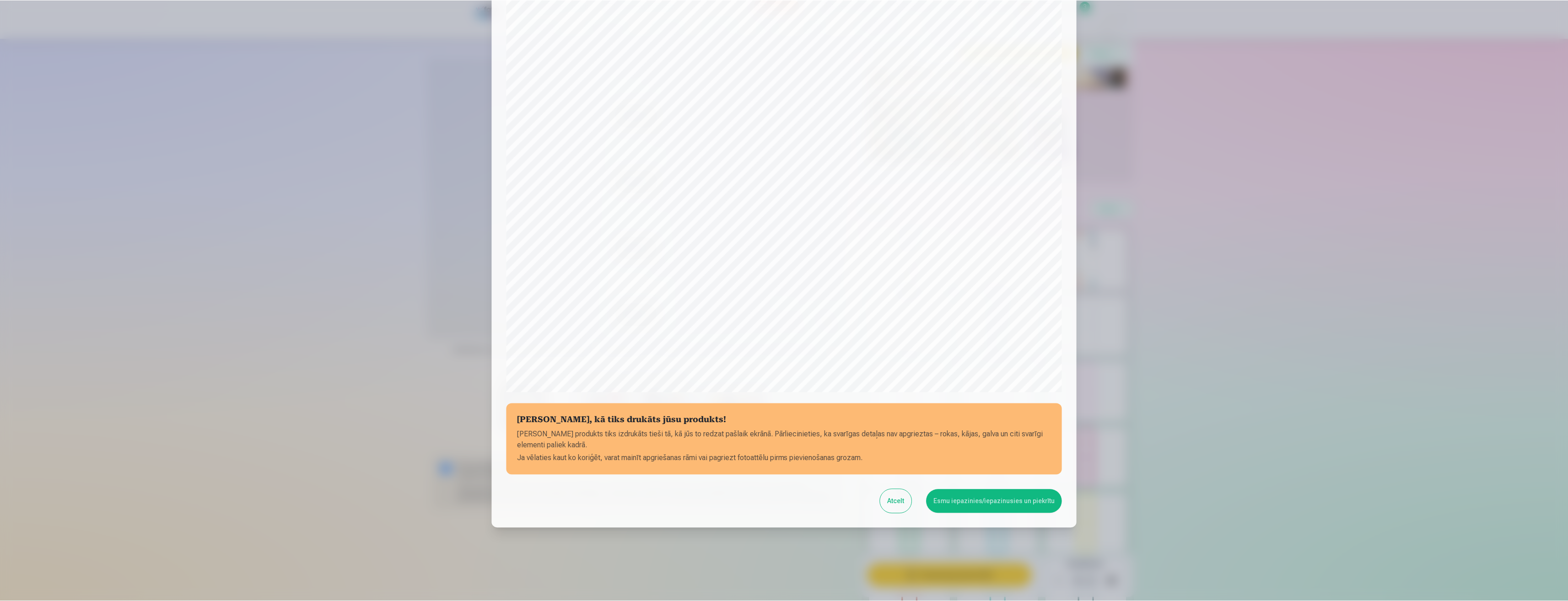
scroll to position [62, 0]
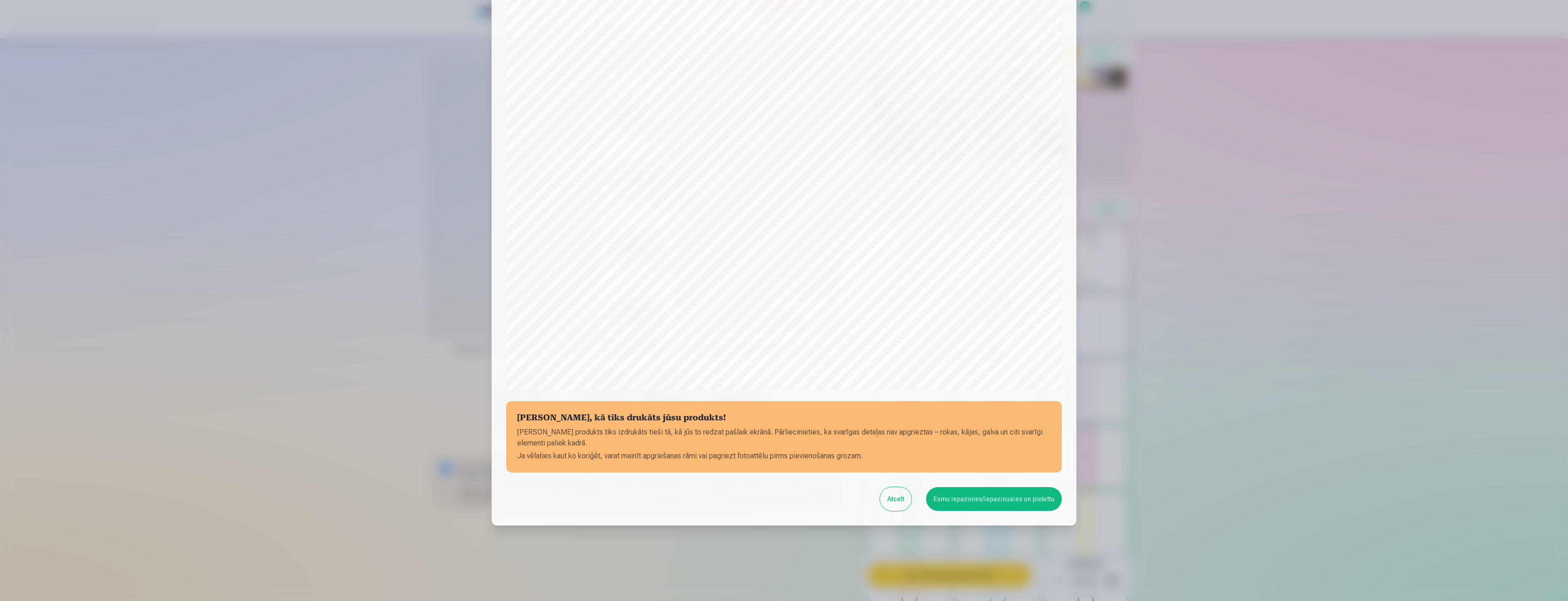
click at [967, 496] on button "Esmu iepazinies/iepazinusies un piekrītu" at bounding box center [994, 499] width 136 height 24
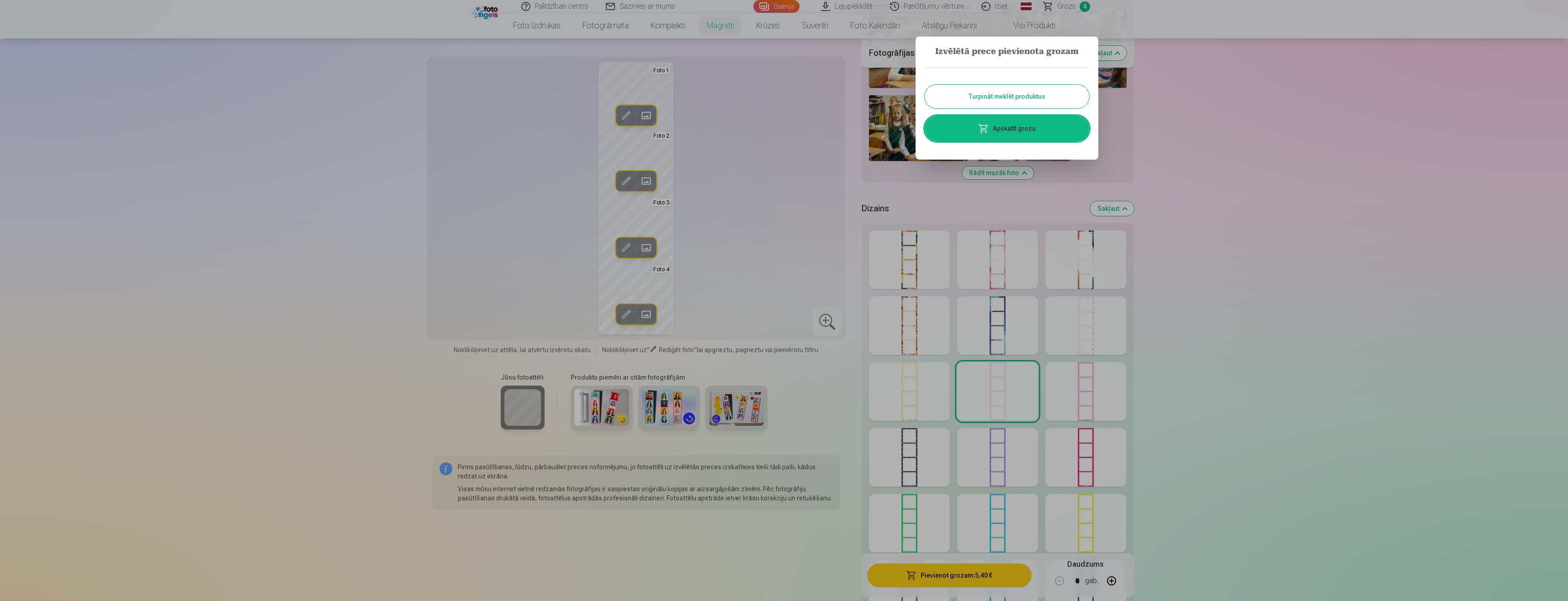
click at [997, 96] on button "Turpināt meklēt produktus" at bounding box center [1007, 97] width 164 height 24
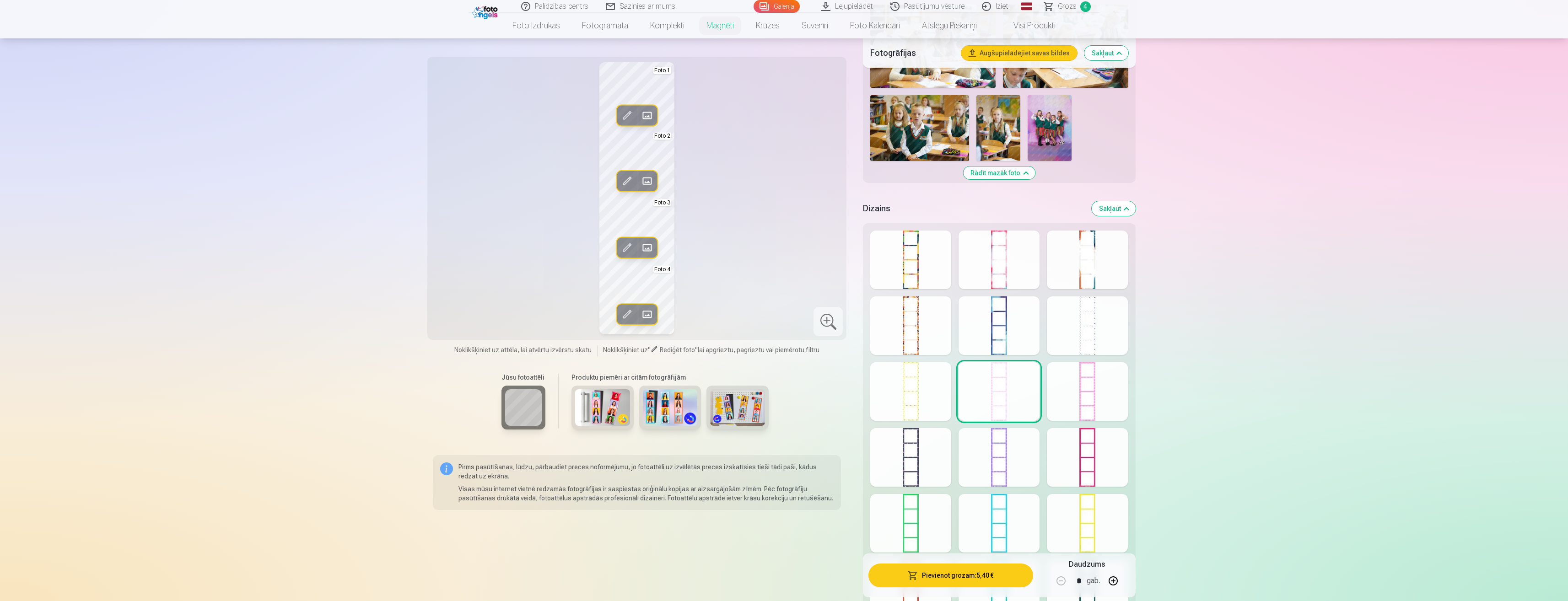
scroll to position [854, 0]
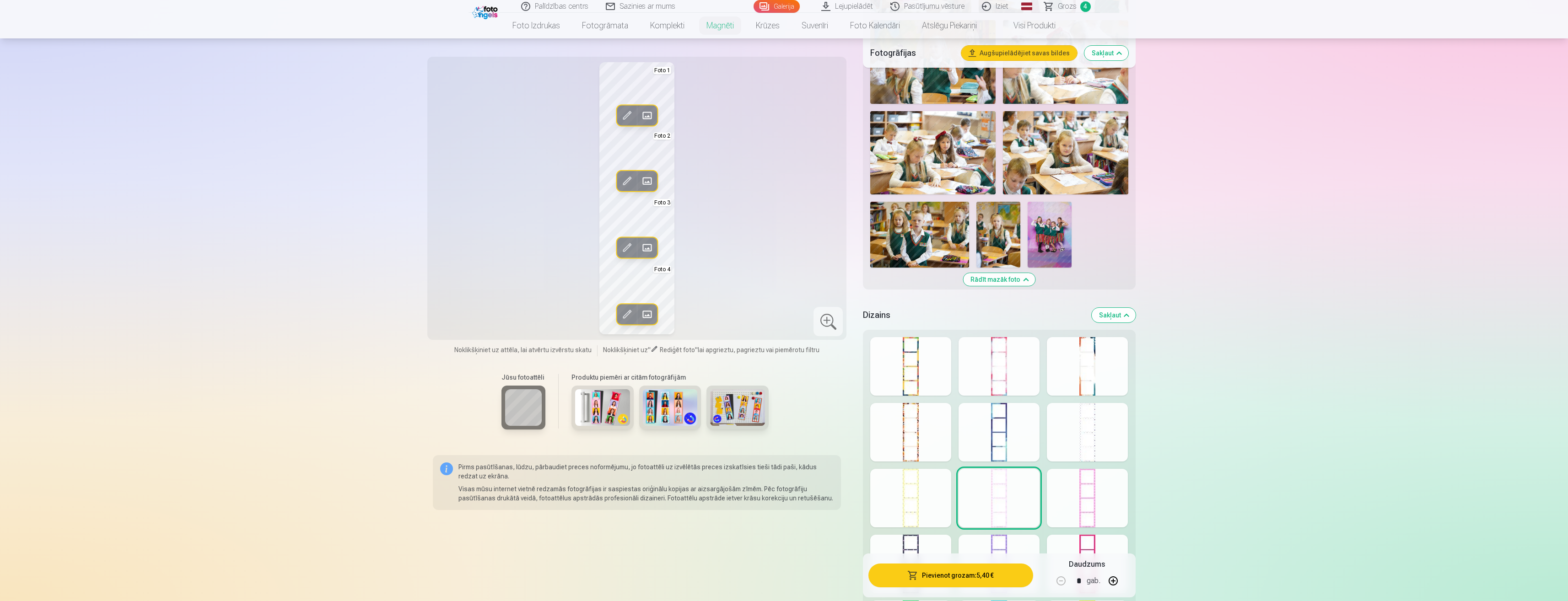
click at [1070, 6] on span "Grozs" at bounding box center [1066, 6] width 18 height 11
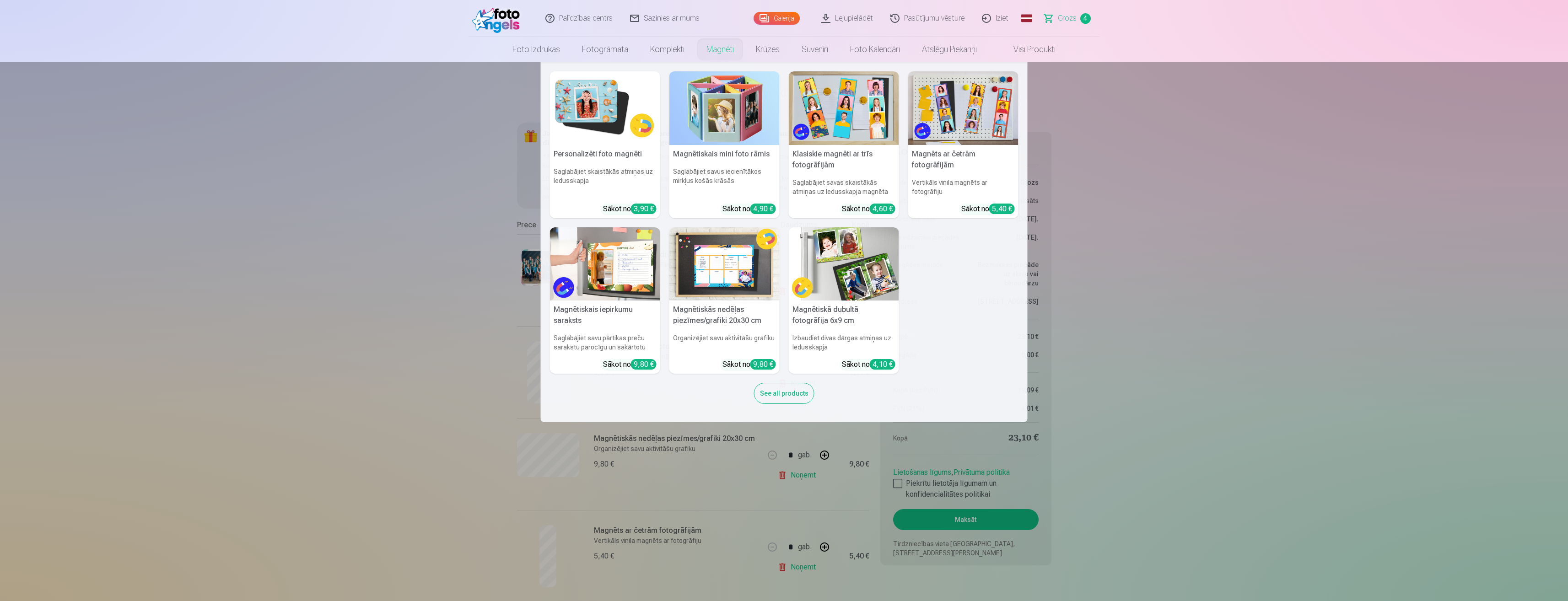
click at [724, 45] on link "Magnēti" at bounding box center [720, 49] width 50 height 26
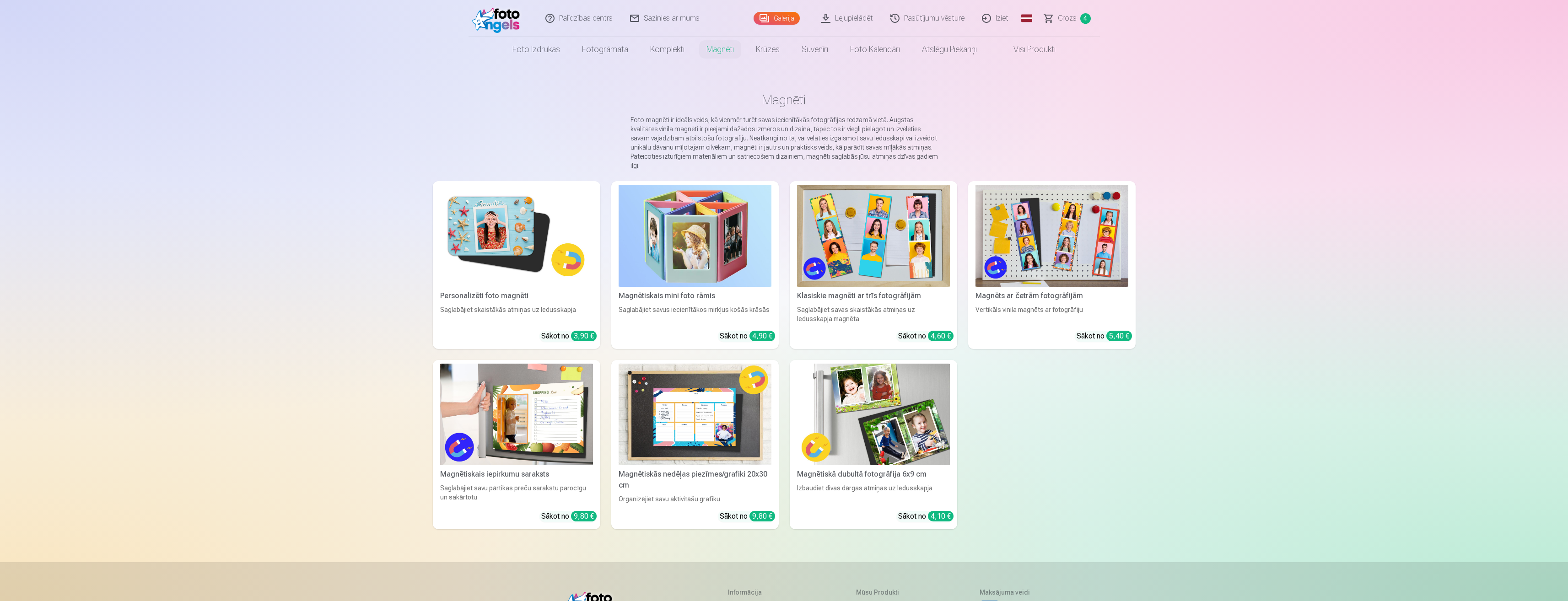
click at [882, 259] on img at bounding box center [873, 235] width 153 height 102
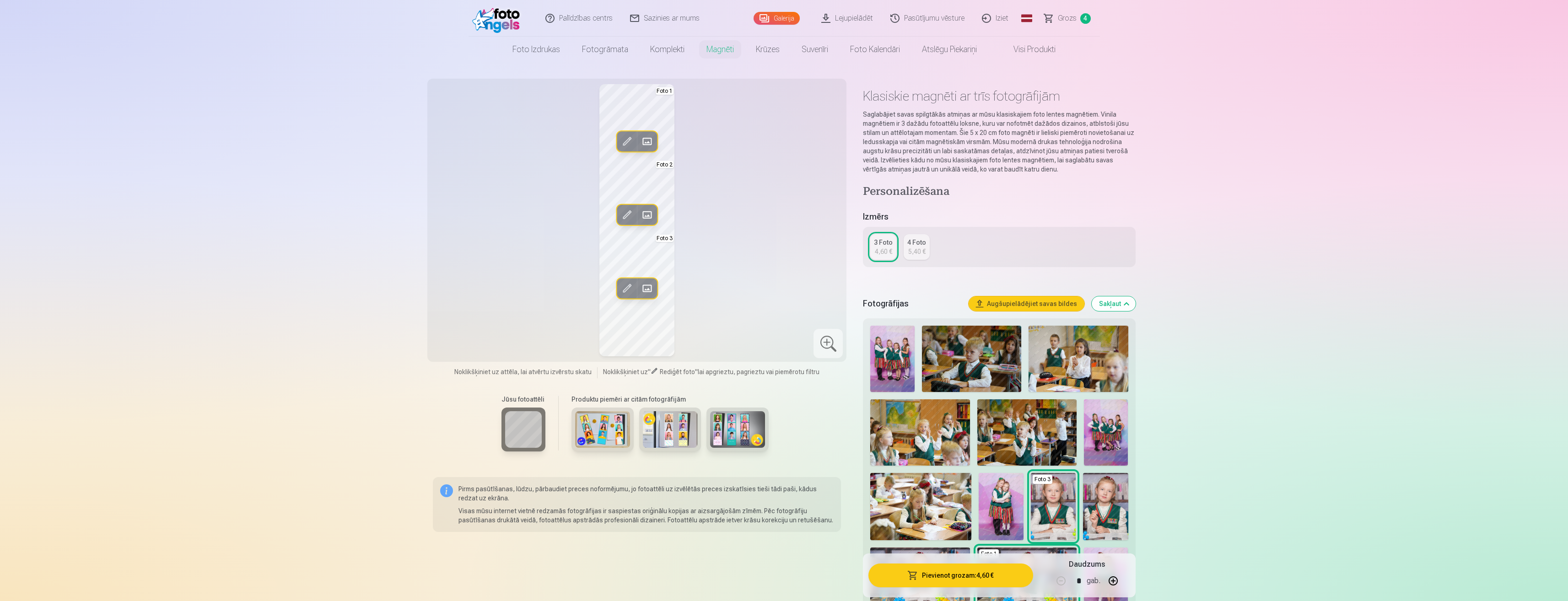
click at [677, 429] on img at bounding box center [670, 429] width 55 height 37
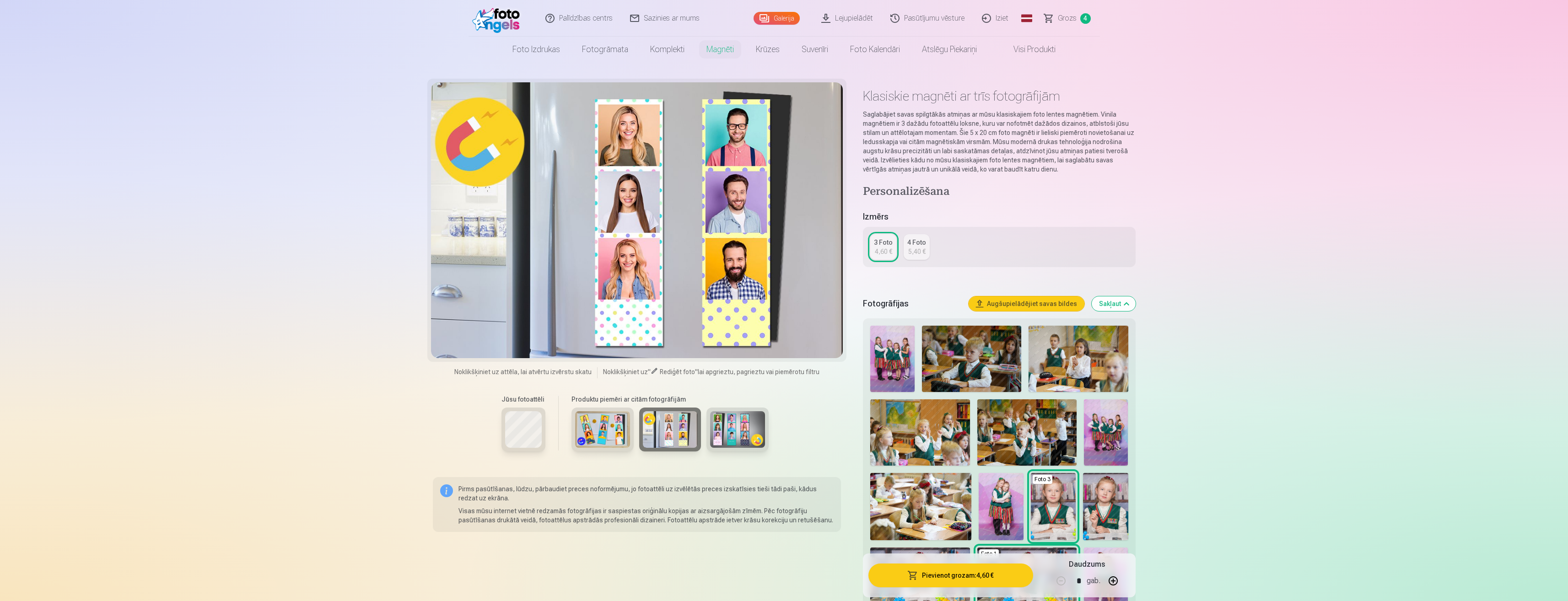
click at [726, 423] on img at bounding box center [737, 429] width 55 height 37
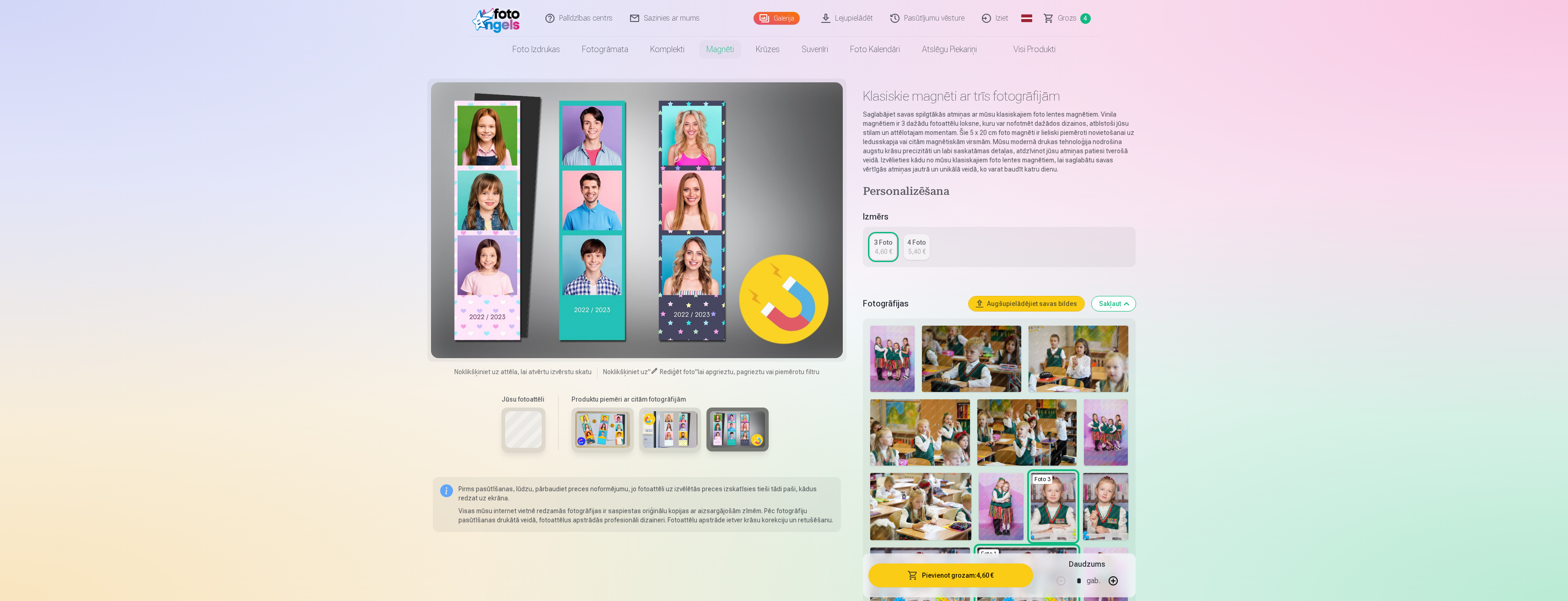
click at [591, 432] on img at bounding box center [602, 429] width 55 height 37
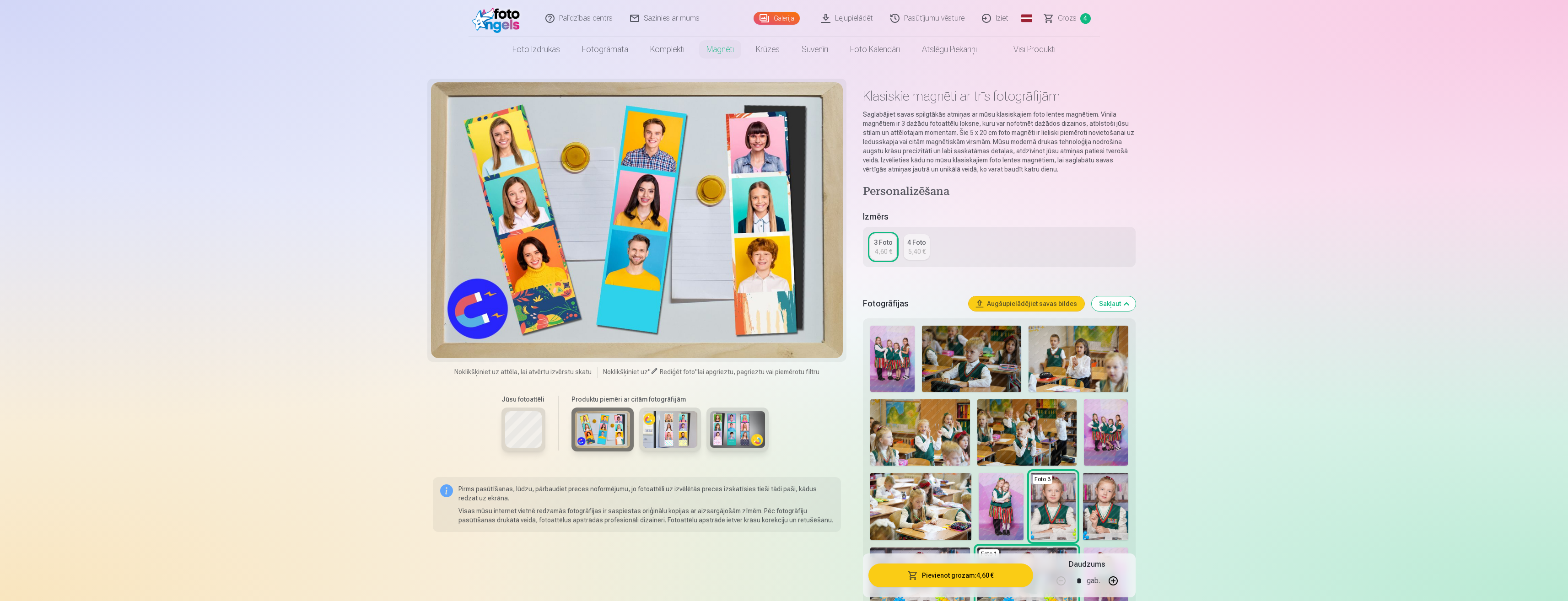
click at [919, 244] on div "4 Foto" at bounding box center [916, 242] width 18 height 9
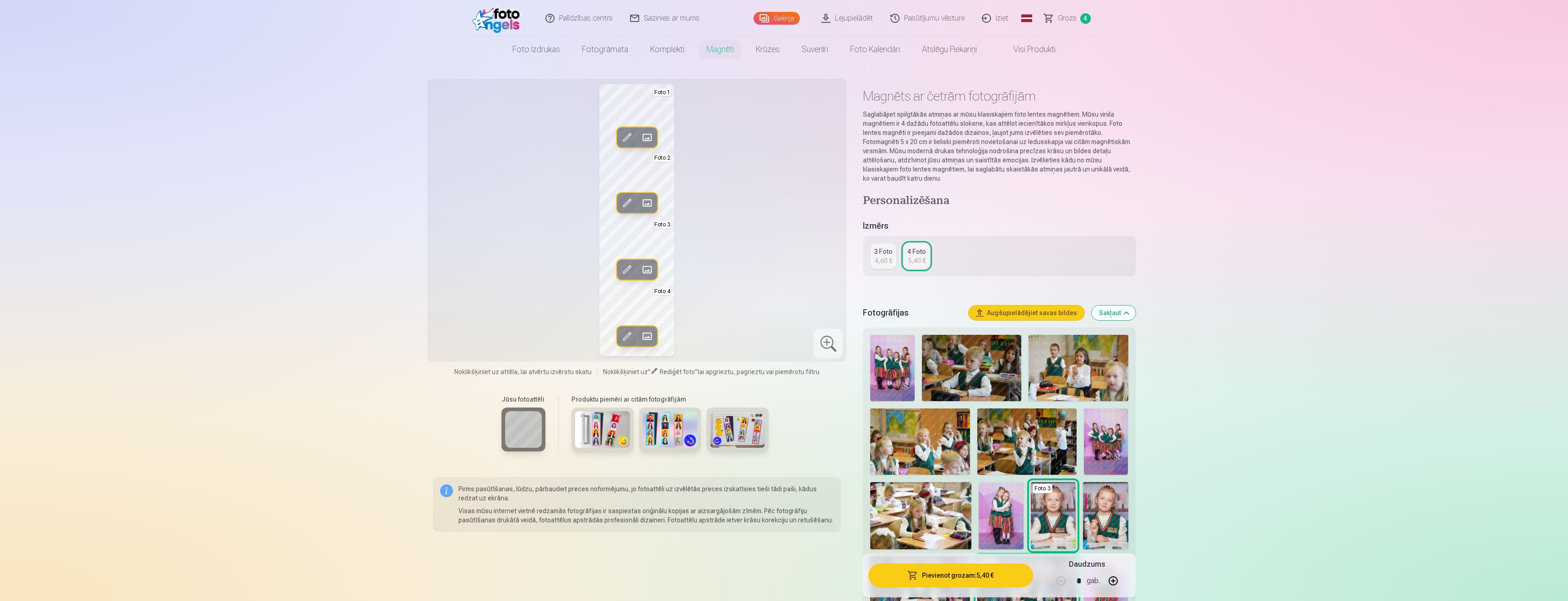
click at [889, 263] on div "4,60 €" at bounding box center [883, 260] width 18 height 9
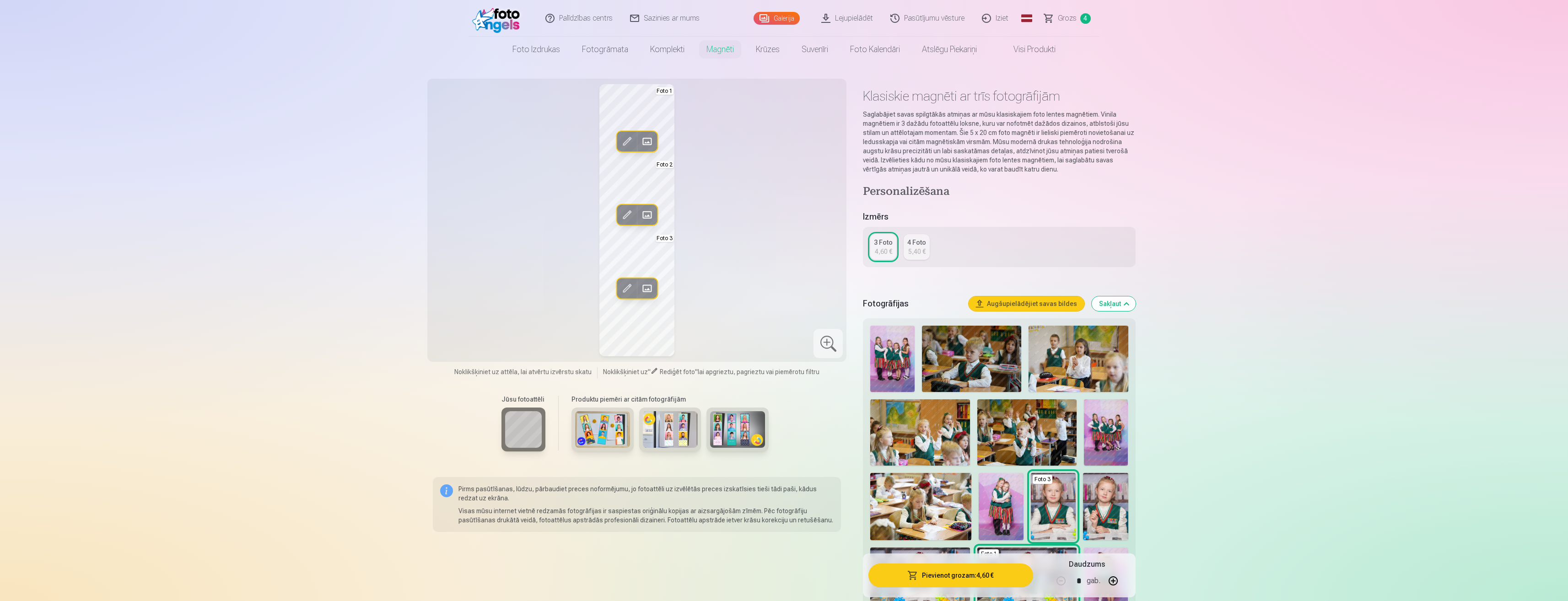
scroll to position [106, 0]
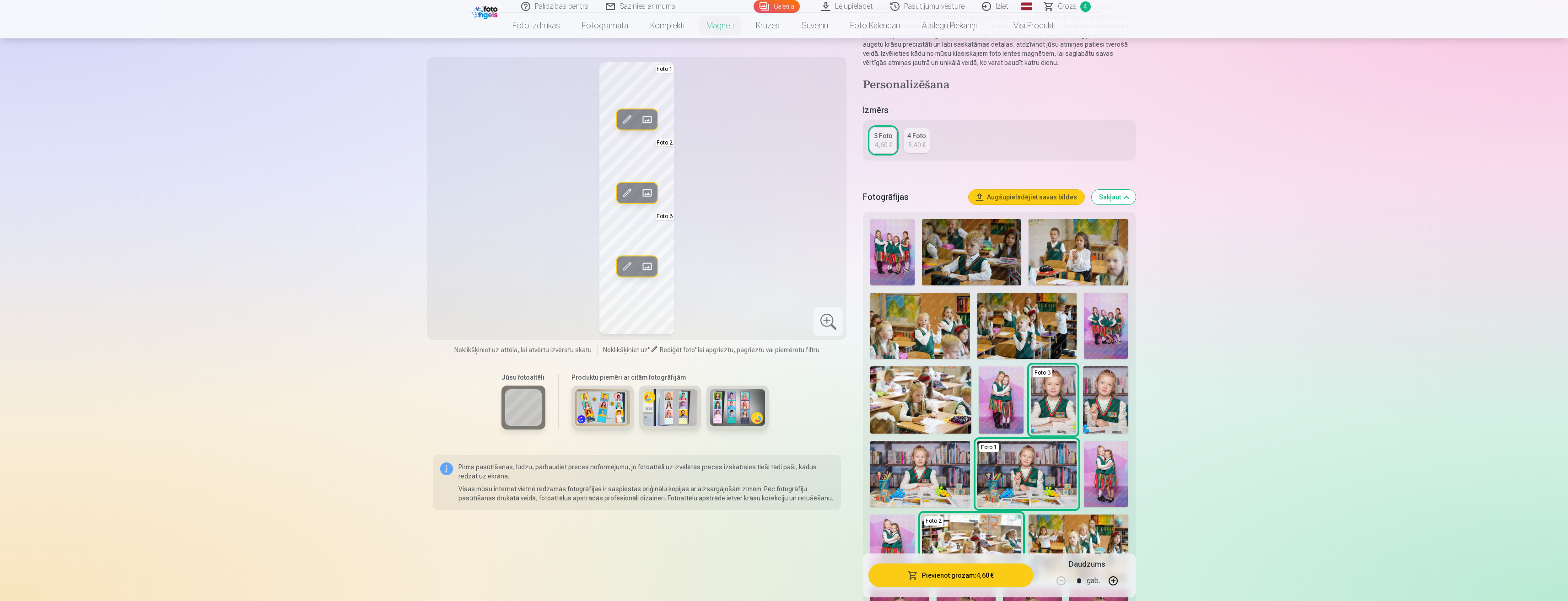
click at [630, 190] on span at bounding box center [627, 193] width 14 height 14
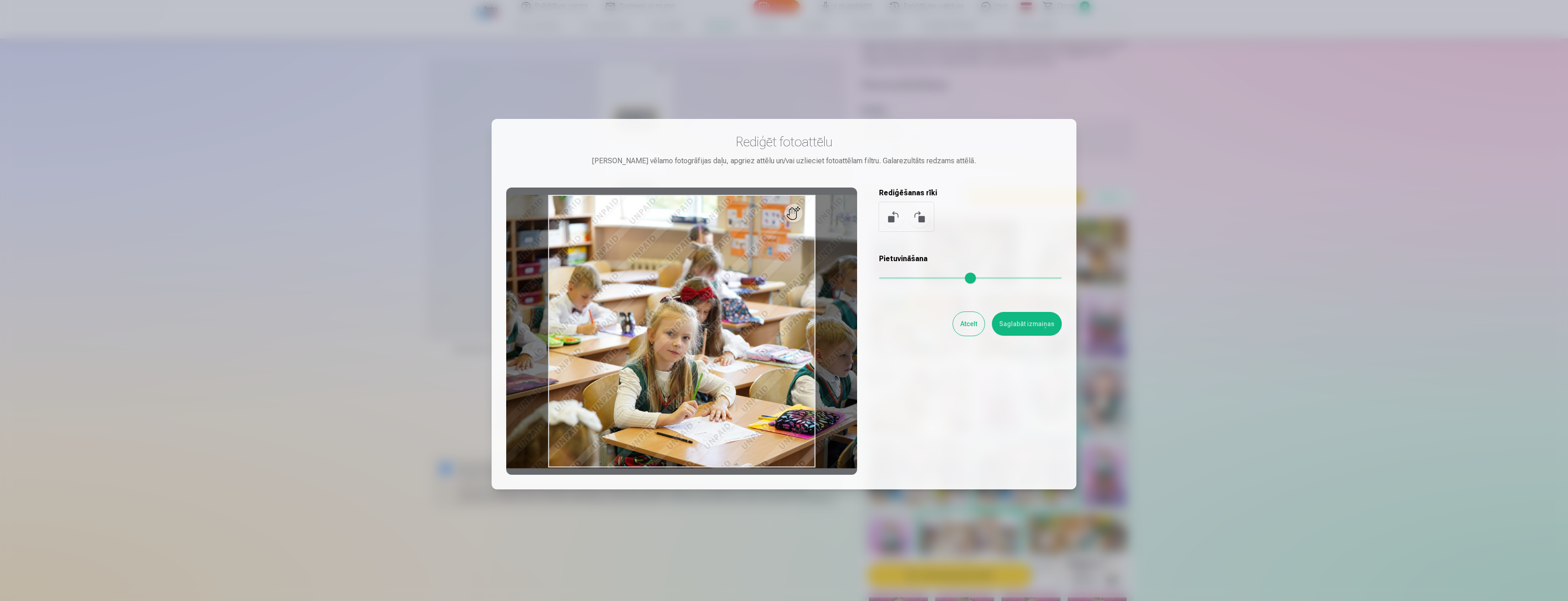
click at [896, 277] on input "range" at bounding box center [970, 278] width 183 height 2
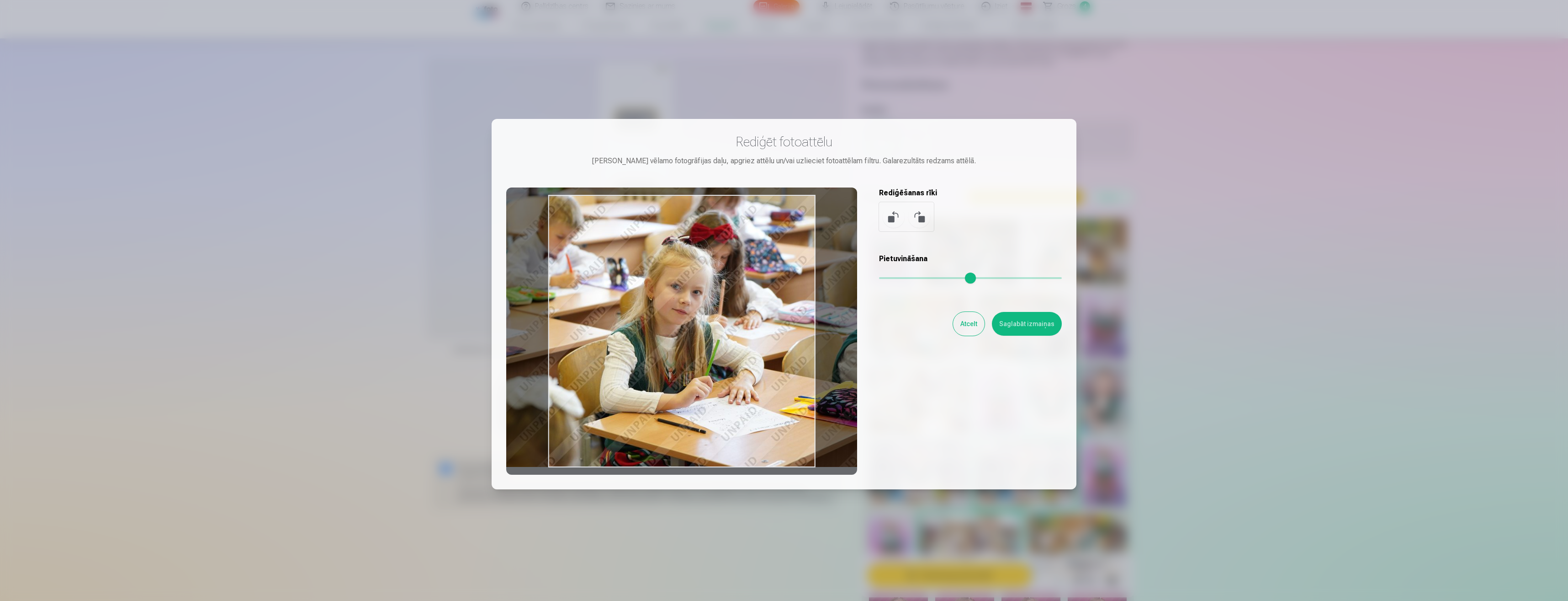
type input "****"
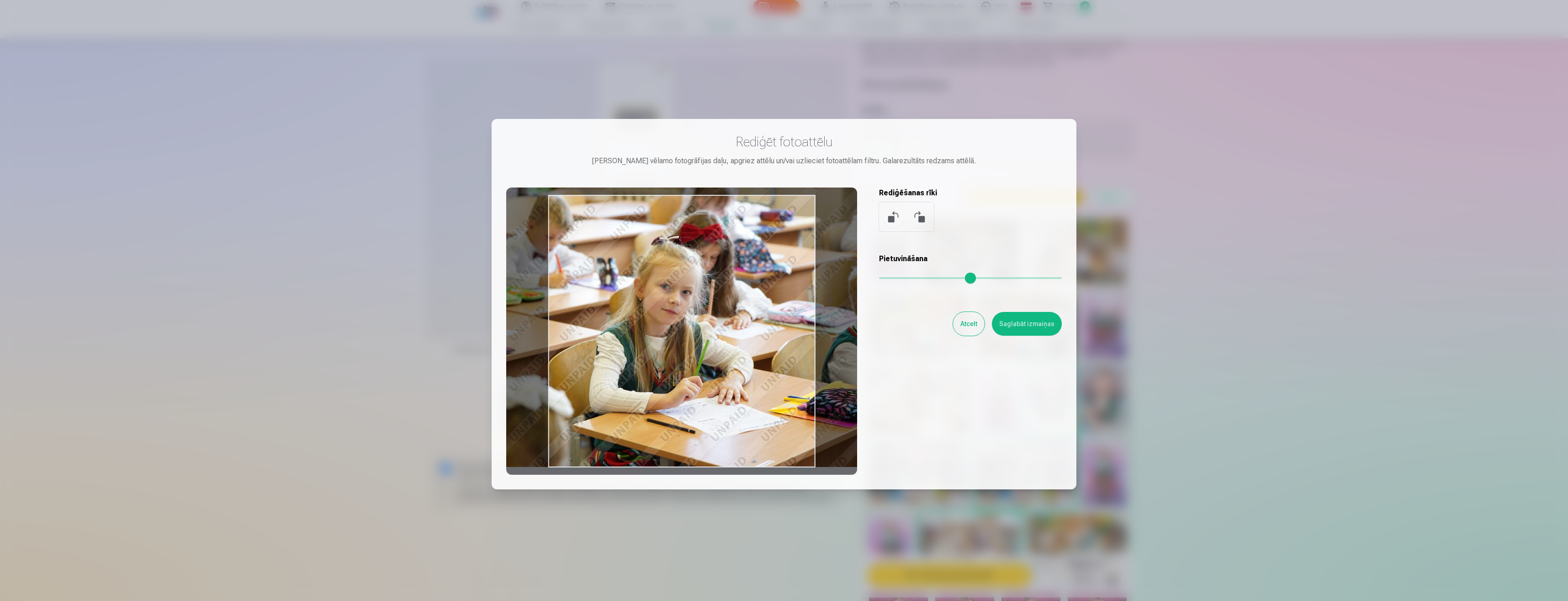
drag, startPoint x: 743, startPoint y: 404, endPoint x: 671, endPoint y: 291, distance: 134.0
click at [671, 291] on div at bounding box center [682, 331] width 351 height 287
click at [1018, 328] on button "Saglabāt izmaiņas" at bounding box center [1027, 324] width 70 height 24
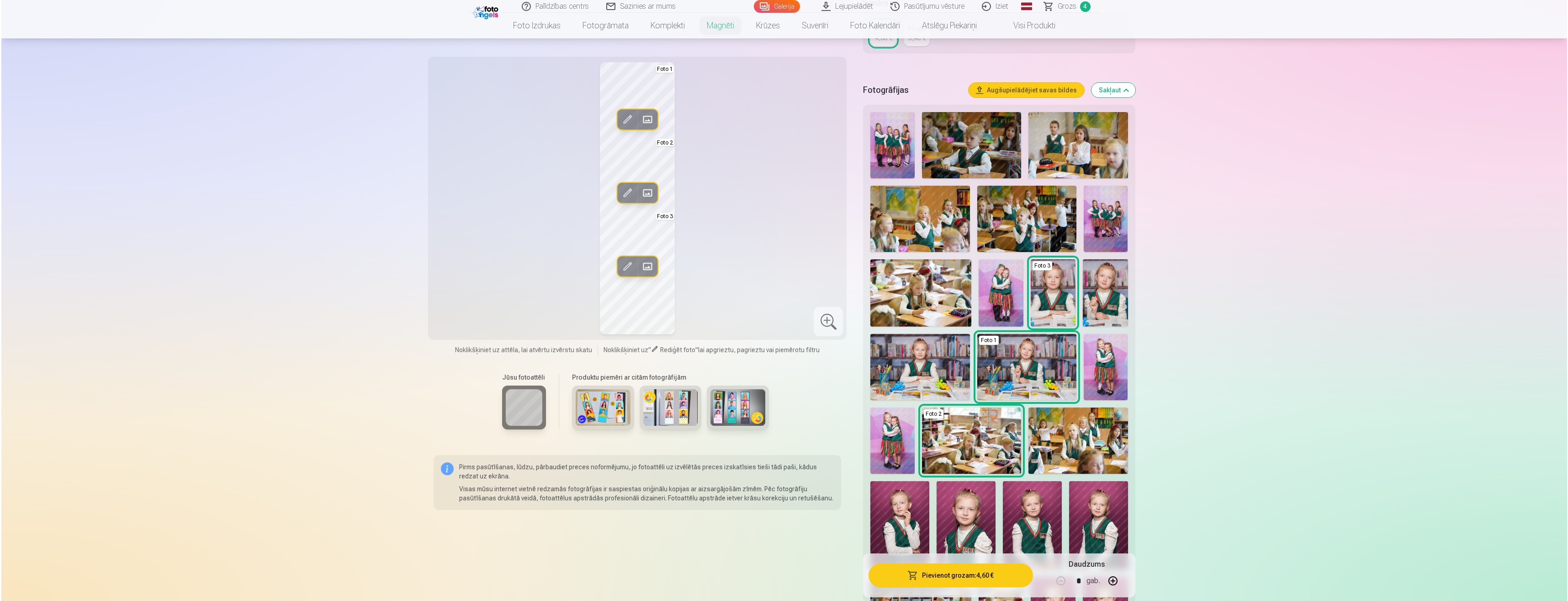
scroll to position [320, 0]
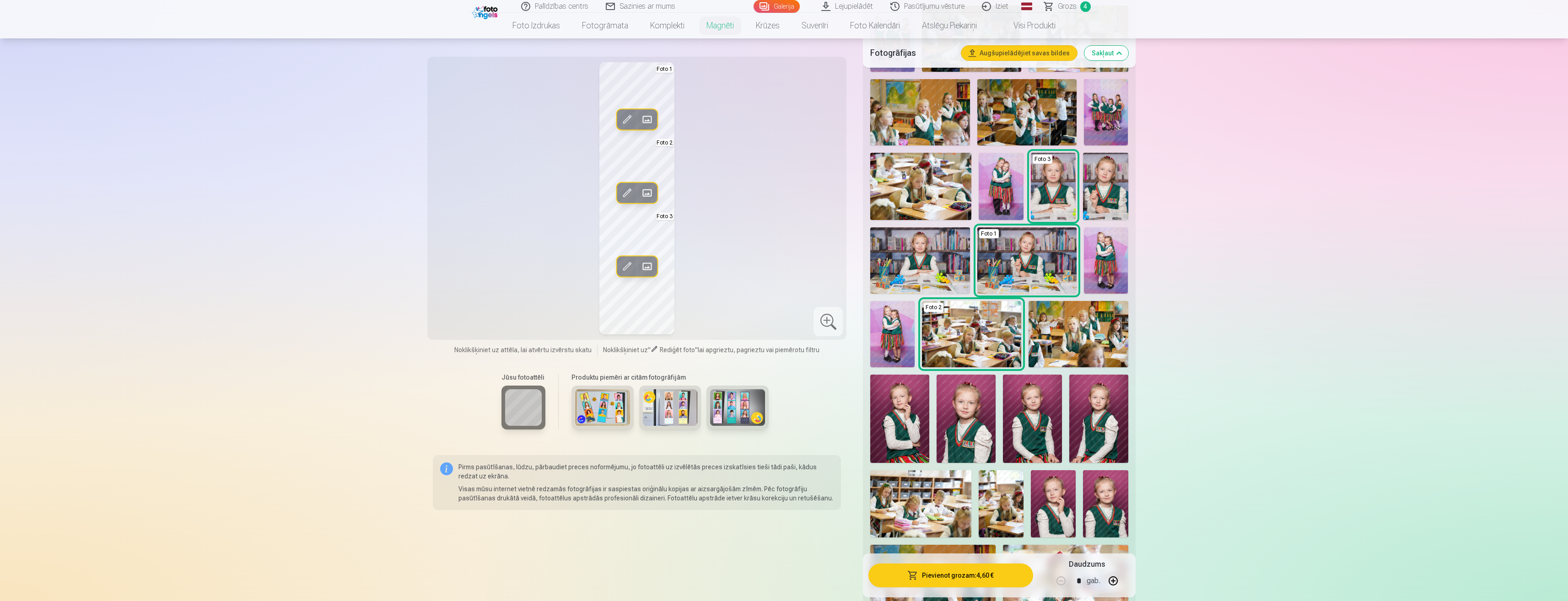
click at [1034, 426] on img at bounding box center [1033, 418] width 59 height 89
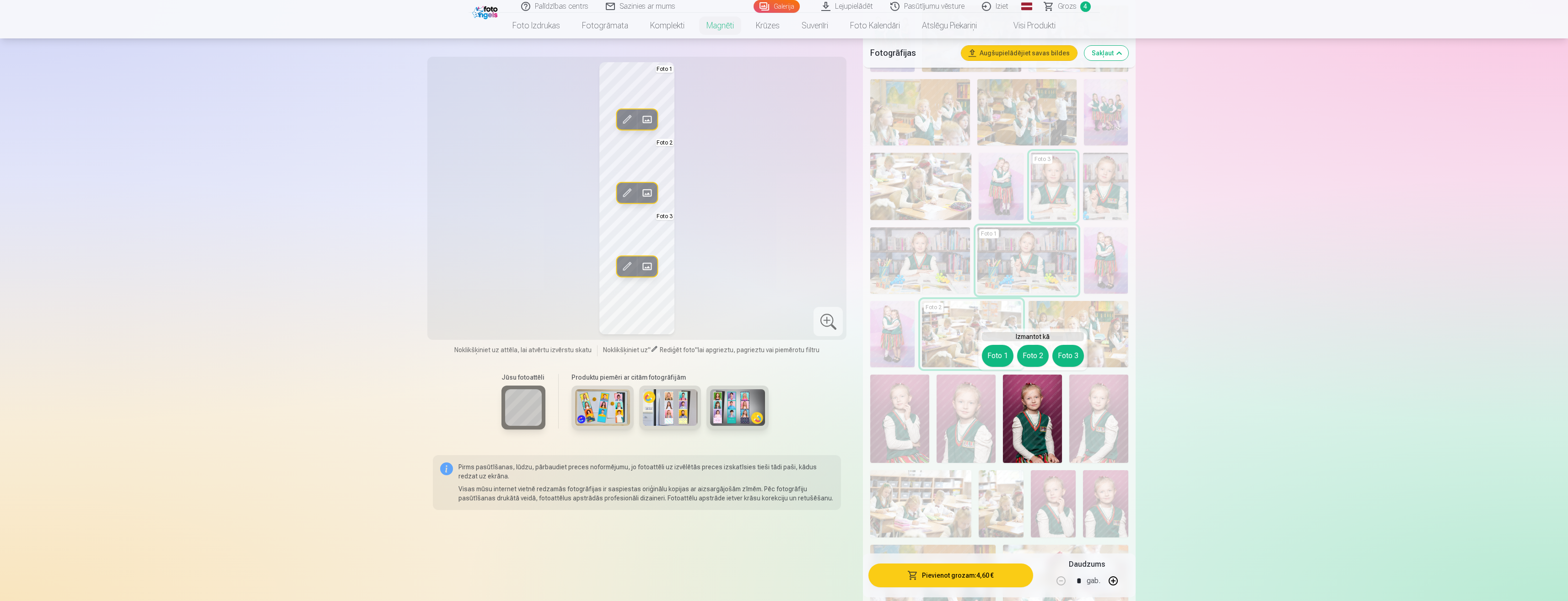
click at [650, 112] on button "Aizstāt" at bounding box center [646, 119] width 20 height 20
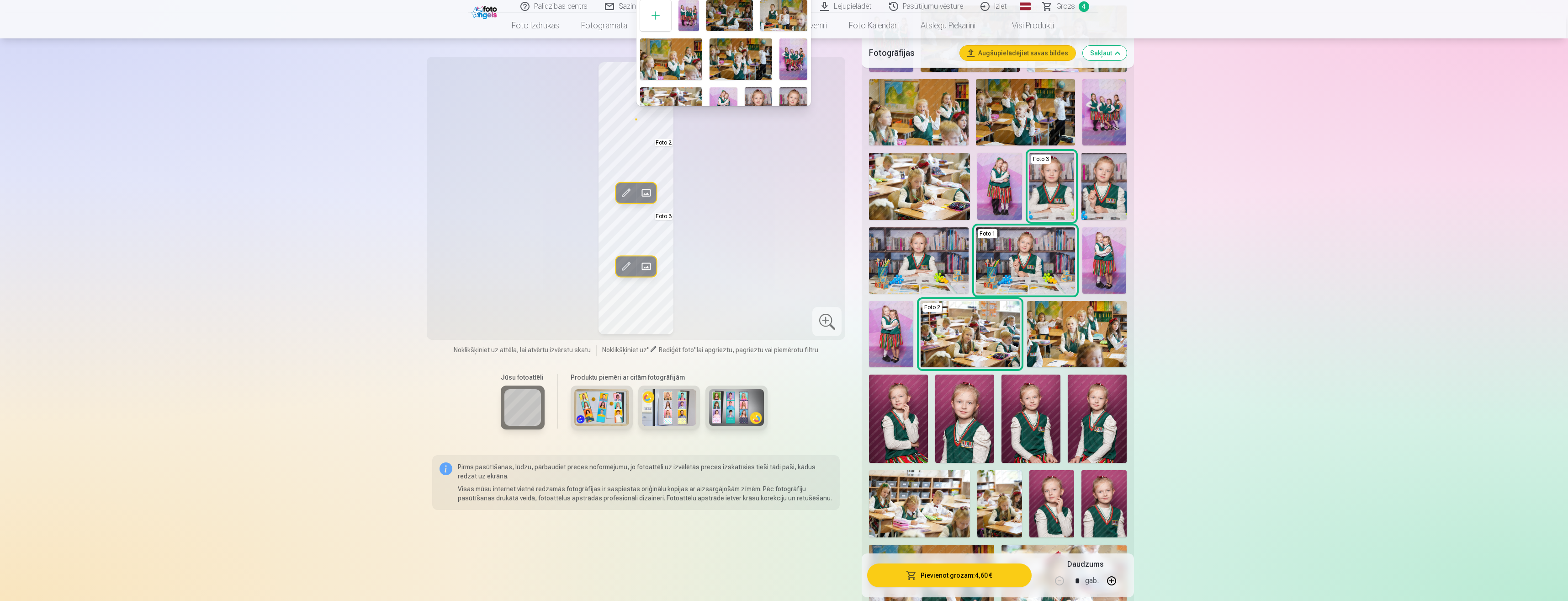
click at [1106, 496] on div at bounding box center [784, 300] width 1568 height 601
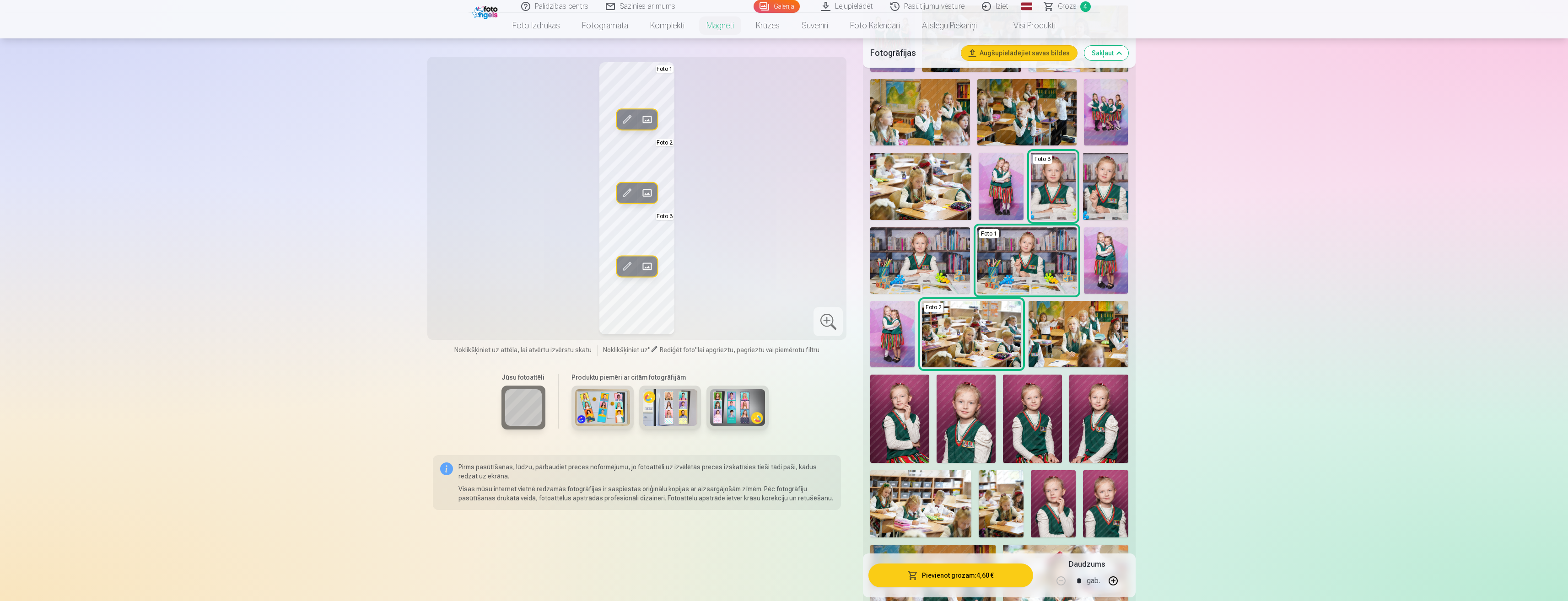
click at [649, 117] on span at bounding box center [647, 119] width 14 height 14
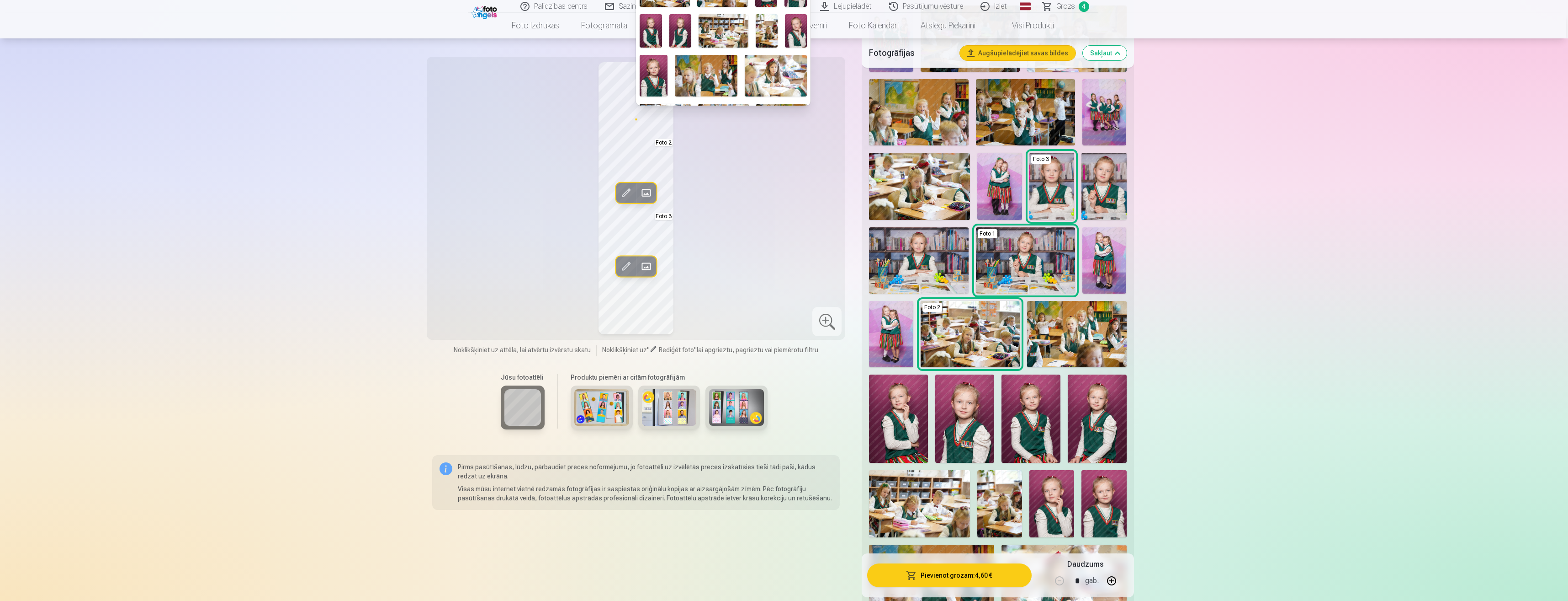
scroll to position [214, 0]
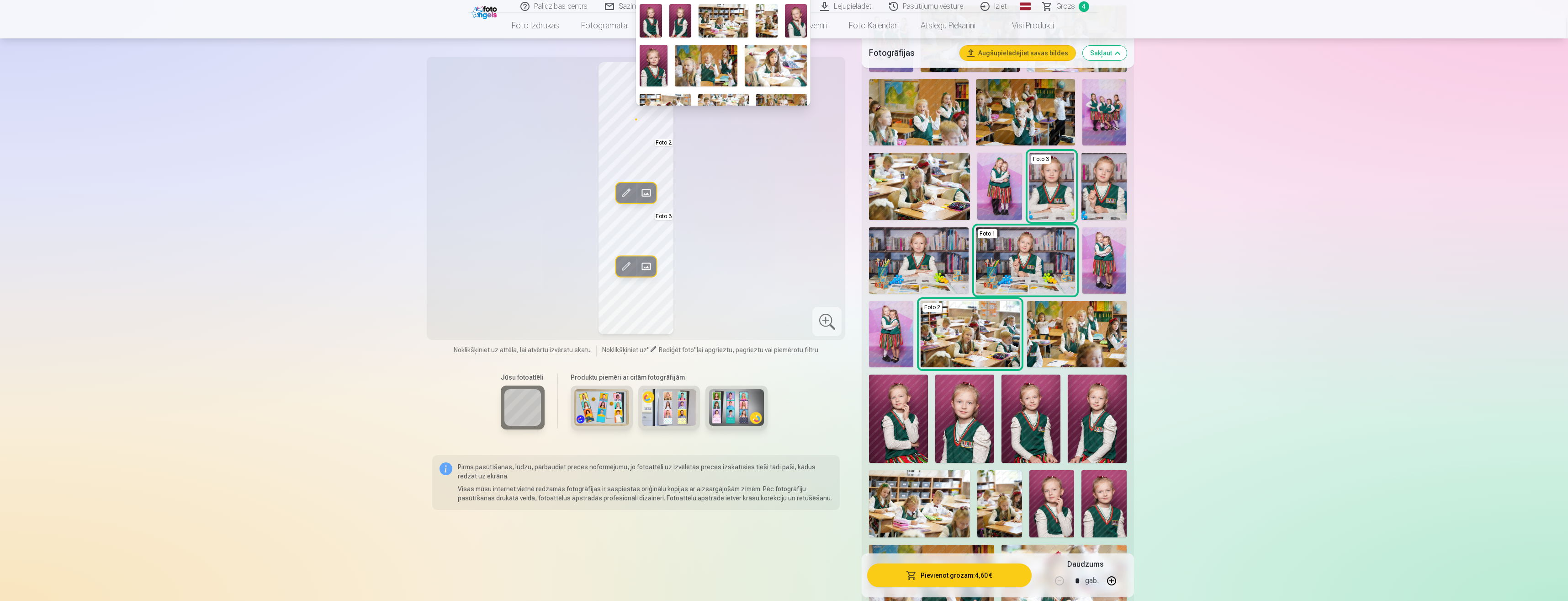
click at [650, 61] on img at bounding box center [653, 65] width 28 height 42
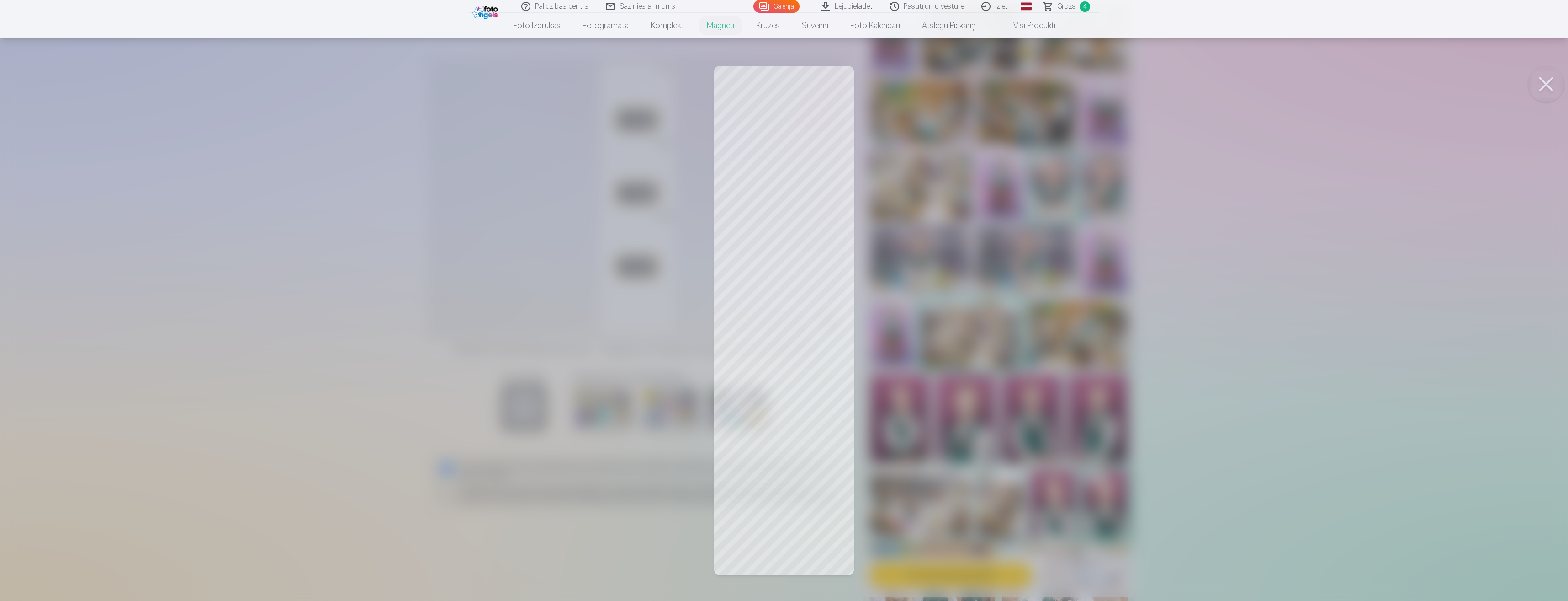
click at [836, 378] on div at bounding box center [784, 300] width 1568 height 601
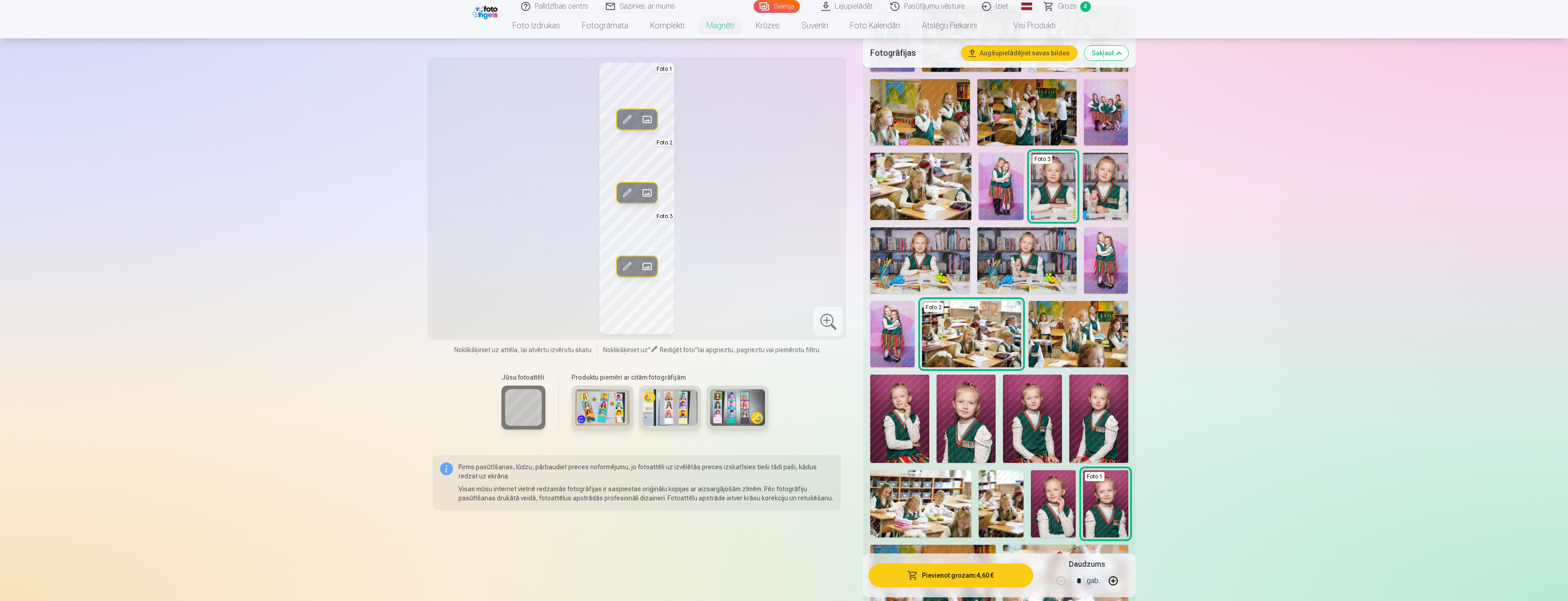
click at [629, 270] on span at bounding box center [627, 266] width 14 height 14
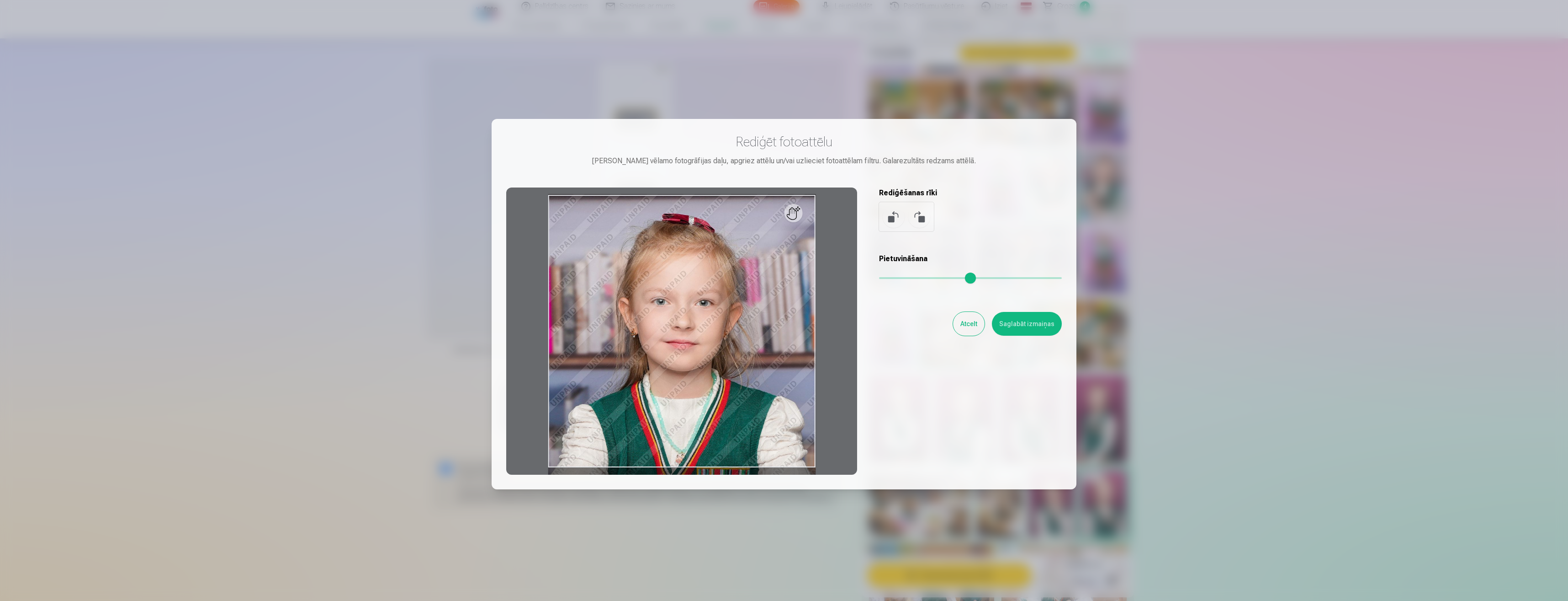
click at [1135, 280] on div at bounding box center [784, 300] width 1568 height 601
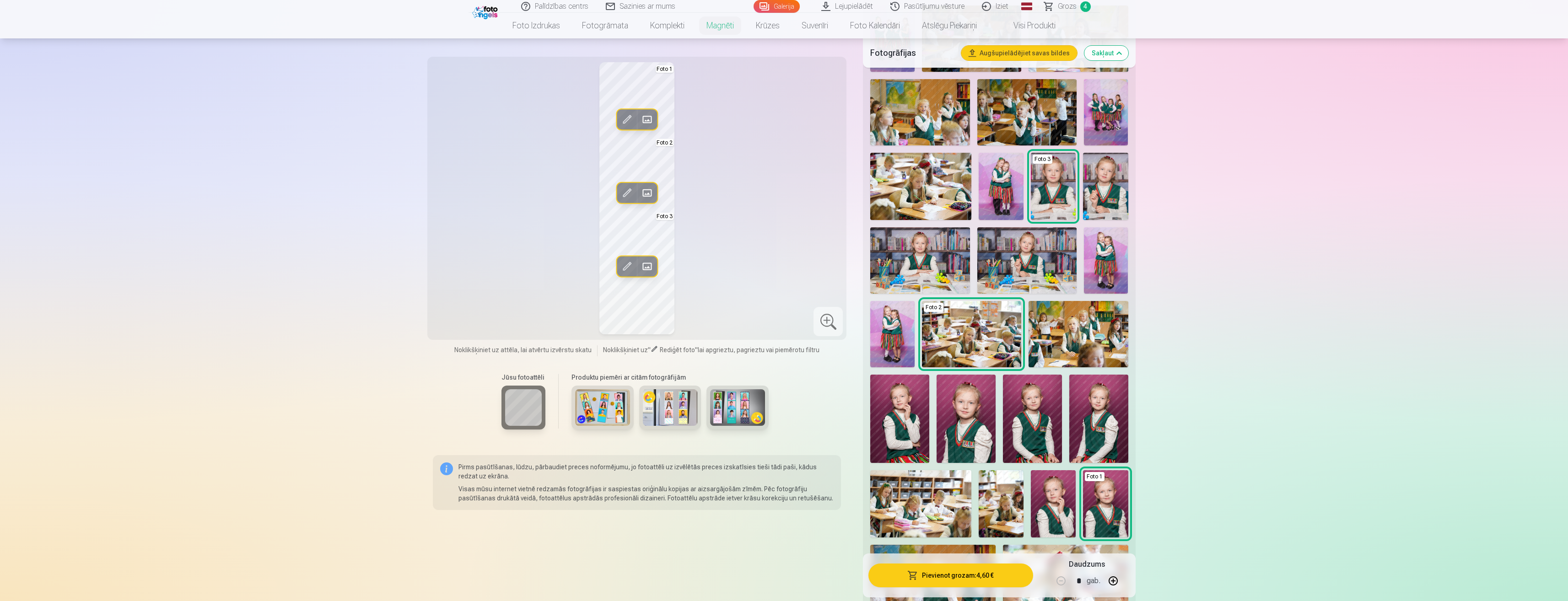
click at [653, 263] on span at bounding box center [647, 266] width 14 height 14
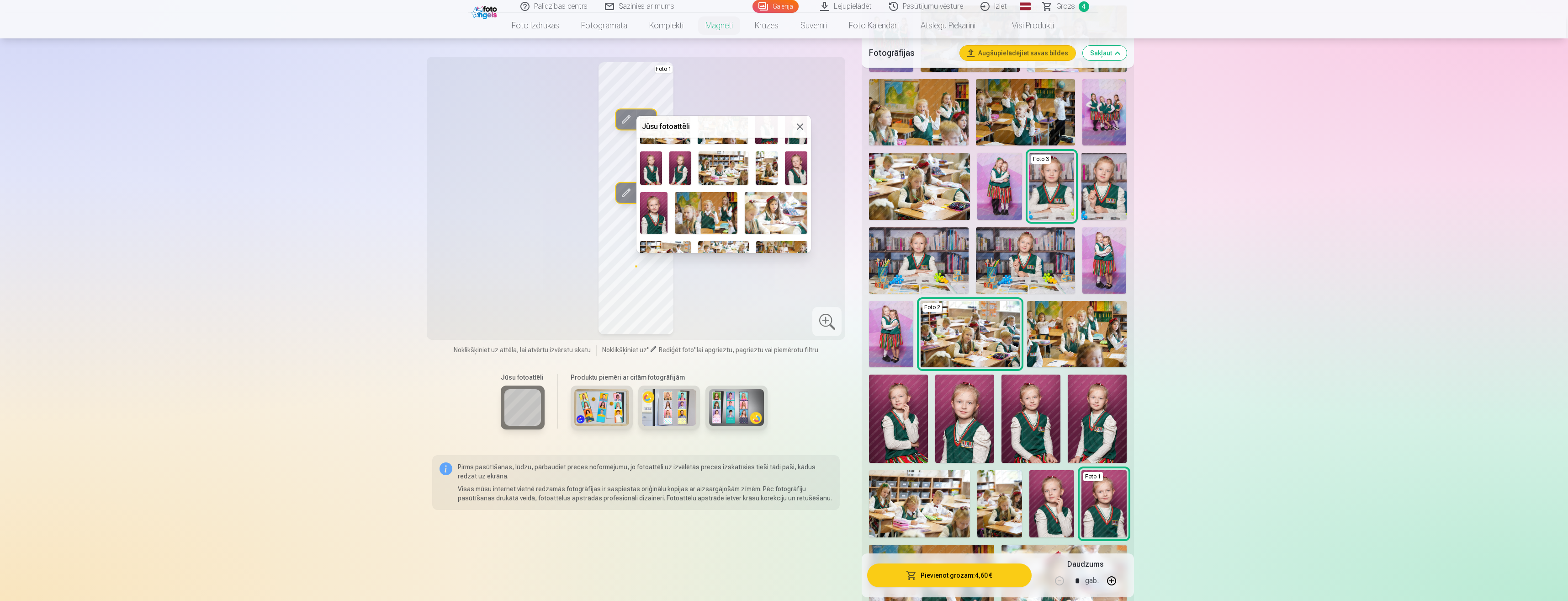
scroll to position [106, 0]
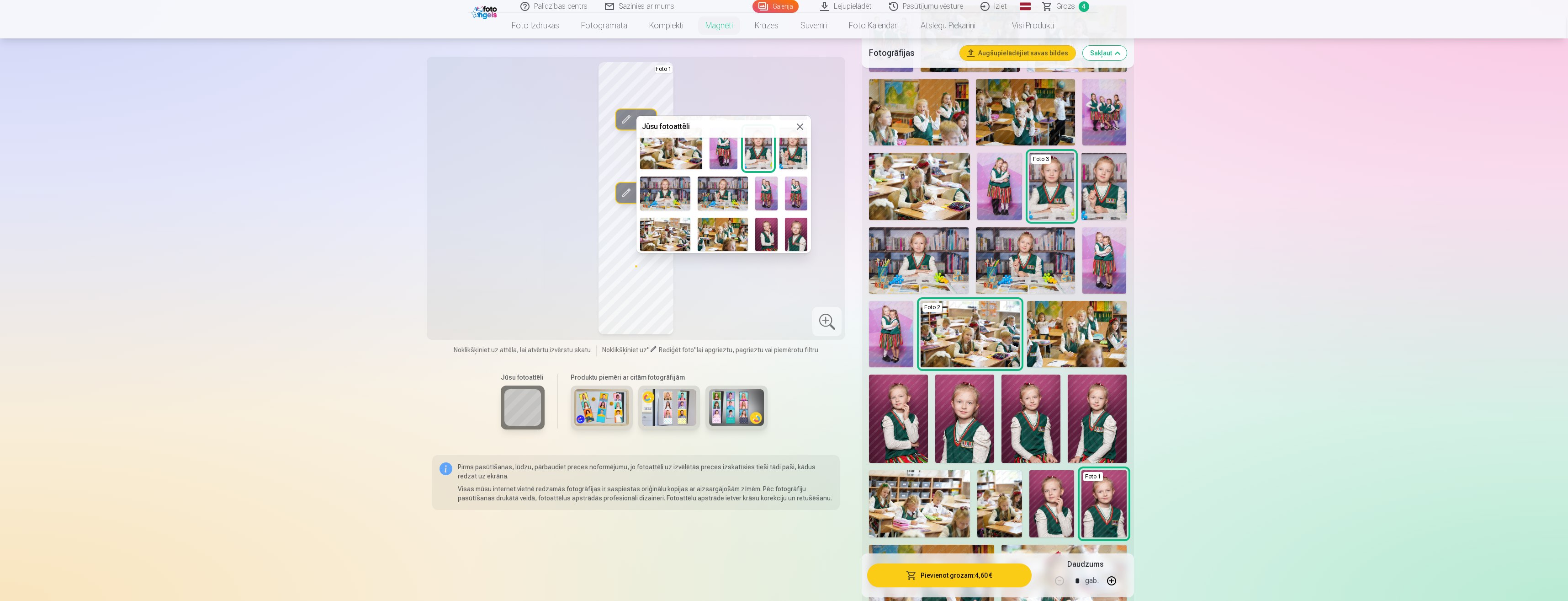
click at [670, 184] on img at bounding box center [665, 193] width 50 height 34
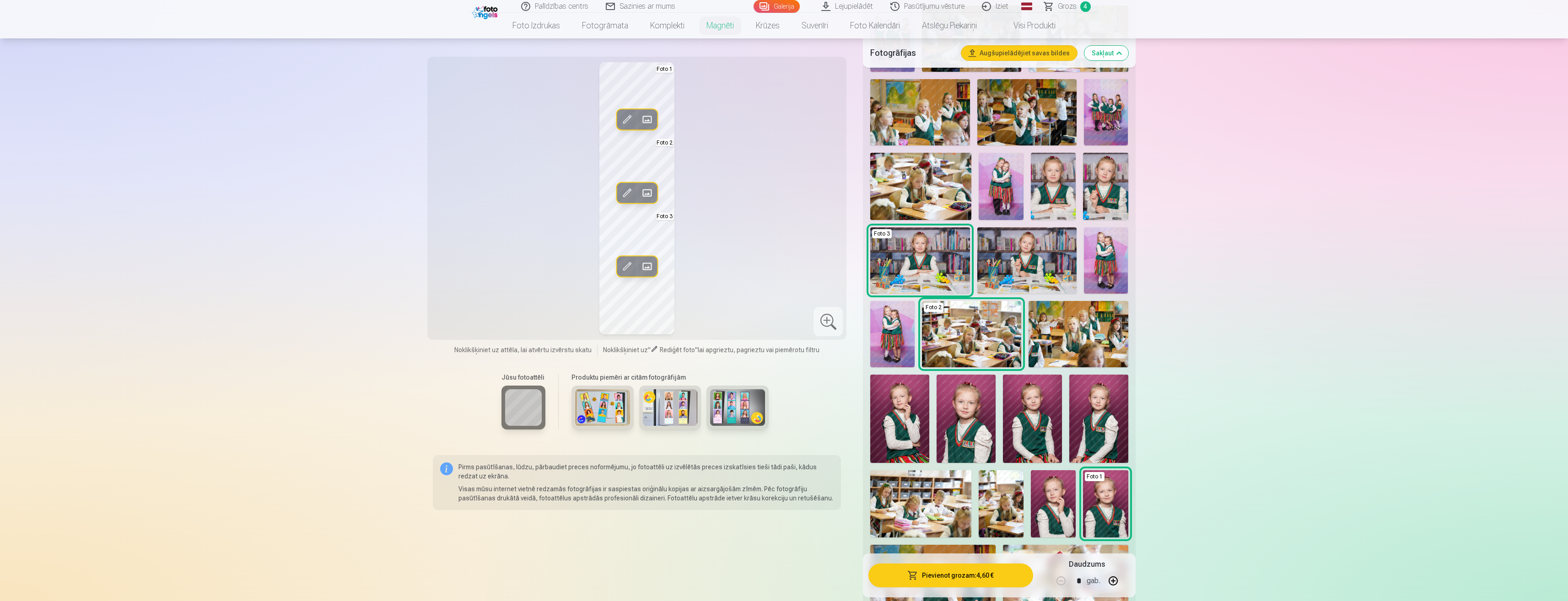
click at [648, 267] on span at bounding box center [647, 266] width 14 height 14
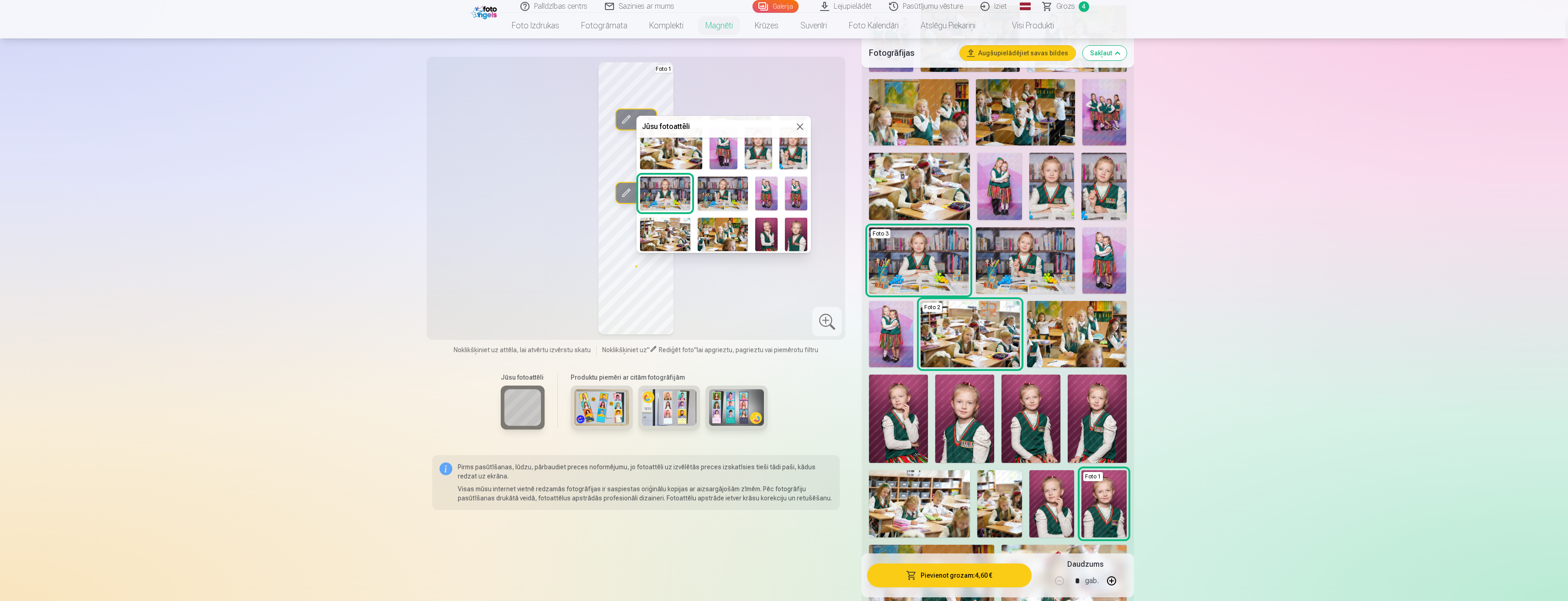
click at [731, 194] on img at bounding box center [723, 193] width 50 height 34
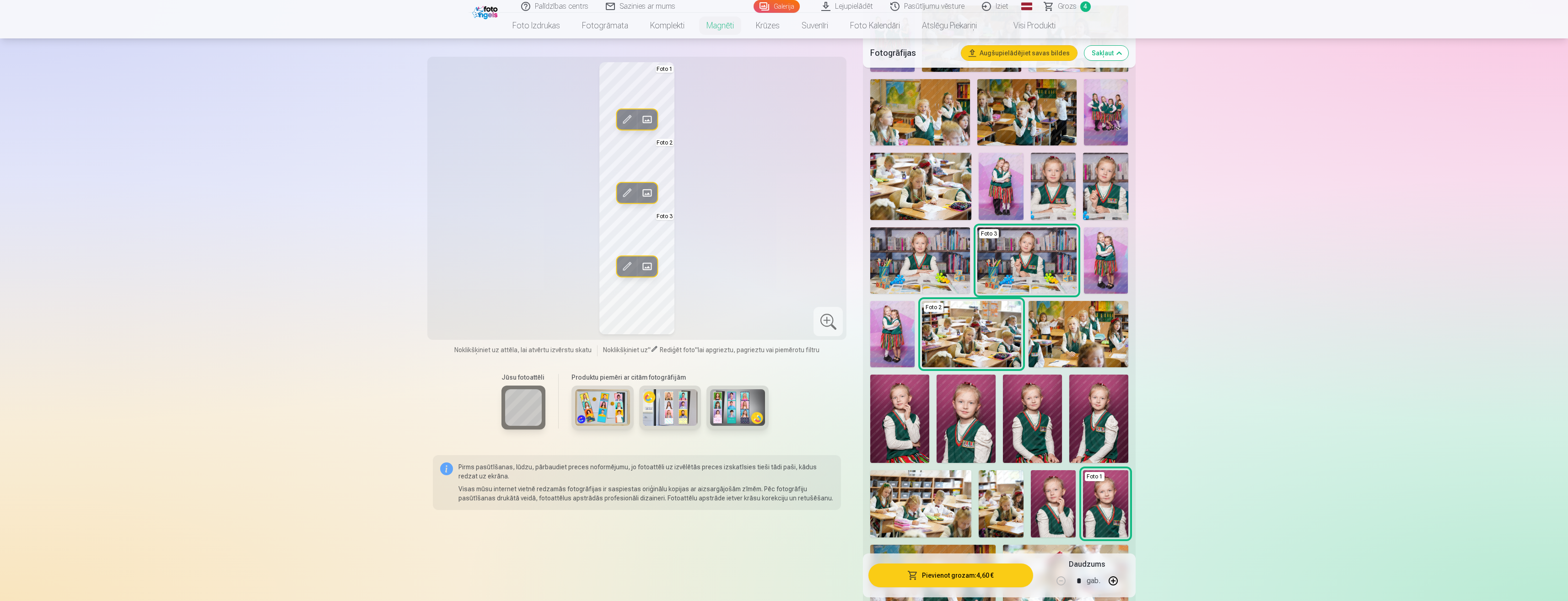
click at [642, 267] on span at bounding box center [647, 266] width 14 height 14
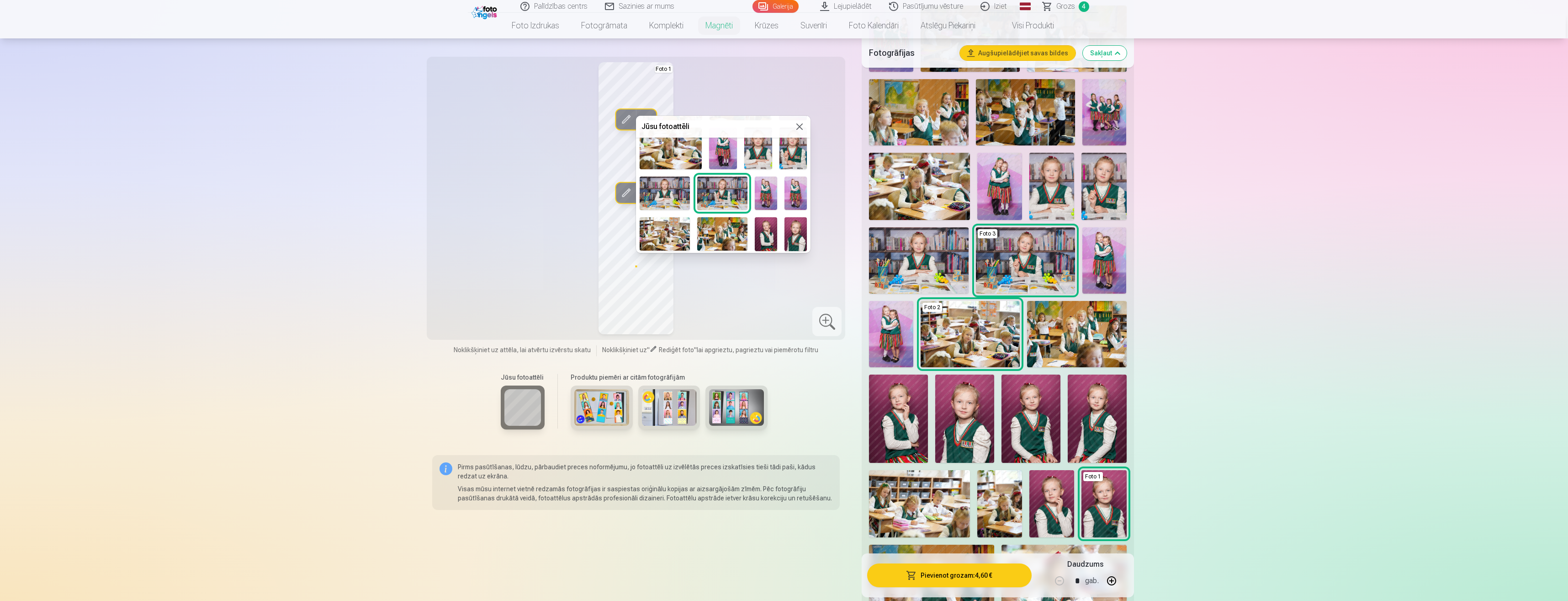
click at [669, 184] on img at bounding box center [664, 193] width 50 height 34
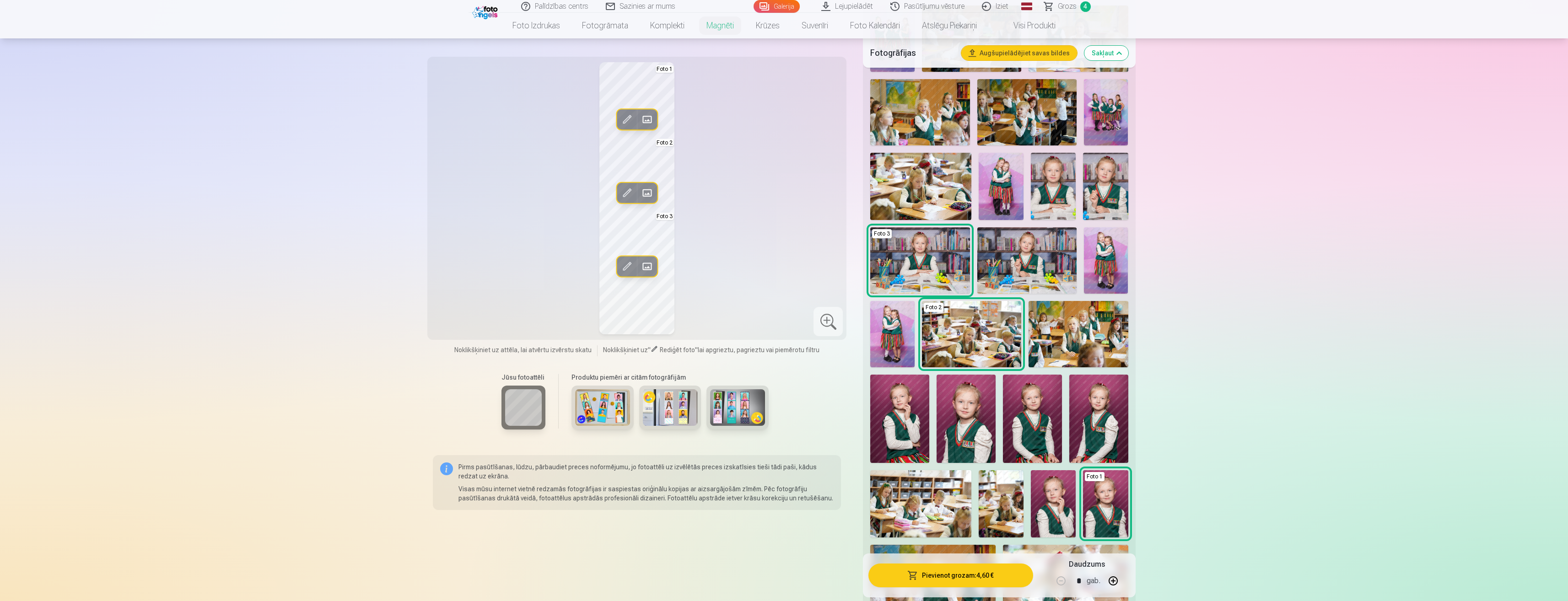
click at [627, 262] on span at bounding box center [627, 266] width 14 height 14
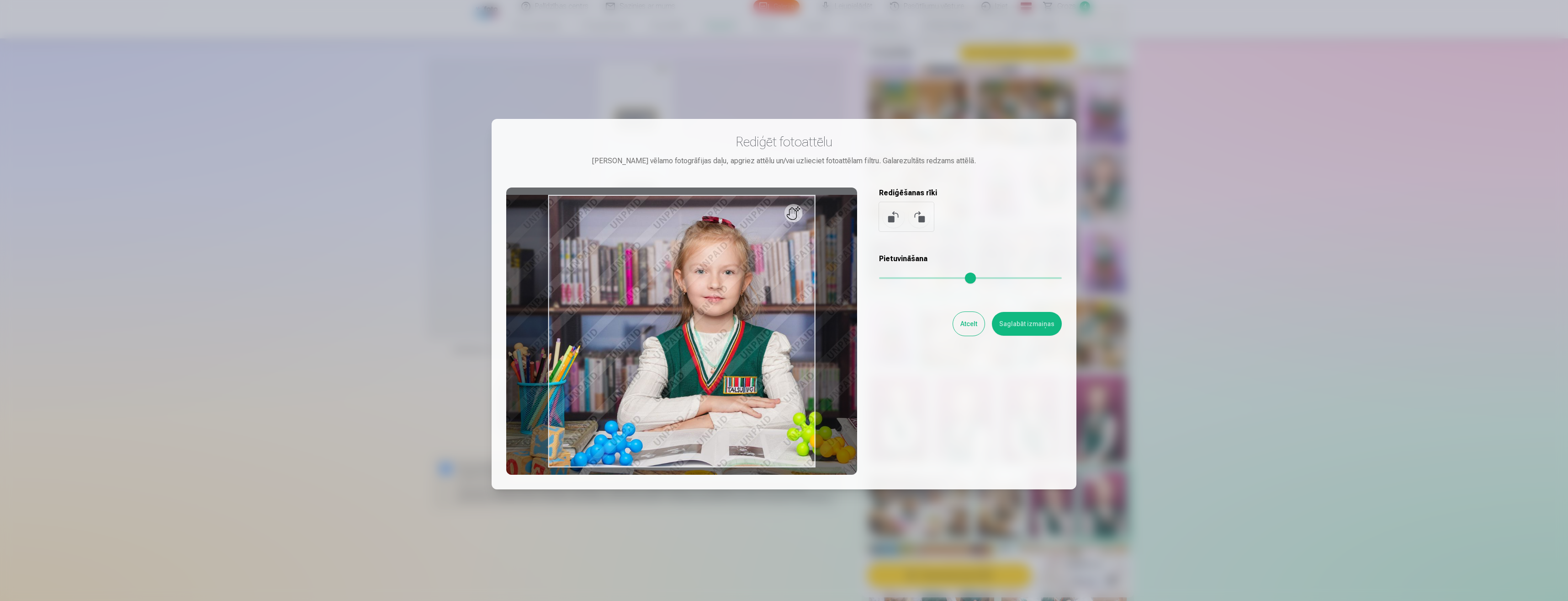
drag, startPoint x: 881, startPoint y: 277, endPoint x: 890, endPoint y: 277, distance: 9.0
click at [890, 277] on input "range" at bounding box center [970, 278] width 183 height 2
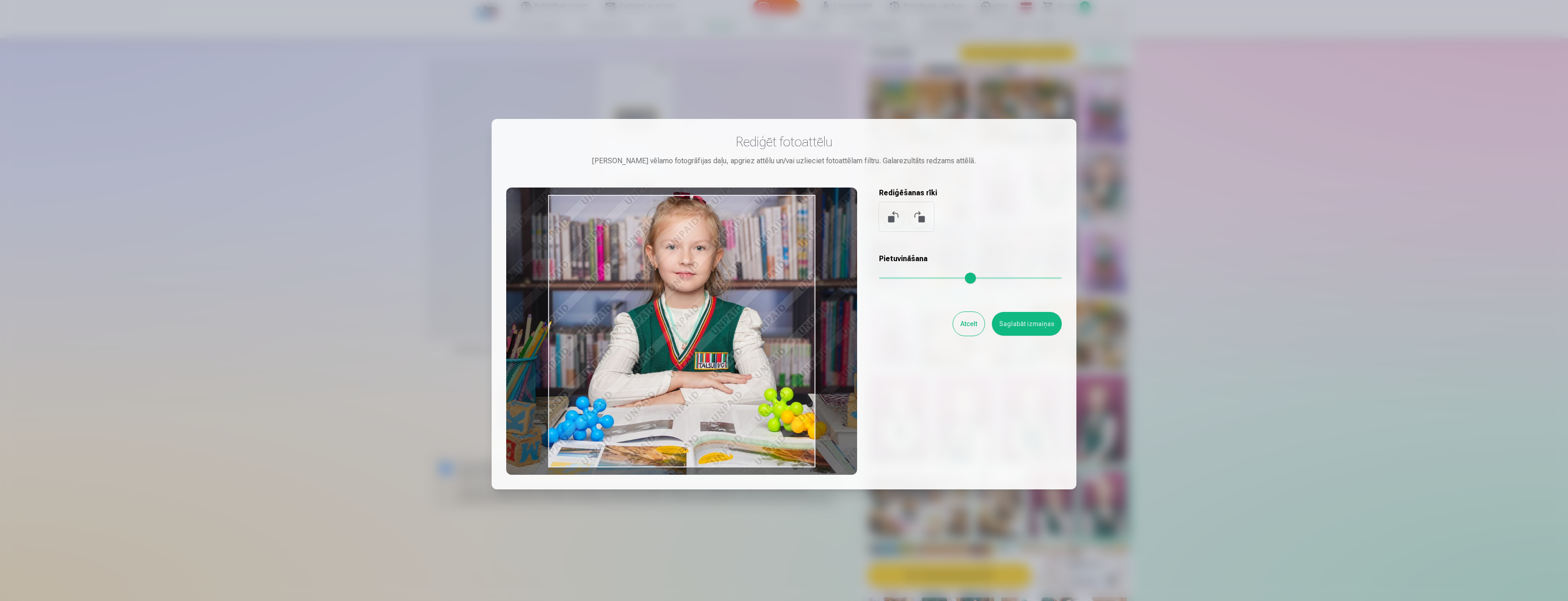
type input "****"
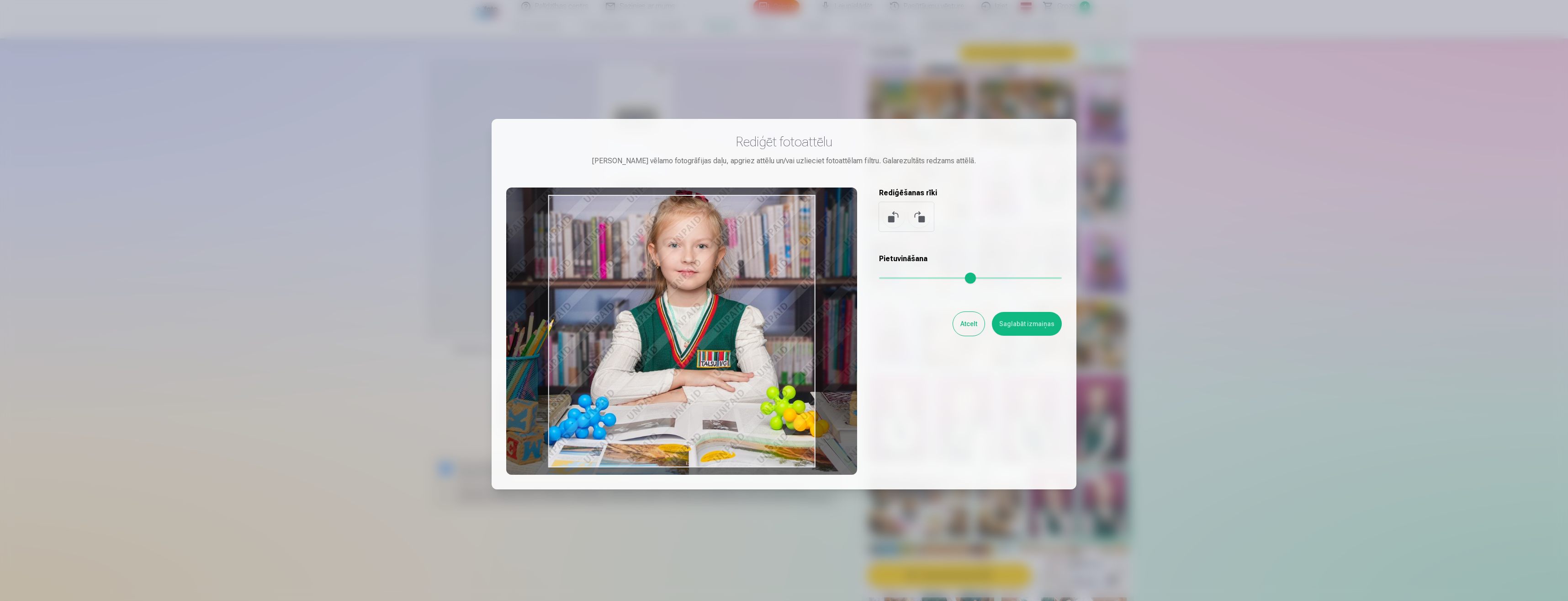
drag, startPoint x: 760, startPoint y: 376, endPoint x: 733, endPoint y: 350, distance: 37.5
click at [733, 350] on div at bounding box center [682, 331] width 351 height 287
click at [1032, 322] on button "Saglabāt izmaiņas" at bounding box center [1027, 324] width 70 height 24
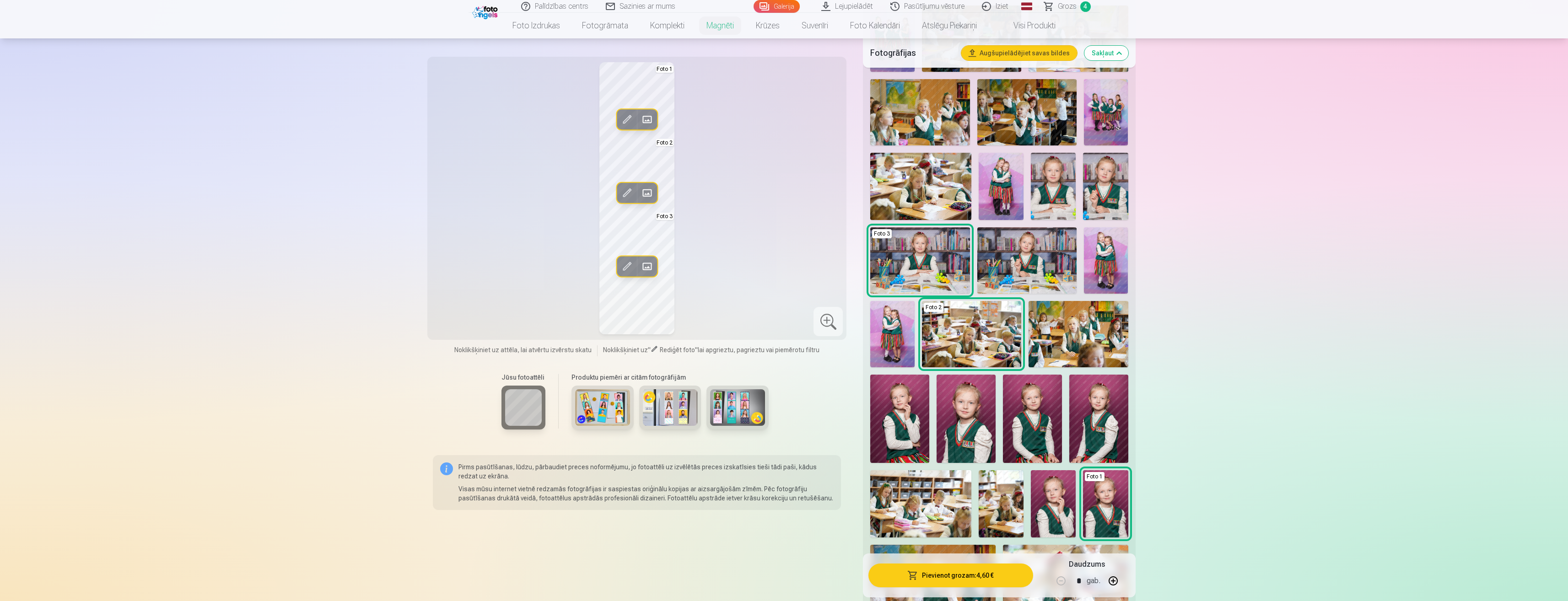
click at [623, 271] on span at bounding box center [627, 266] width 14 height 14
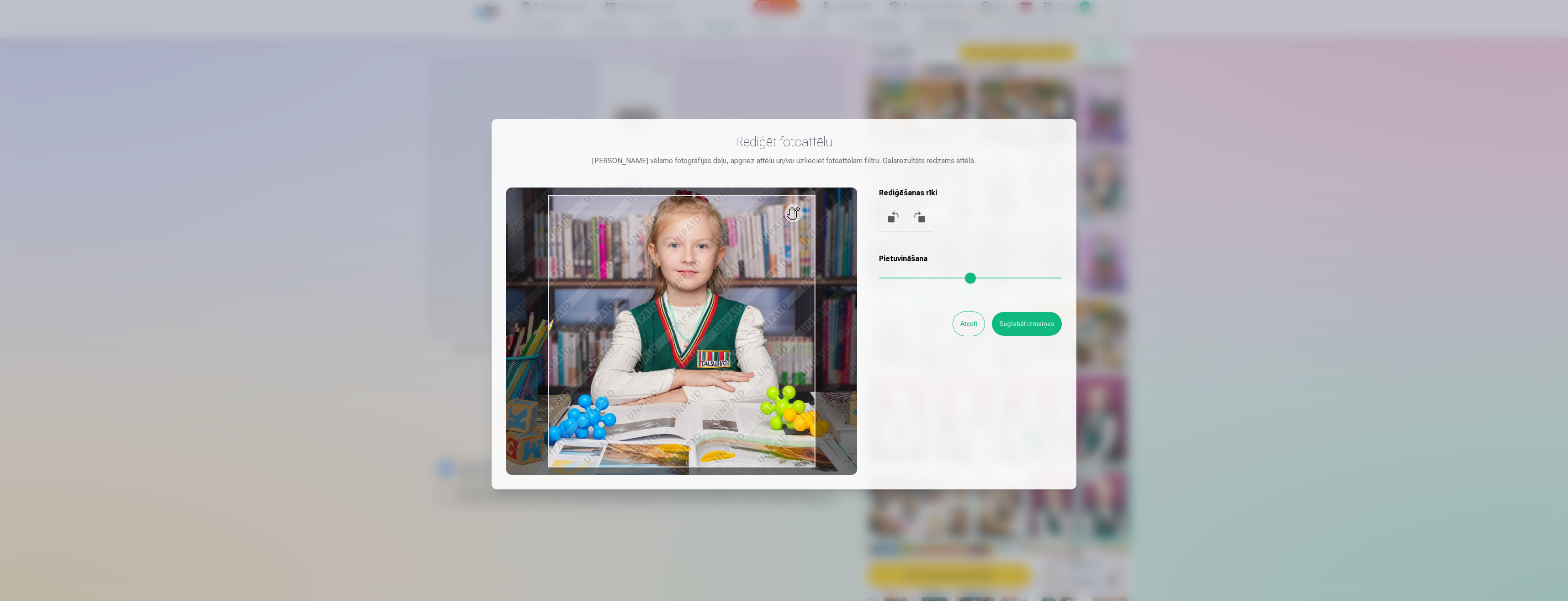
type input "****"
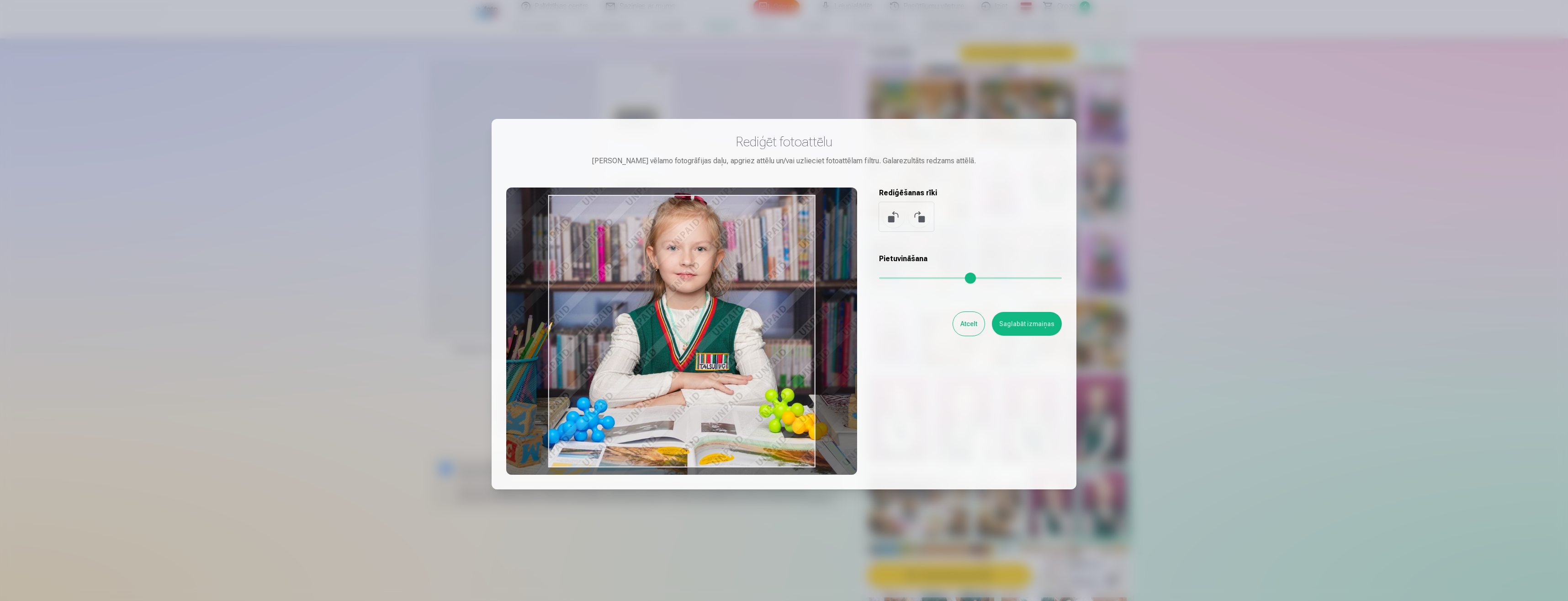
click at [726, 279] on div at bounding box center [682, 331] width 351 height 287
click at [1049, 327] on button "Saglabāt izmaiņas" at bounding box center [1027, 324] width 70 height 24
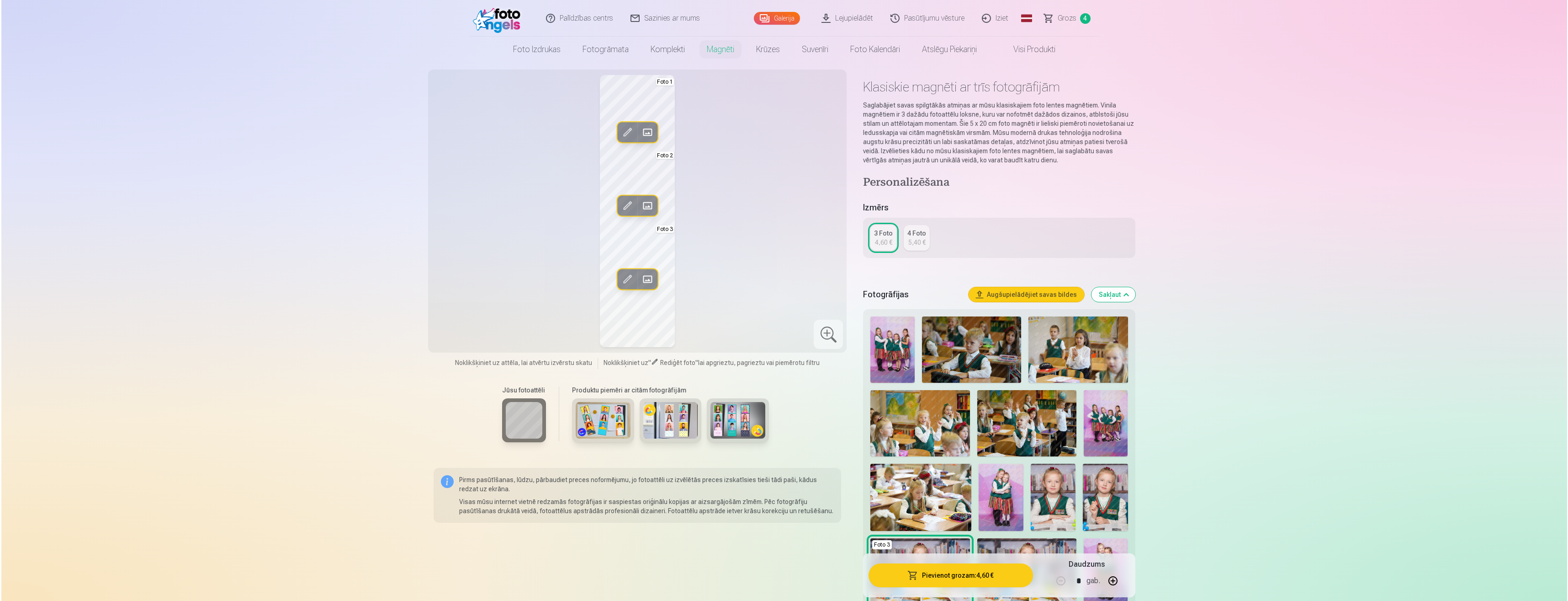
scroll to position [0, 0]
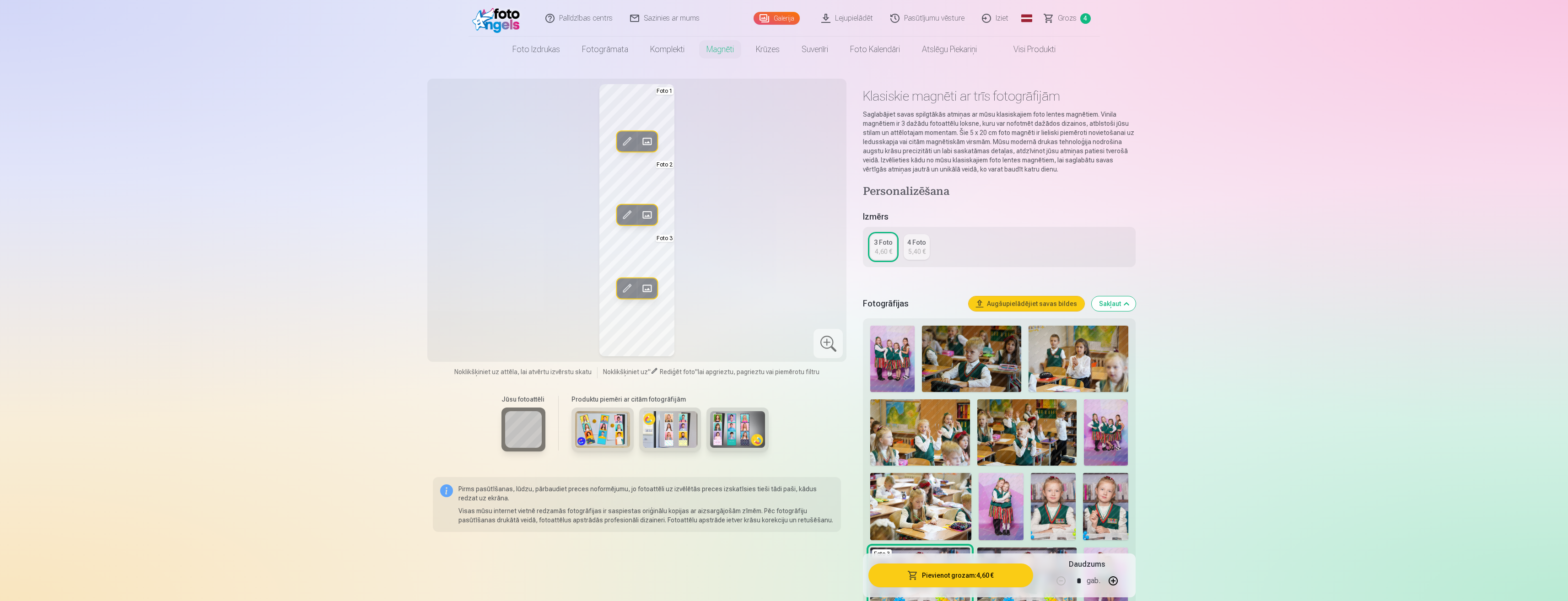
click at [911, 250] on div "5,40 €" at bounding box center [917, 251] width 18 height 9
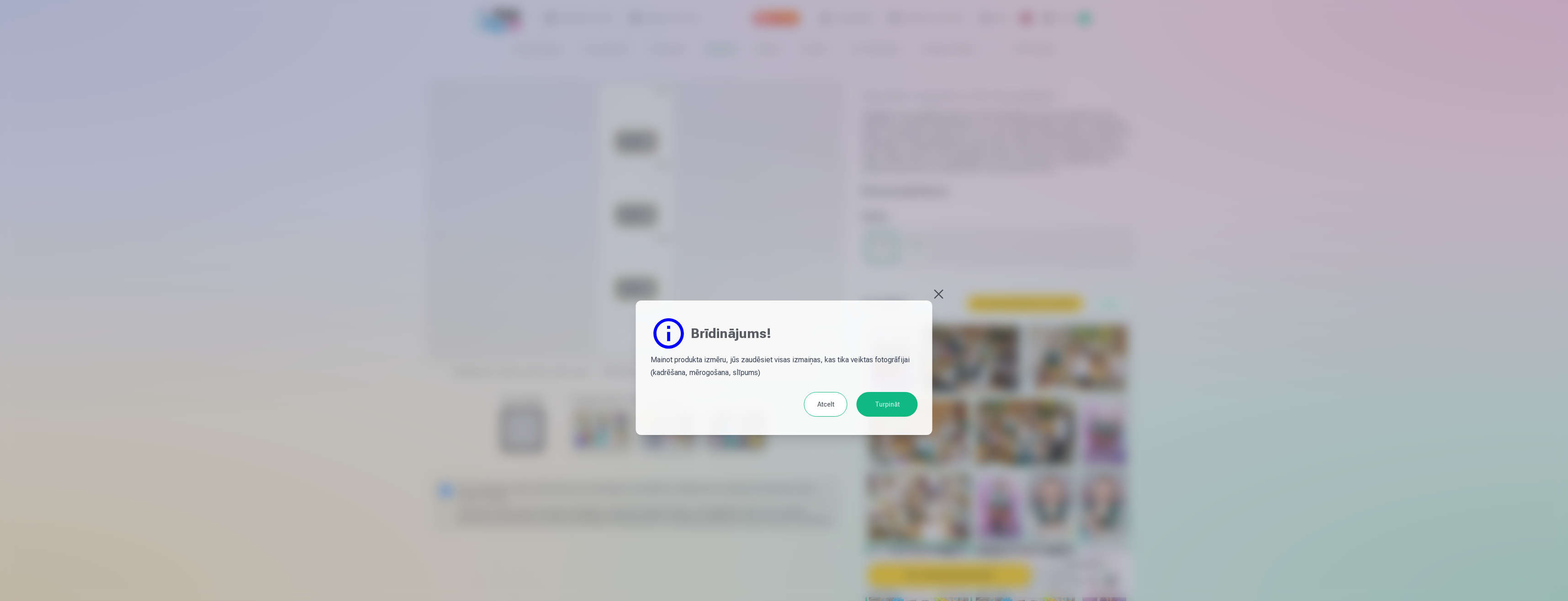
click at [887, 405] on button "Turpināt" at bounding box center [887, 404] width 61 height 25
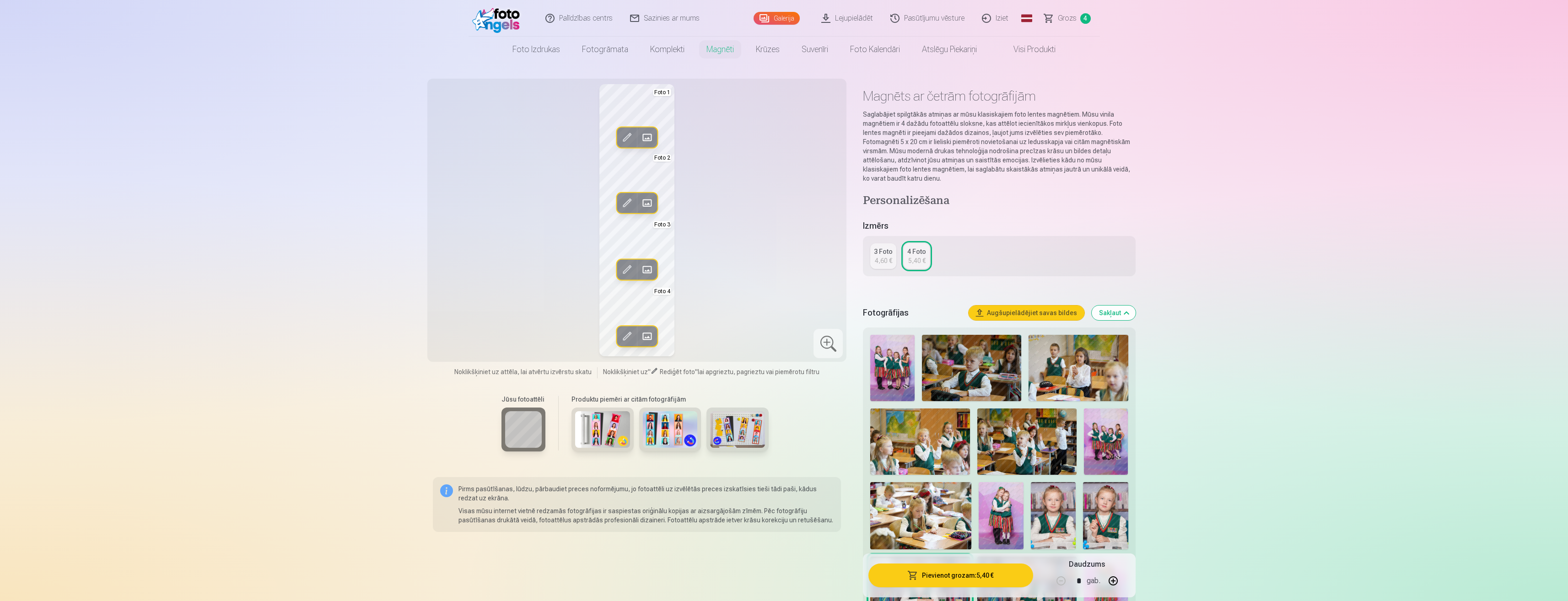
click at [627, 204] on span at bounding box center [627, 203] width 14 height 14
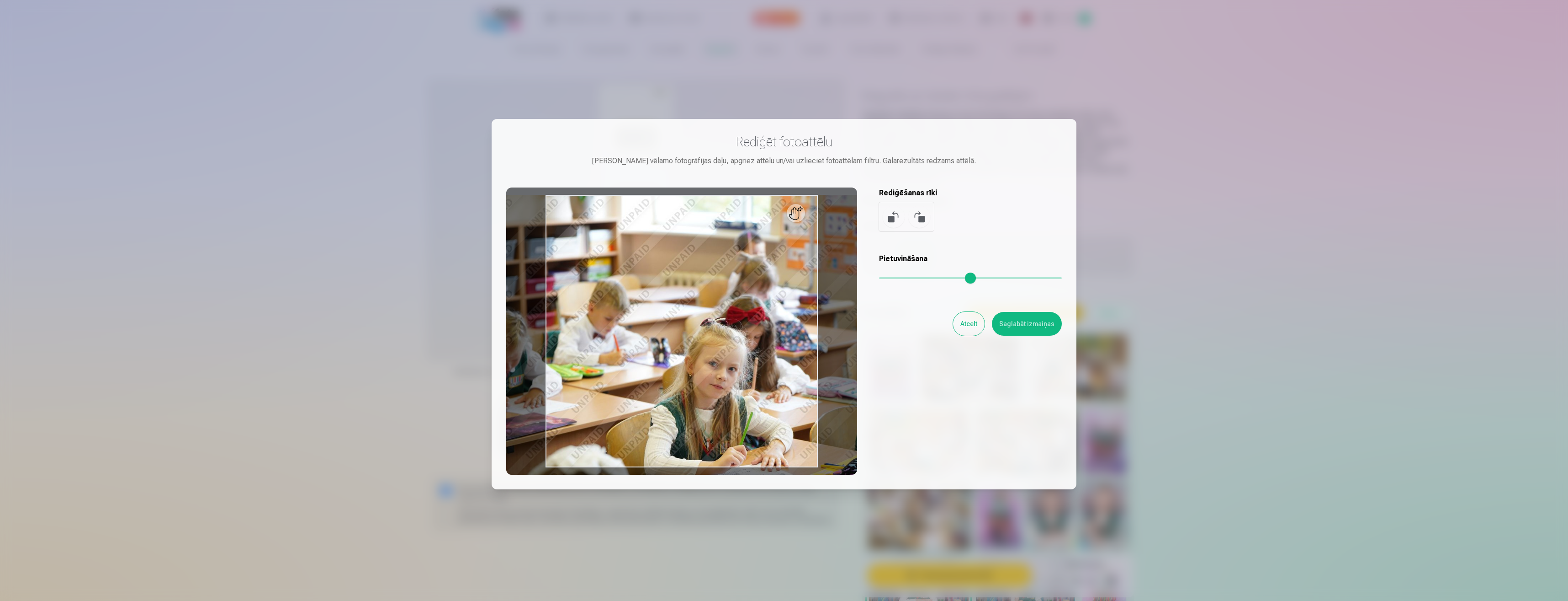
drag, startPoint x: 883, startPoint y: 279, endPoint x: 890, endPoint y: 279, distance: 7.0
click at [890, 279] on input "range" at bounding box center [970, 278] width 183 height 2
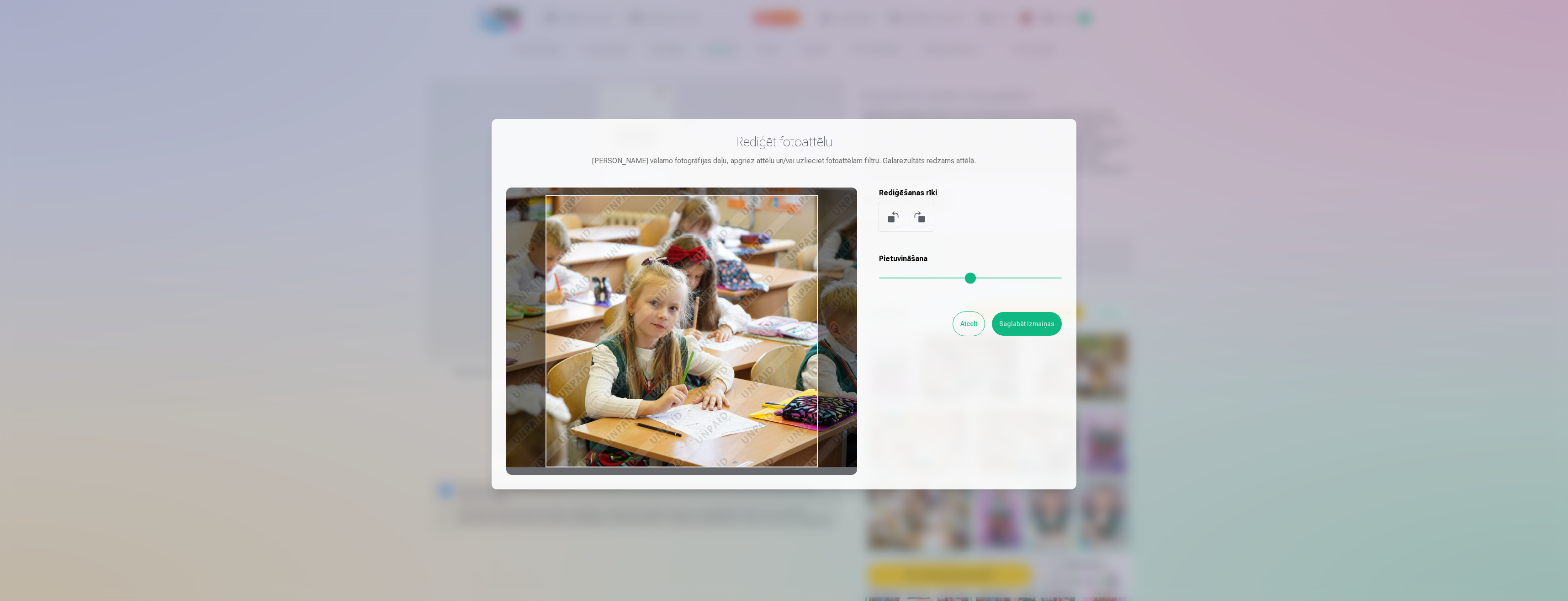
drag, startPoint x: 770, startPoint y: 395, endPoint x: 711, endPoint y: 291, distance: 119.6
click at [711, 291] on div at bounding box center [682, 331] width 351 height 287
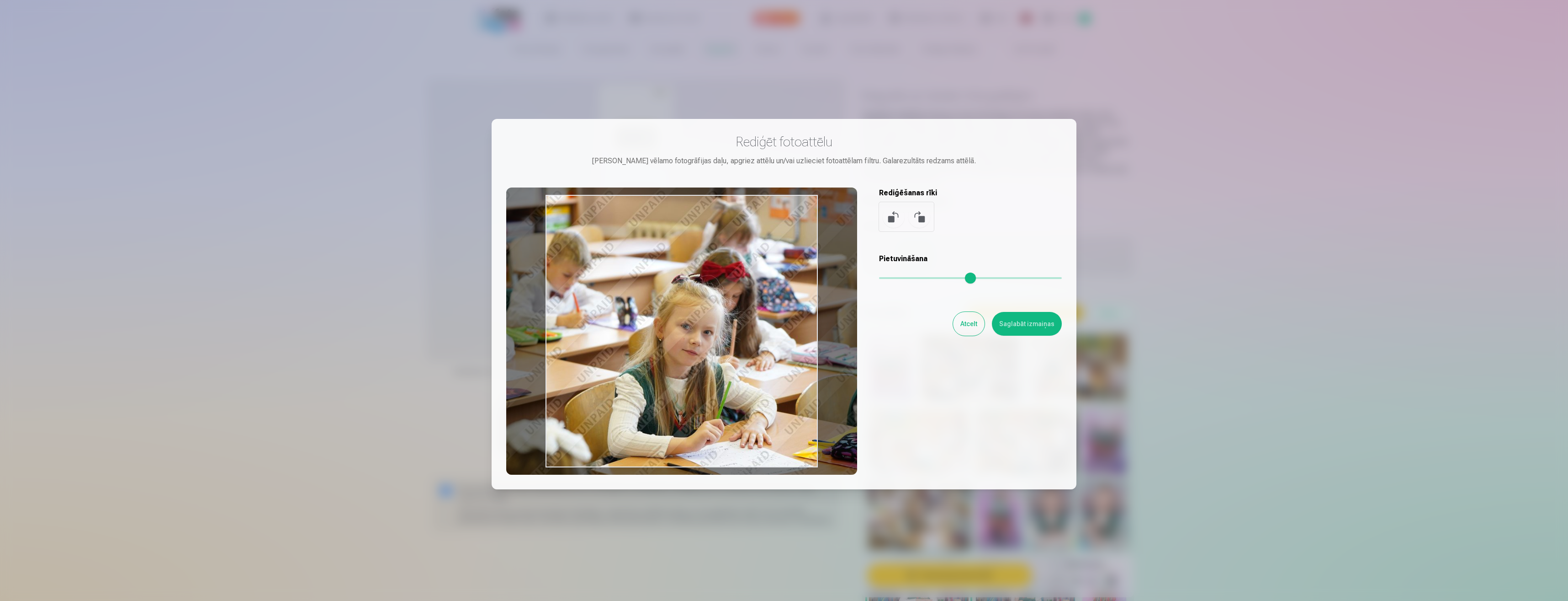
click at [895, 279] on input "range" at bounding box center [970, 278] width 183 height 2
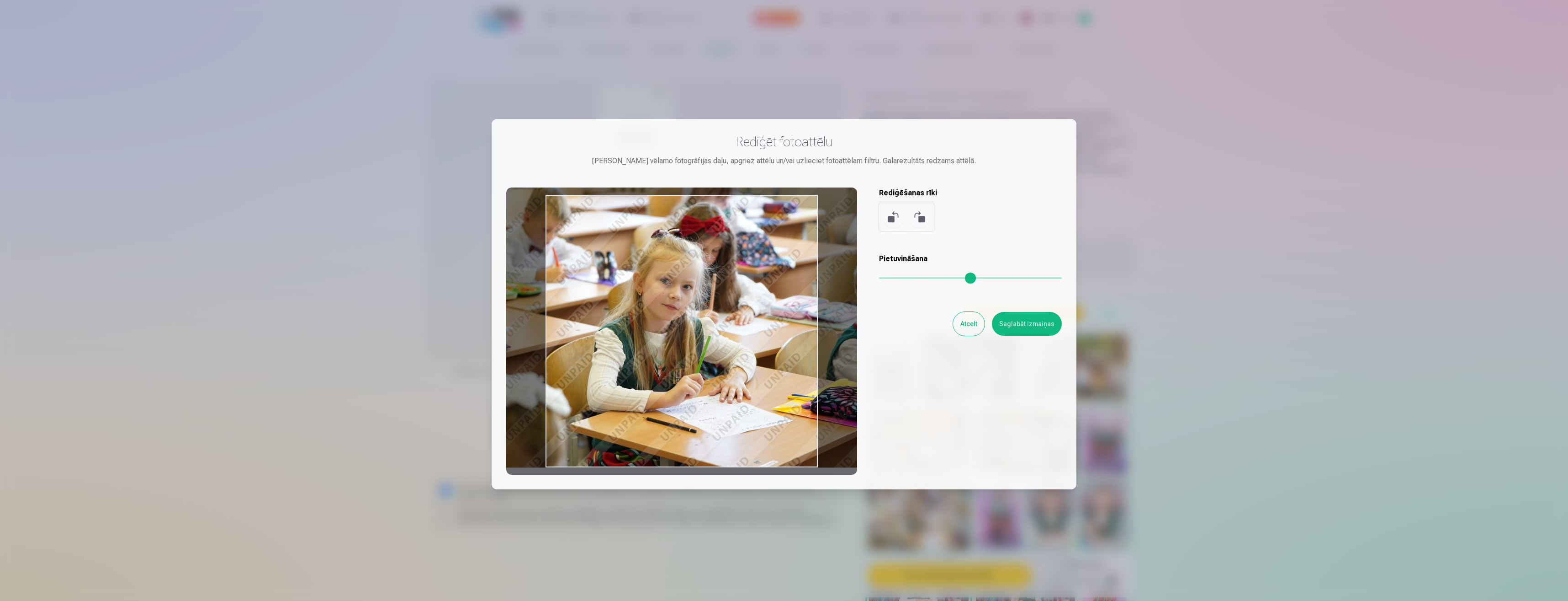
type input "****"
drag, startPoint x: 755, startPoint y: 360, endPoint x: 734, endPoint y: 297, distance: 66.4
click at [734, 297] on div at bounding box center [682, 331] width 351 height 287
click at [1019, 322] on button "Saglabāt izmaiņas" at bounding box center [1027, 324] width 70 height 24
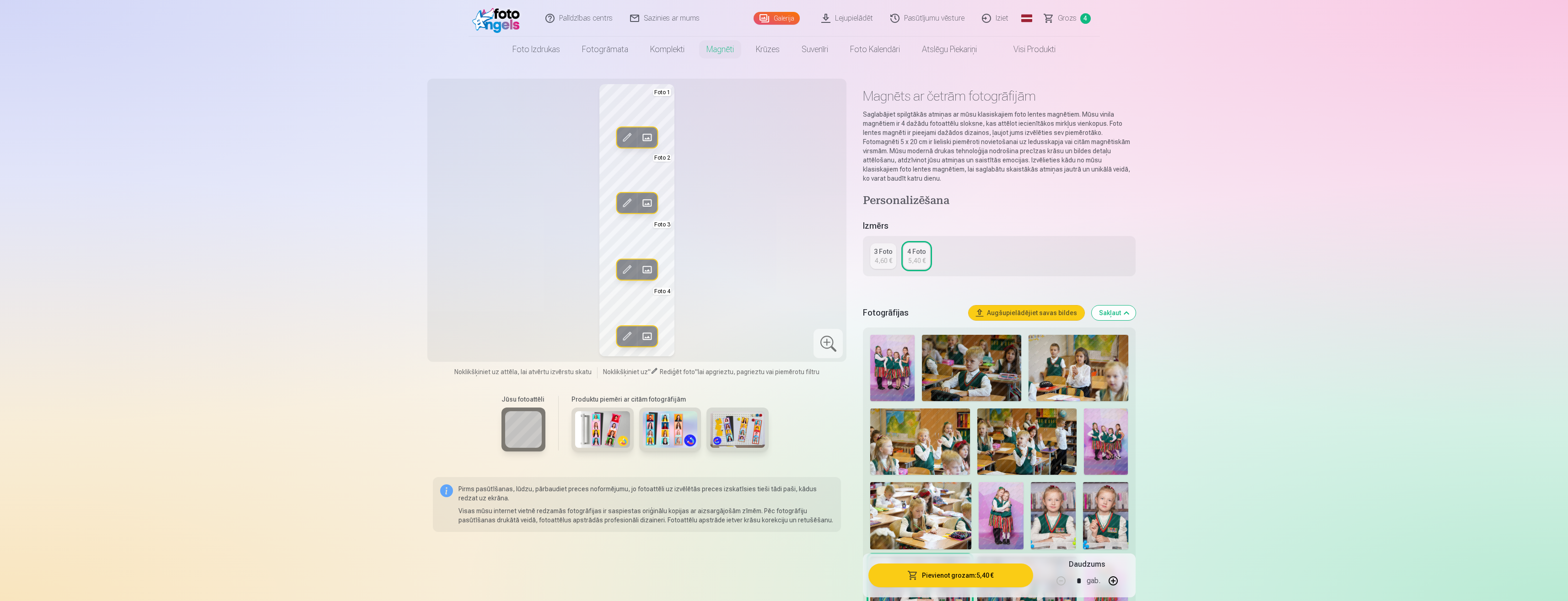
click at [630, 268] on span at bounding box center [627, 269] width 14 height 14
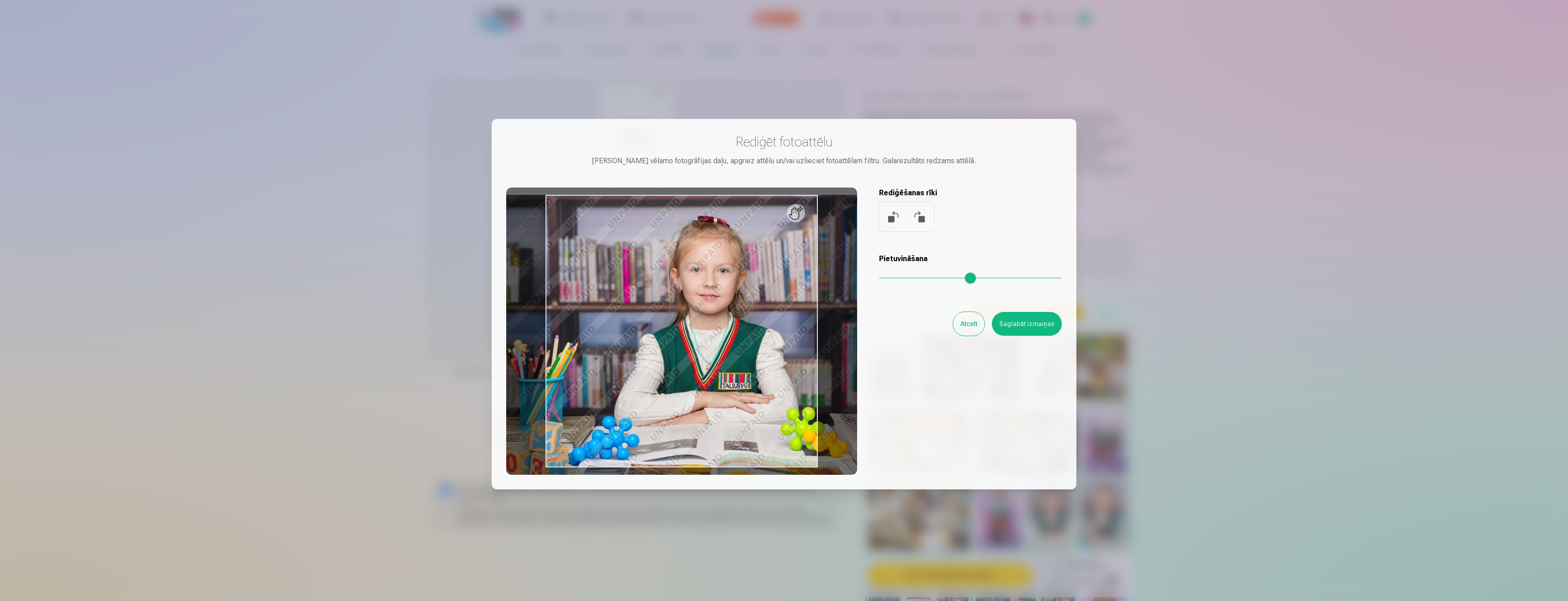
drag, startPoint x: 881, startPoint y: 278, endPoint x: 888, endPoint y: 278, distance: 7.0
click at [888, 278] on input "range" at bounding box center [970, 278] width 183 height 2
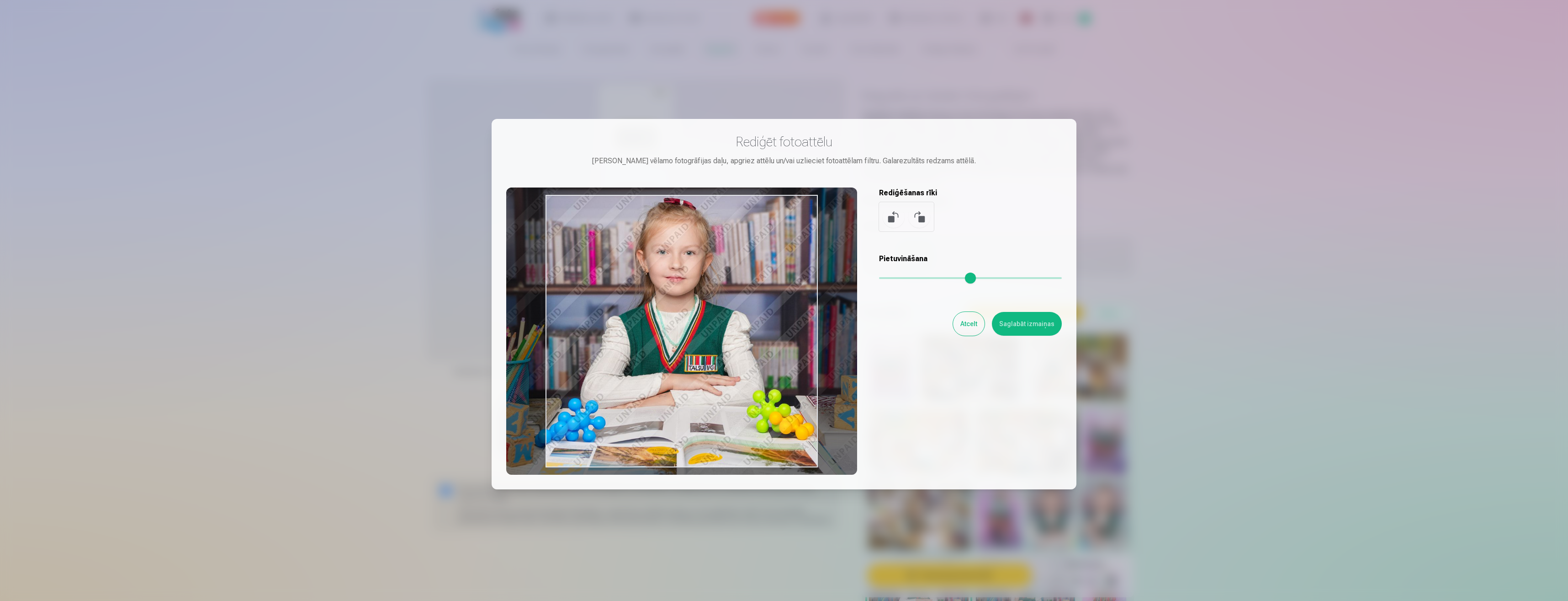
type input "****"
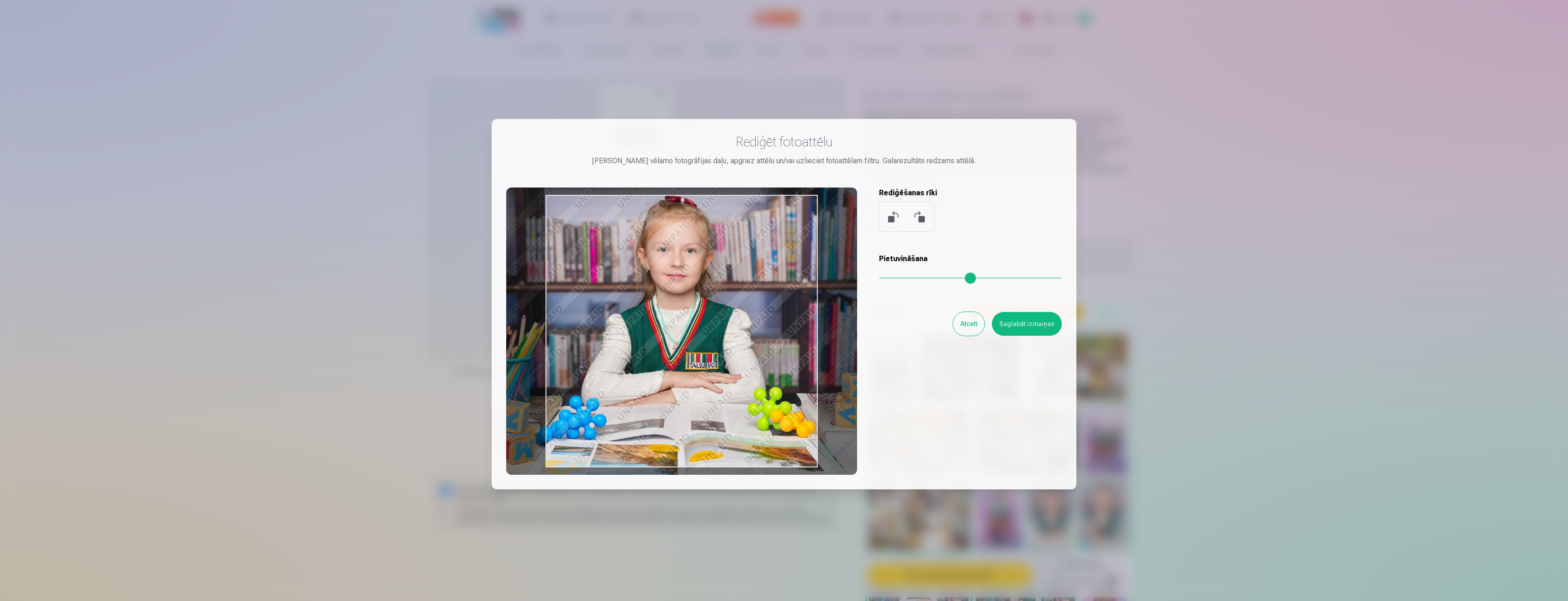
drag, startPoint x: 798, startPoint y: 372, endPoint x: 765, endPoint y: 352, distance: 38.6
click at [765, 352] on div at bounding box center [682, 331] width 351 height 287
click at [1037, 322] on button "Saglabāt izmaiņas" at bounding box center [1027, 324] width 70 height 24
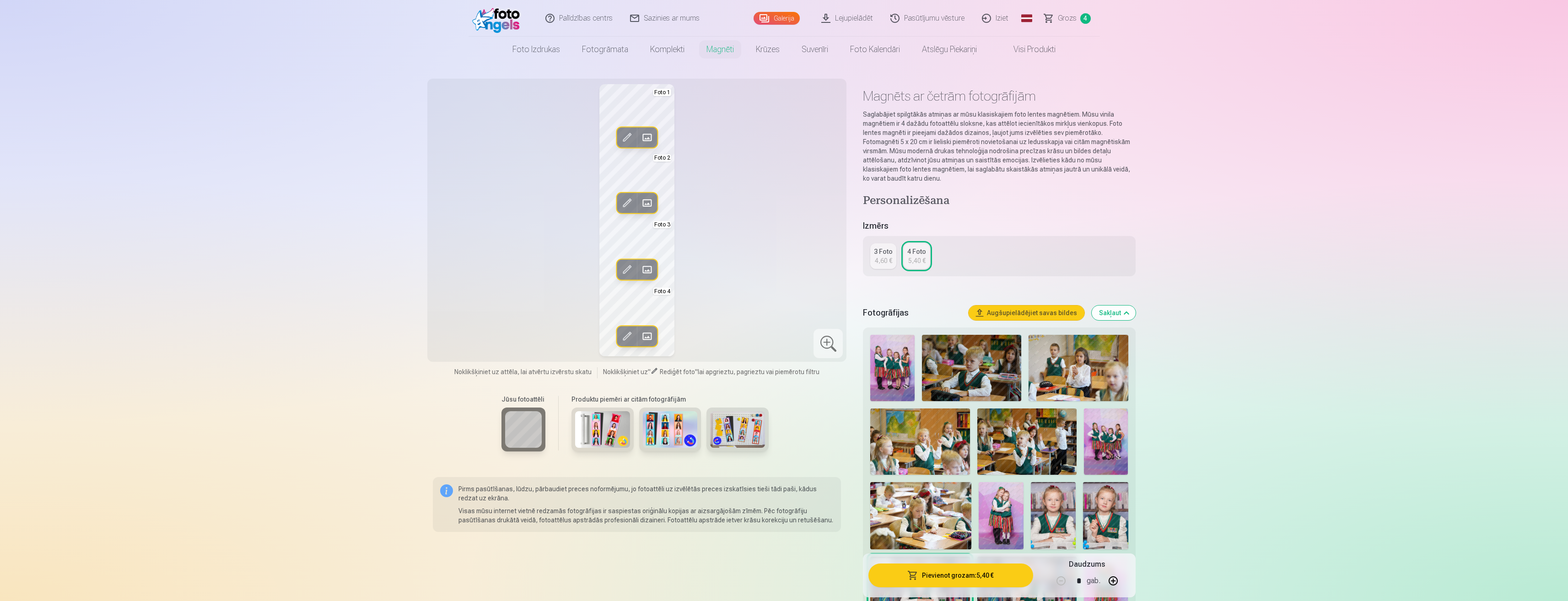
click at [648, 338] on span at bounding box center [647, 336] width 14 height 14
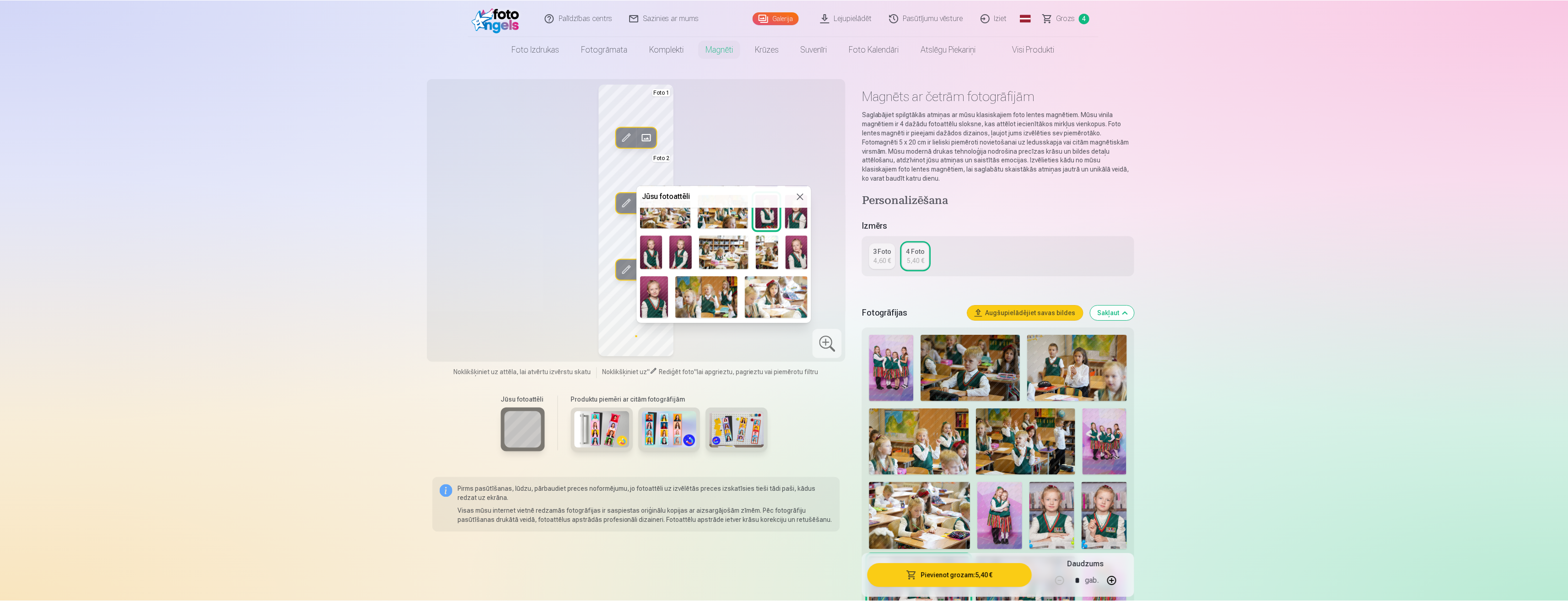
scroll to position [164, 0]
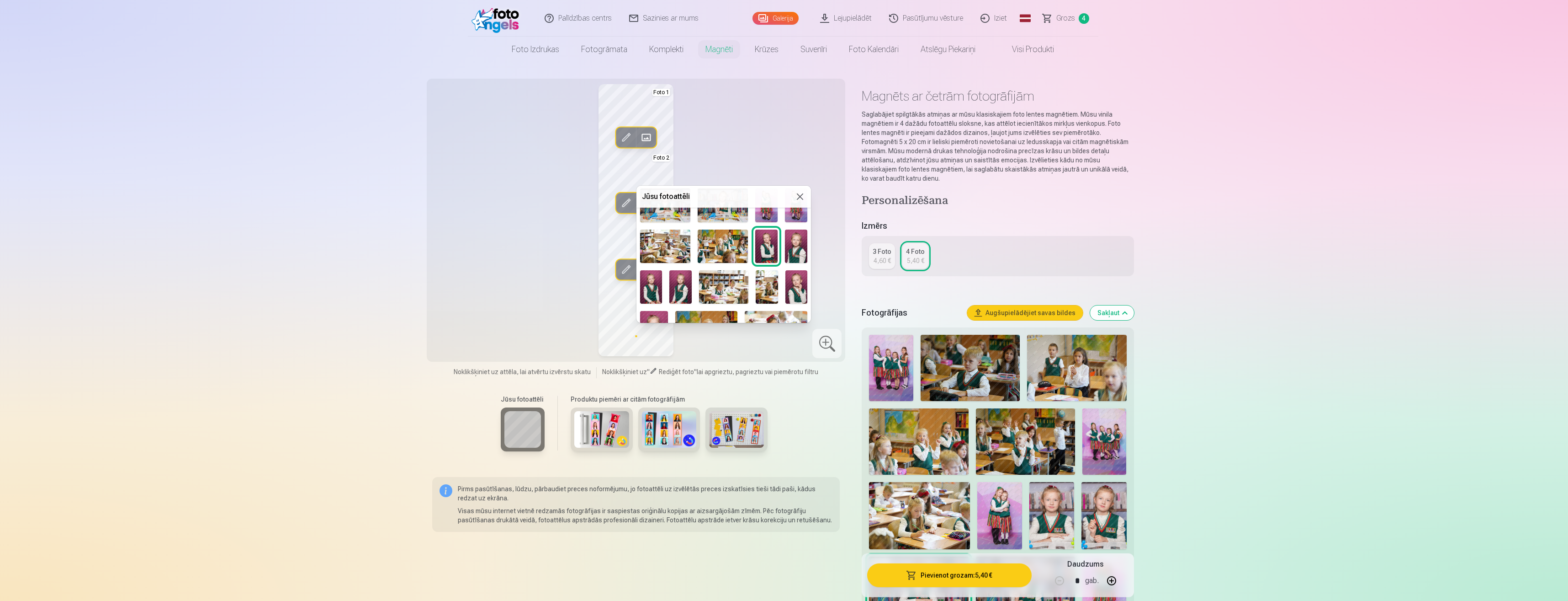
click at [649, 284] on img at bounding box center [651, 287] width 22 height 33
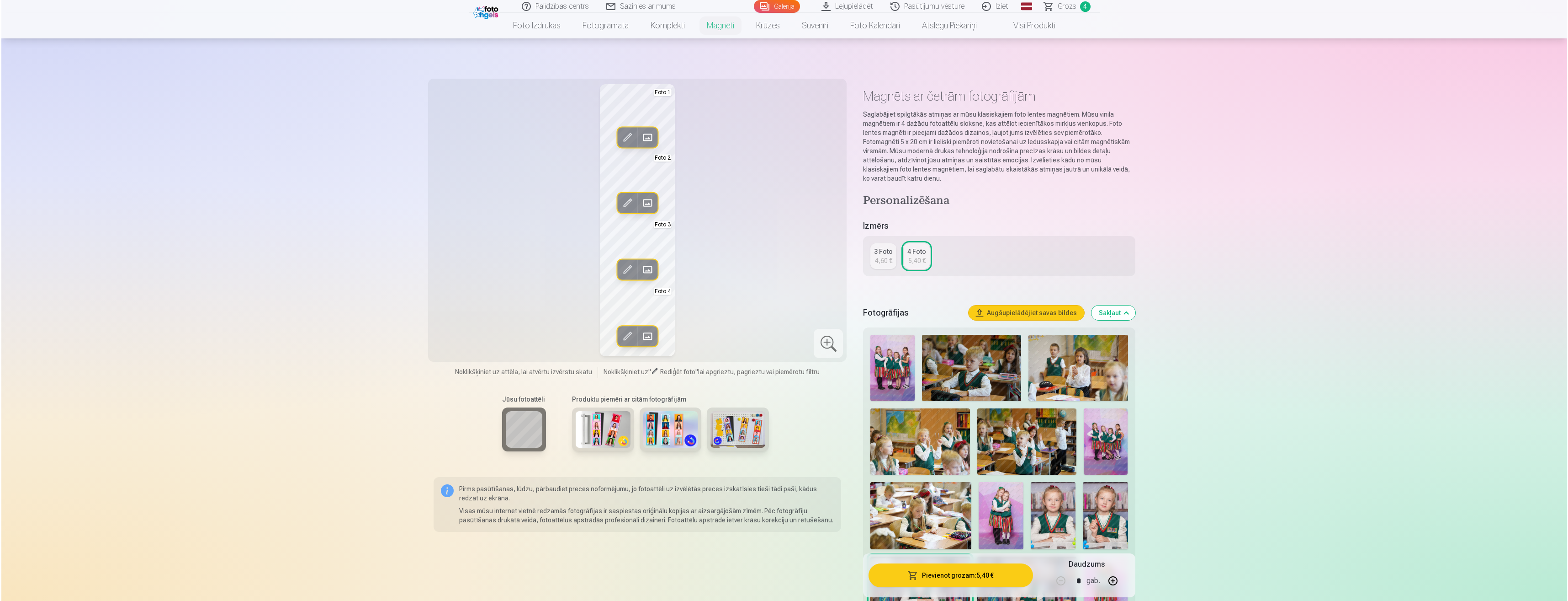
scroll to position [106, 0]
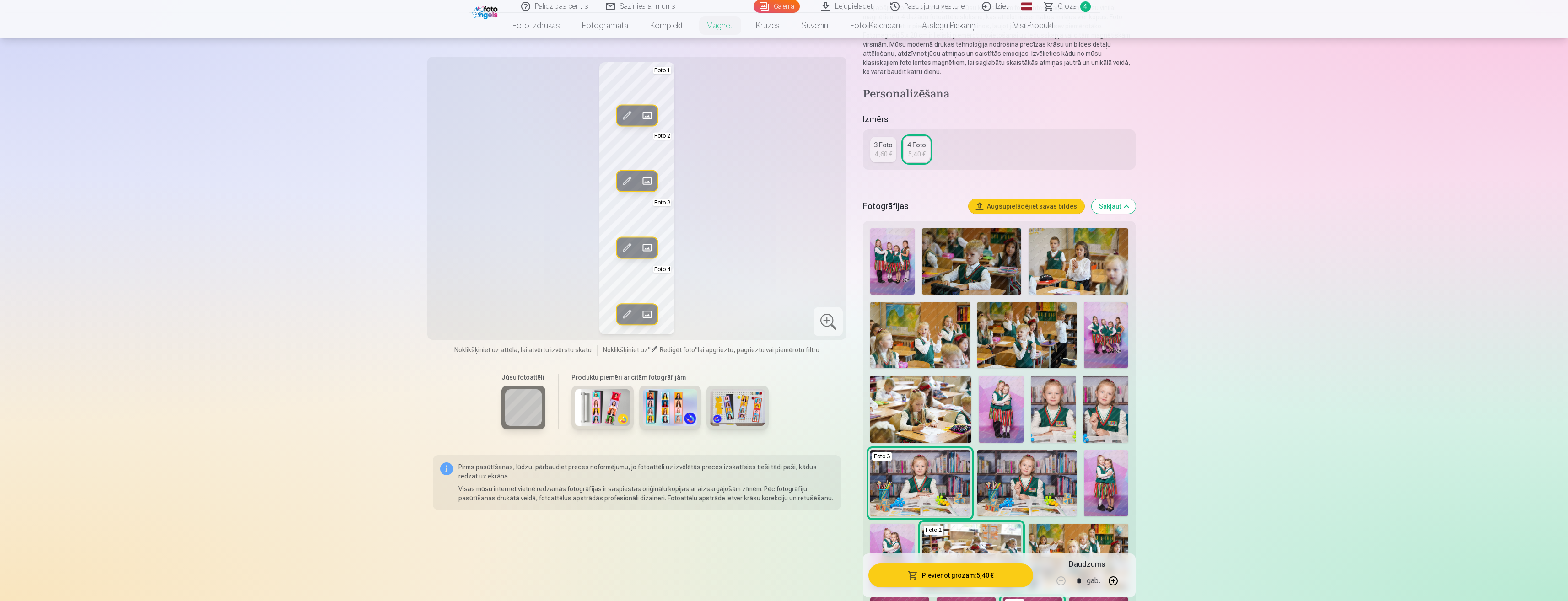
click at [624, 309] on span at bounding box center [627, 314] width 14 height 14
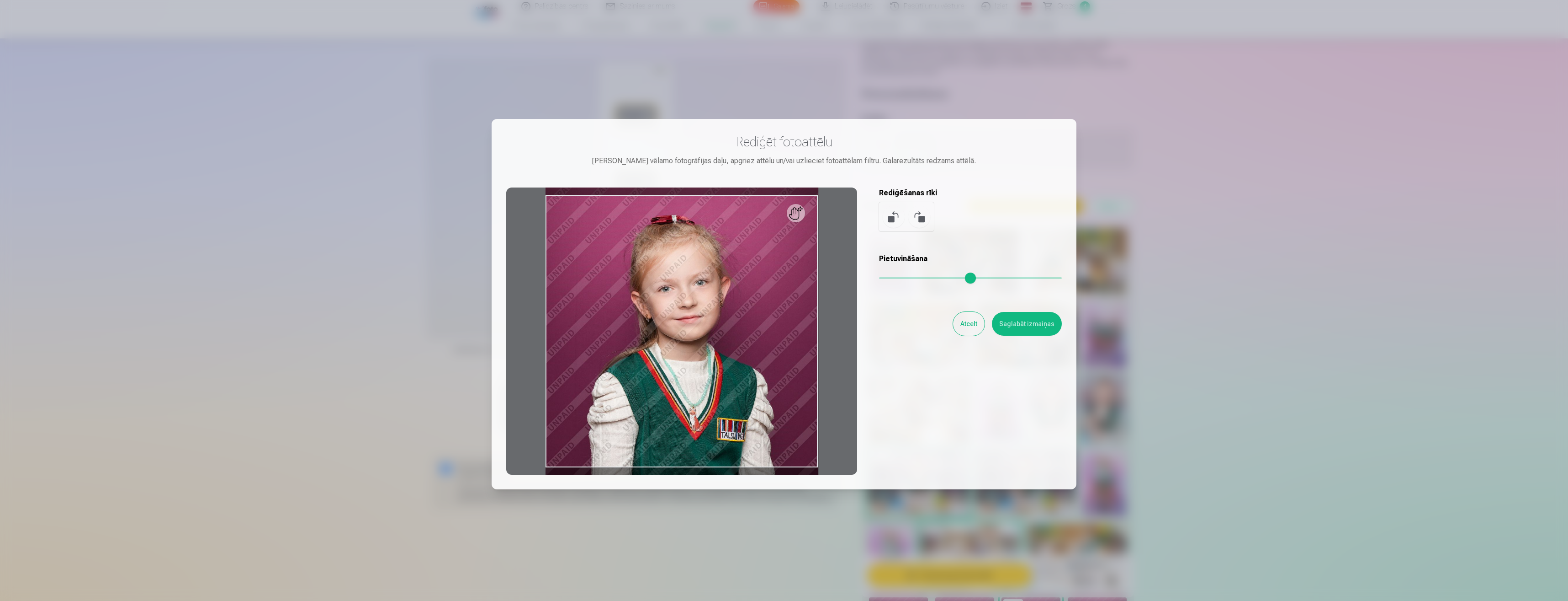
scroll to position [62, 0]
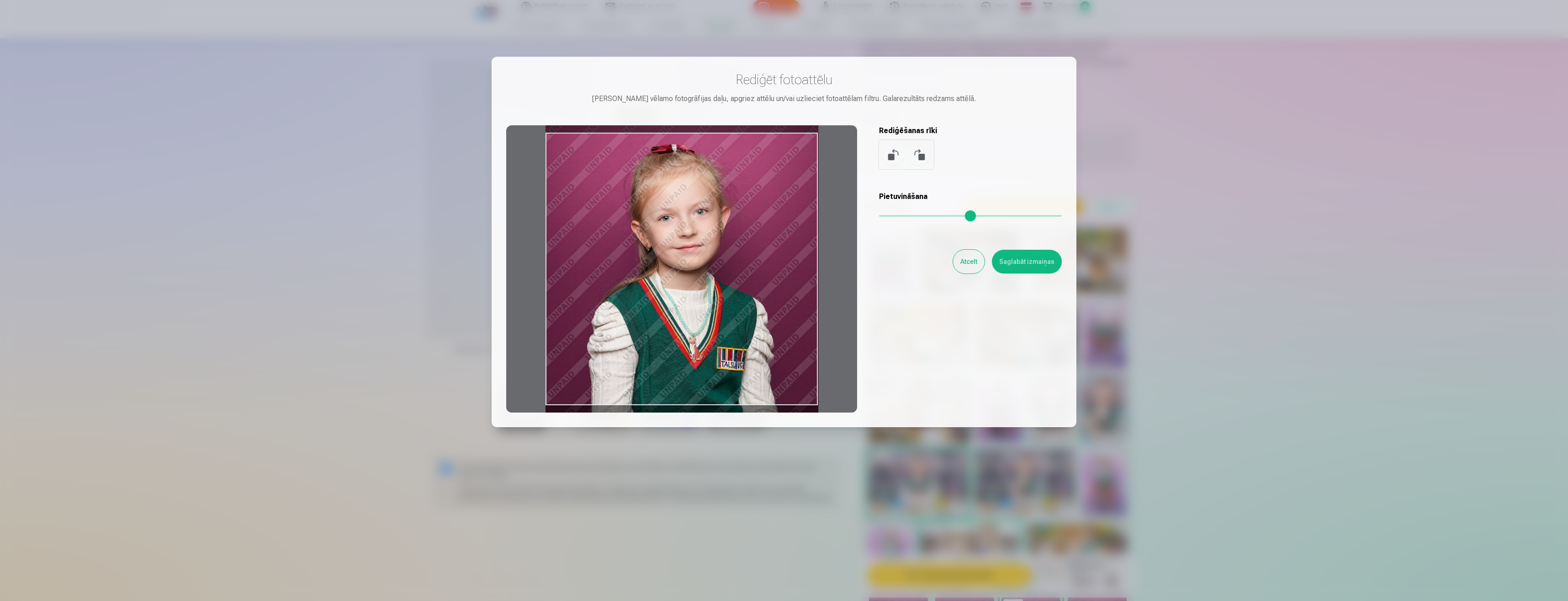
drag, startPoint x: 748, startPoint y: 311, endPoint x: 692, endPoint y: 268, distance: 70.6
click at [692, 268] on div at bounding box center [682, 269] width 351 height 287
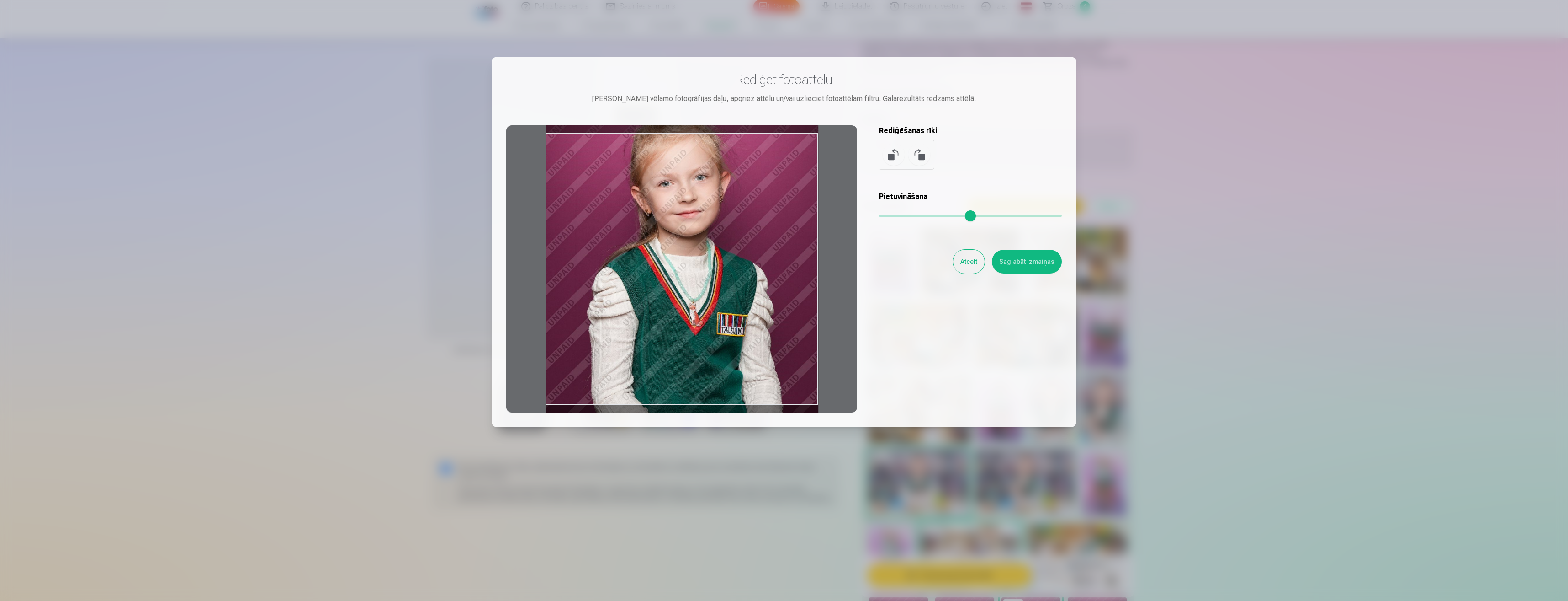
click at [971, 271] on button "Atcelt" at bounding box center [969, 262] width 32 height 24
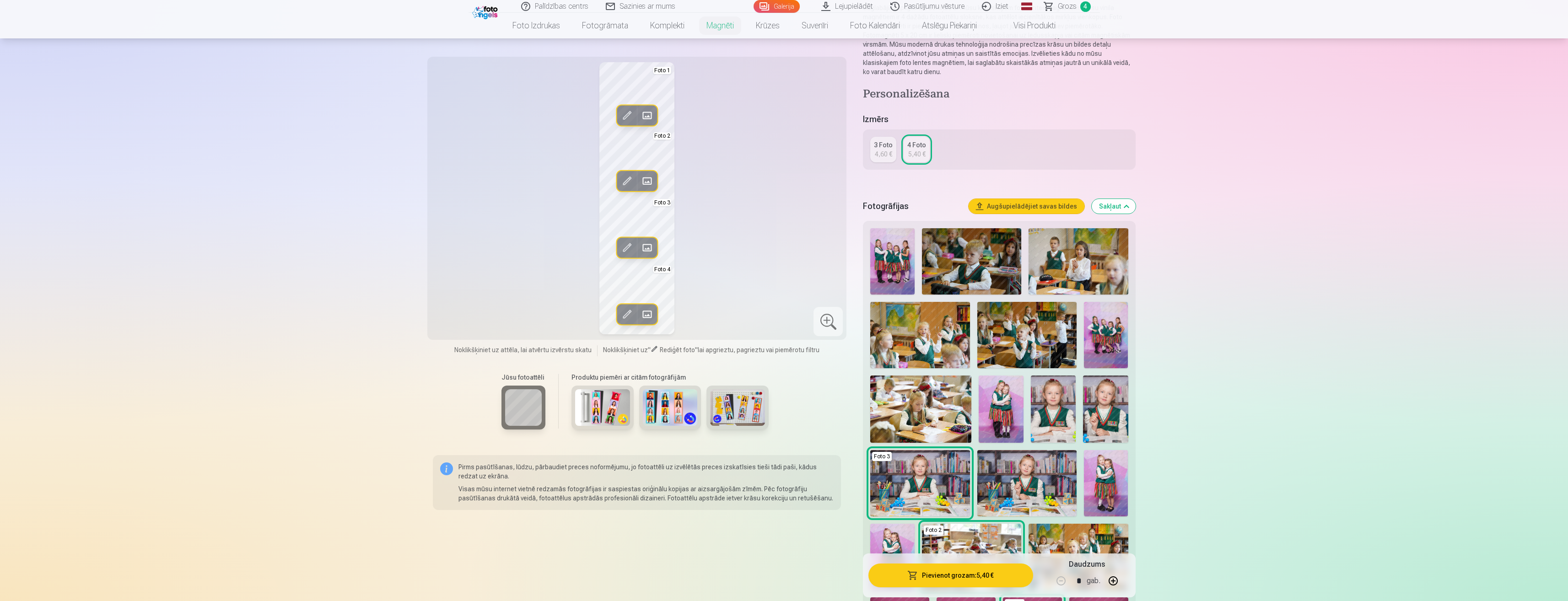
click at [642, 115] on span at bounding box center [647, 116] width 14 height 14
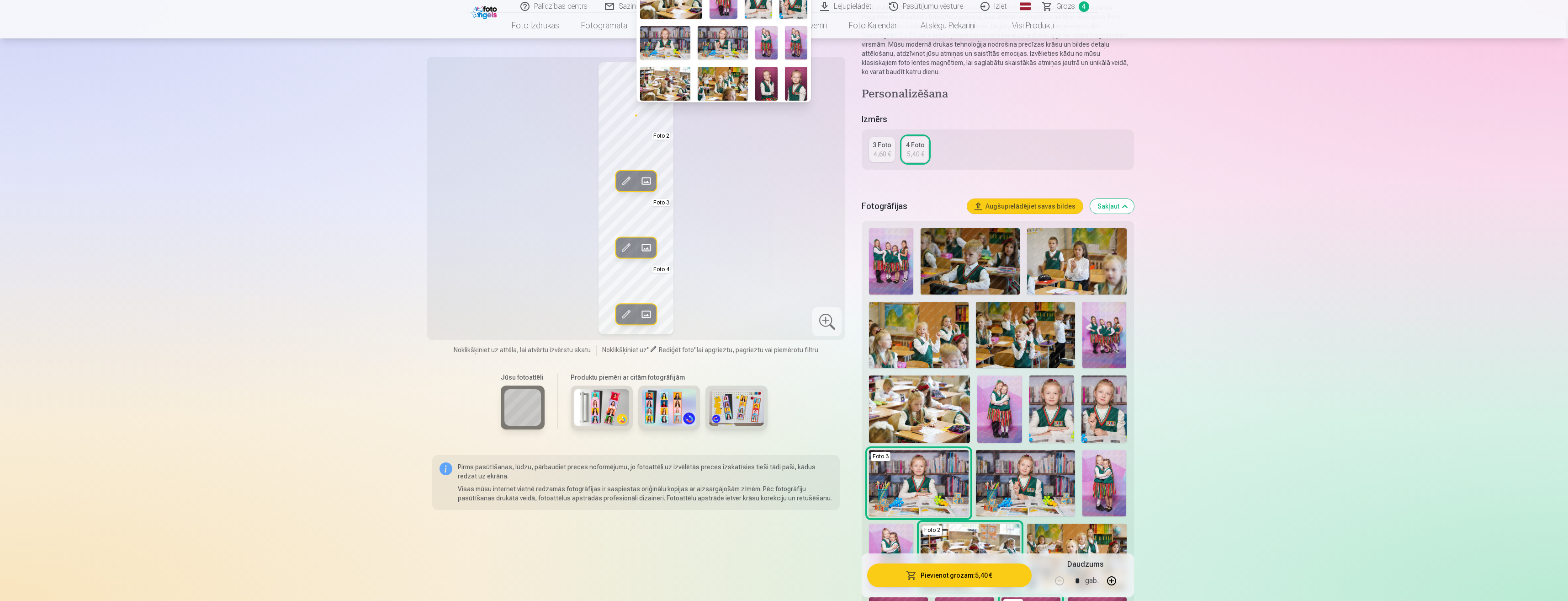
scroll to position [0, 0]
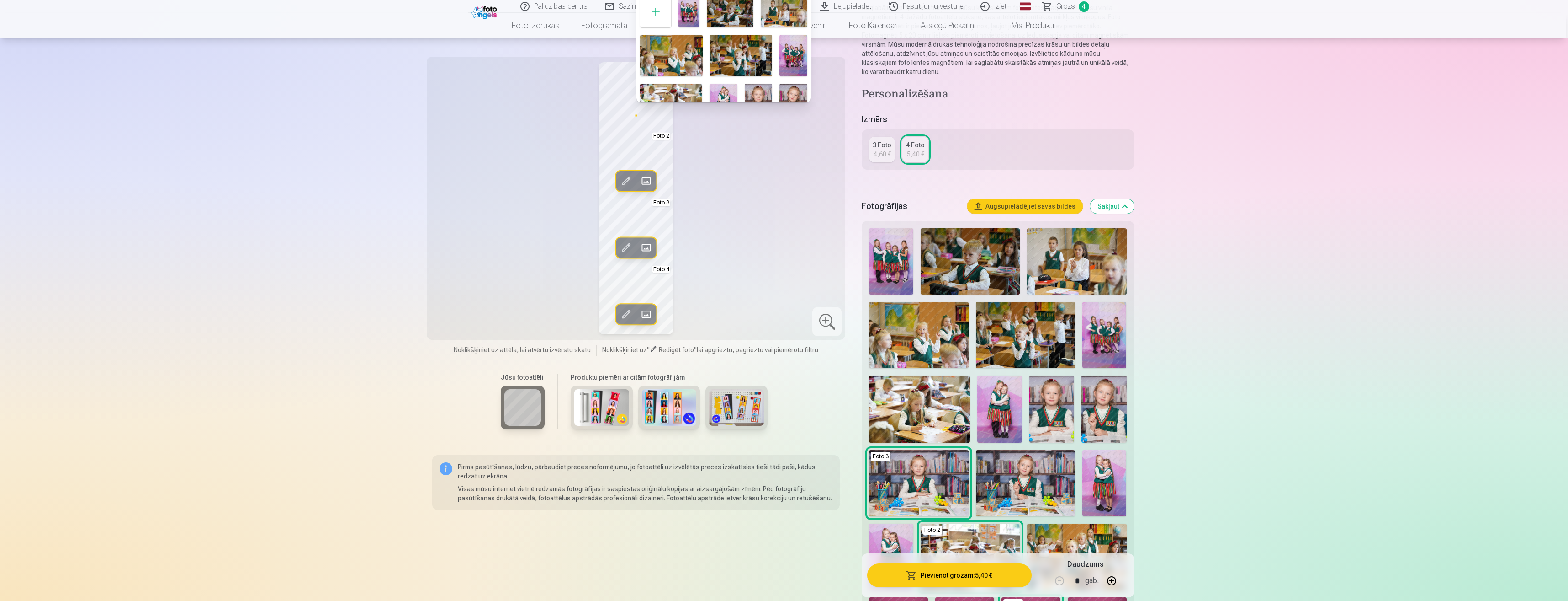
drag, startPoint x: 632, startPoint y: 315, endPoint x: 626, endPoint y: 314, distance: 6.1
click at [631, 315] on div at bounding box center [784, 300] width 1568 height 601
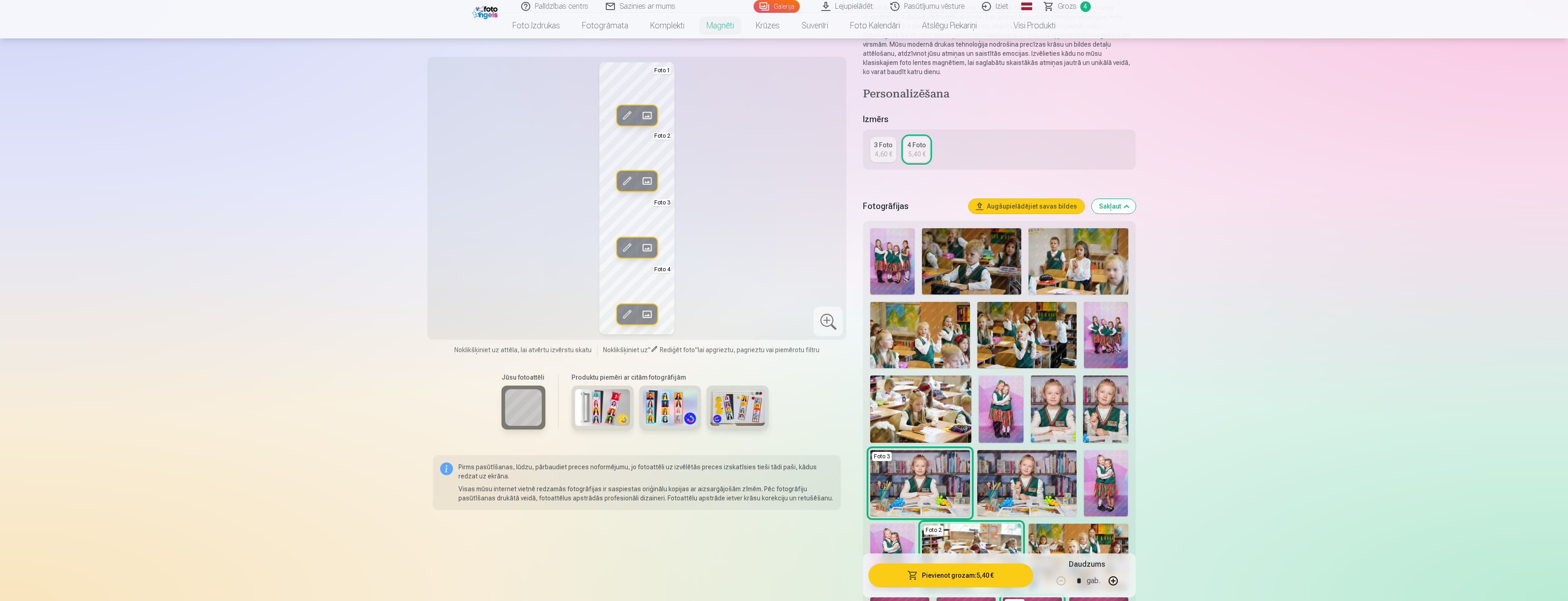
click at [649, 314] on span at bounding box center [647, 314] width 14 height 14
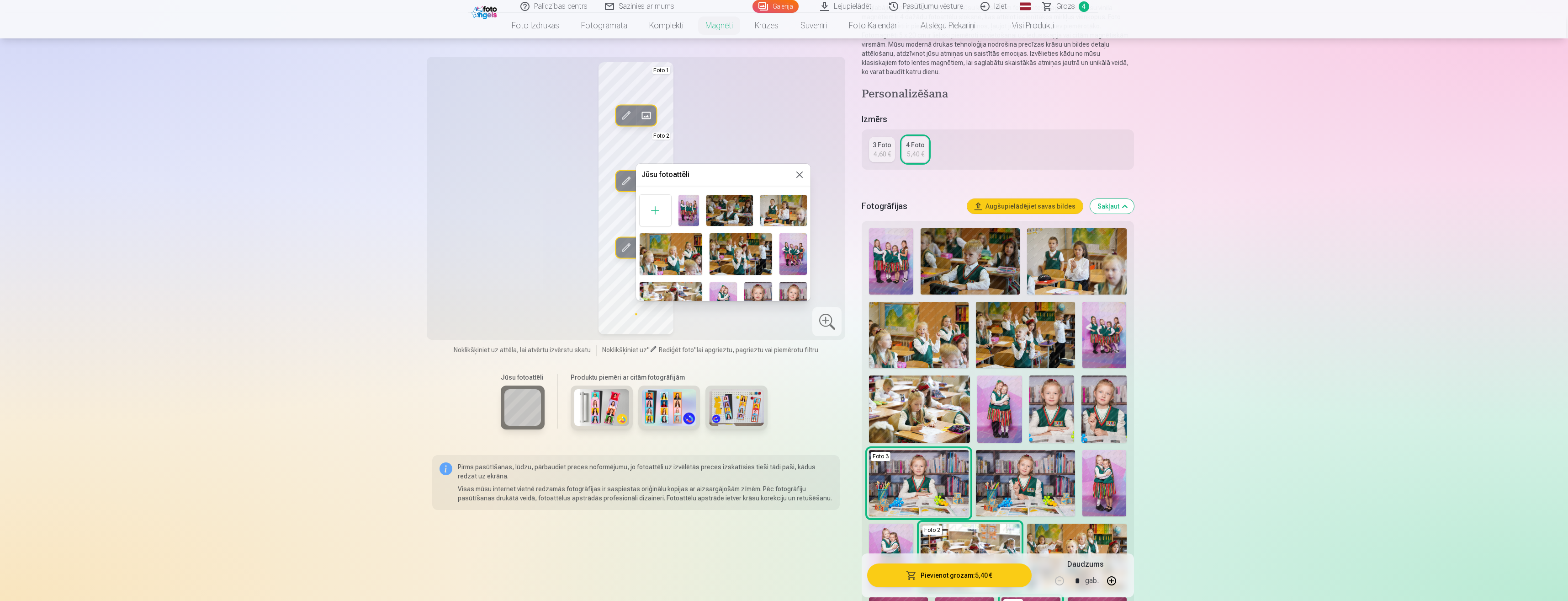
click at [675, 291] on img at bounding box center [671, 302] width 62 height 42
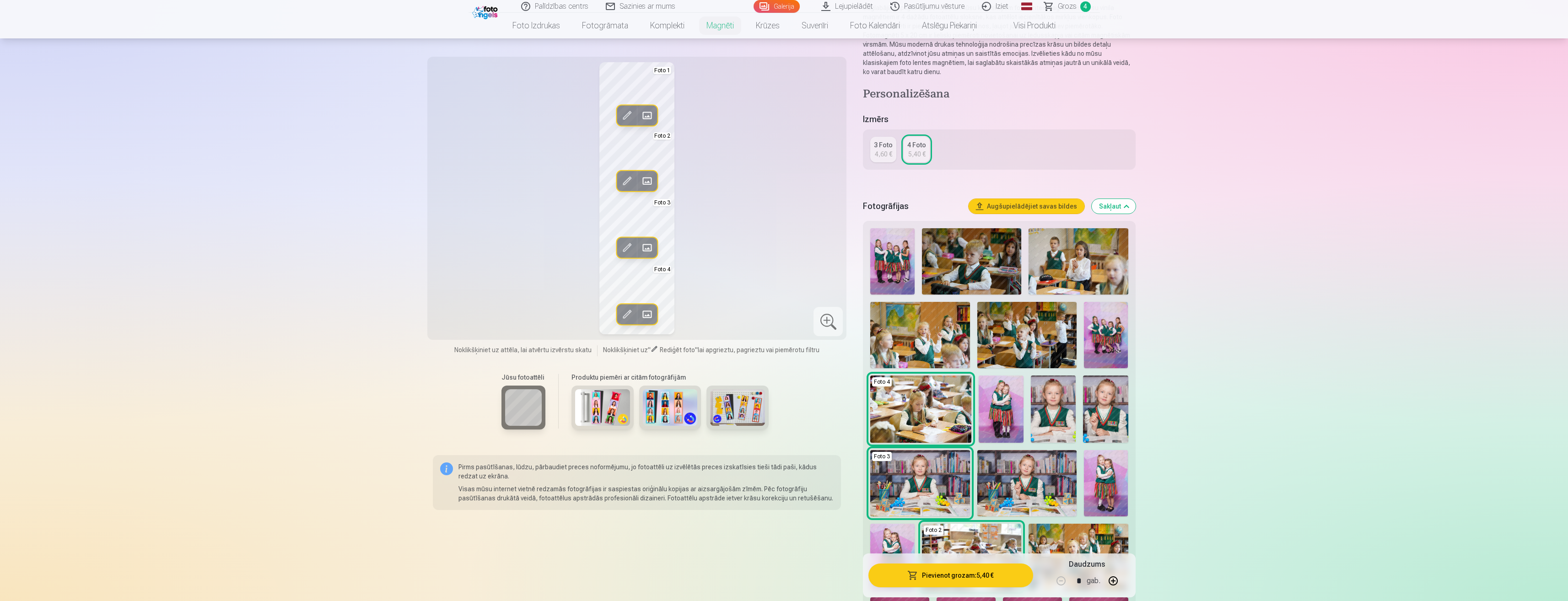
click at [630, 314] on span at bounding box center [627, 314] width 14 height 14
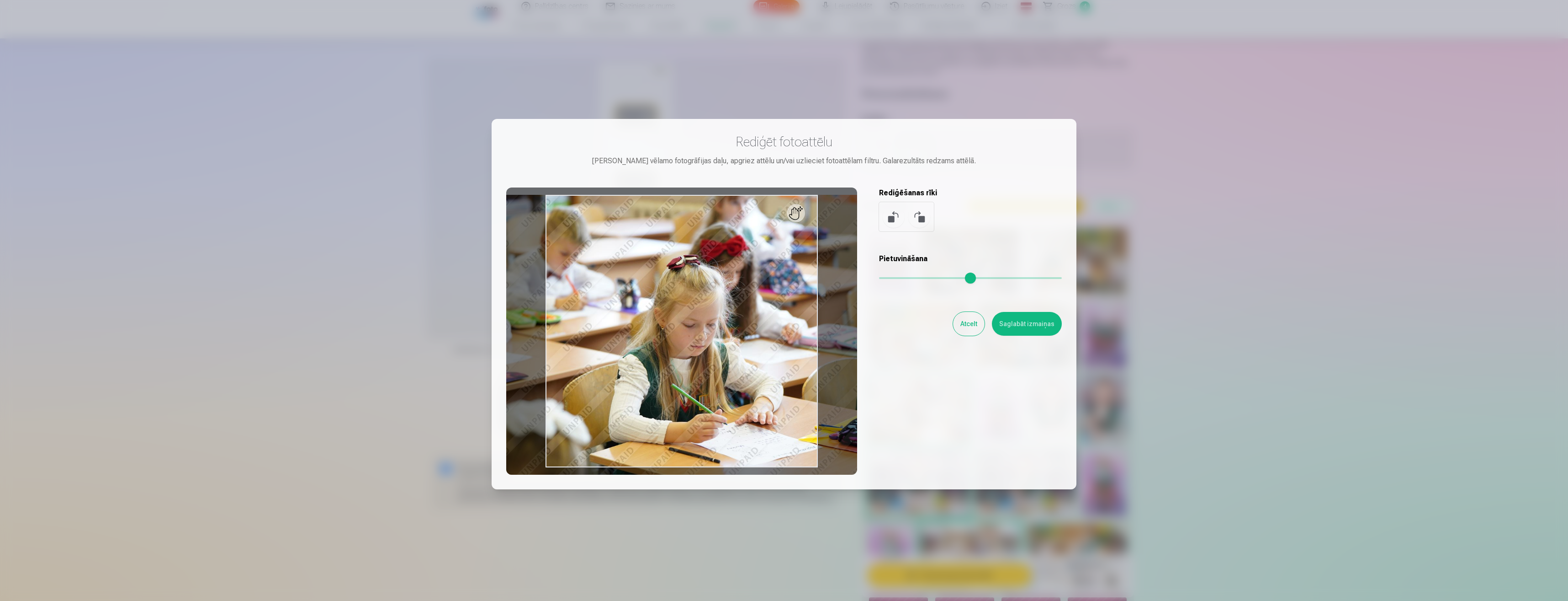
click at [886, 279] on input "range" at bounding box center [970, 278] width 183 height 2
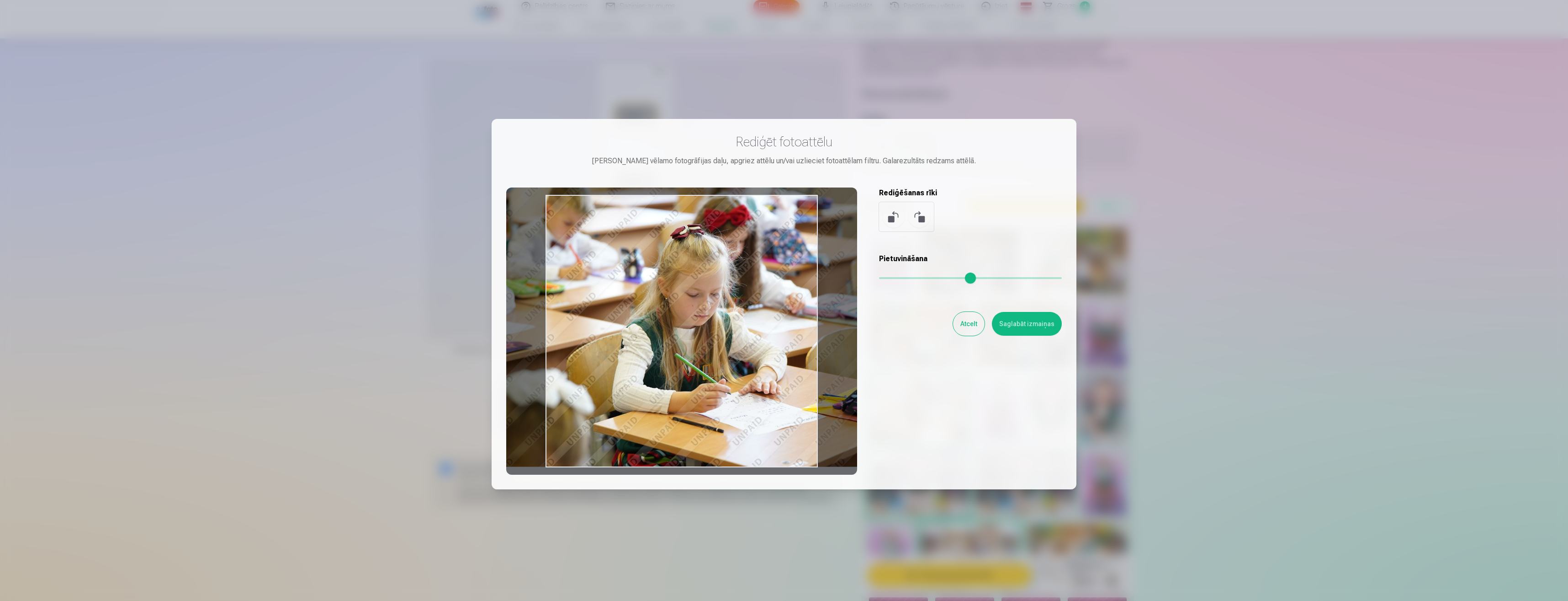
type input "****"
drag, startPoint x: 751, startPoint y: 385, endPoint x: 752, endPoint y: 310, distance: 75.0
click at [752, 310] on div at bounding box center [682, 331] width 351 height 287
click at [1031, 321] on button "Saglabāt izmaiņas" at bounding box center [1027, 324] width 70 height 24
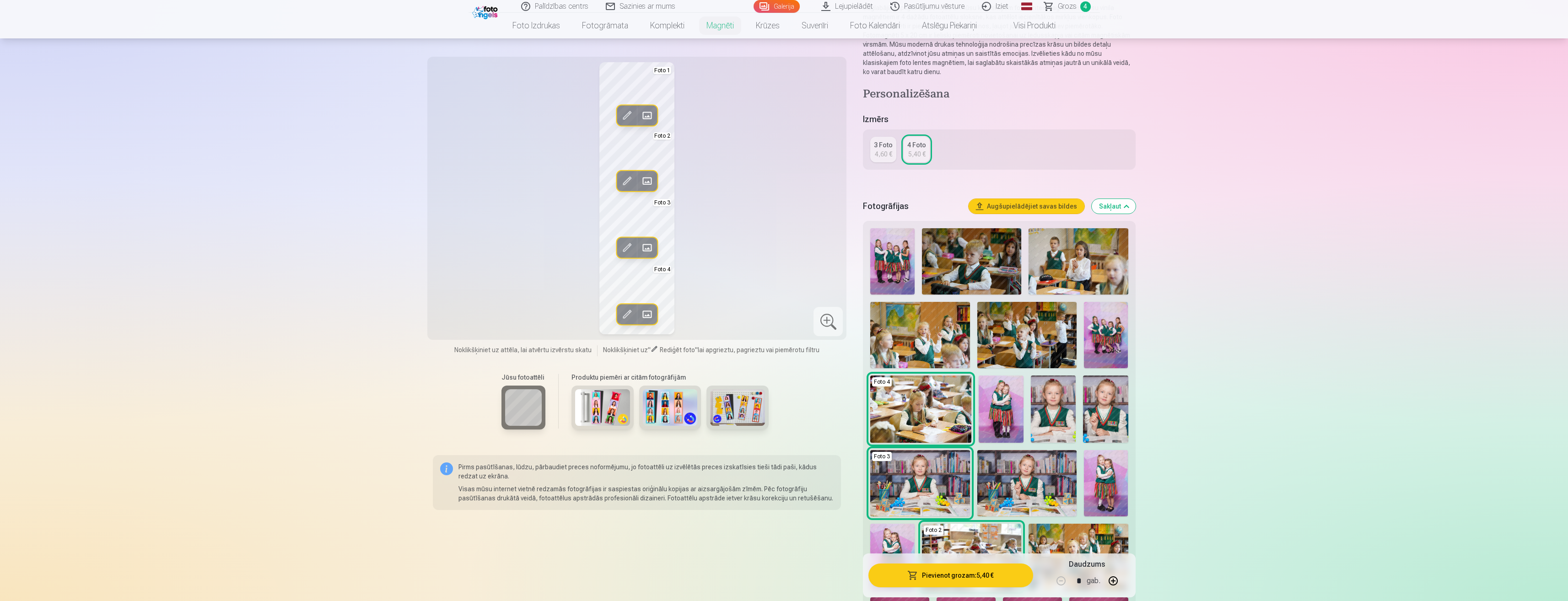
click at [626, 119] on span at bounding box center [627, 116] width 14 height 14
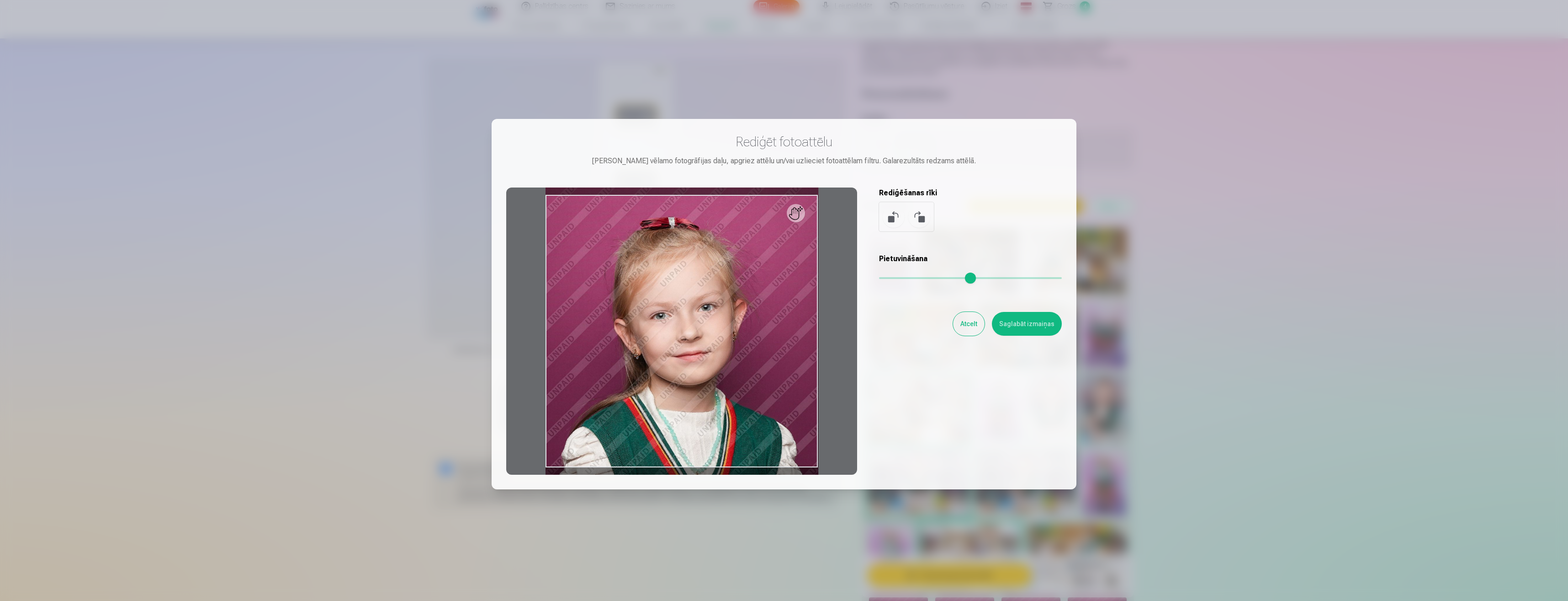
scroll to position [62, 0]
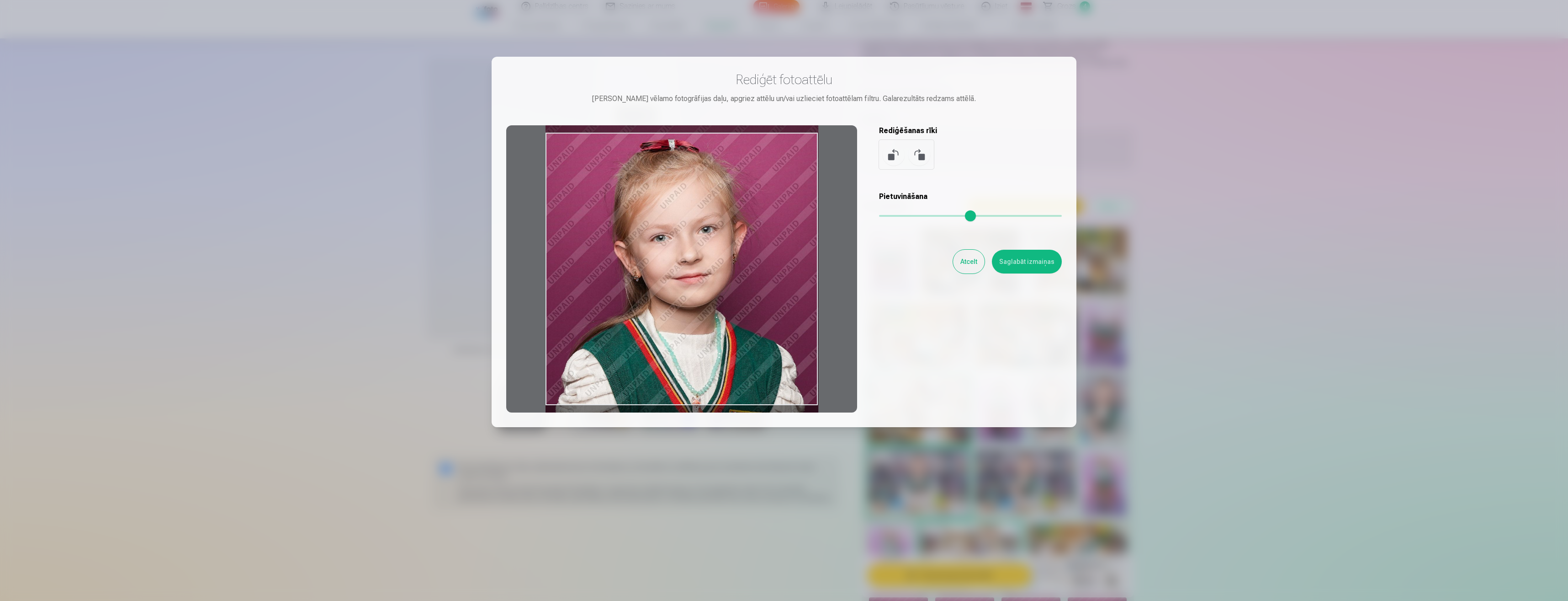
drag, startPoint x: 726, startPoint y: 238, endPoint x: 727, endPoint y: 220, distance: 18.0
click at [727, 220] on div at bounding box center [682, 269] width 351 height 287
click at [1056, 257] on button "Saglabāt izmaiņas" at bounding box center [1027, 262] width 70 height 24
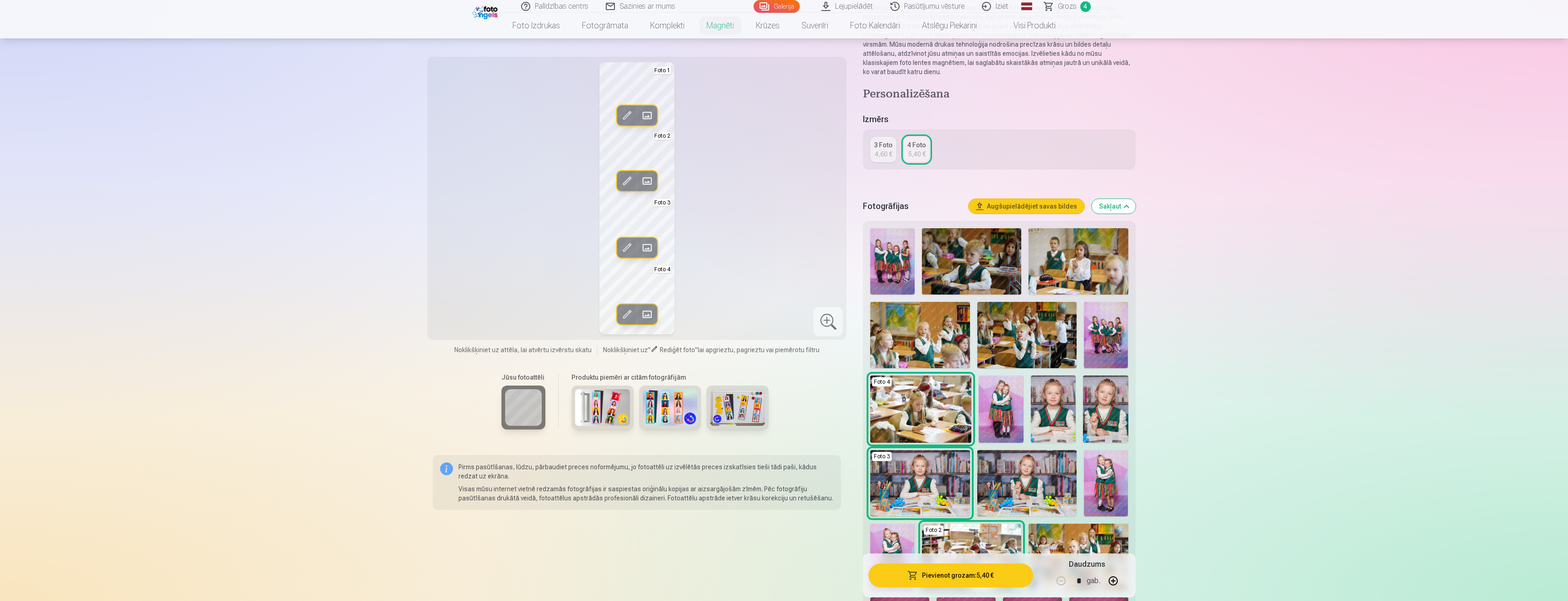
click at [915, 578] on span "button" at bounding box center [913, 575] width 11 height 9
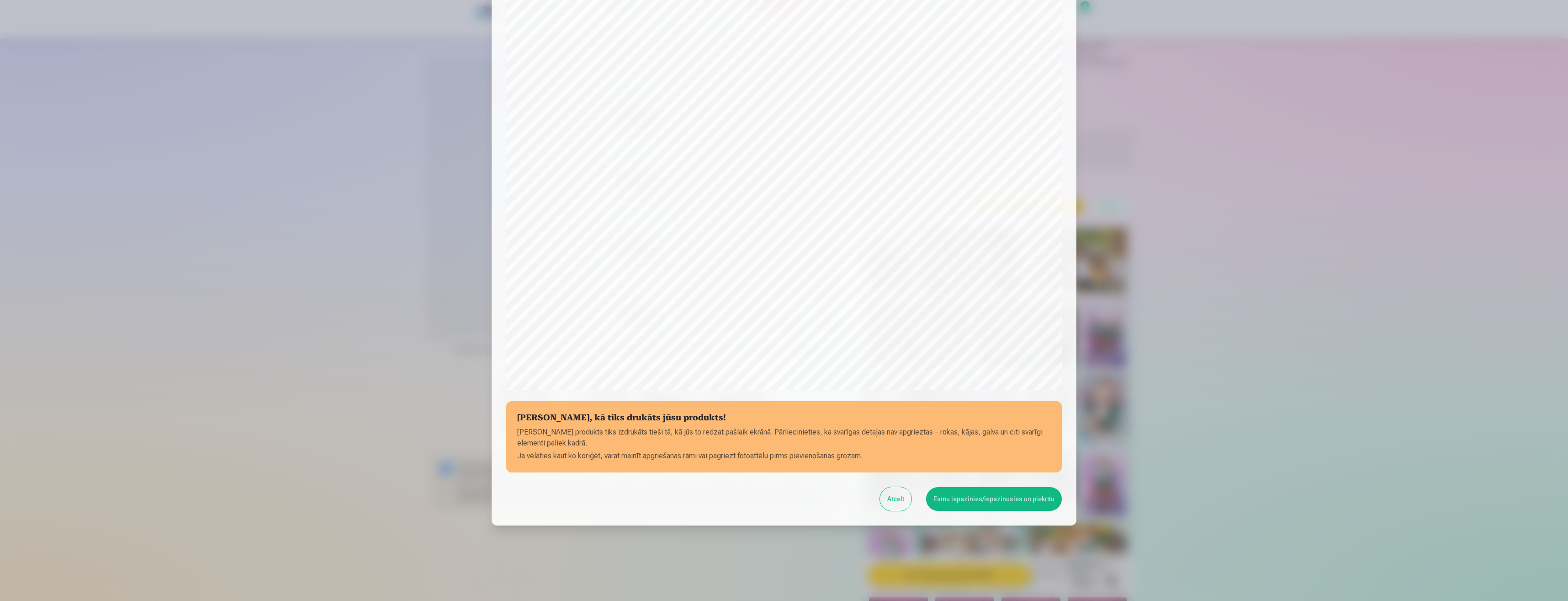
click at [968, 495] on button "Esmu iepazinies/iepazinusies un piekrītu" at bounding box center [994, 499] width 136 height 24
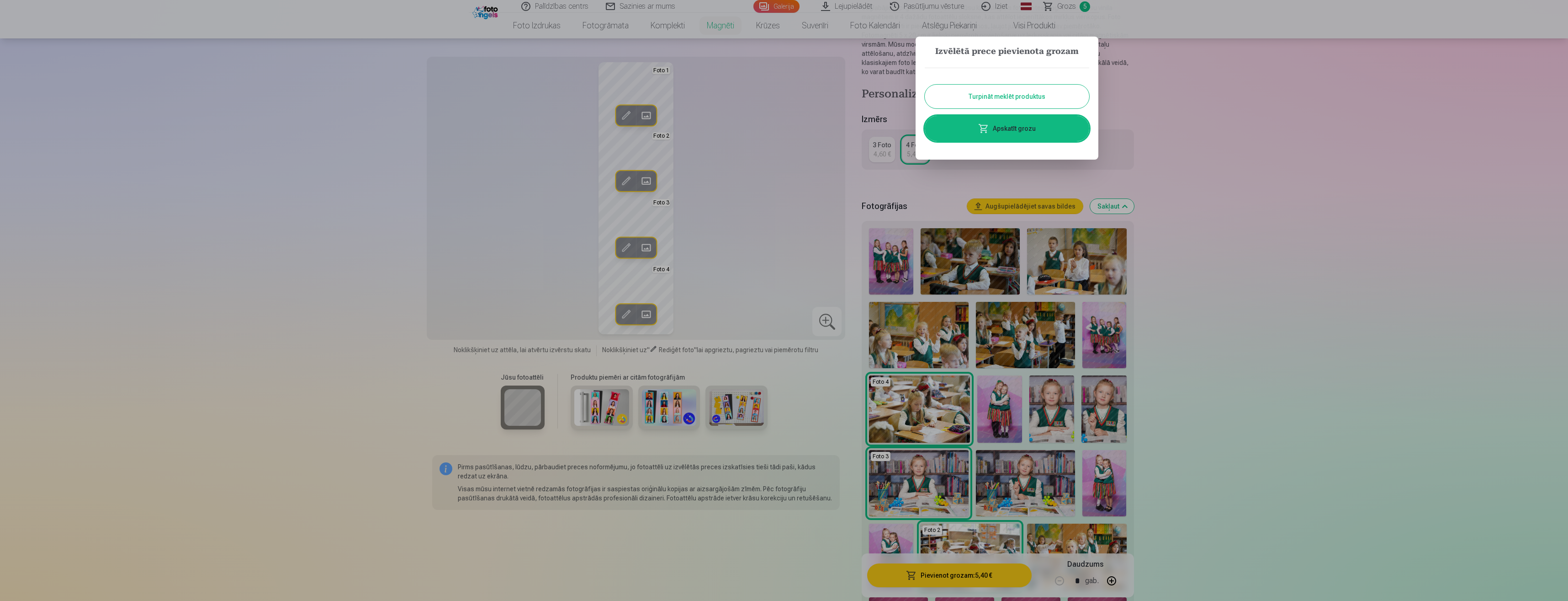
click at [1026, 123] on link "Apskatīt grozu" at bounding box center [1007, 129] width 164 height 26
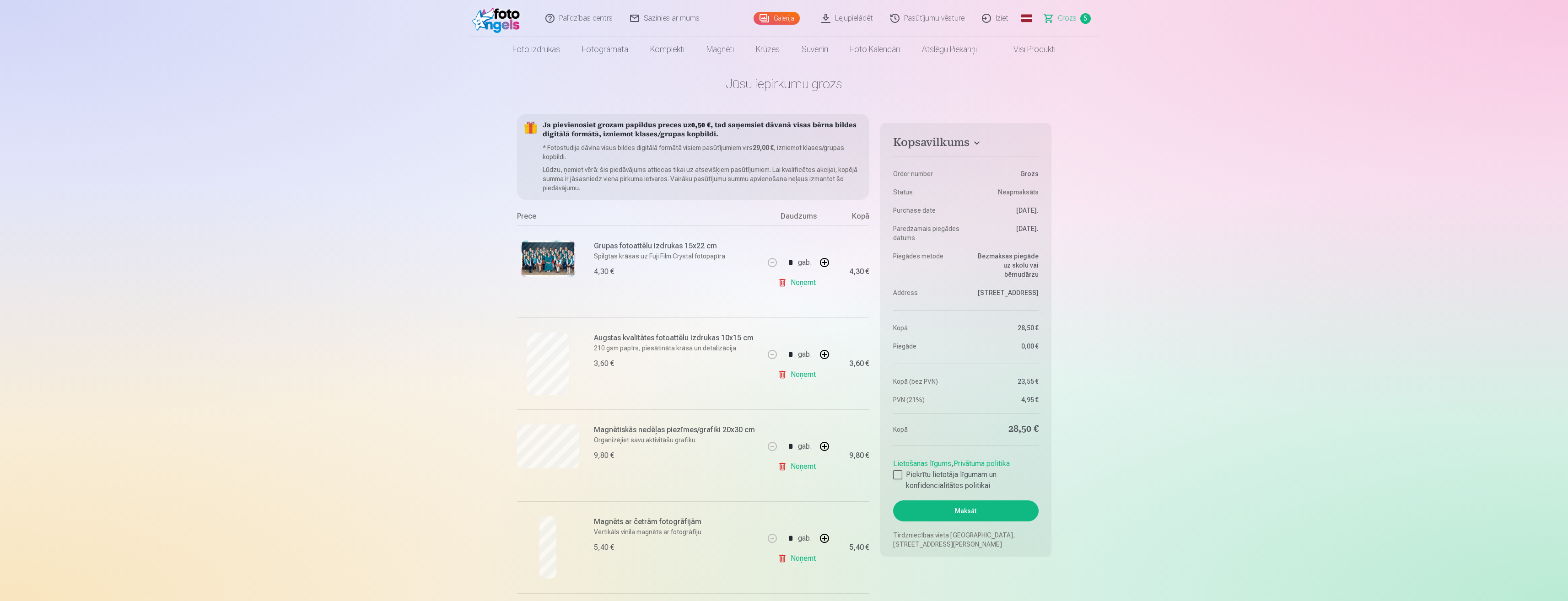
scroll to position [106, 0]
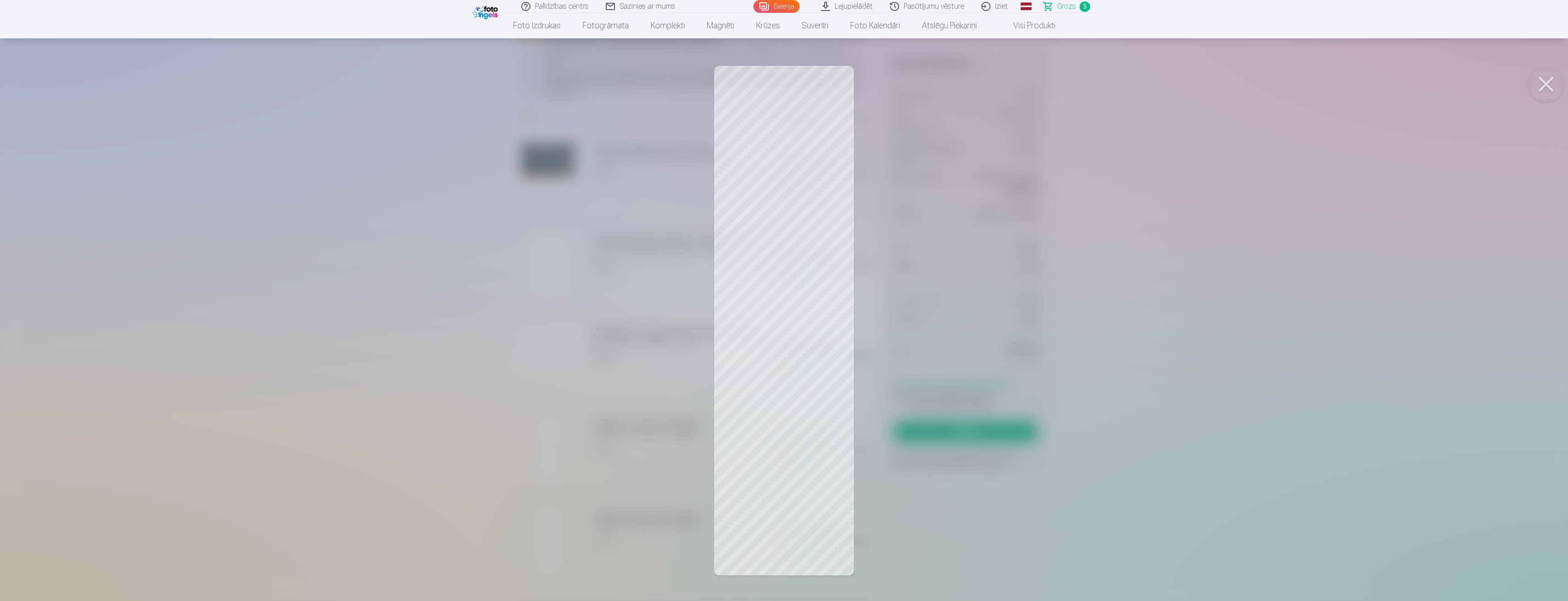
click at [460, 444] on div at bounding box center [784, 300] width 1568 height 601
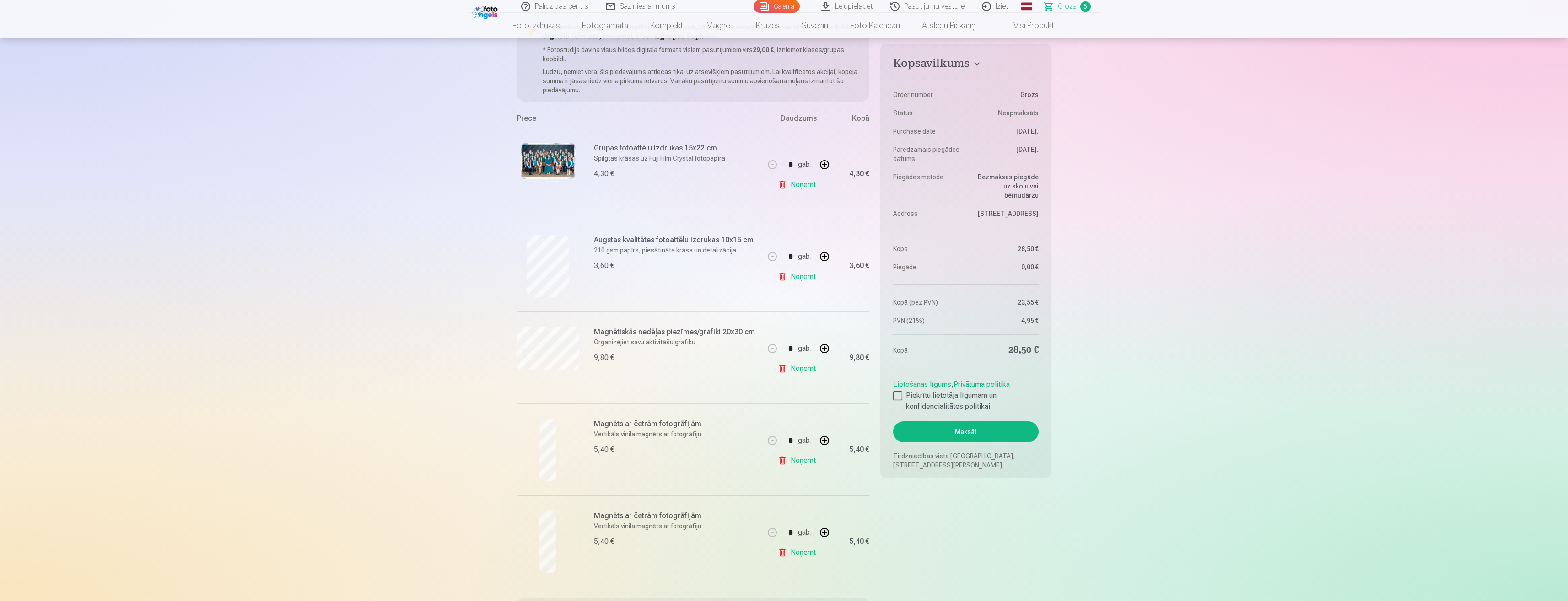
click at [802, 459] on link "Noņemt" at bounding box center [799, 460] width 42 height 18
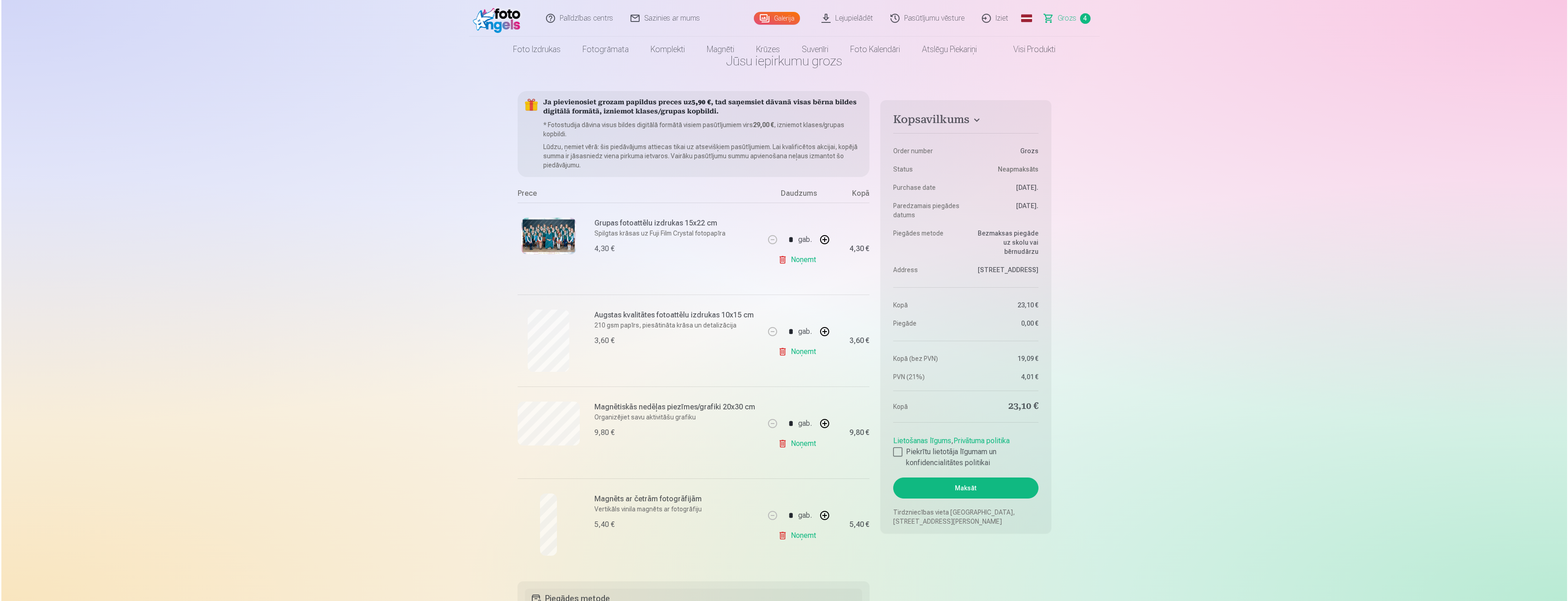
scroll to position [0, 0]
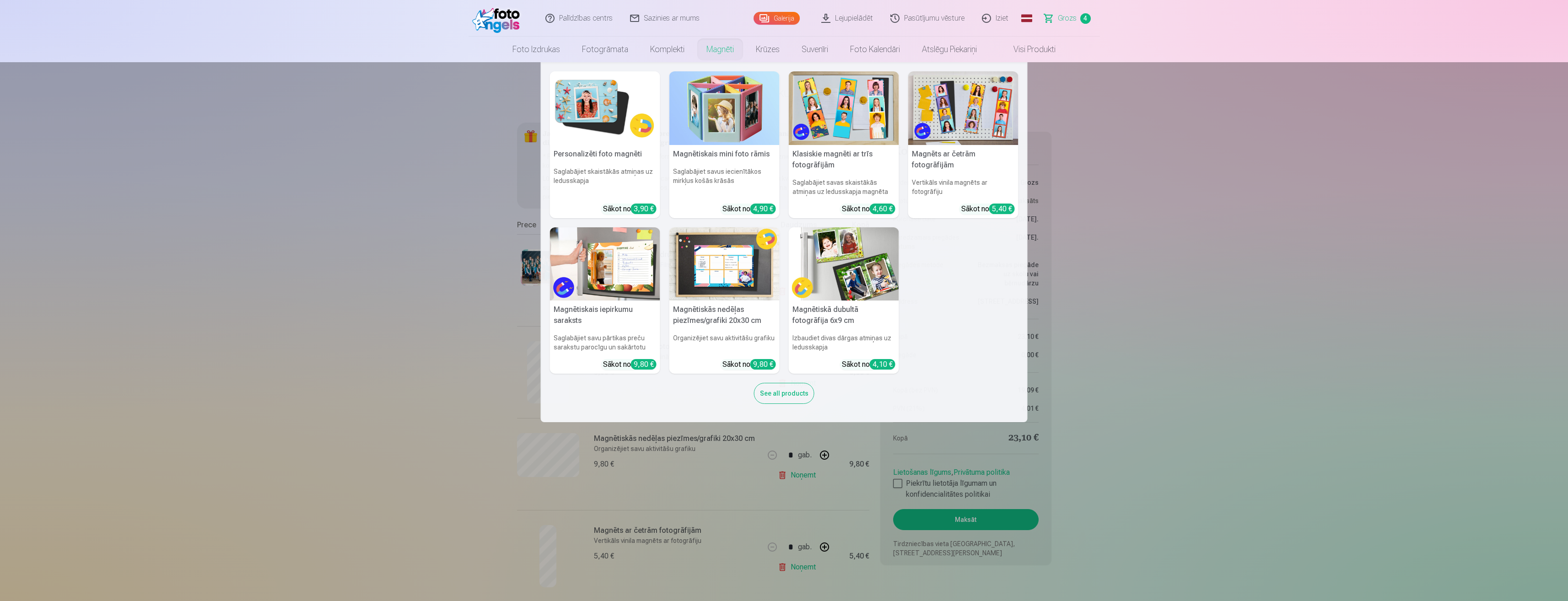
click at [708, 51] on link "Magnēti" at bounding box center [720, 49] width 50 height 26
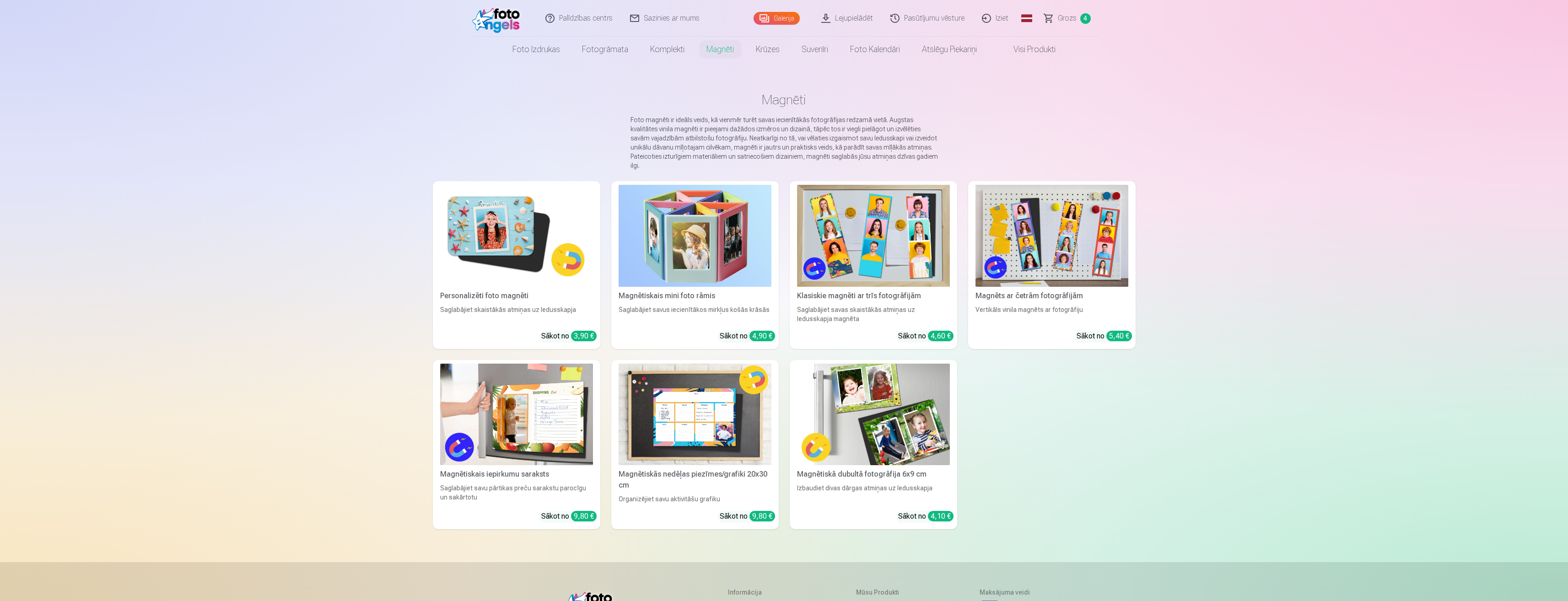
click at [896, 258] on img at bounding box center [873, 235] width 153 height 102
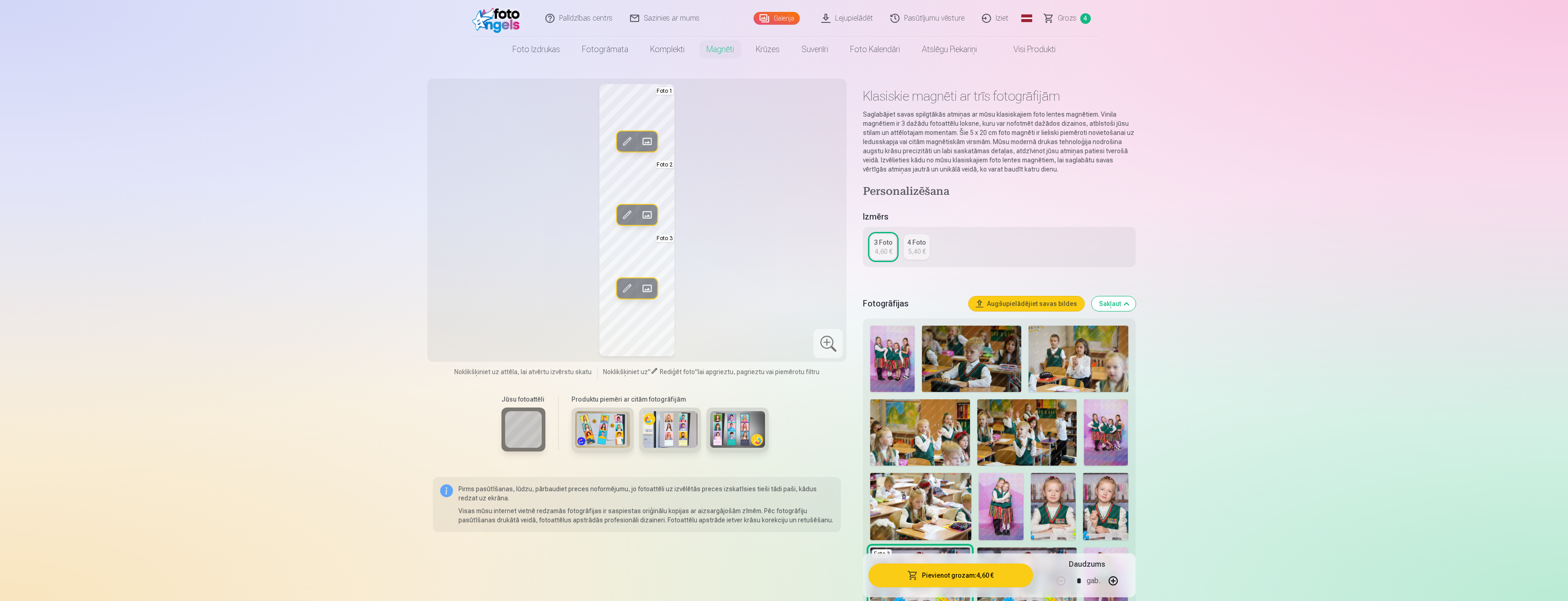
click at [629, 212] on span at bounding box center [627, 215] width 14 height 14
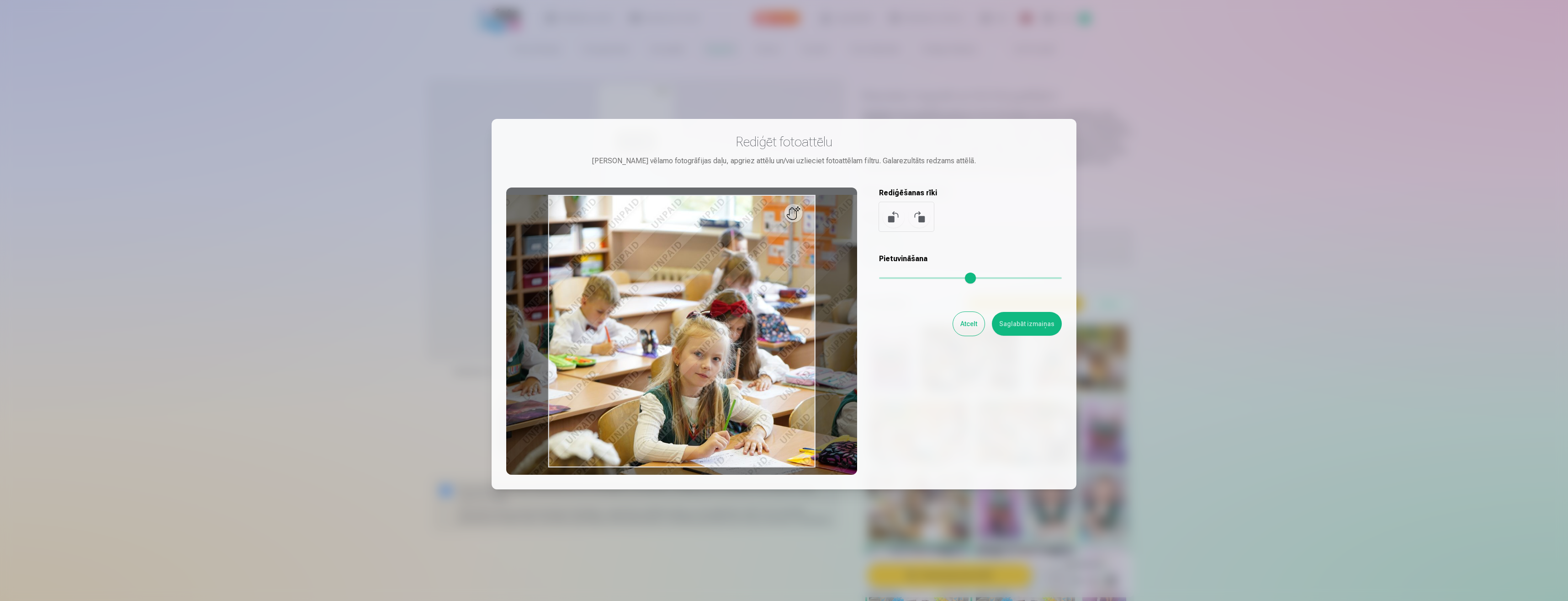
drag, startPoint x: 884, startPoint y: 282, endPoint x: 888, endPoint y: 279, distance: 5.0
click at [888, 279] on input "range" at bounding box center [970, 278] width 183 height 2
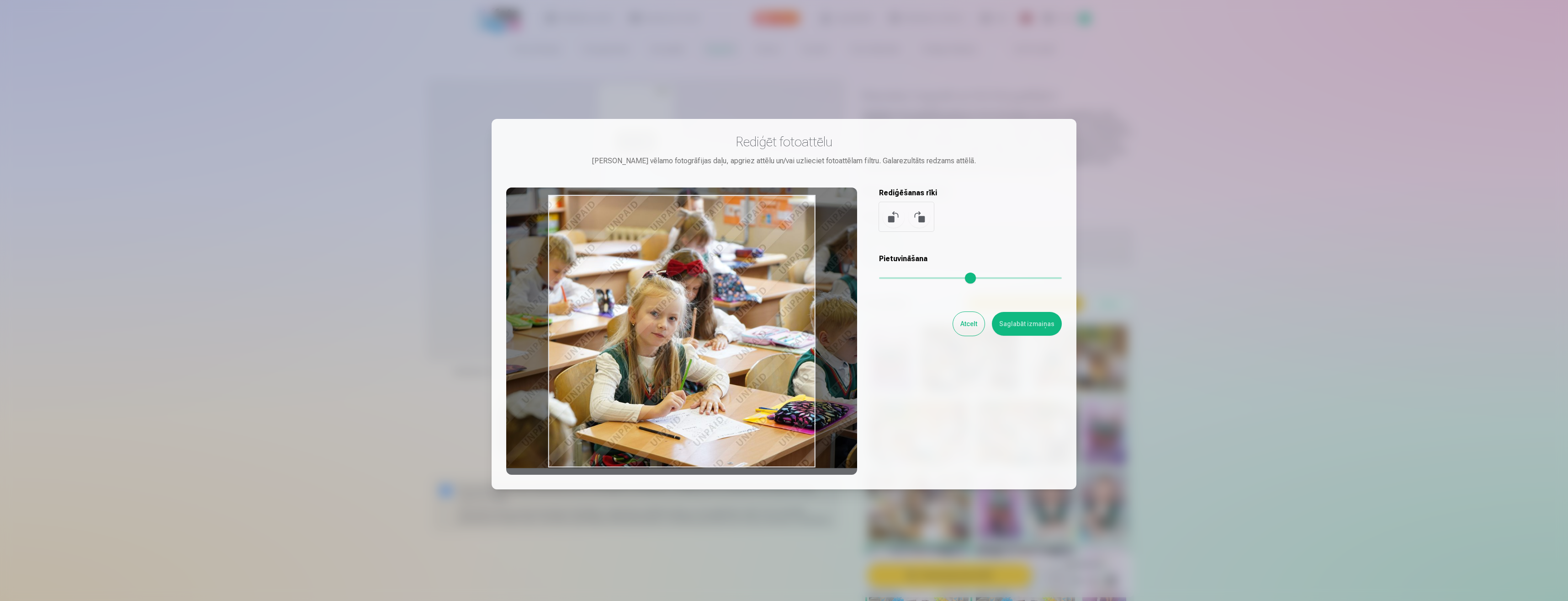
type input "****"
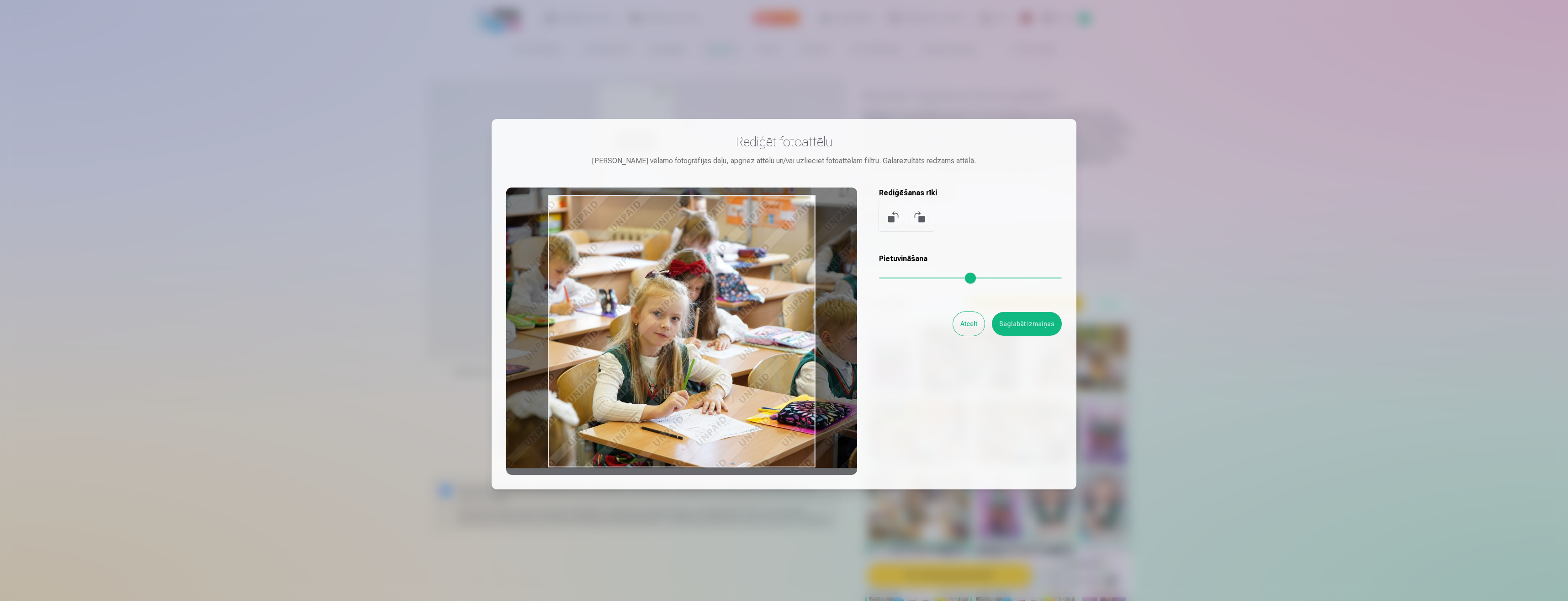
drag, startPoint x: 763, startPoint y: 412, endPoint x: 723, endPoint y: 301, distance: 118.0
click at [723, 301] on div at bounding box center [682, 331] width 351 height 287
click at [1038, 322] on button "Saglabāt izmaiņas" at bounding box center [1027, 324] width 70 height 24
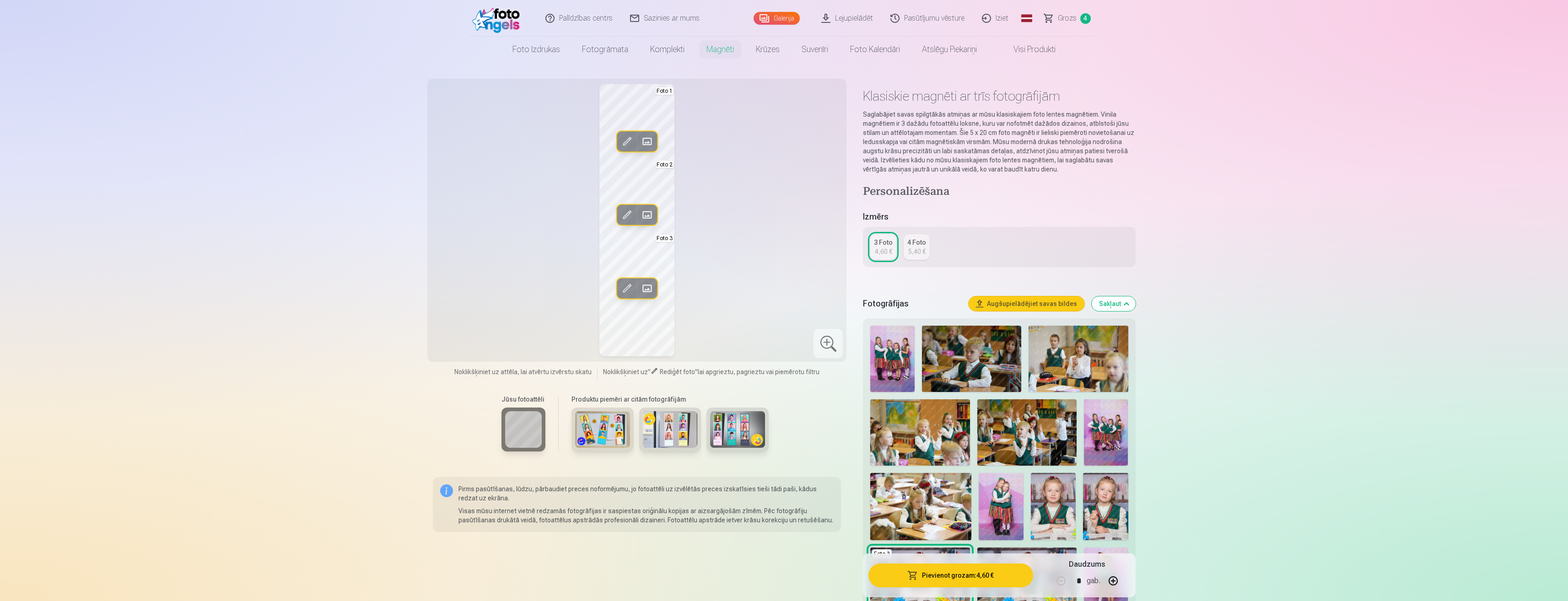
click at [629, 287] on span at bounding box center [627, 288] width 14 height 14
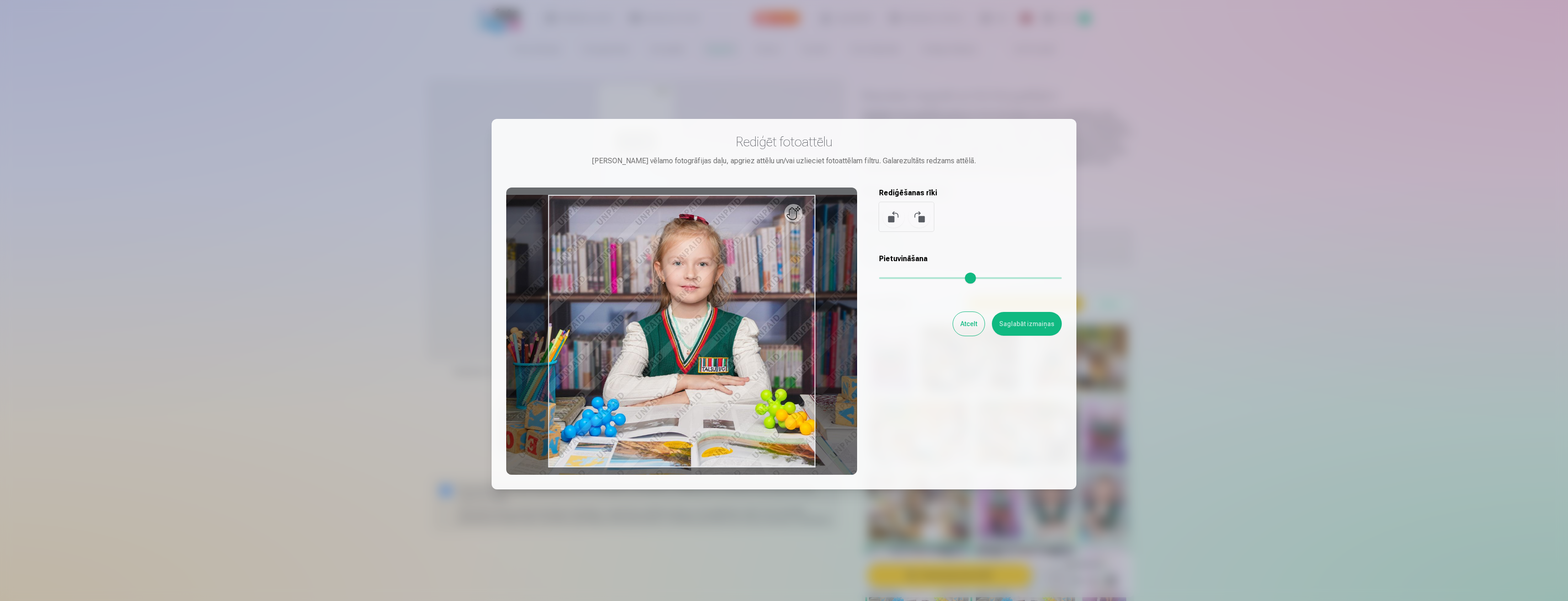
click at [885, 277] on input "range" at bounding box center [970, 278] width 183 height 2
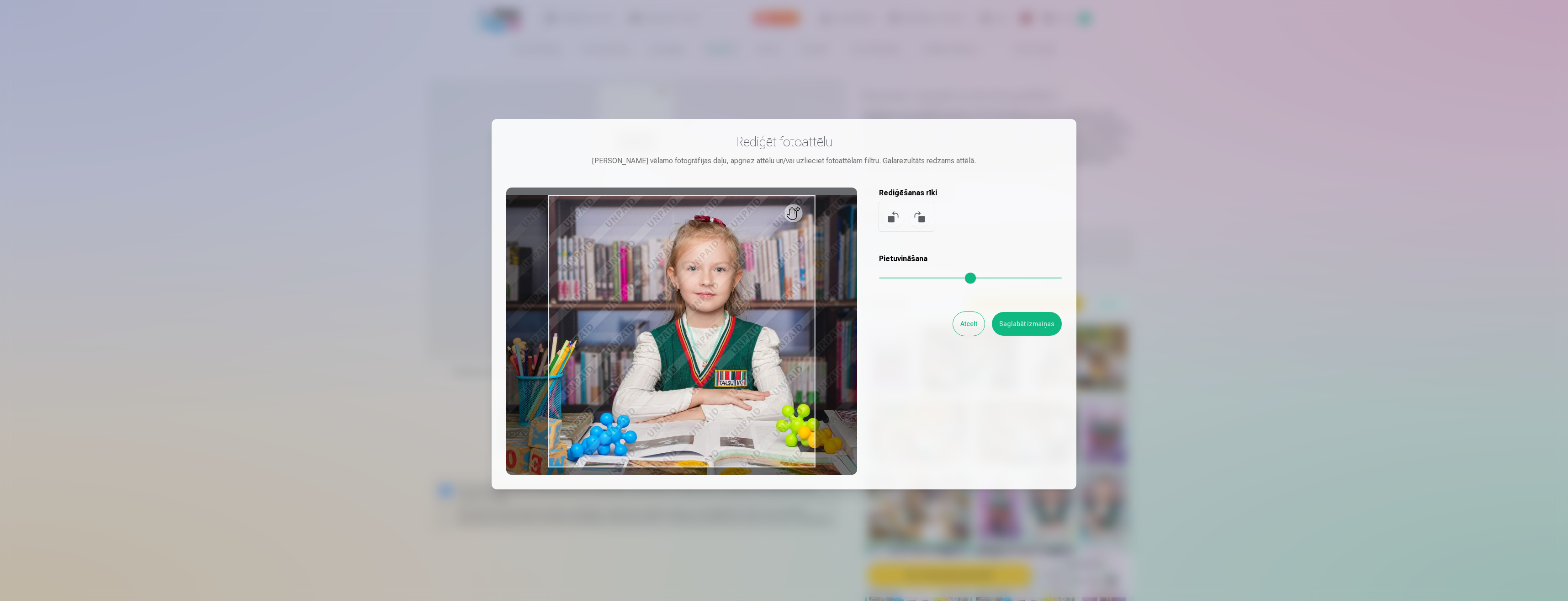
drag, startPoint x: 883, startPoint y: 280, endPoint x: 889, endPoint y: 280, distance: 6.0
type input "****"
click at [889, 279] on input "range" at bounding box center [970, 278] width 183 height 2
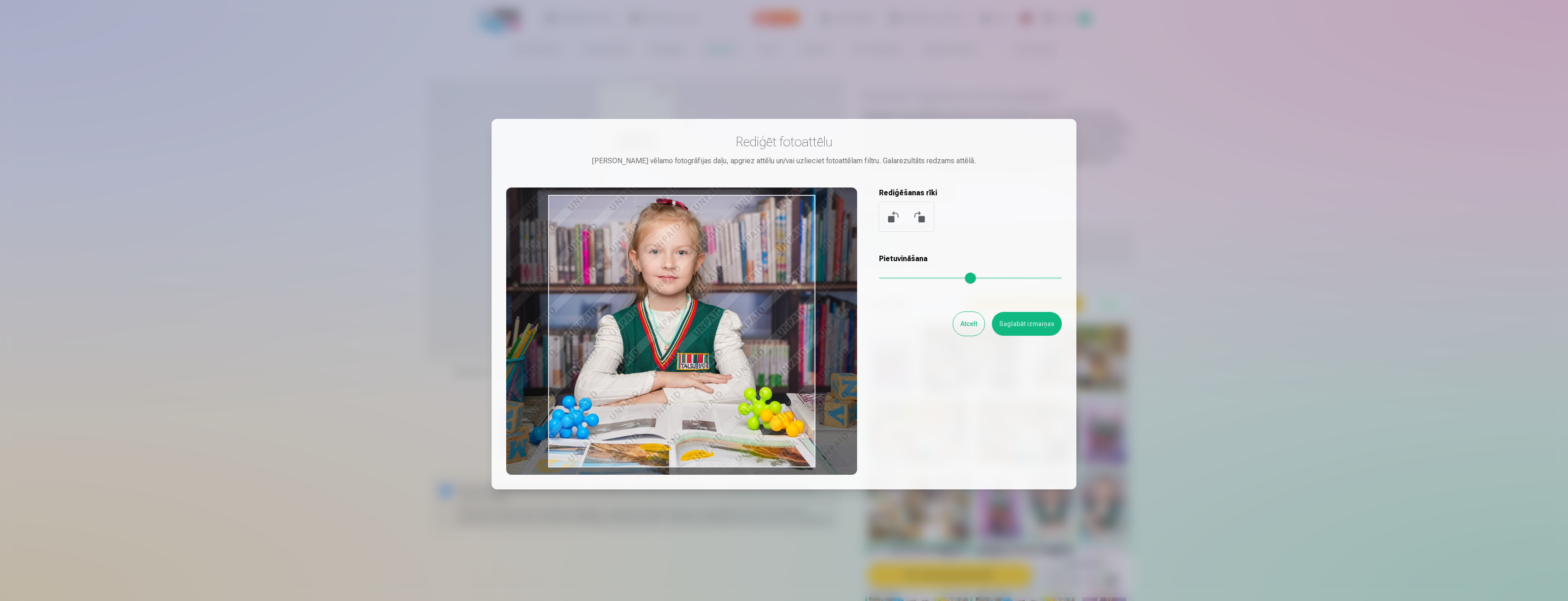
drag, startPoint x: 726, startPoint y: 368, endPoint x: 687, endPoint y: 350, distance: 43.0
click at [687, 350] on div at bounding box center [682, 331] width 351 height 287
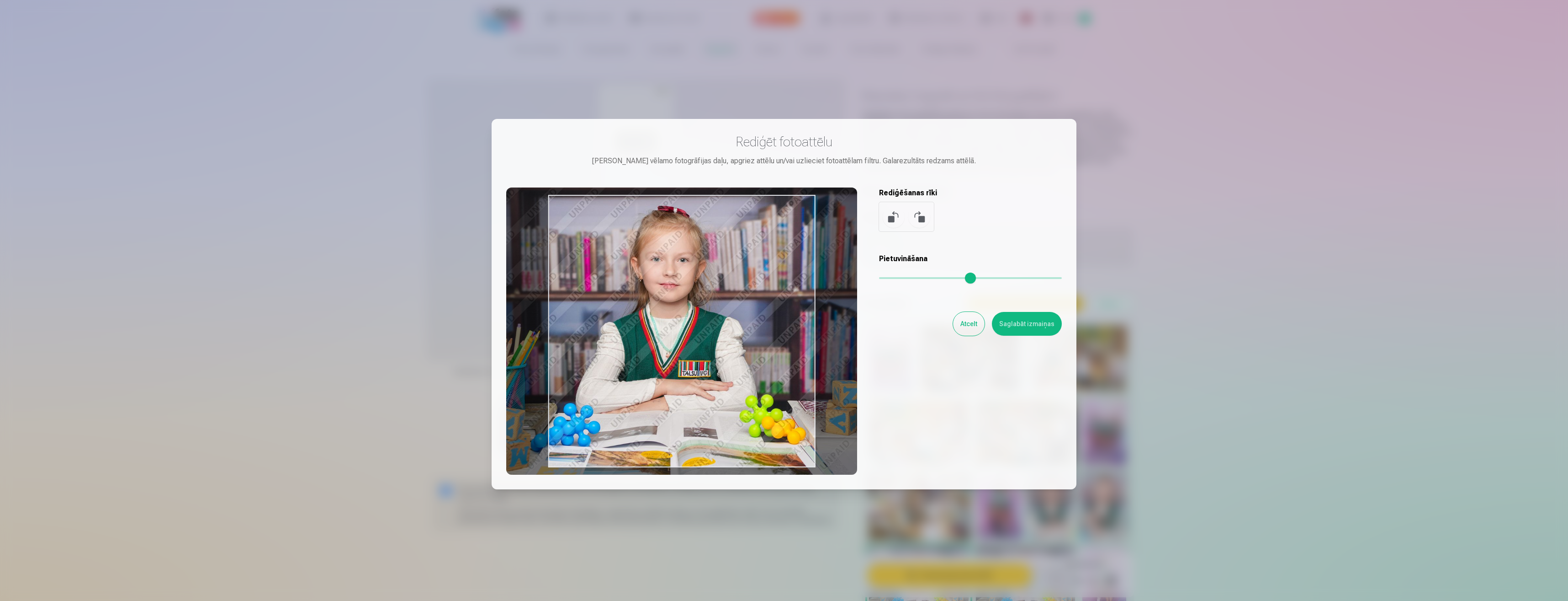
drag, startPoint x: 782, startPoint y: 360, endPoint x: 782, endPoint y: 367, distance: 7.0
click at [782, 367] on div at bounding box center [682, 331] width 351 height 287
click at [1014, 323] on button "Saglabāt izmaiņas" at bounding box center [1027, 324] width 70 height 24
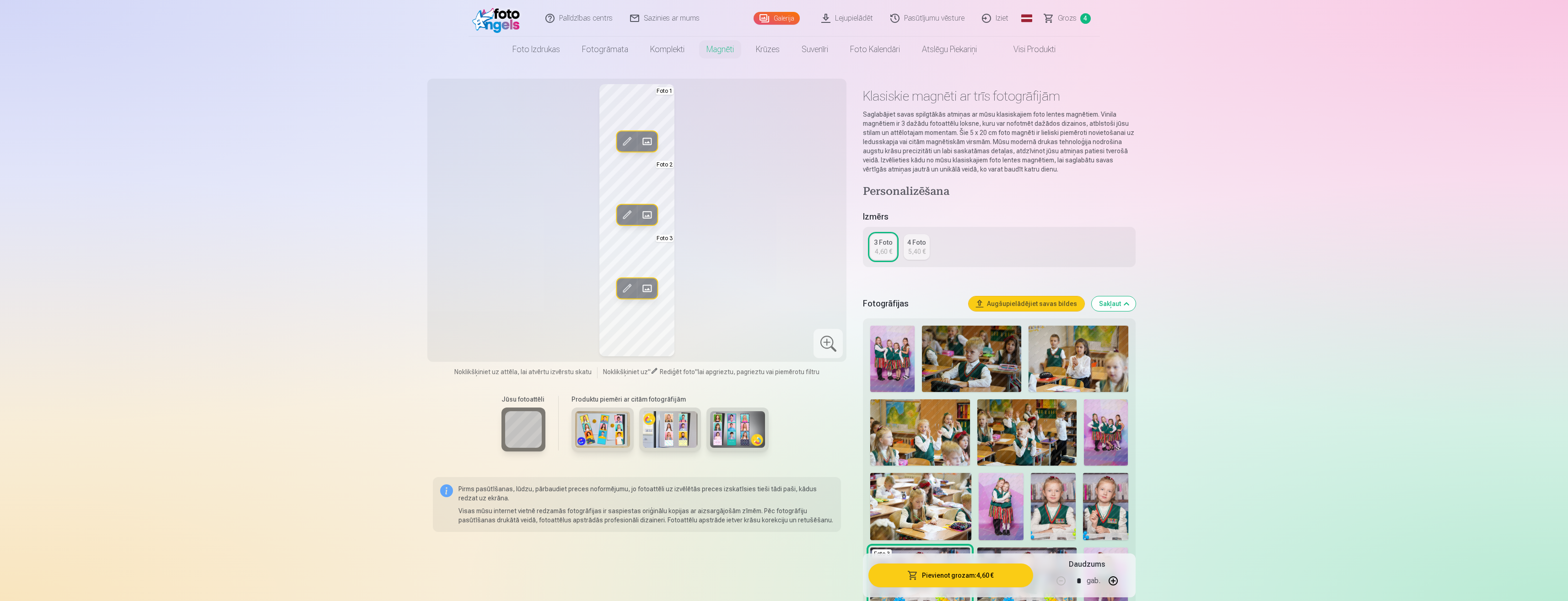
click at [956, 573] on button "Pievienot grozam : 4,60 €" at bounding box center [951, 575] width 165 height 24
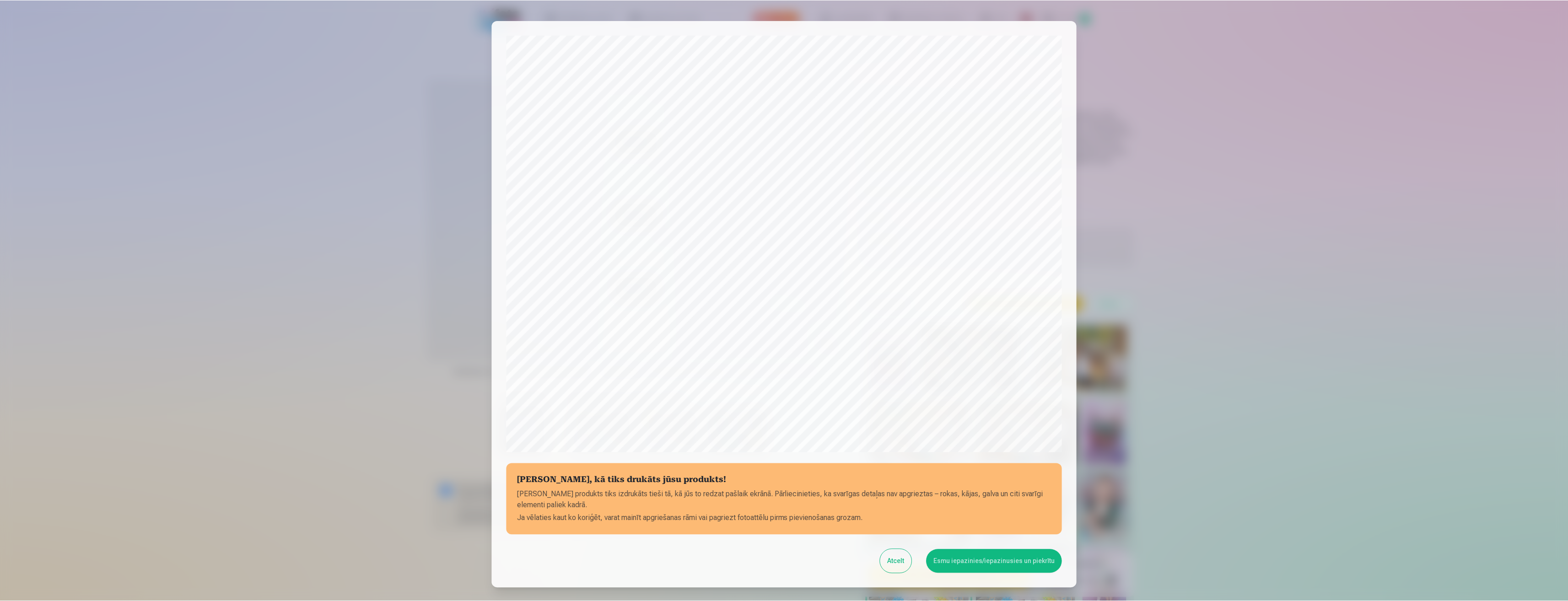
scroll to position [62, 0]
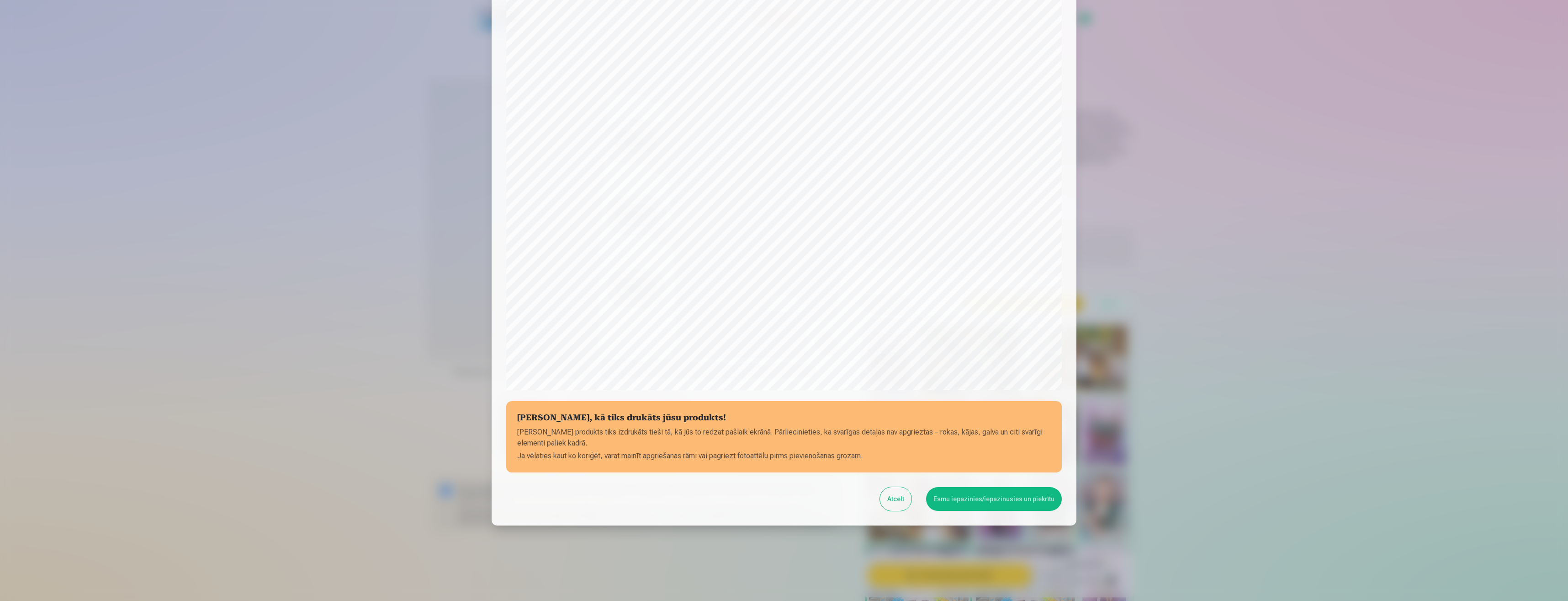
click at [955, 497] on button "Esmu iepazinies/iepazinusies un piekrītu" at bounding box center [994, 499] width 136 height 24
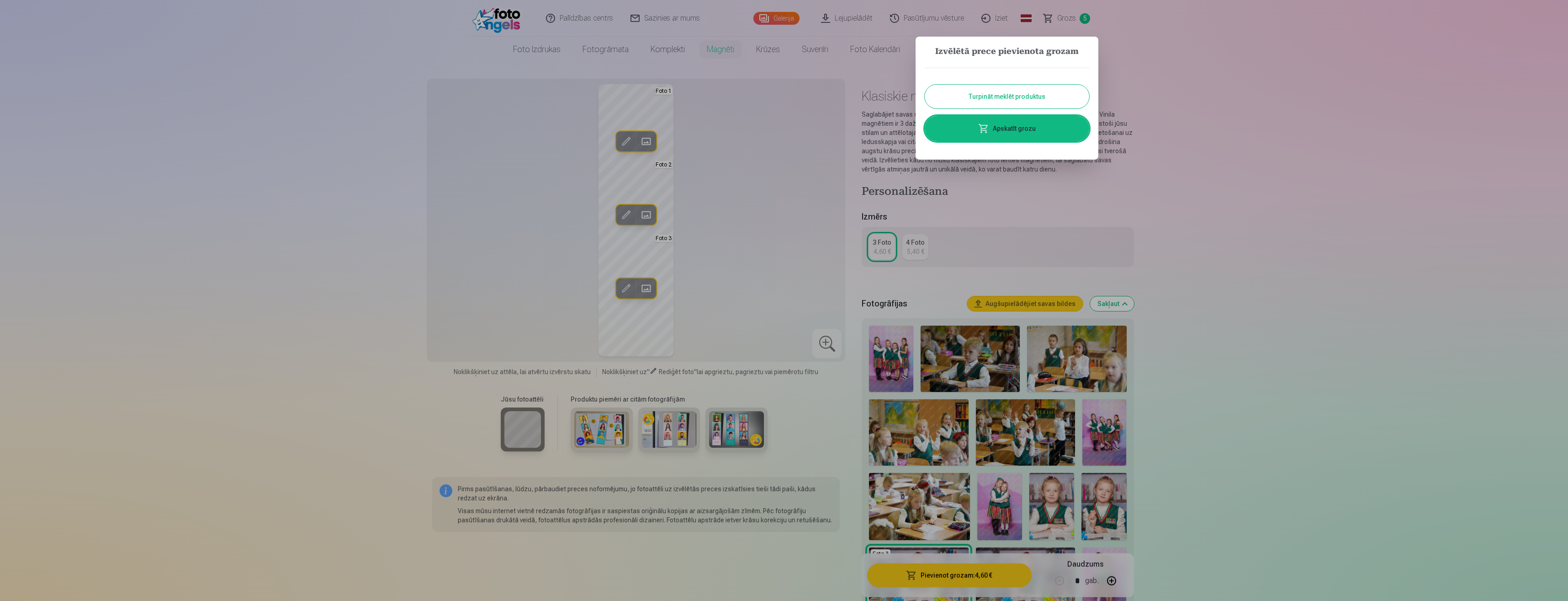
drag, startPoint x: 1318, startPoint y: 283, endPoint x: 1305, endPoint y: 283, distance: 13.0
click at [1314, 283] on div at bounding box center [784, 300] width 1568 height 601
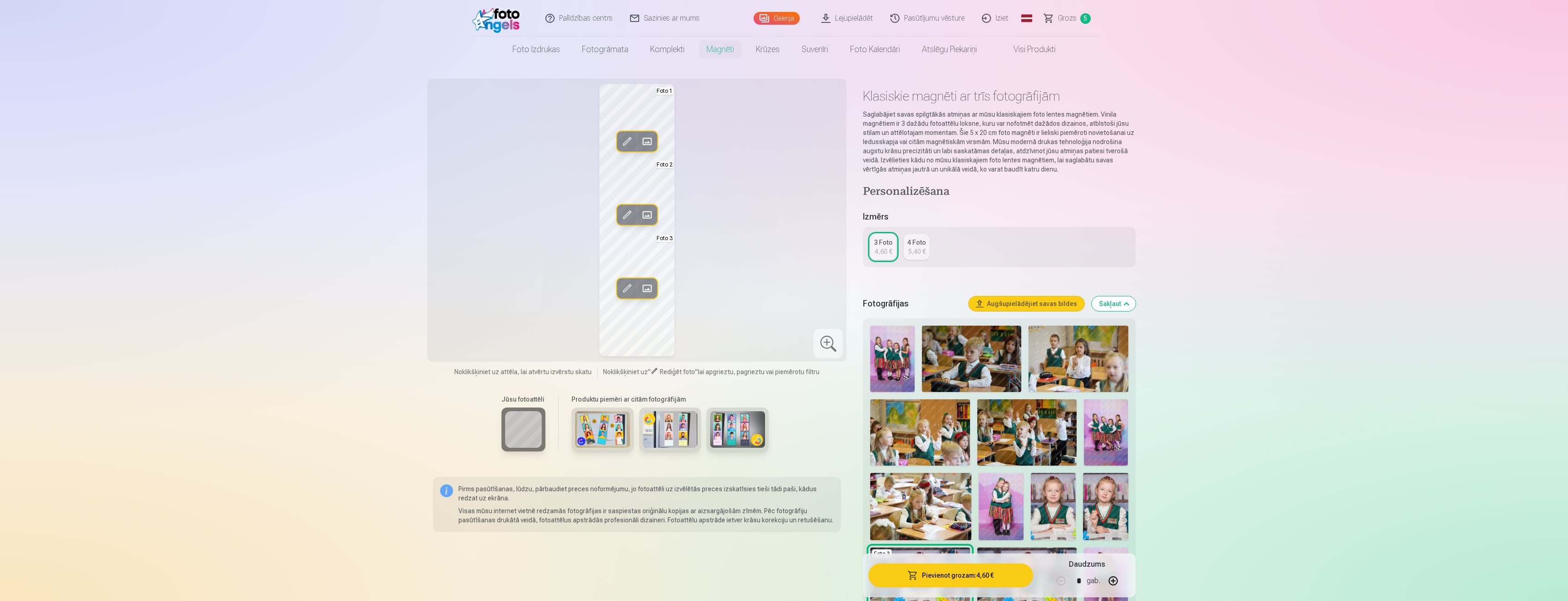
click at [1076, 18] on link "Grozs 5" at bounding box center [1068, 18] width 64 height 37
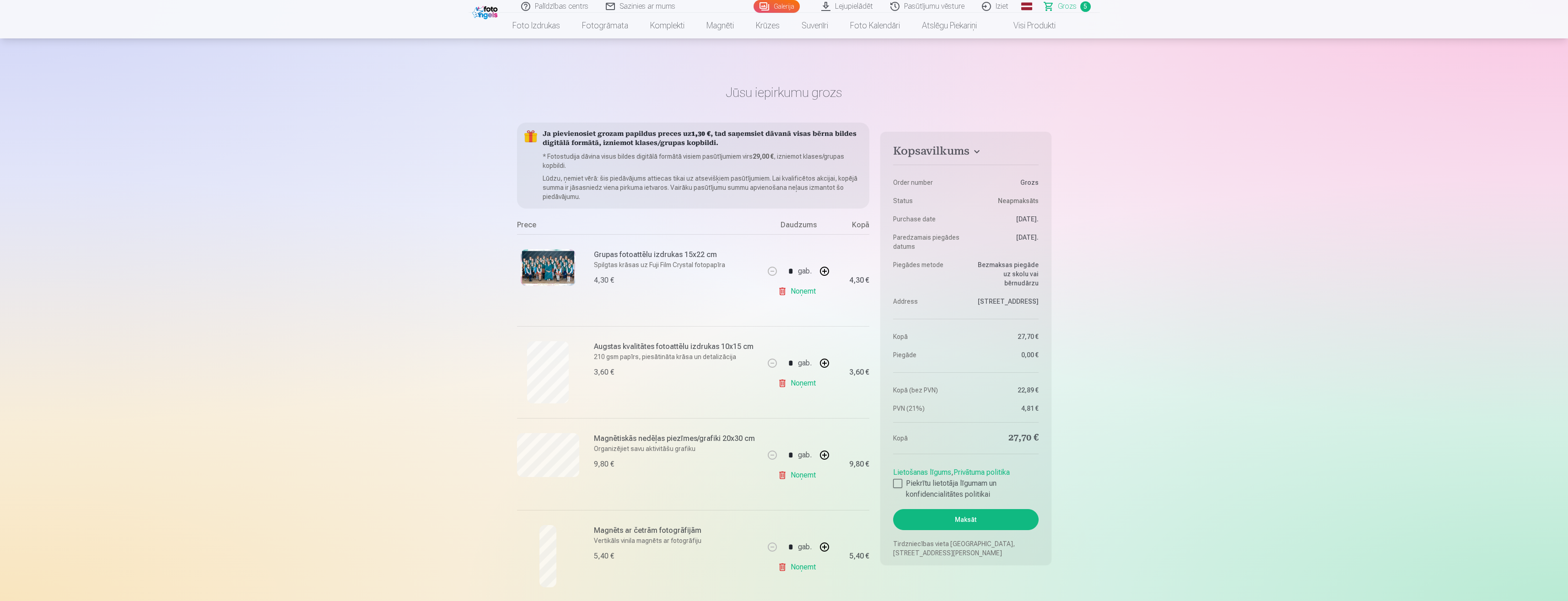
scroll to position [106, 0]
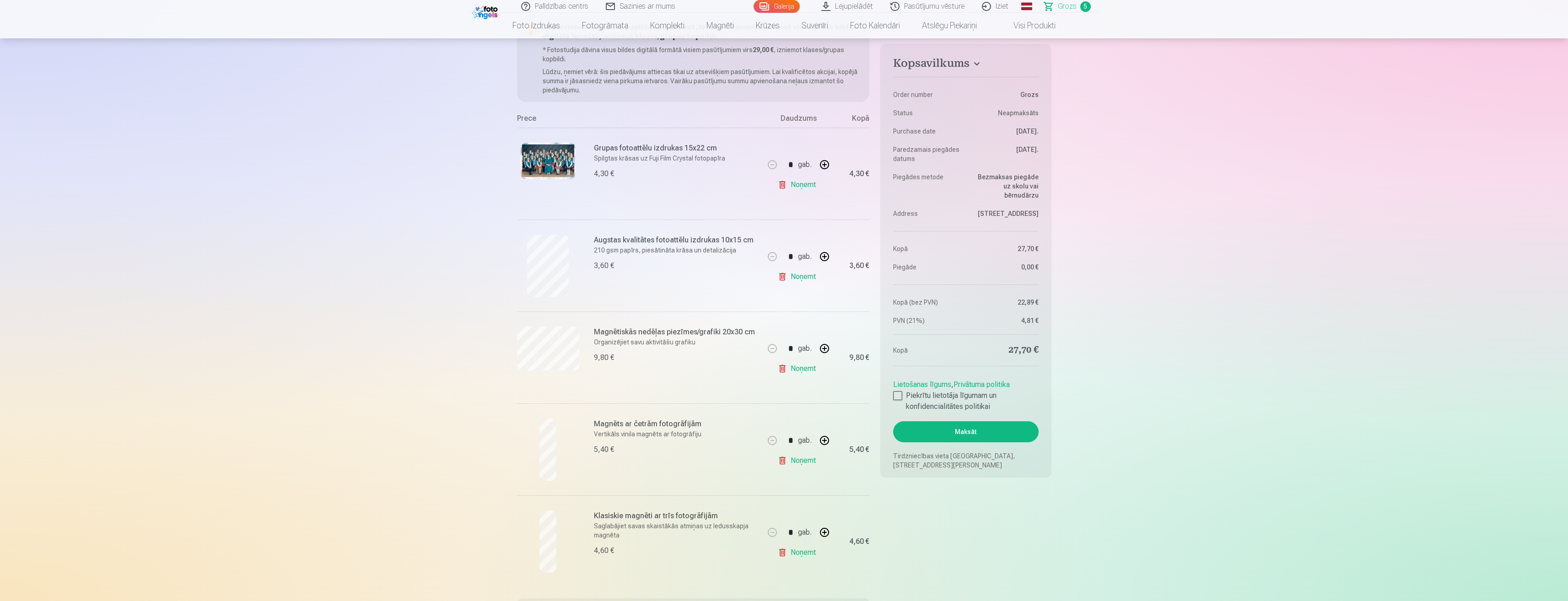
click at [827, 535] on button "button" at bounding box center [824, 532] width 22 height 22
type input "*"
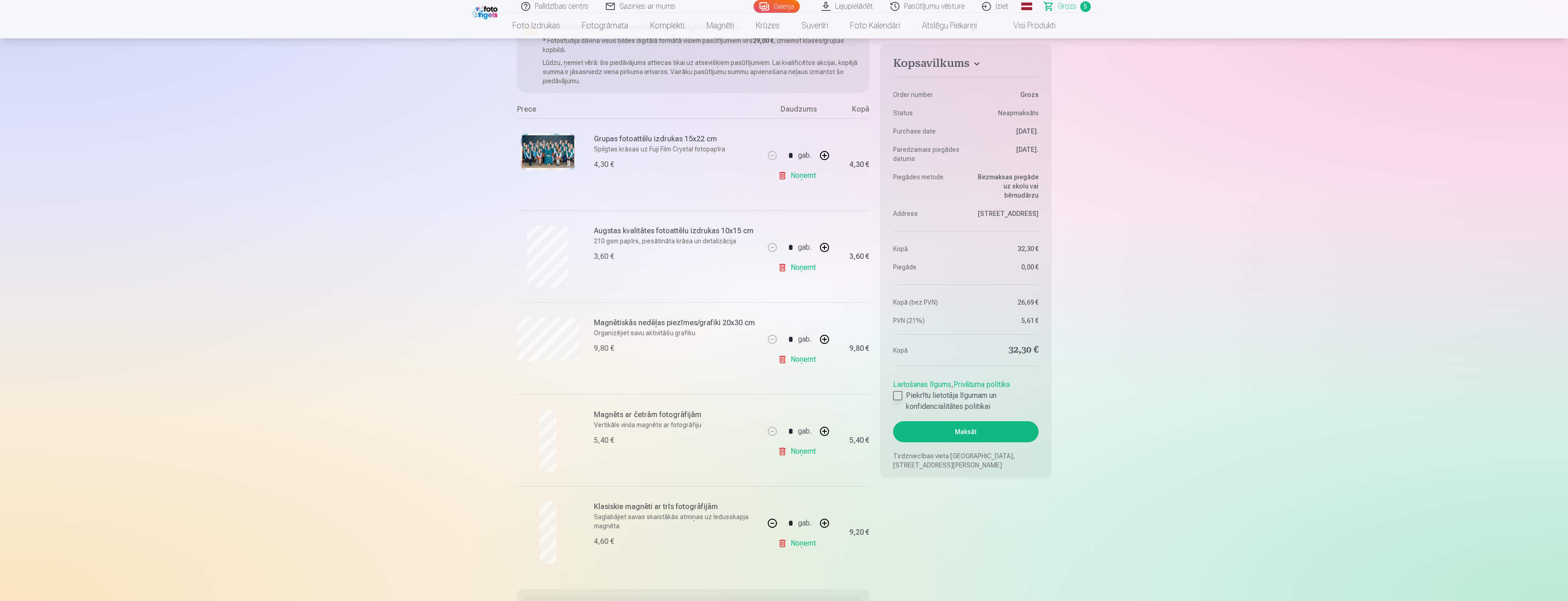
click at [899, 395] on div at bounding box center [897, 395] width 9 height 9
click at [967, 437] on button "Maksāt" at bounding box center [966, 432] width 145 height 21
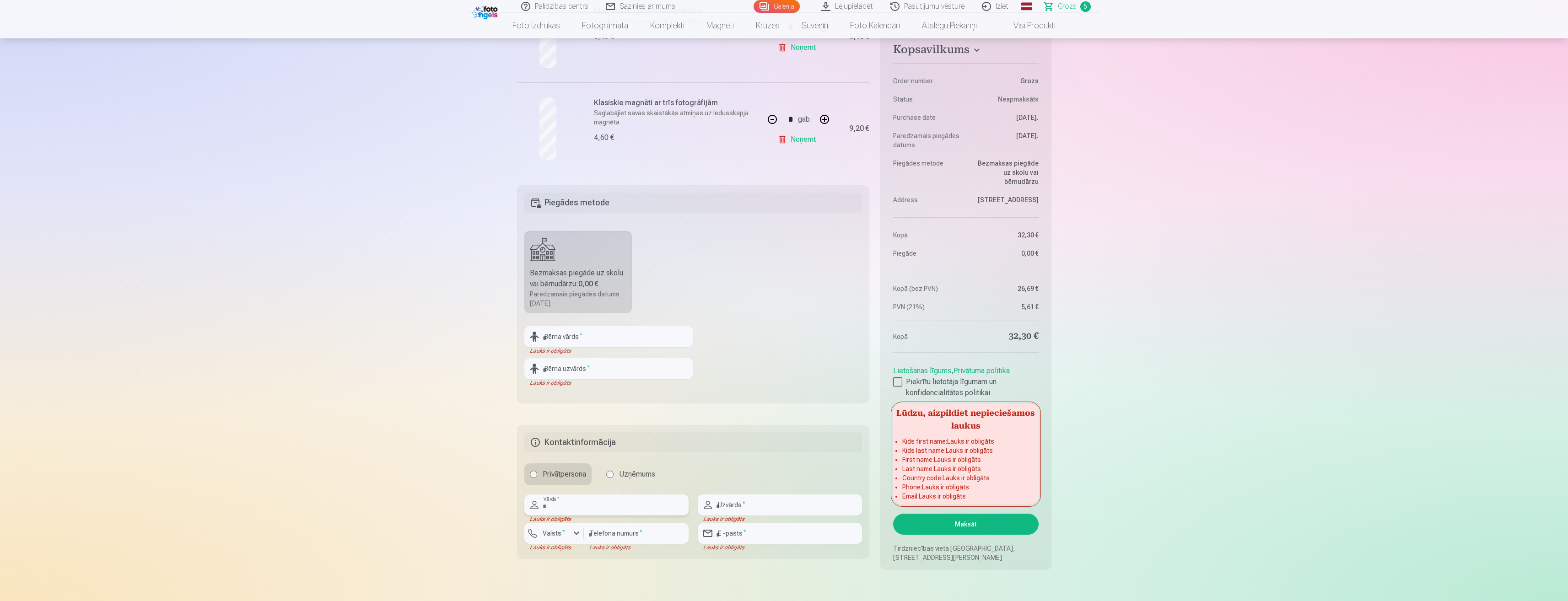
scroll to position [501, 0]
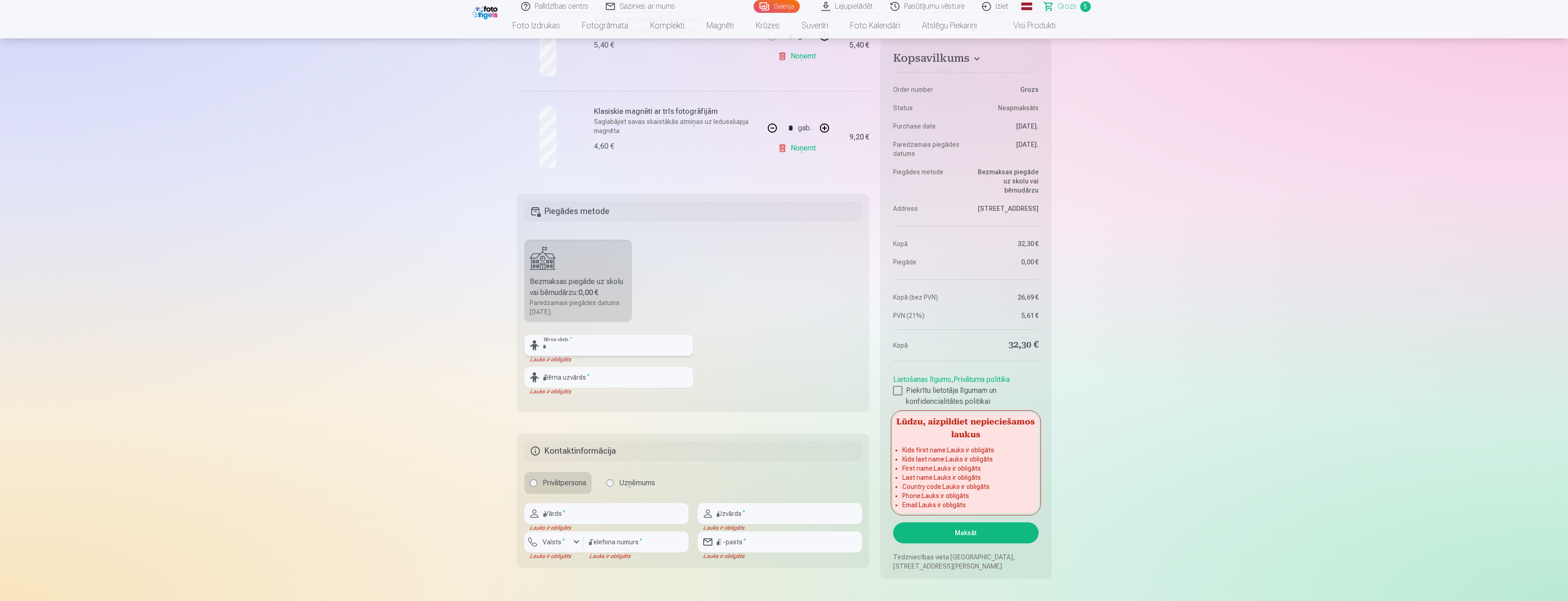
click at [609, 346] on input "text" at bounding box center [608, 345] width 169 height 21
type input "******"
click at [560, 382] on input "text" at bounding box center [608, 377] width 169 height 21
type input "******"
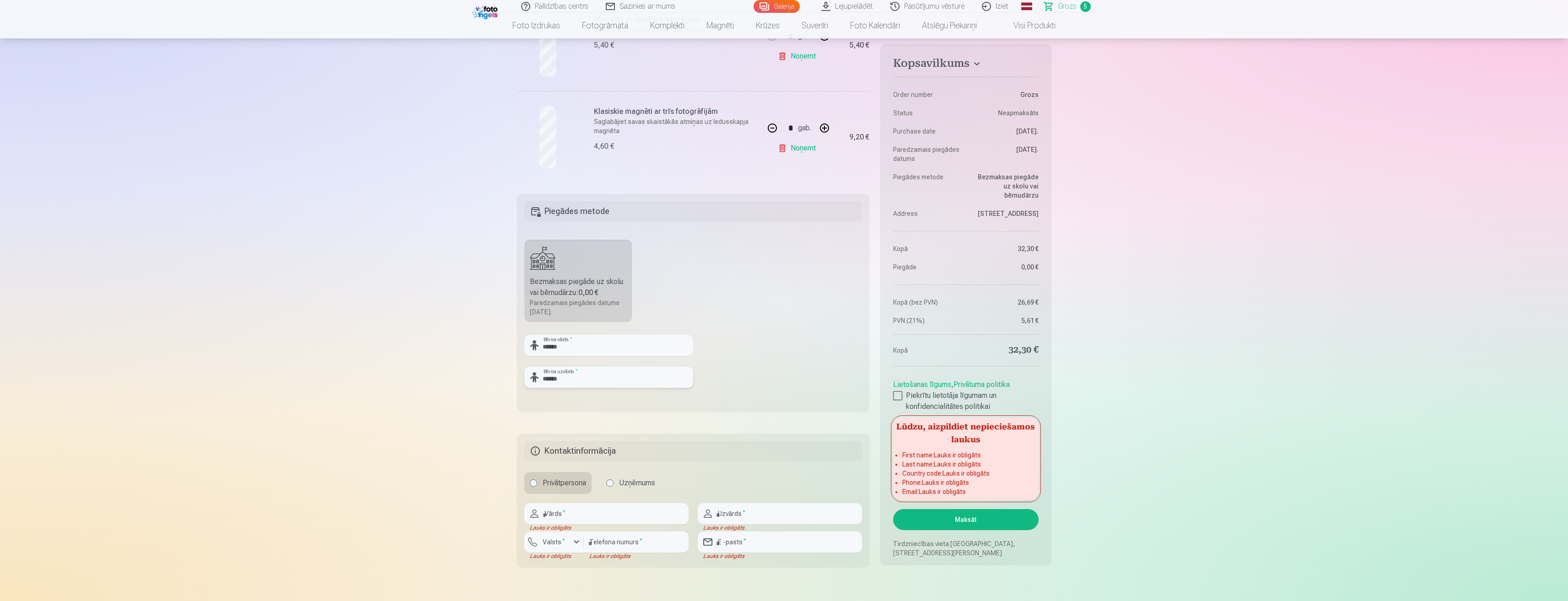
scroll to position [608, 0]
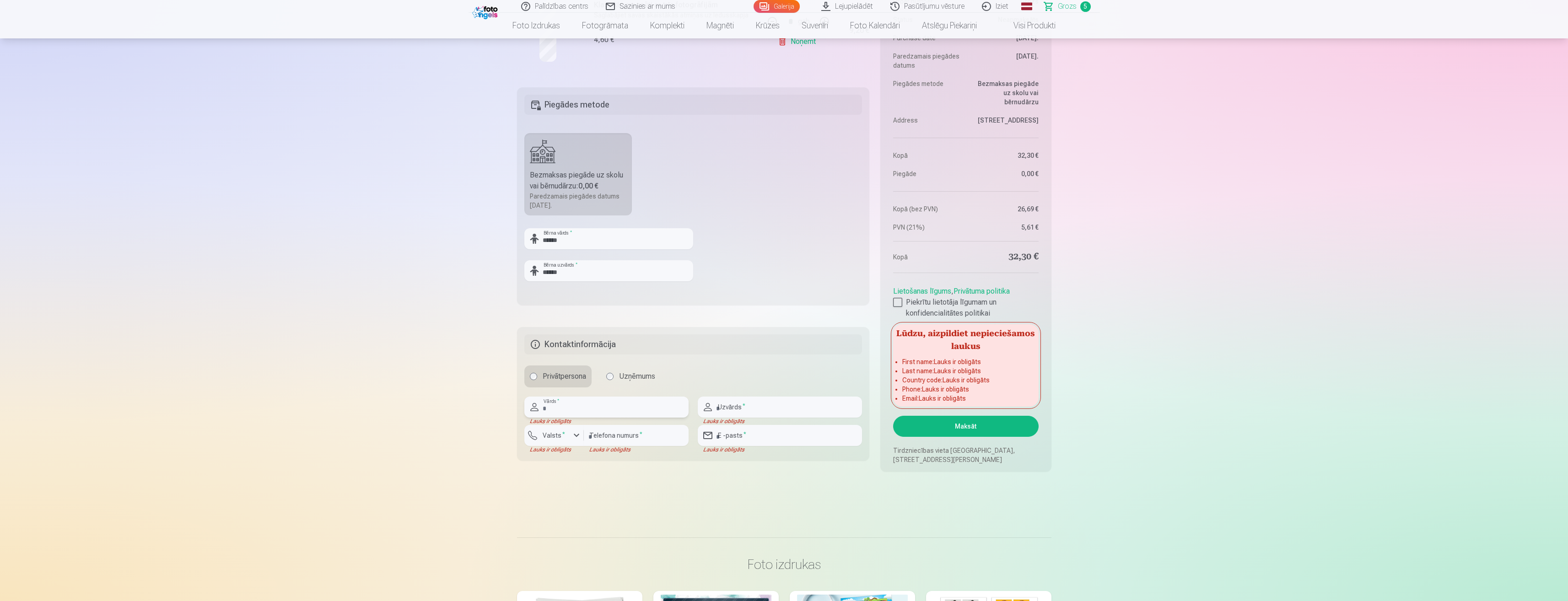
click at [599, 405] on input "text" at bounding box center [606, 407] width 165 height 21
type input "******"
type input "********"
type input "**********"
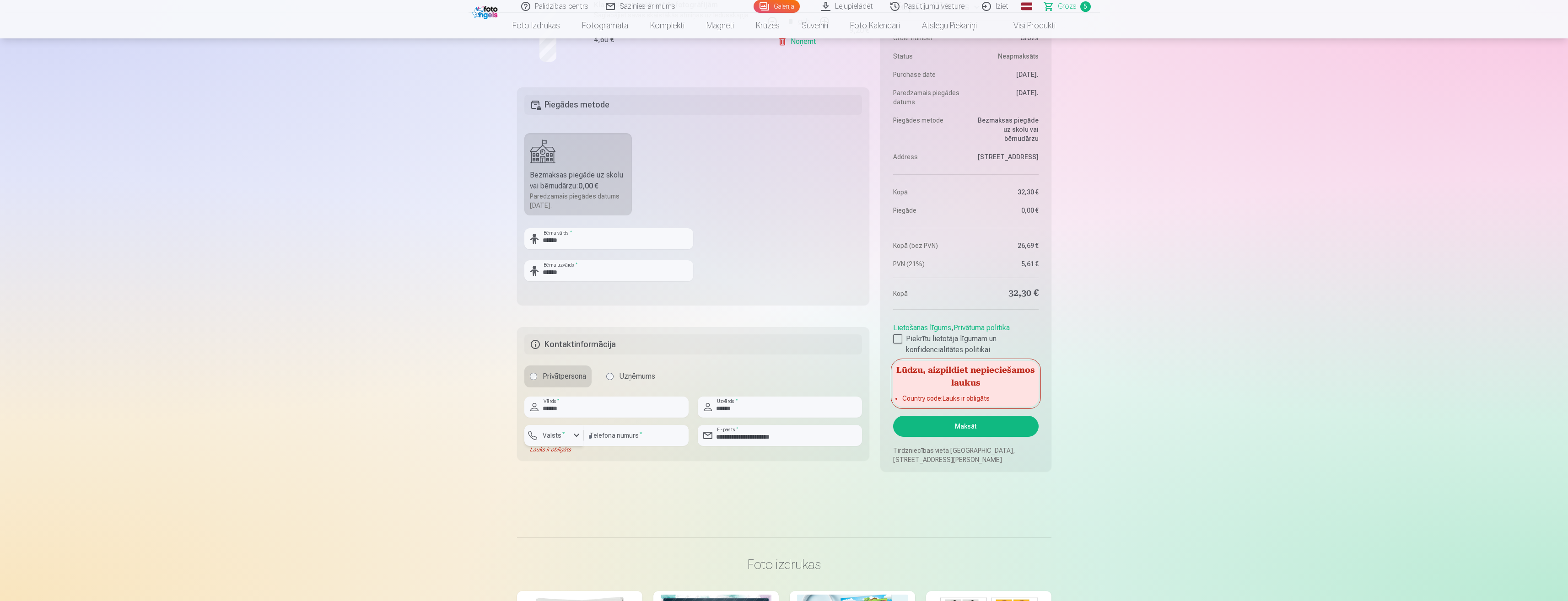
click at [575, 433] on div "button" at bounding box center [577, 435] width 11 height 11
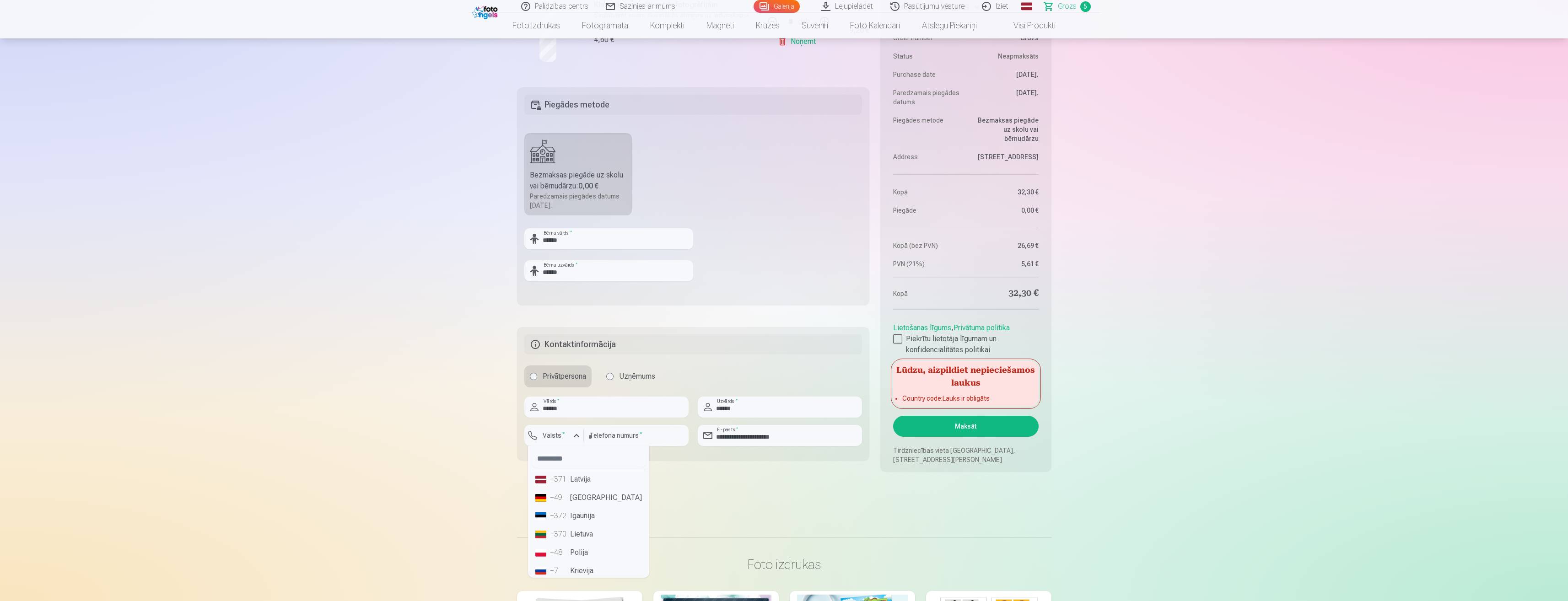
click at [578, 478] on li "+371 Latvija" at bounding box center [589, 479] width 114 height 18
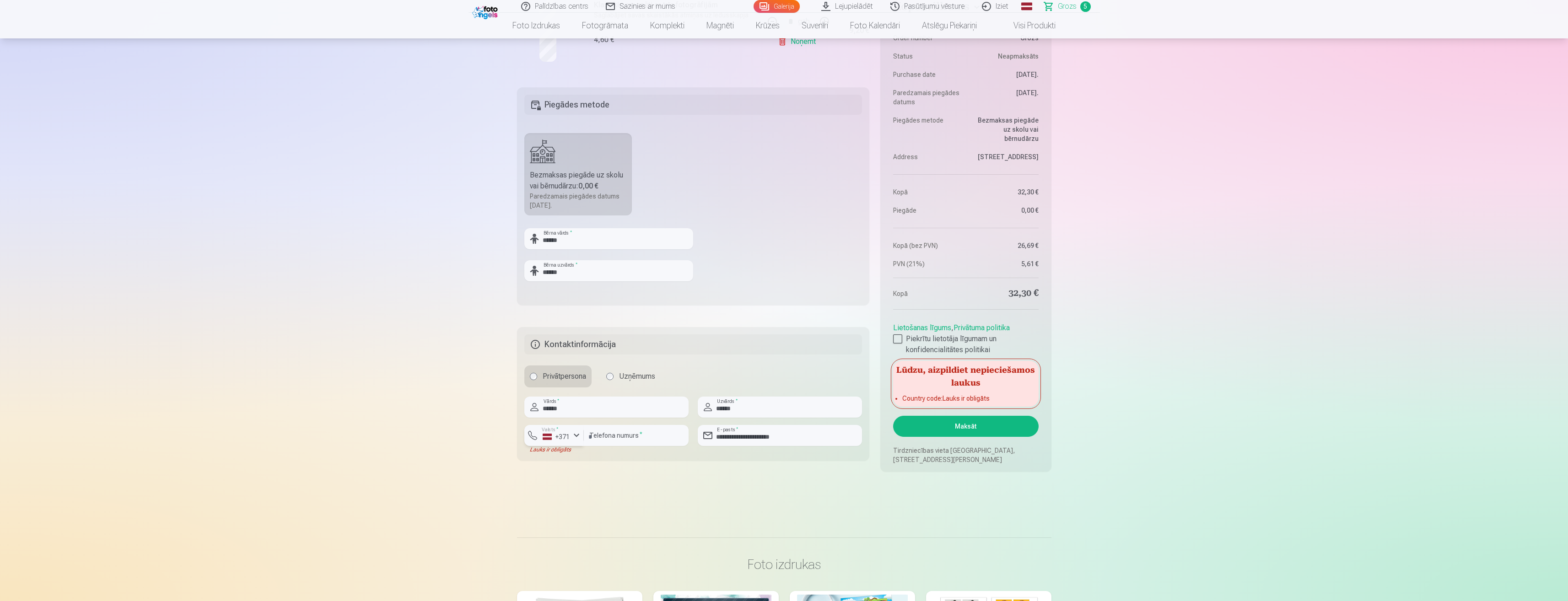
click at [571, 438] on div "button" at bounding box center [577, 435] width 11 height 11
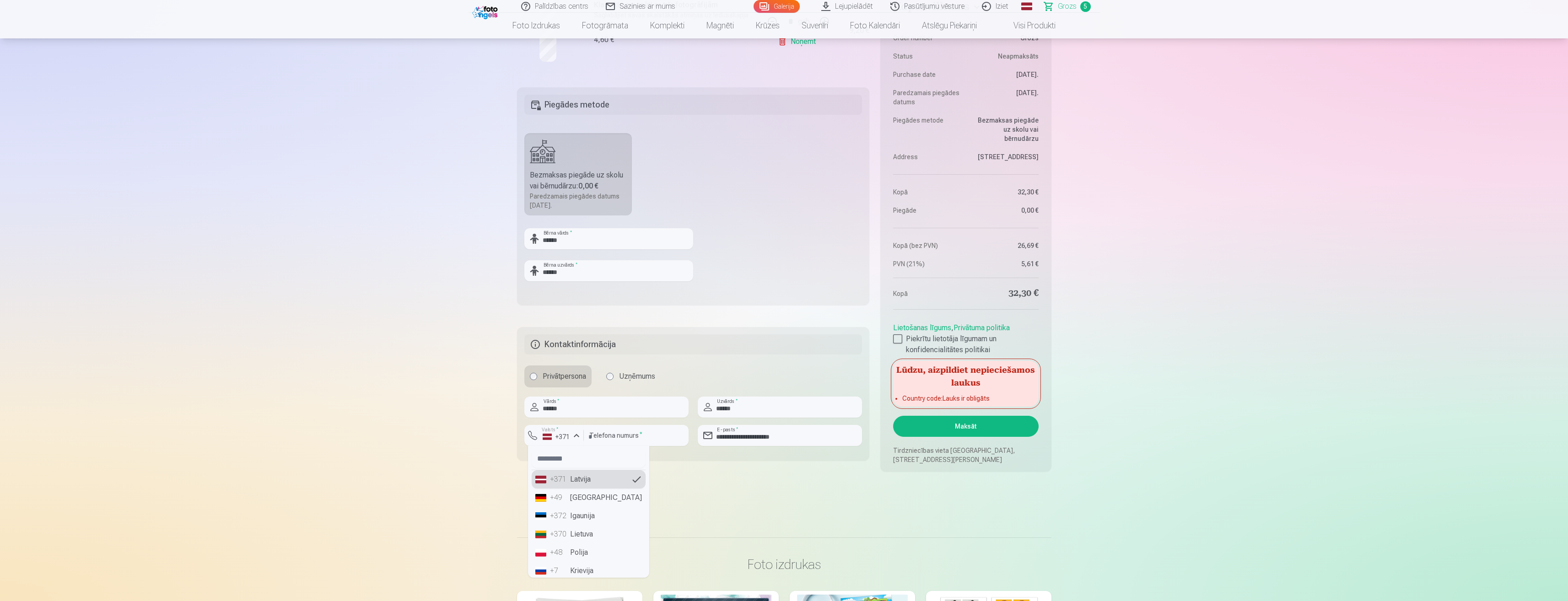
click at [566, 480] on div "+371" at bounding box center [559, 479] width 18 height 11
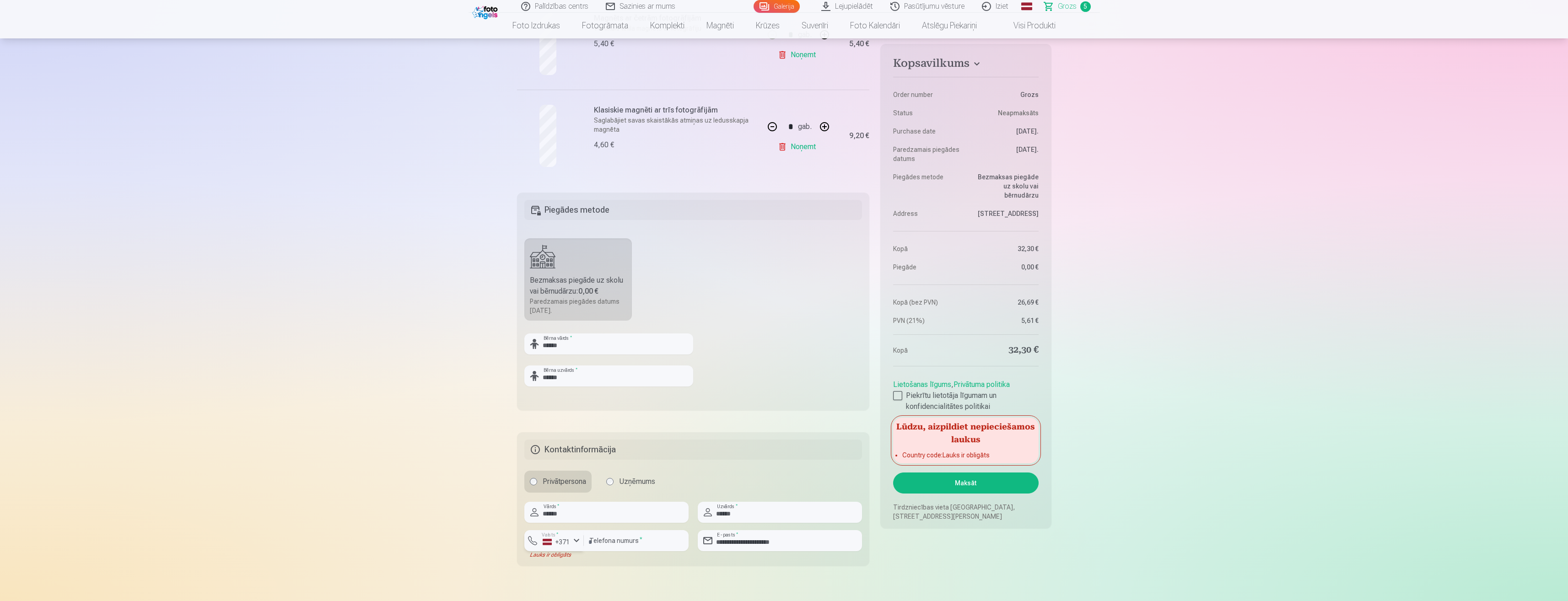
scroll to position [501, 0]
click at [574, 348] on input "******" at bounding box center [608, 345] width 169 height 21
click at [575, 381] on input "******" at bounding box center [608, 377] width 169 height 21
click at [635, 552] on div at bounding box center [636, 556] width 105 height 7
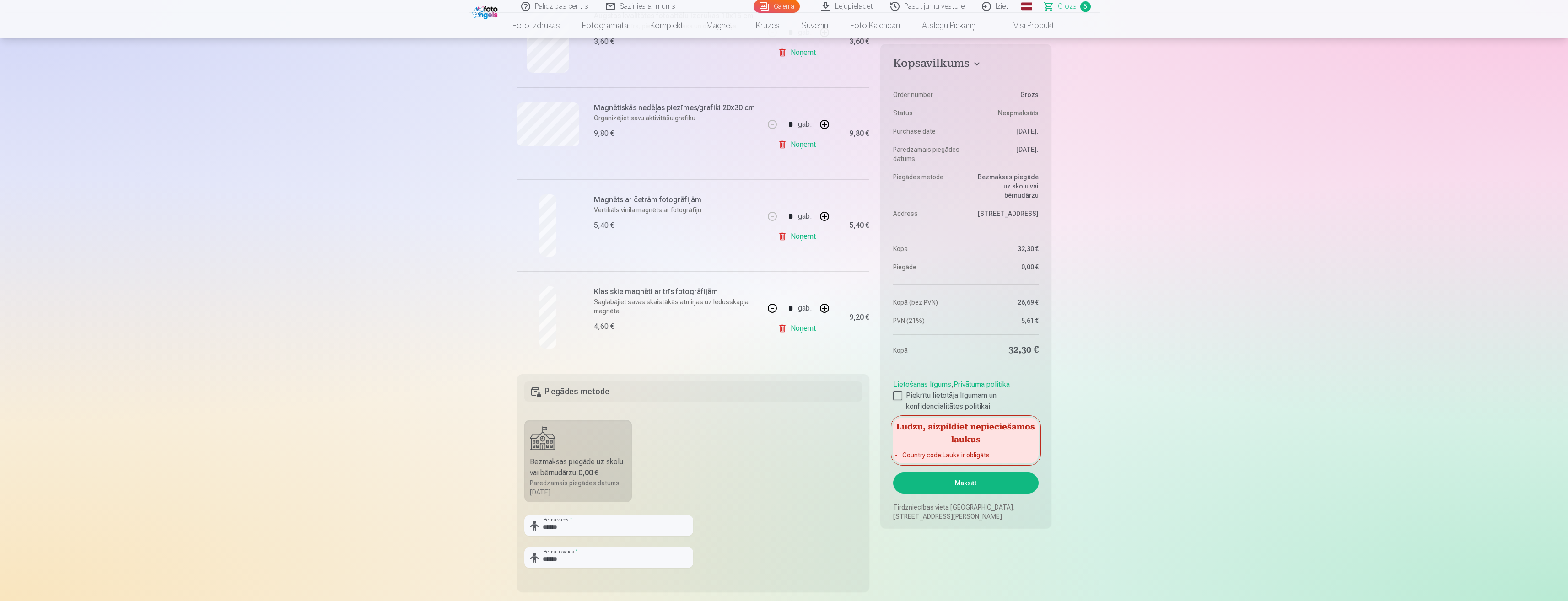
scroll to position [288, 0]
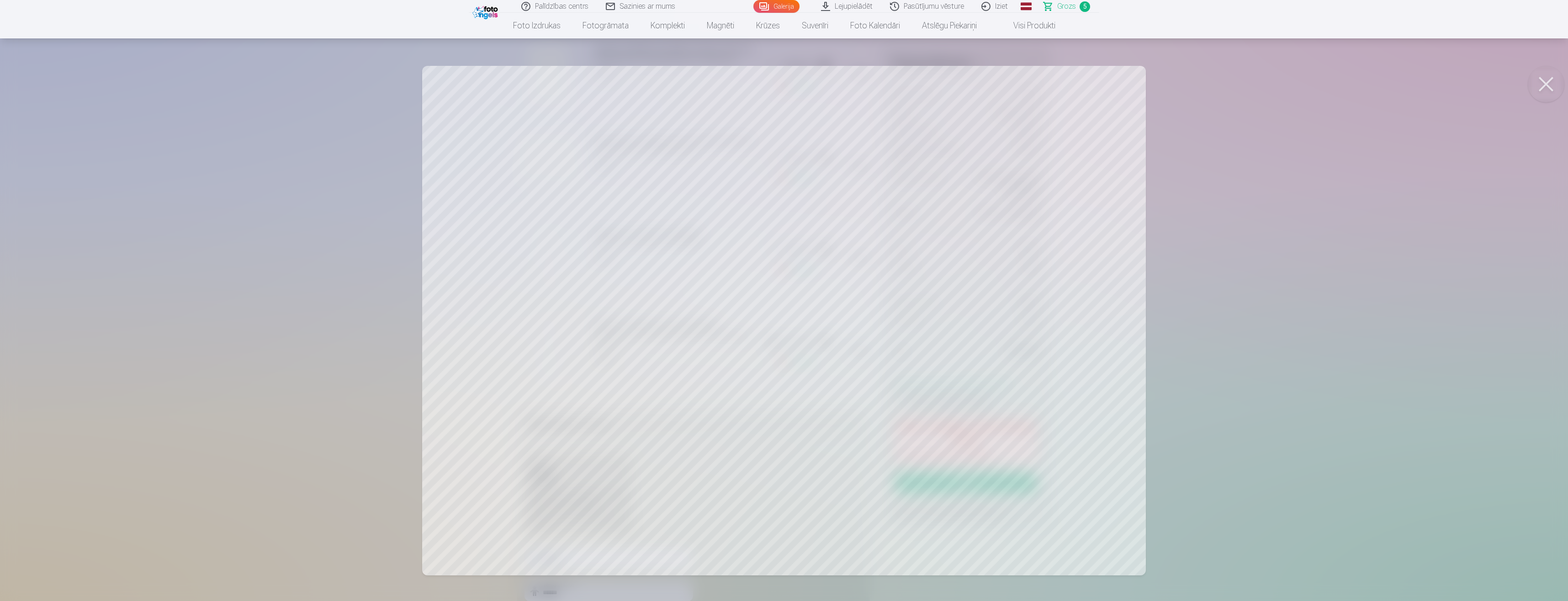
click at [1361, 193] on div at bounding box center [784, 300] width 1568 height 601
click at [1436, 216] on div at bounding box center [784, 300] width 1568 height 601
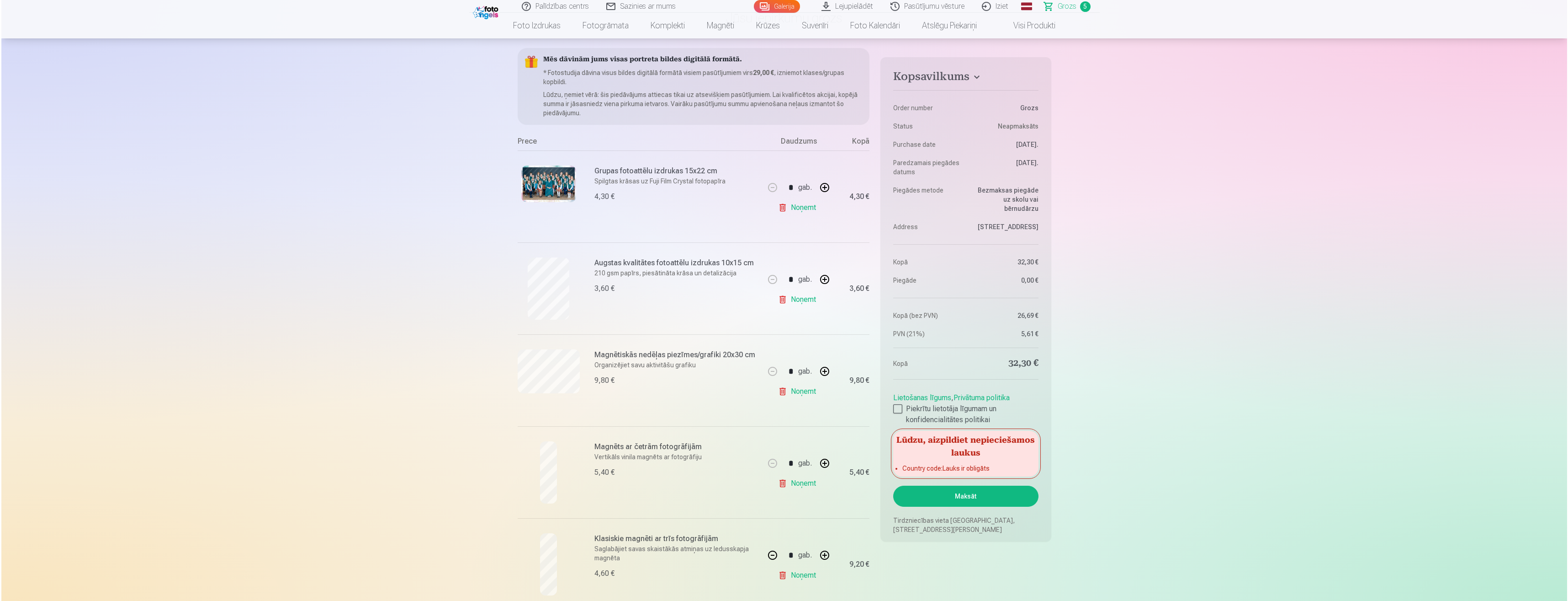
scroll to position [181, 0]
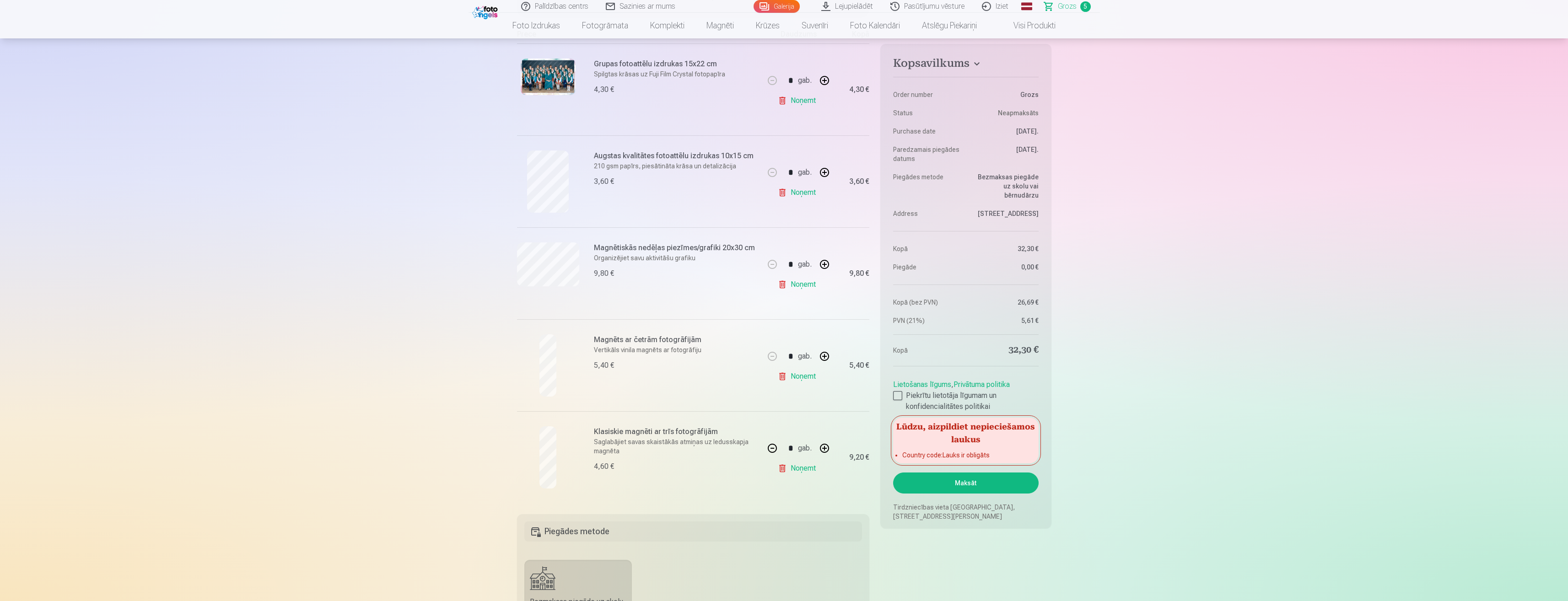
click at [997, 479] on button "Maksāt" at bounding box center [966, 483] width 145 height 21
